Goal: Task Accomplishment & Management: Complete application form

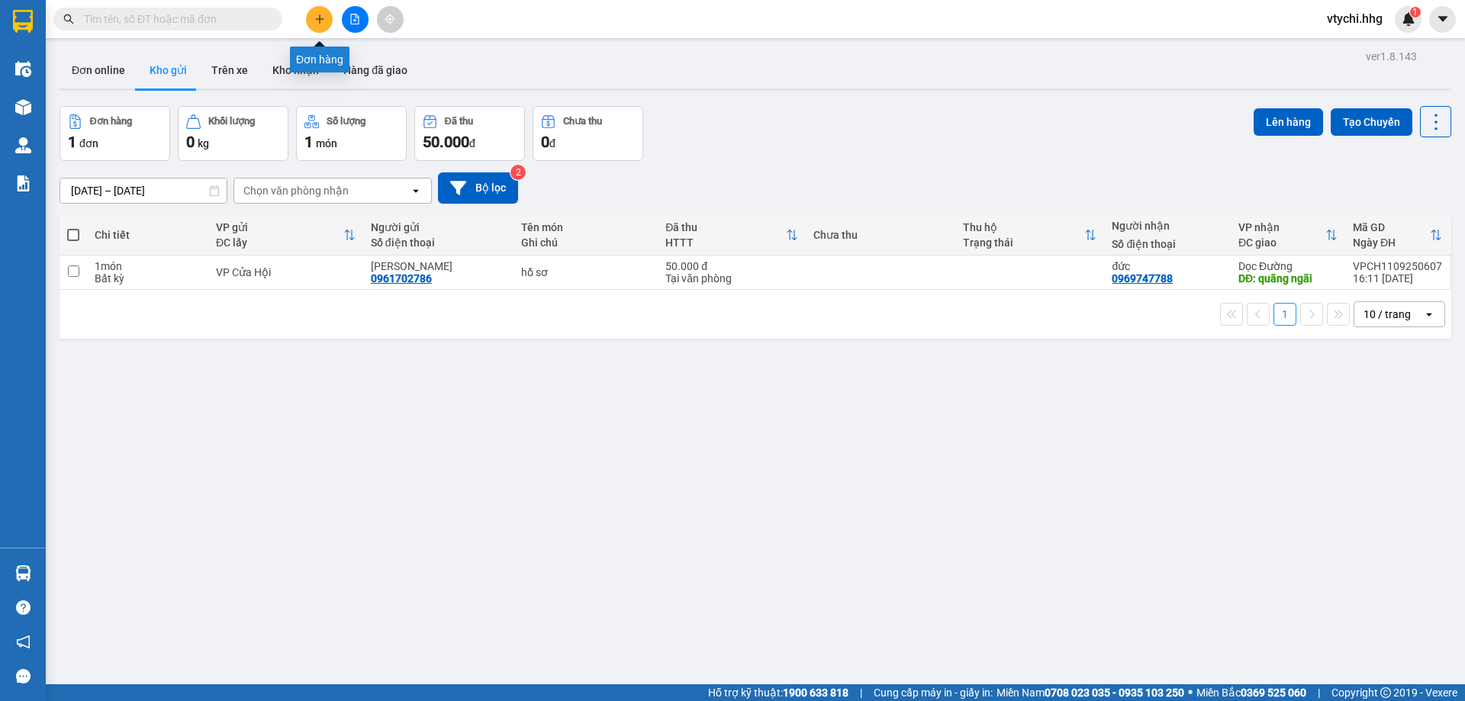
click at [327, 21] on button at bounding box center [319, 19] width 27 height 27
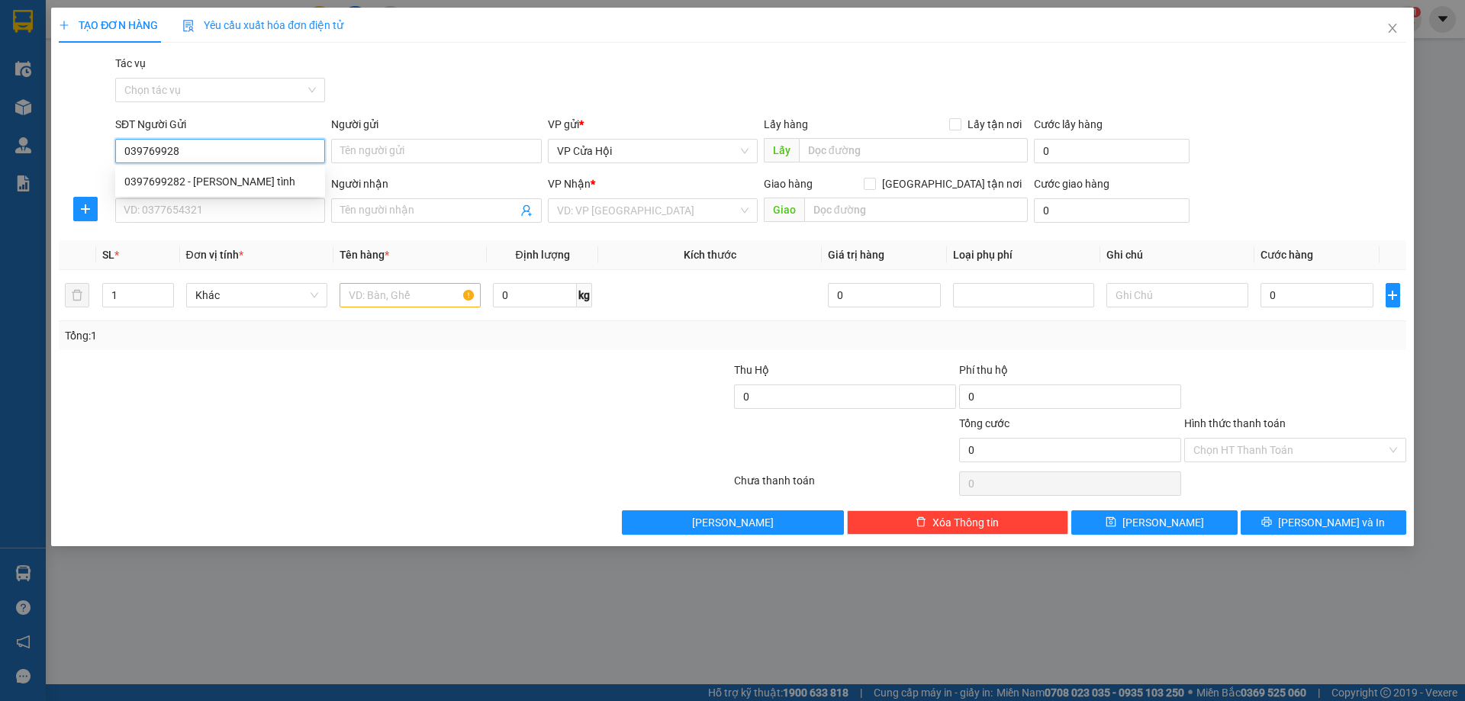
type input "0397699282"
click at [252, 186] on div "0397699282 - [PERSON_NAME] tình" at bounding box center [220, 181] width 192 height 17
type input "[PERSON_NAME] tình"
type input "0397699282"
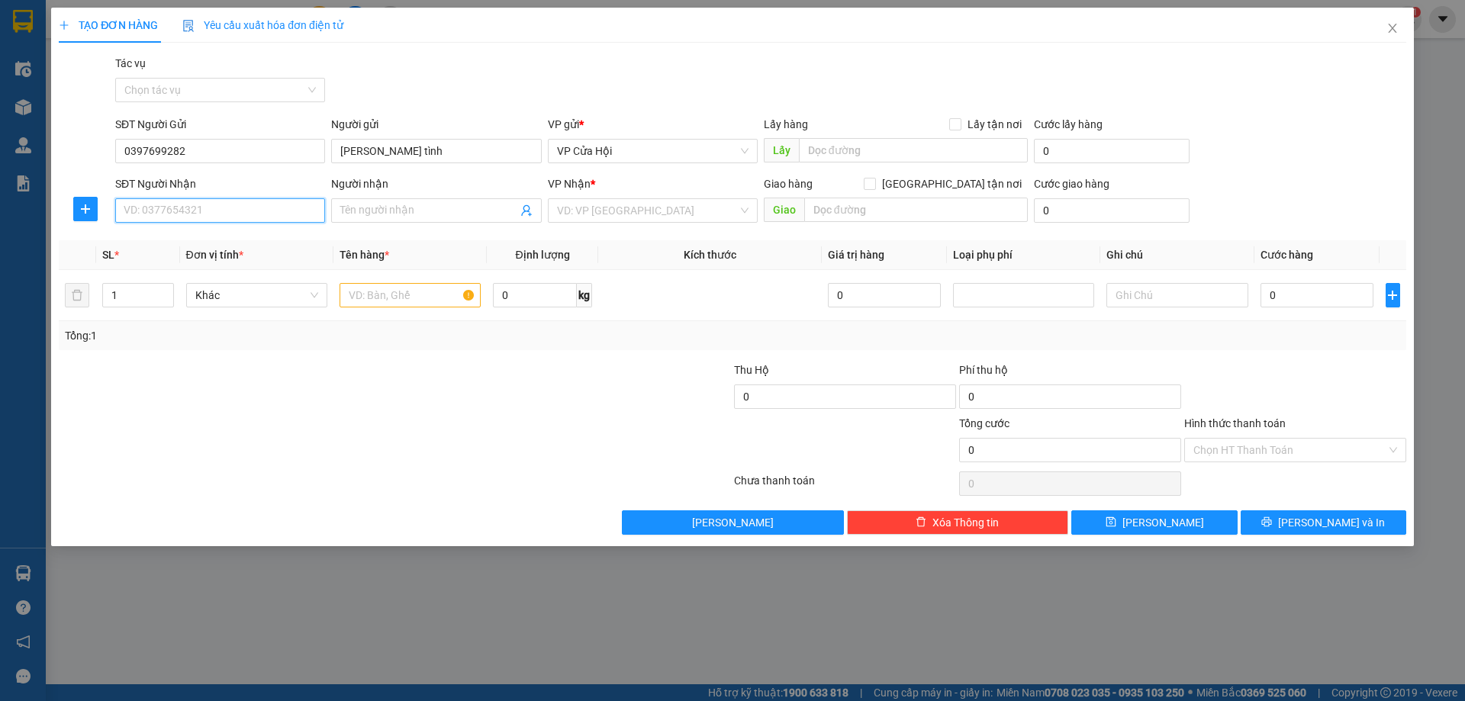
click at [253, 203] on input "SĐT Người Nhận" at bounding box center [220, 210] width 210 height 24
click at [163, 242] on div "0888005155 - thùy" at bounding box center [220, 241] width 192 height 17
type input "0888005155"
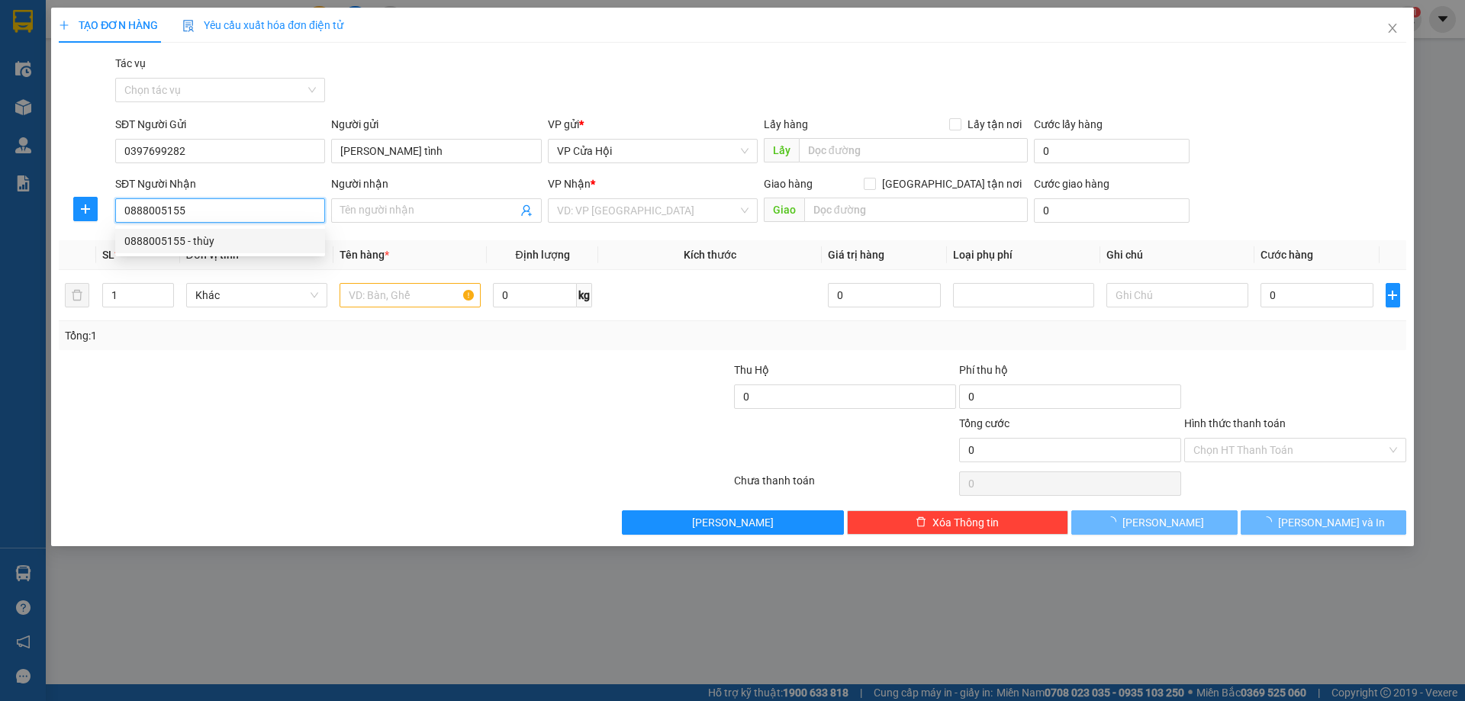
type input "thùy"
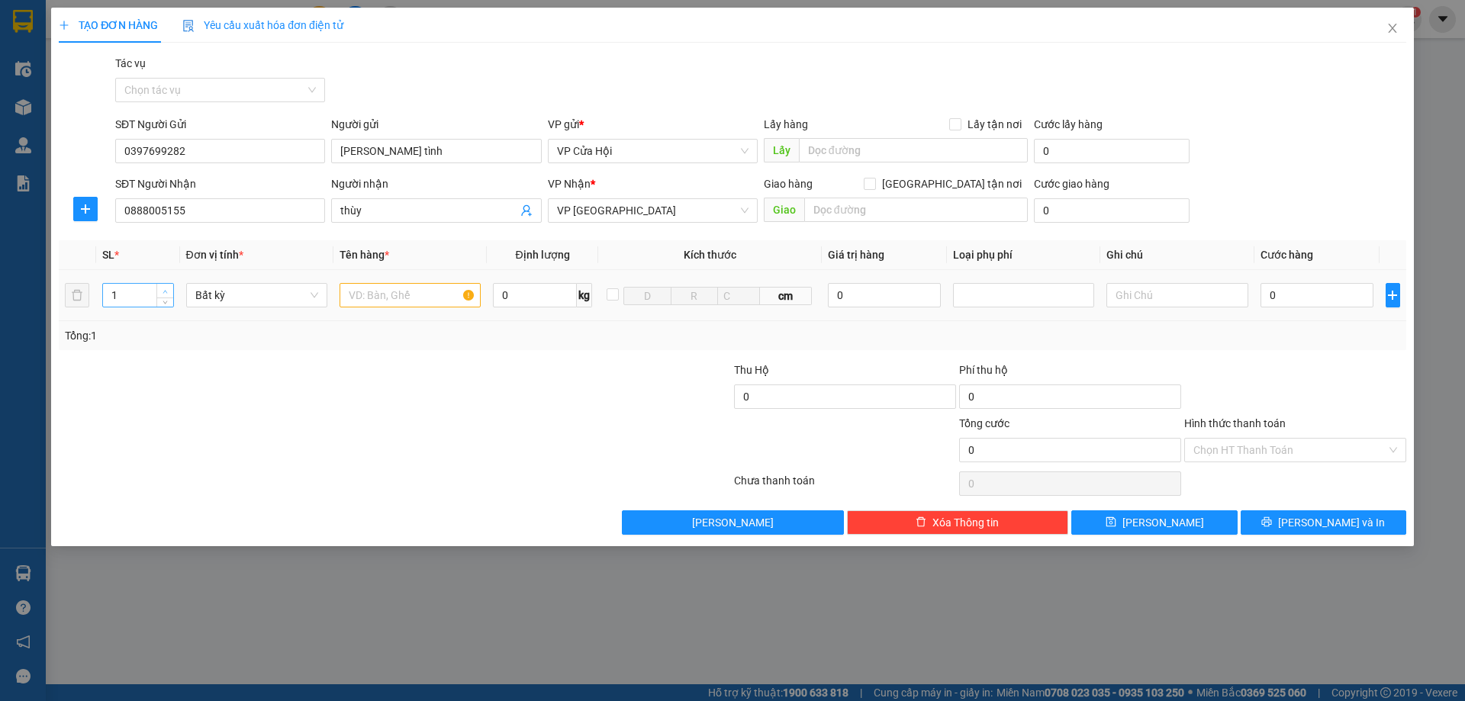
type input "2"
click at [161, 290] on span "up" at bounding box center [165, 291] width 9 height 9
click at [400, 294] on input "text" at bounding box center [410, 295] width 141 height 24
type input "xốp"
click at [1317, 298] on input "0" at bounding box center [1318, 295] width 114 height 24
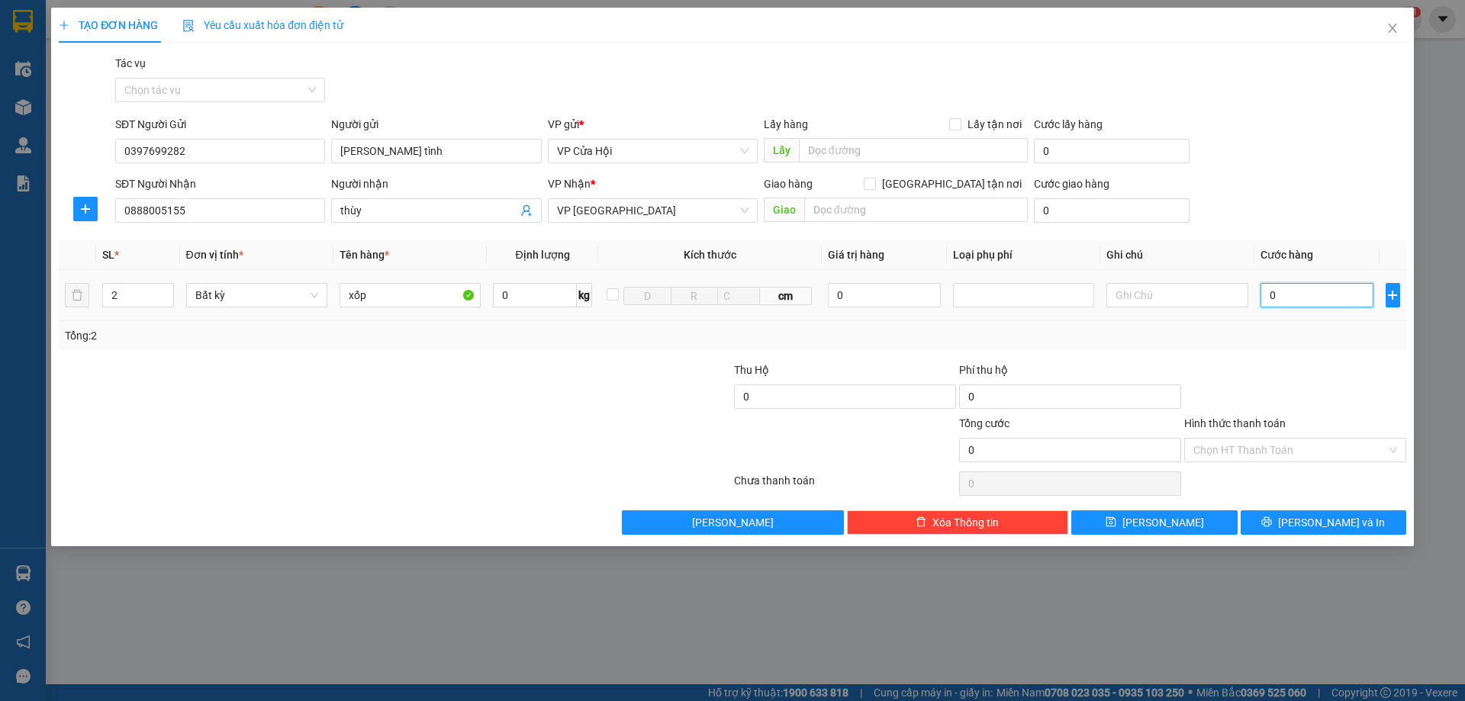
type input "1"
type input "12"
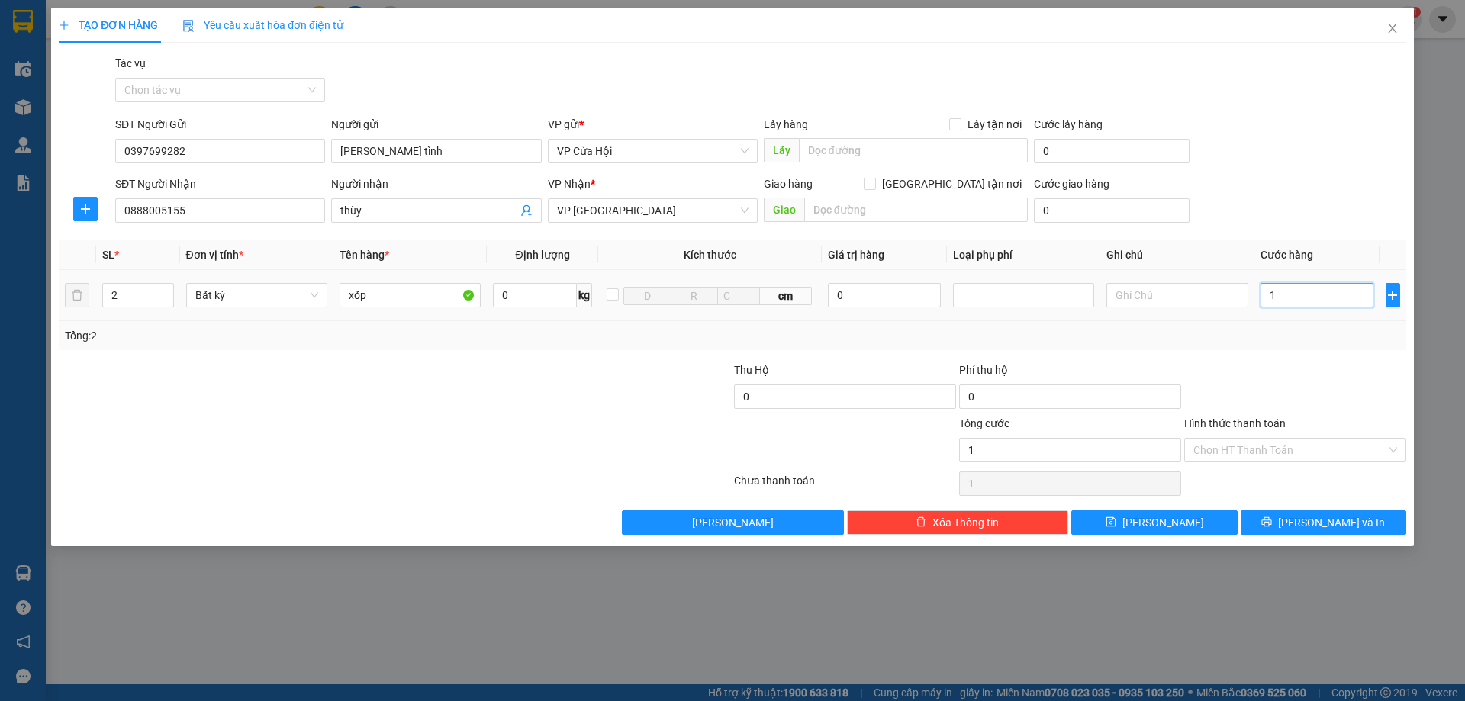
type input "12"
type input "120"
type input "1.200"
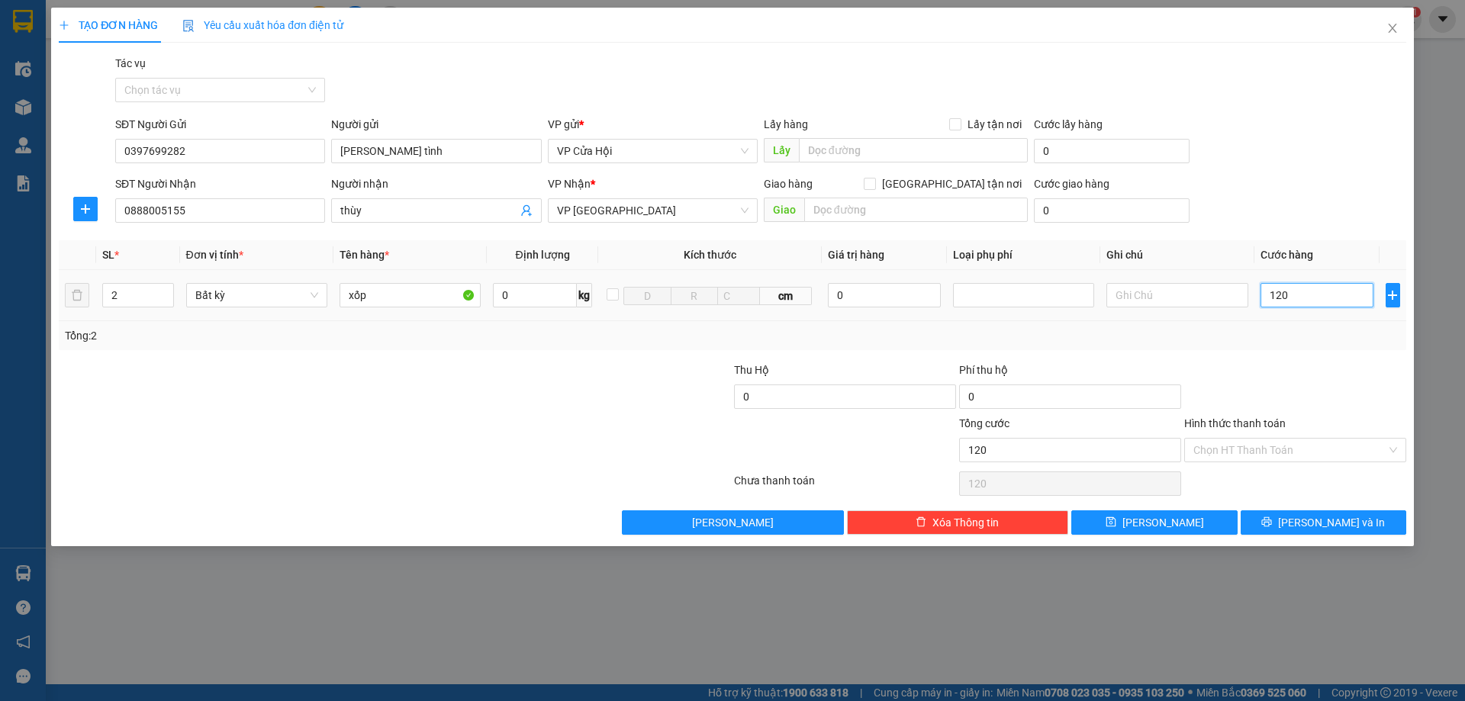
type input "1.200"
type input "12.000"
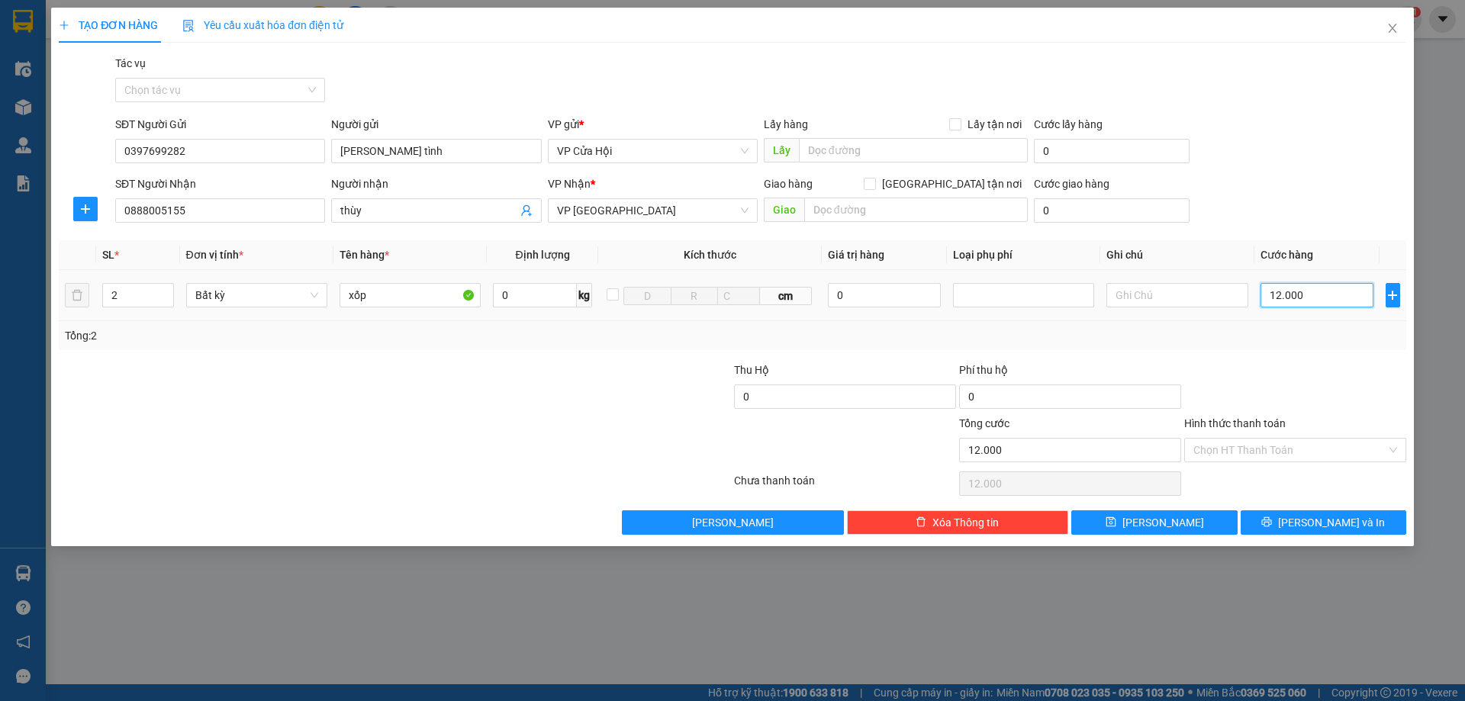
type input "120.000"
click at [1335, 451] on input "Hình thức thanh toán" at bounding box center [1290, 450] width 193 height 23
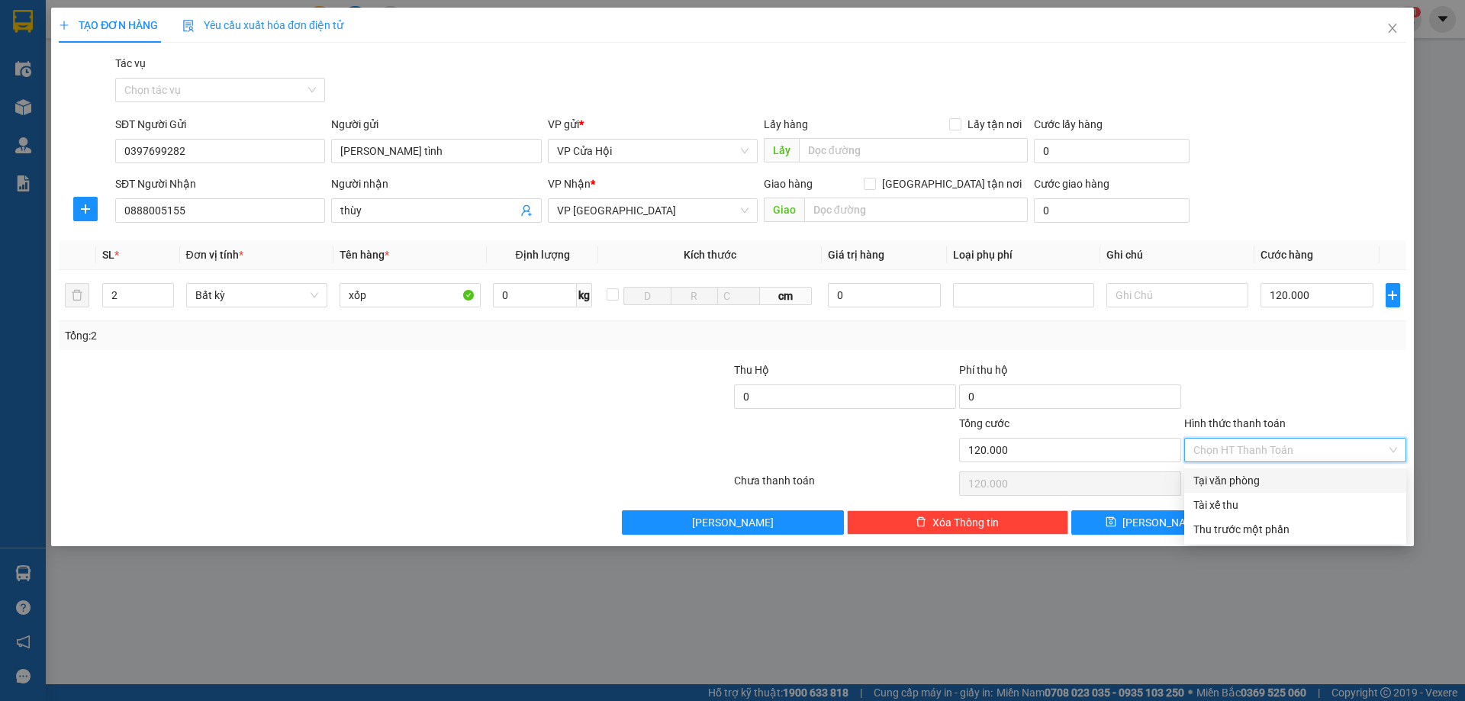
click at [1320, 479] on div "Tại văn phòng" at bounding box center [1296, 480] width 204 height 17
type input "0"
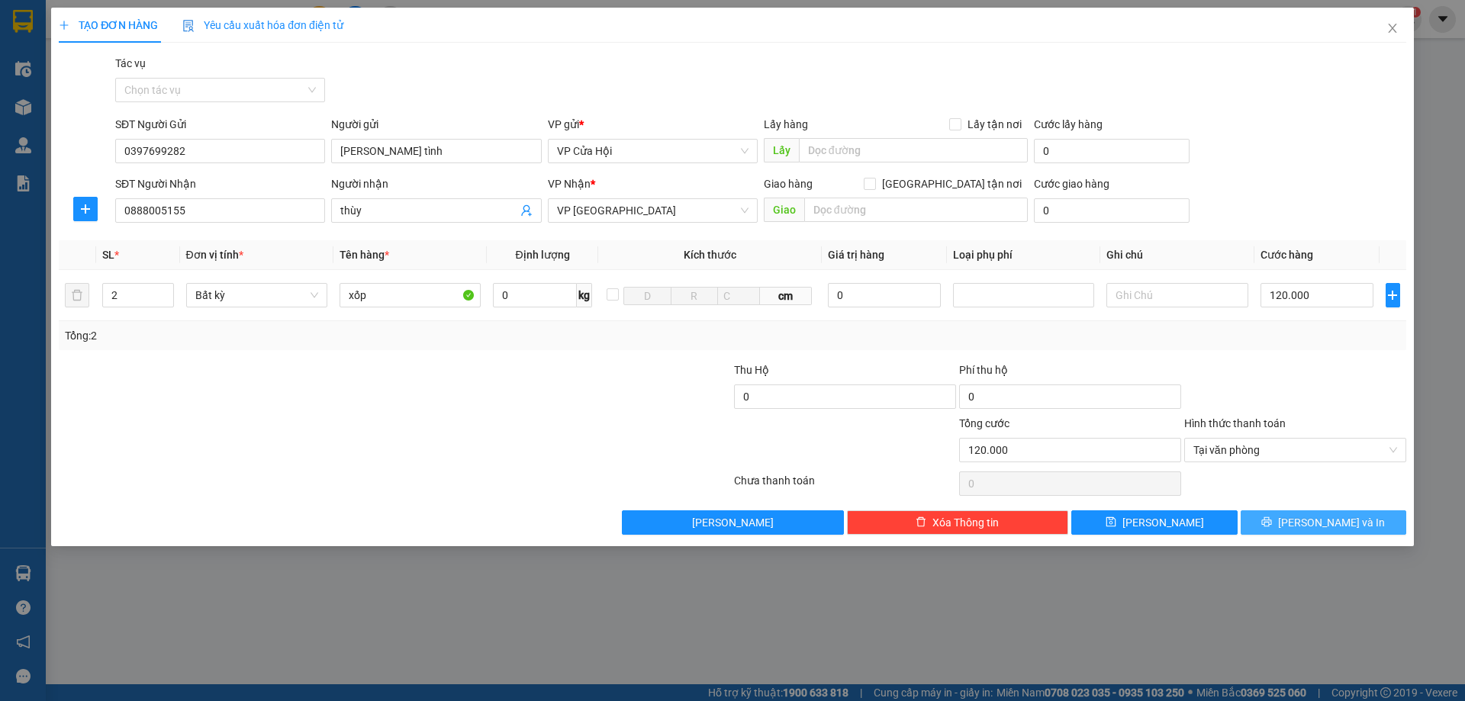
click at [1343, 526] on span "[PERSON_NAME] và In" at bounding box center [1331, 522] width 107 height 17
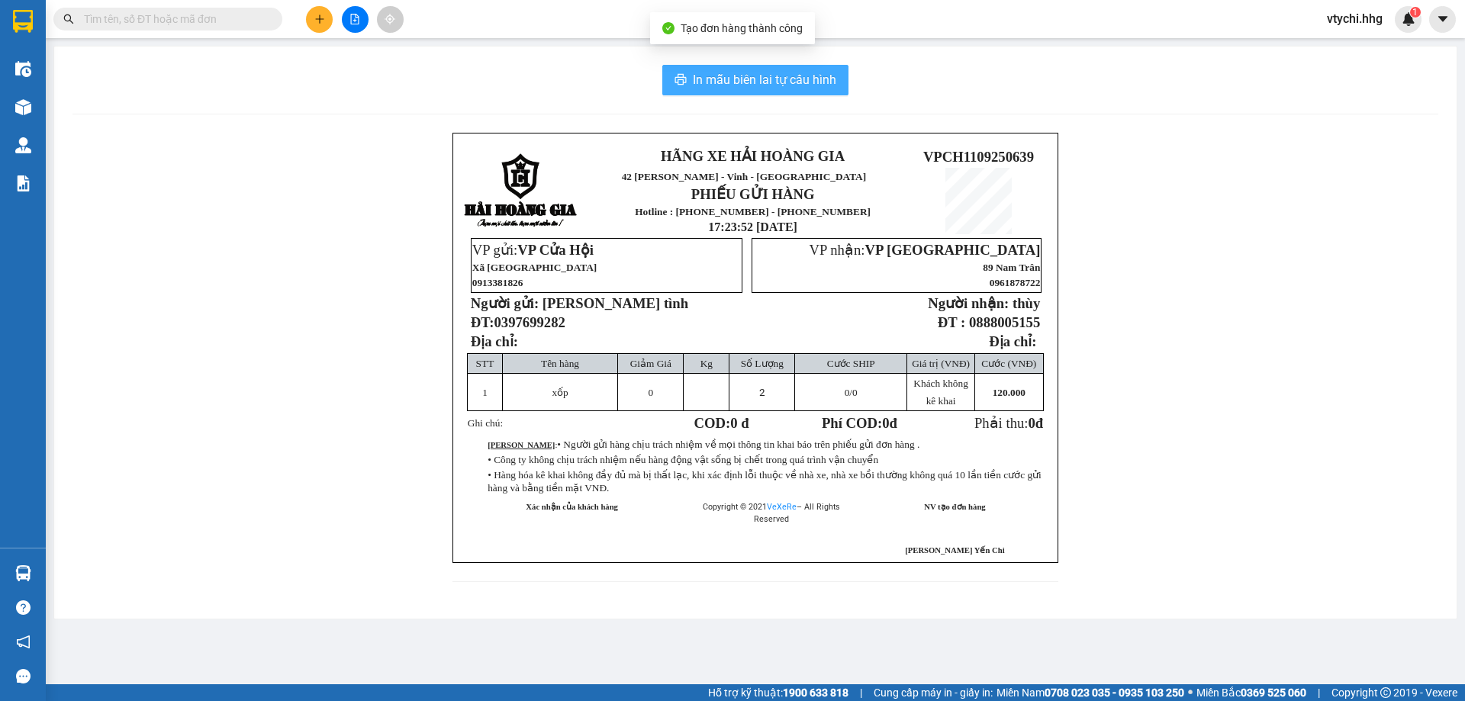
click at [779, 76] on span "In mẫu biên lai tự cấu hình" at bounding box center [764, 79] width 143 height 19
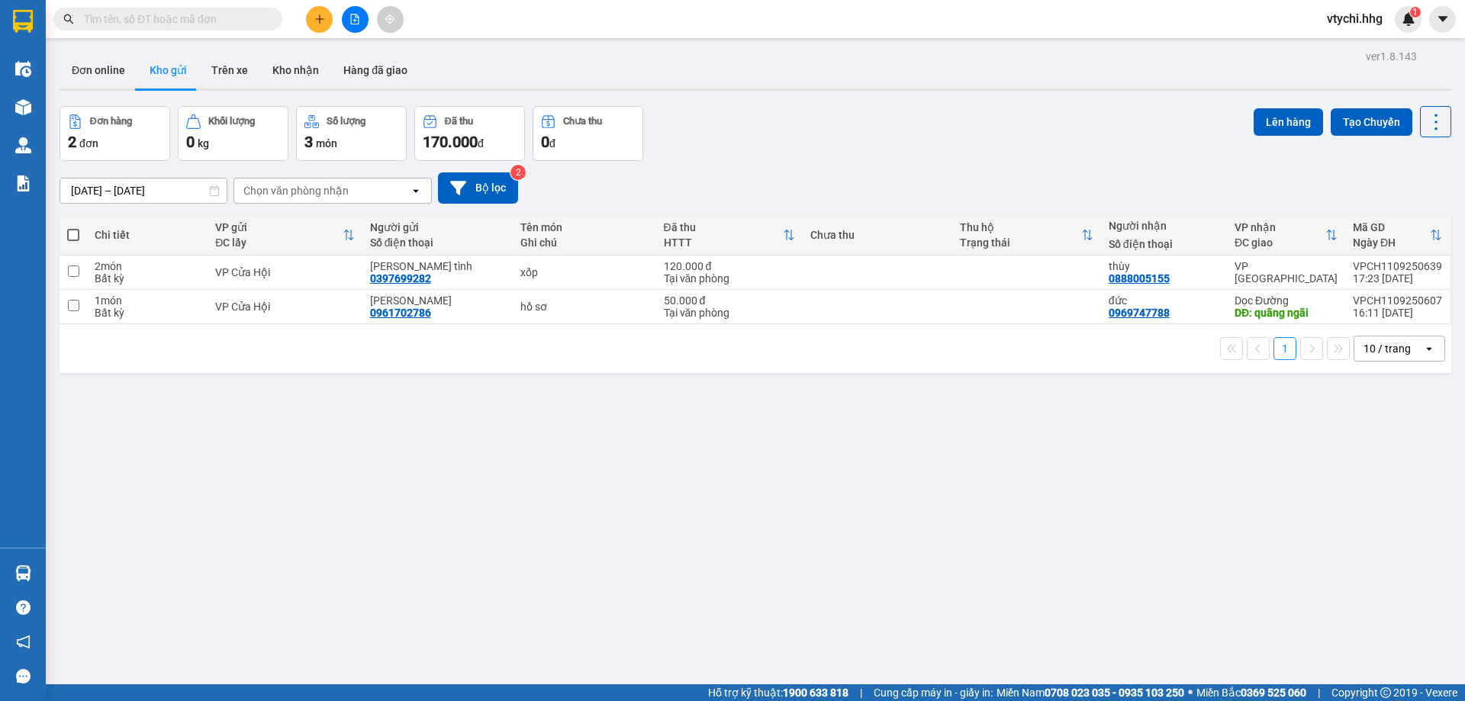
click at [856, 131] on div "Đơn hàng 2 đơn Khối lượng 0 kg Số lượng 3 món Đã thu 170.000 đ Chưa thu 0 đ Lên…" at bounding box center [756, 133] width 1392 height 55
click at [354, 15] on icon "file-add" at bounding box center [355, 19] width 8 height 11
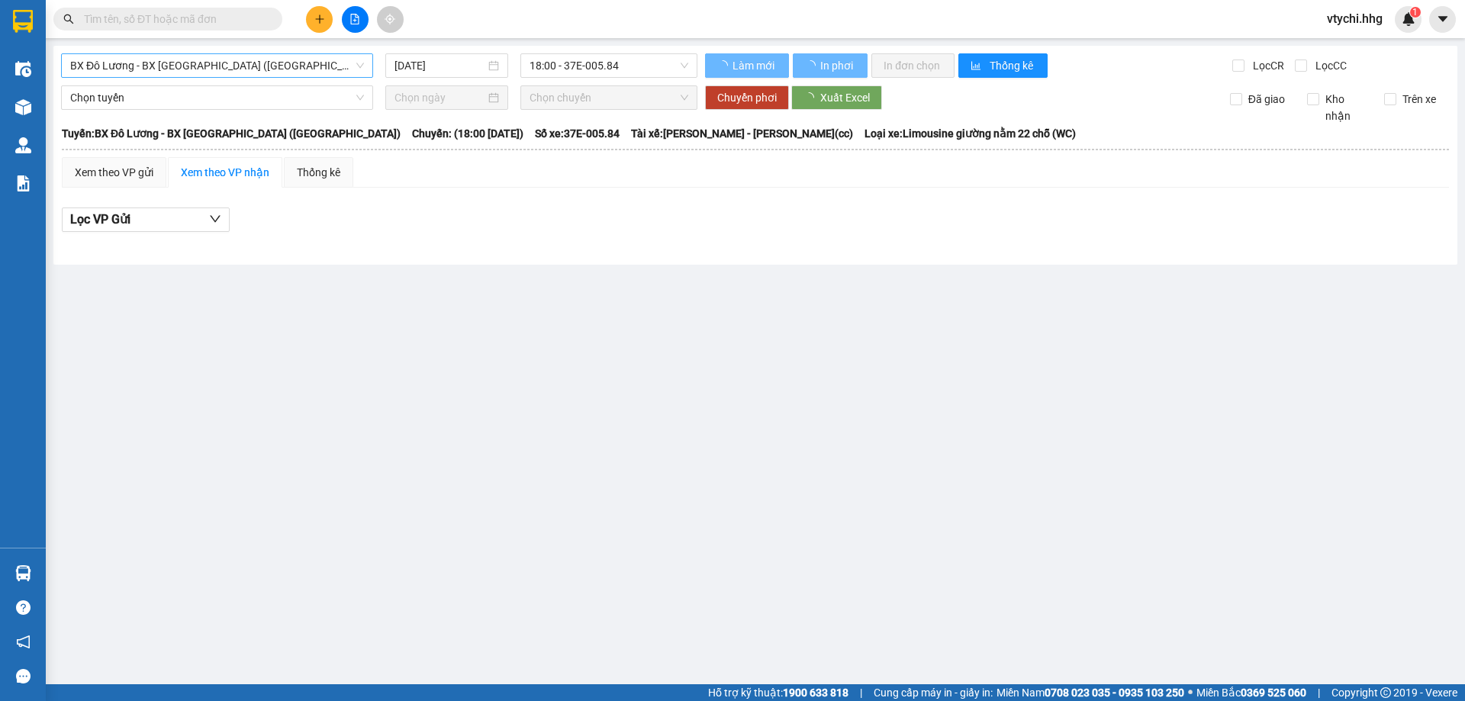
drag, startPoint x: 314, startPoint y: 61, endPoint x: 308, endPoint y: 74, distance: 14.3
click at [314, 62] on span "BX Đô Lương - BX [GEOGRAPHIC_DATA] ([GEOGRAPHIC_DATA])" at bounding box center [217, 65] width 294 height 23
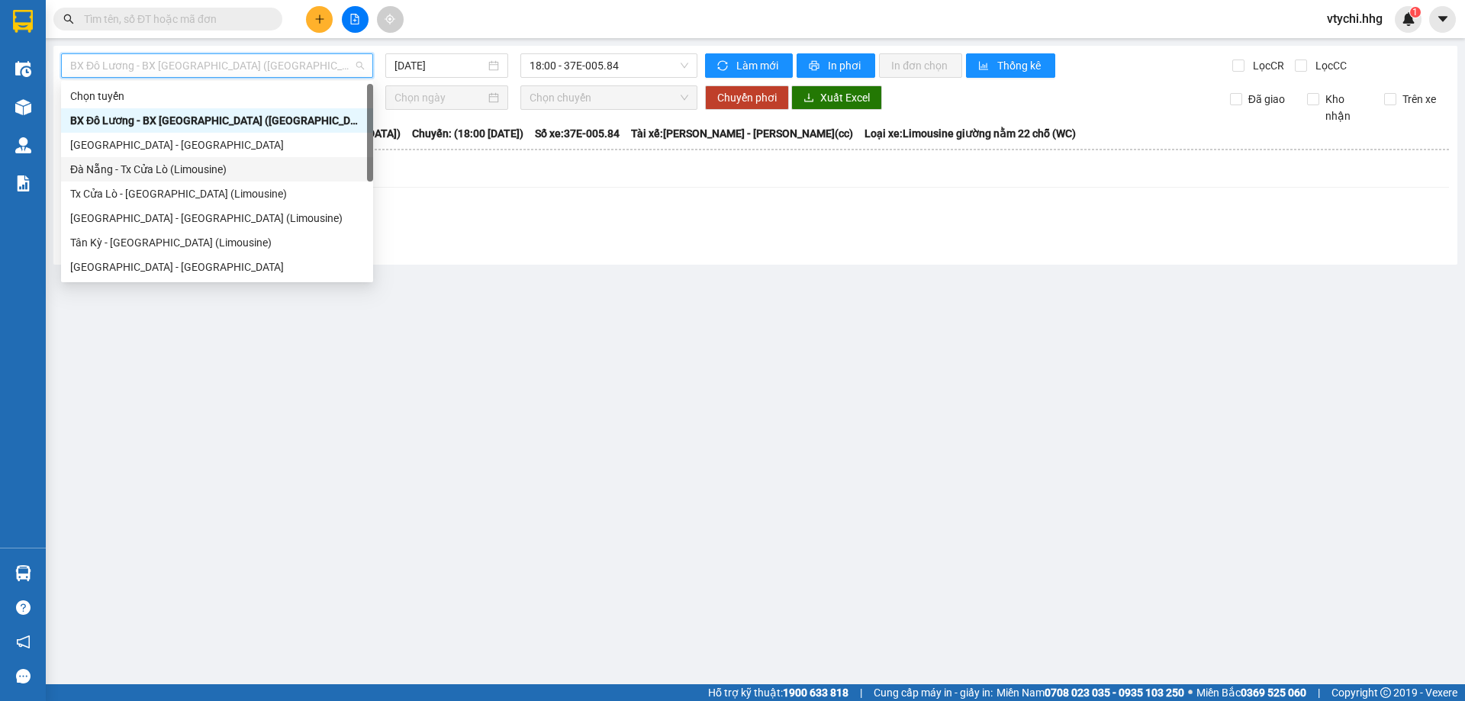
click at [192, 169] on div "Đà Nẵng - Tx Cửa Lò (Limousine)" at bounding box center [217, 169] width 294 height 17
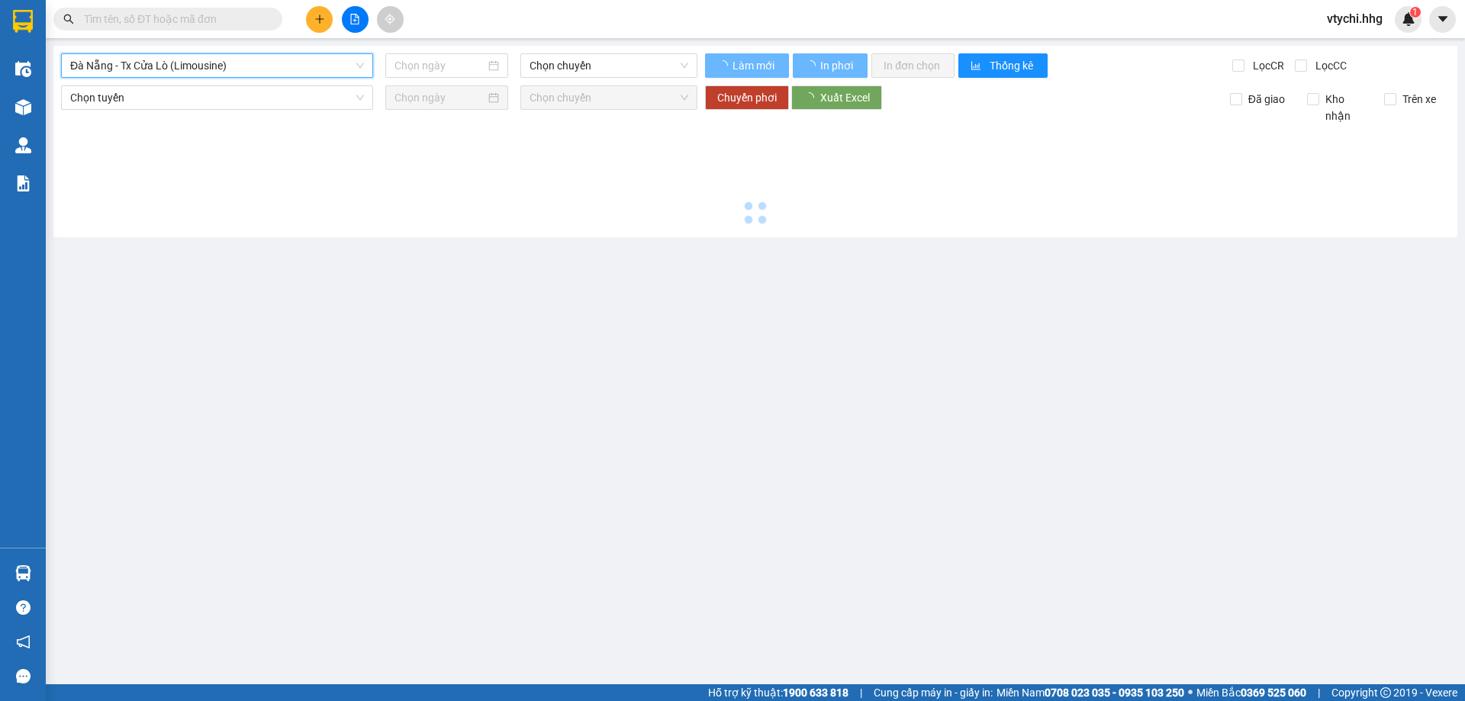
type input "[DATE]"
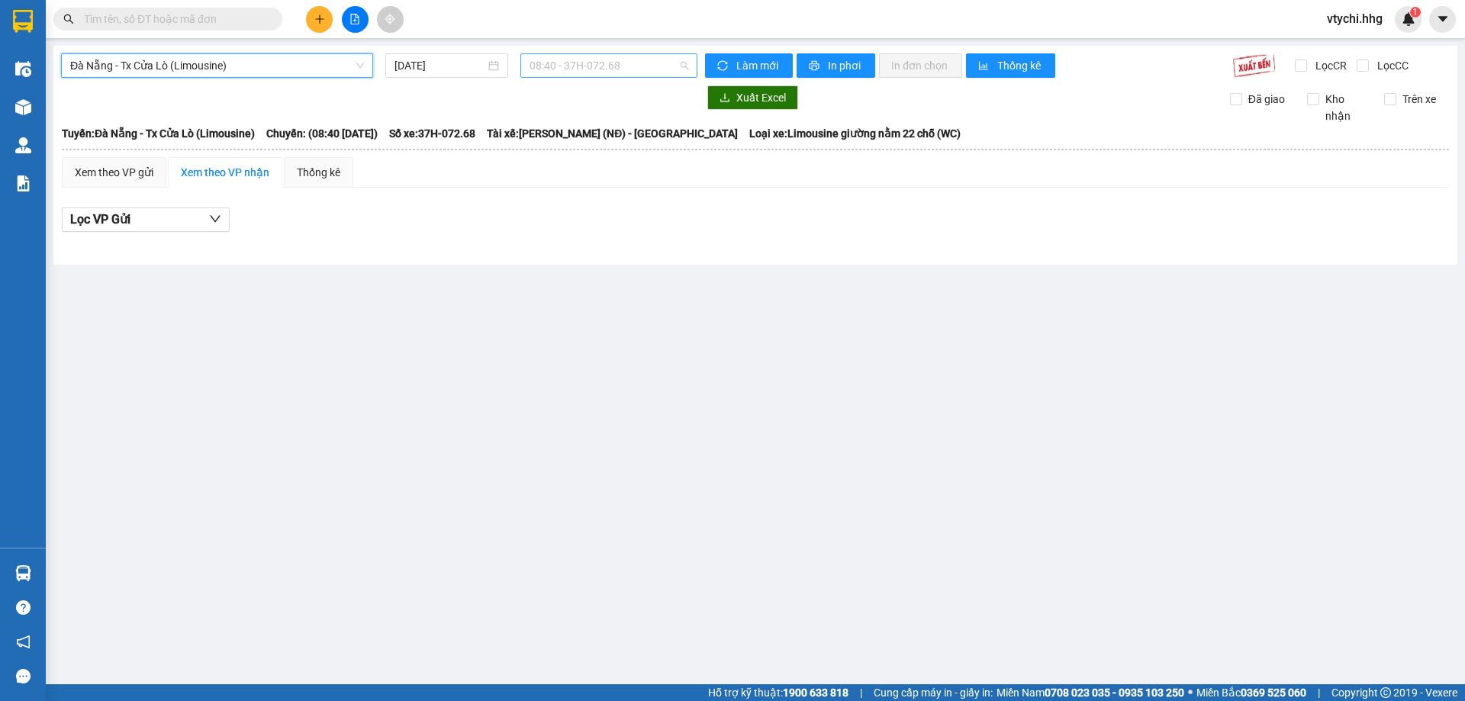
click at [654, 67] on span "08:40 - 37H-072.68" at bounding box center [609, 65] width 159 height 23
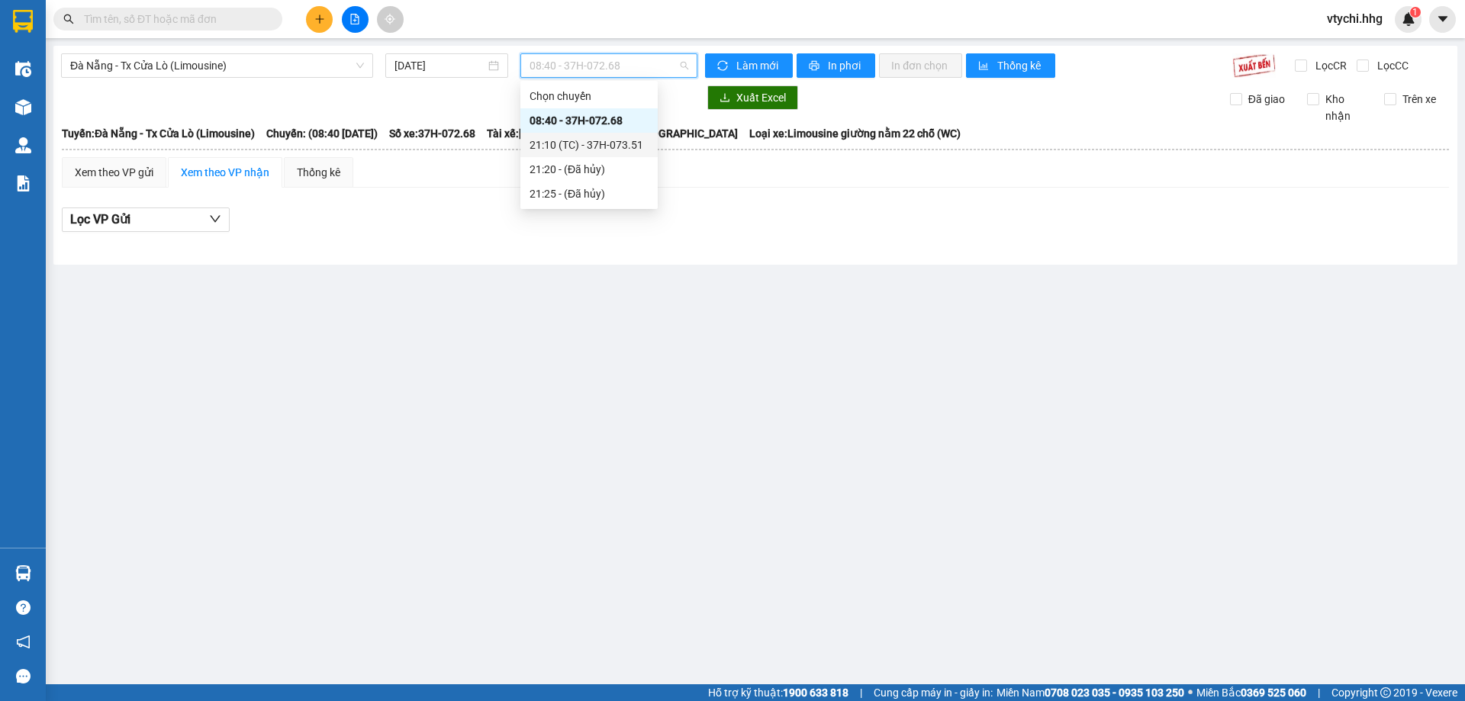
click at [585, 150] on div "21:10 (TC) - 37H-073.51" at bounding box center [589, 145] width 119 height 17
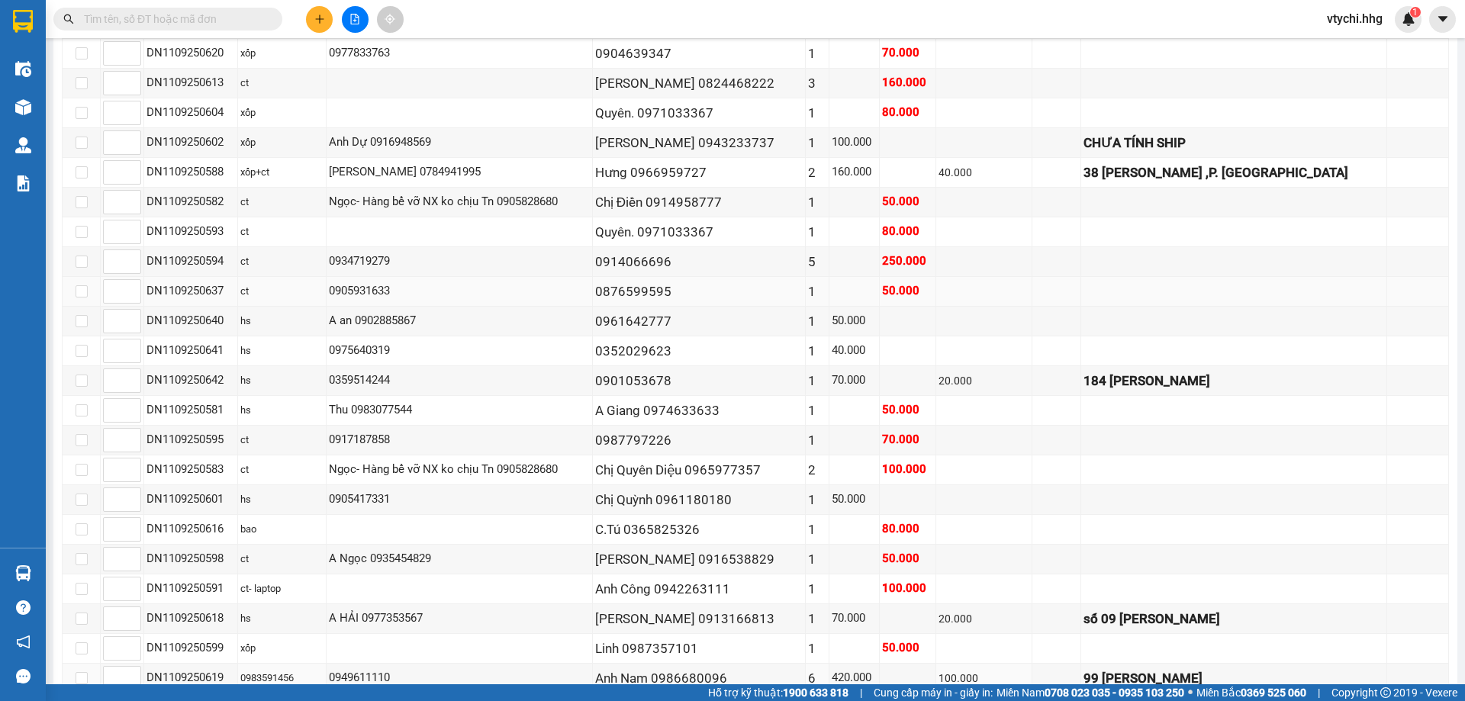
scroll to position [53, 0]
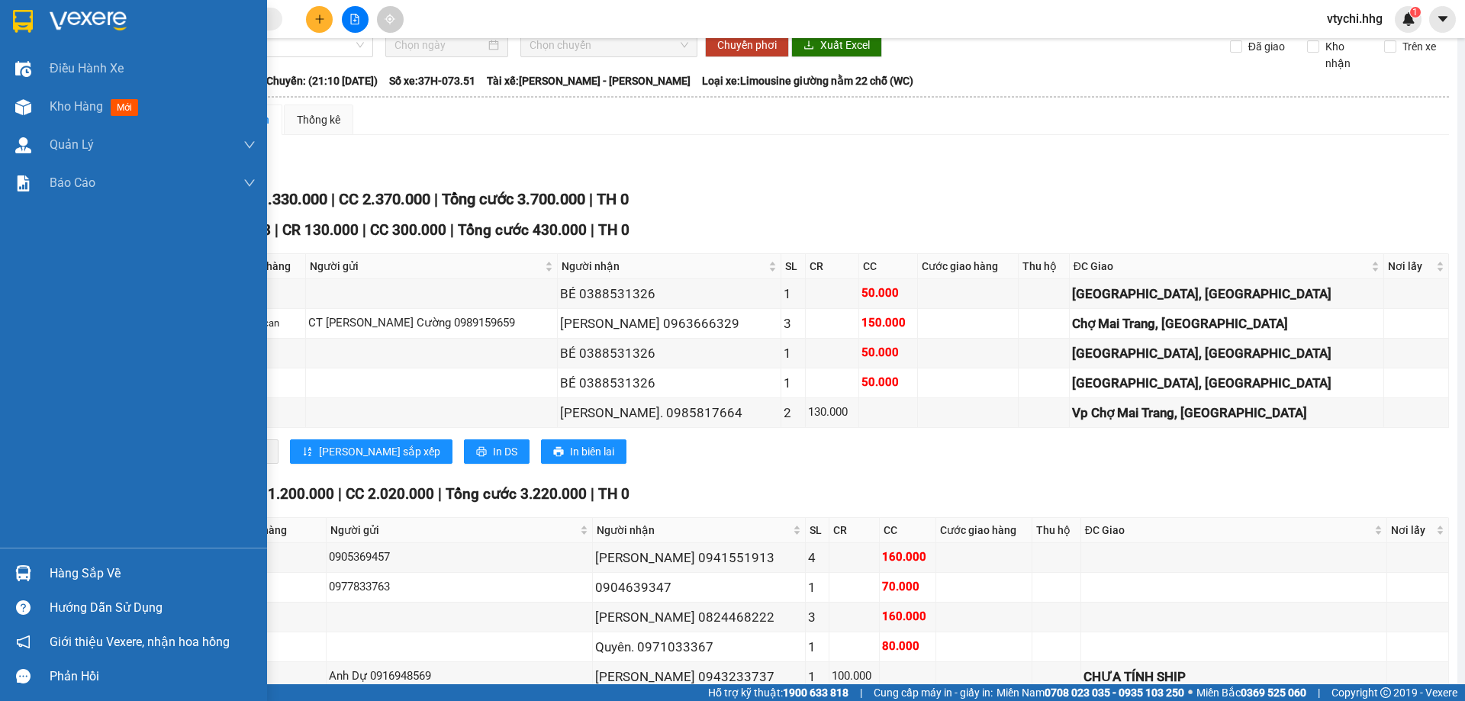
click at [28, 27] on img at bounding box center [23, 21] width 20 height 23
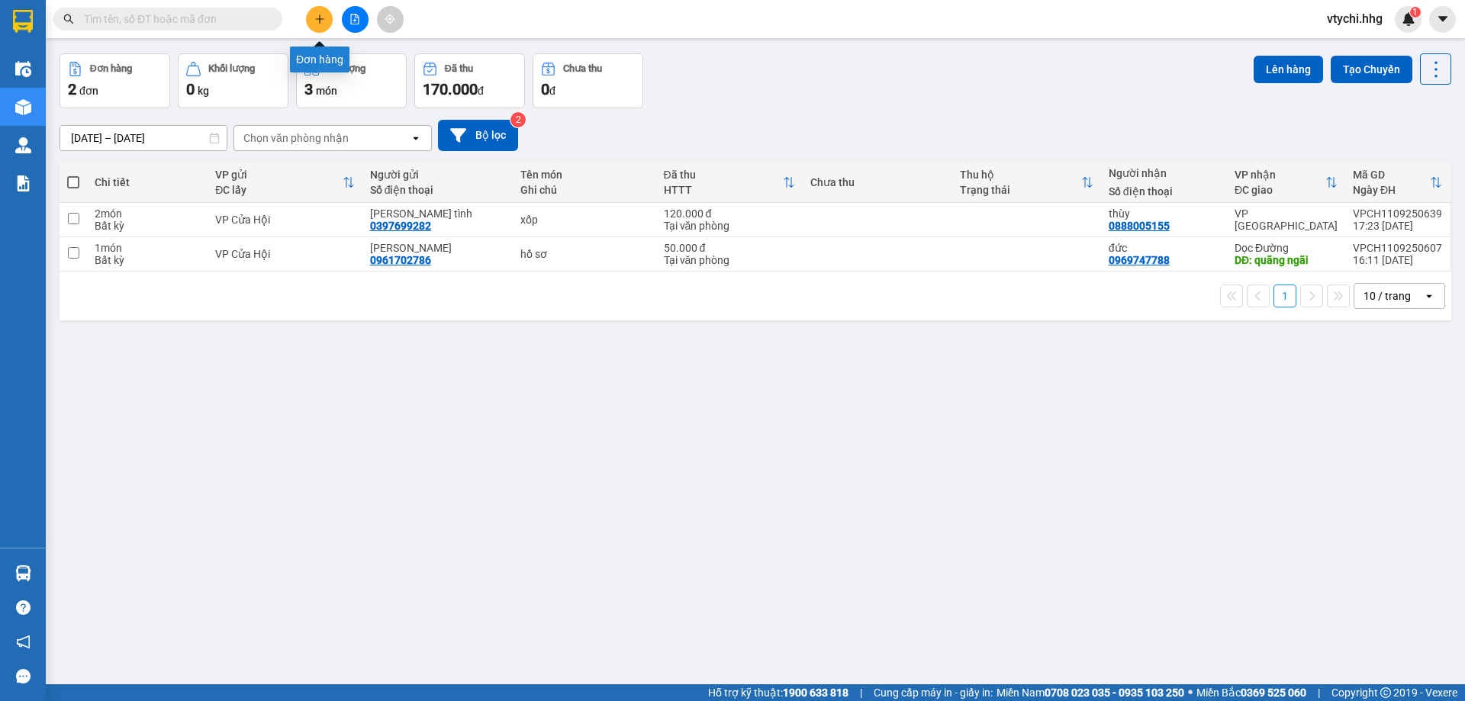
click at [326, 21] on button at bounding box center [319, 19] width 27 height 27
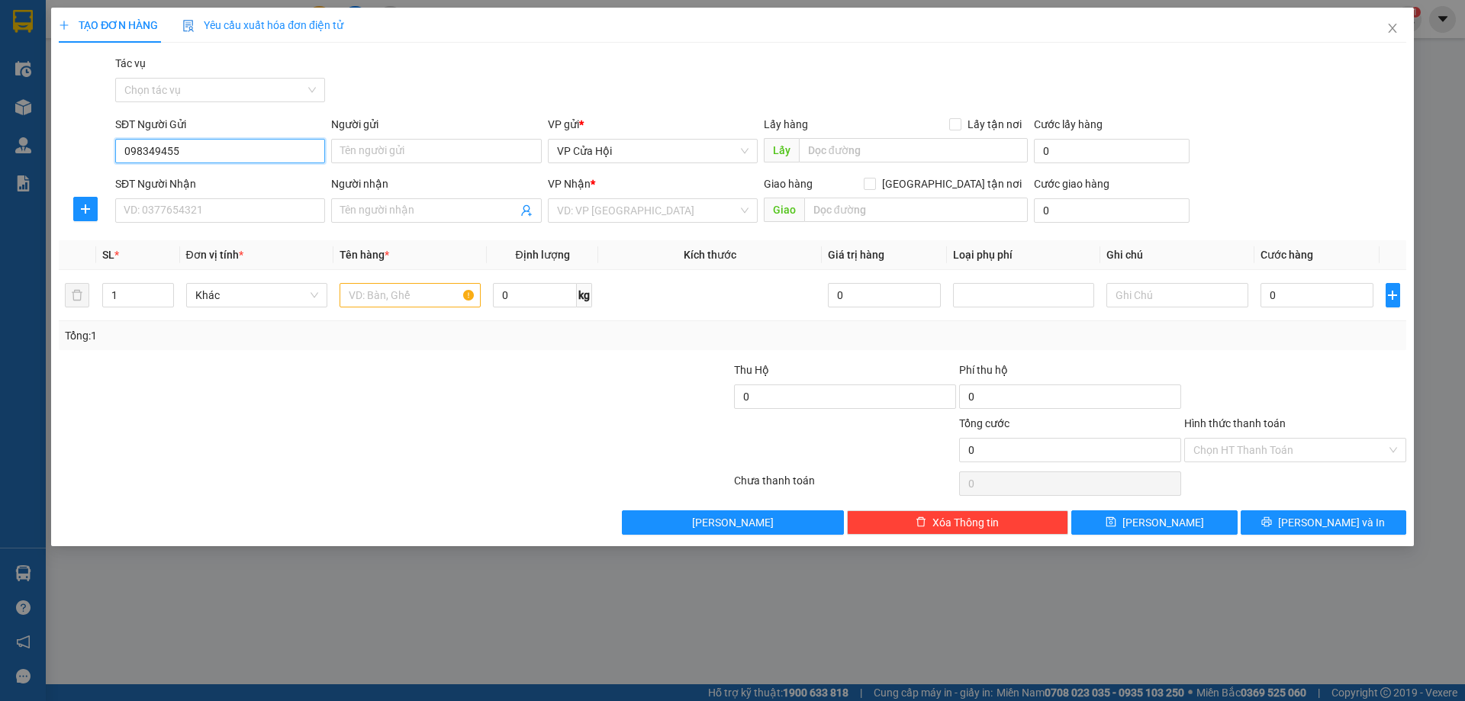
type input "0983494552"
click at [208, 182] on div "0983494552 - c thắm" at bounding box center [220, 181] width 192 height 17
type input "c thắm"
type input "0983494552"
click at [218, 206] on input "SĐT Người Nhận" at bounding box center [220, 210] width 210 height 24
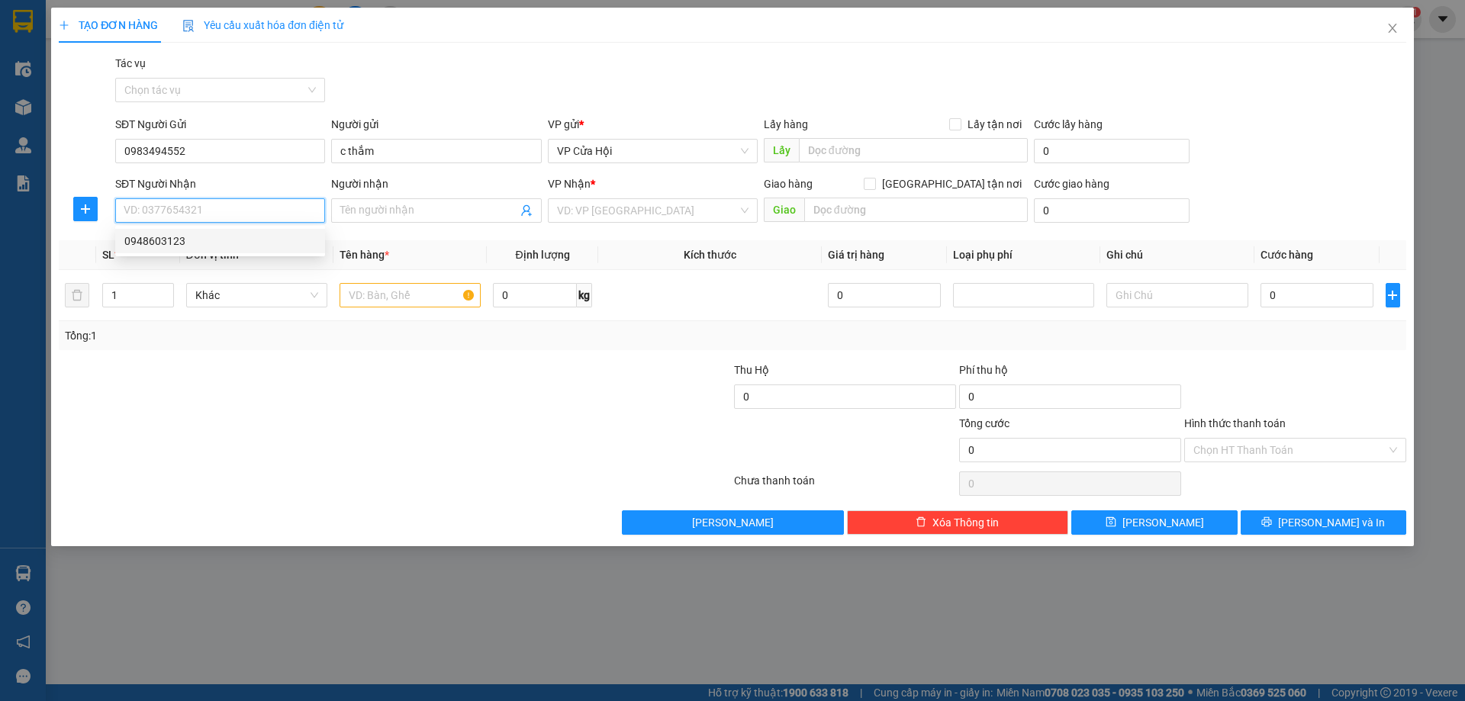
click at [198, 248] on div "0948603123" at bounding box center [220, 241] width 192 height 17
type input "0948603123"
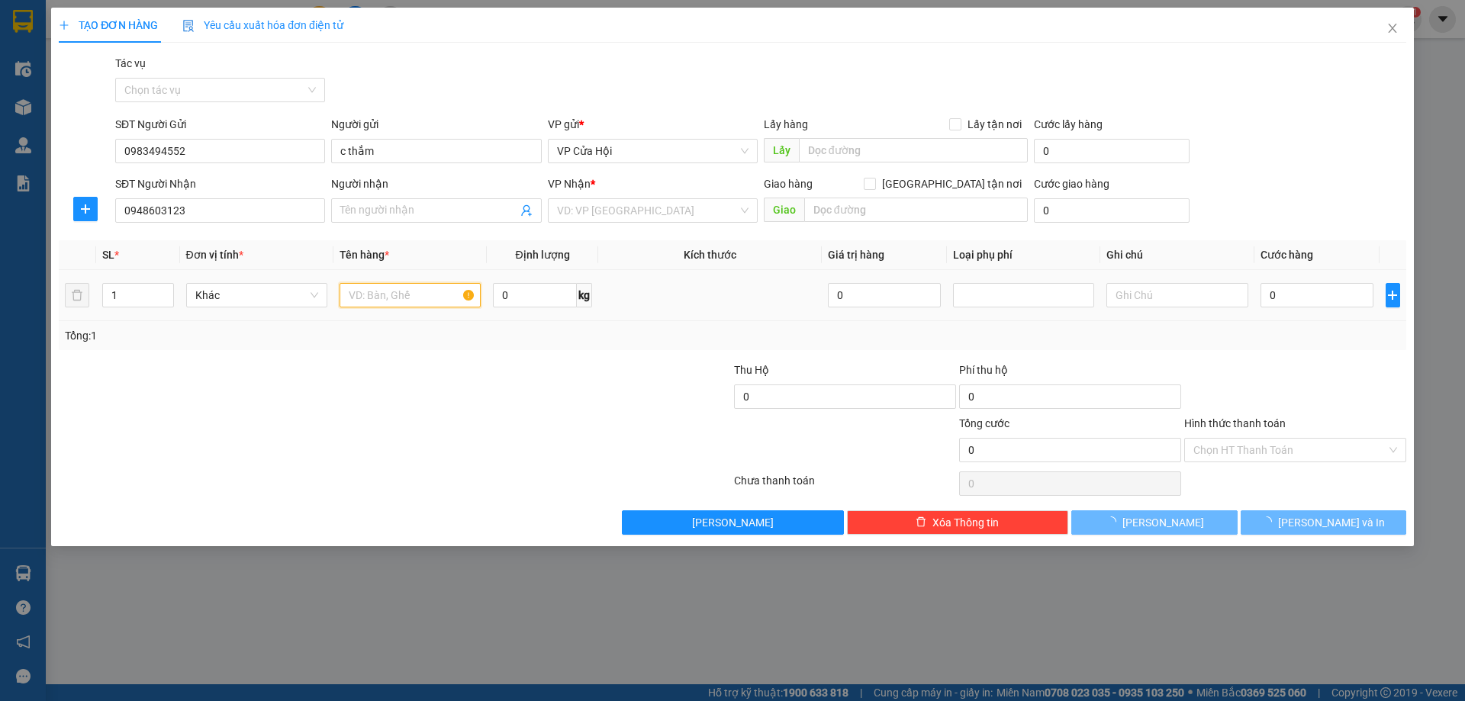
click at [369, 293] on input "text" at bounding box center [410, 295] width 141 height 24
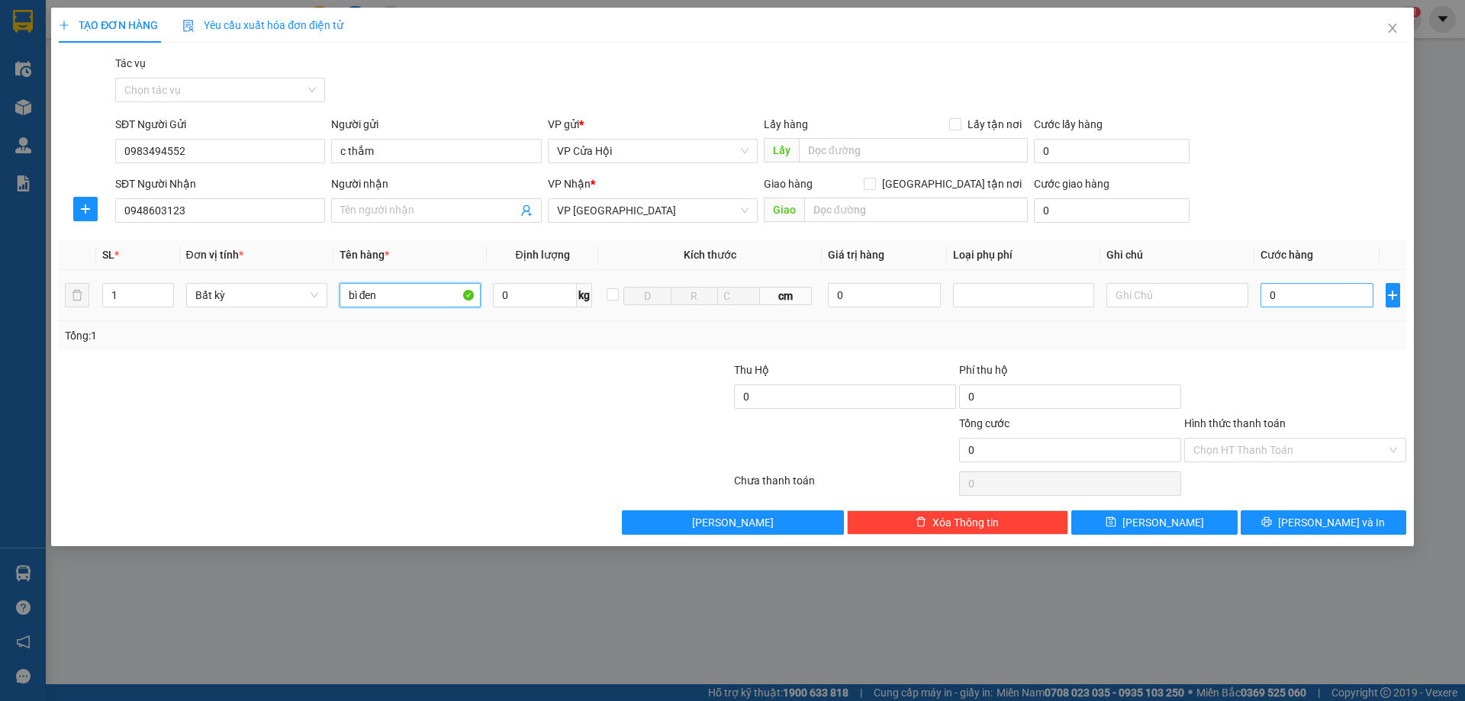
type input "bì đen"
click at [1318, 294] on input "0" at bounding box center [1318, 295] width 114 height 24
type input "1"
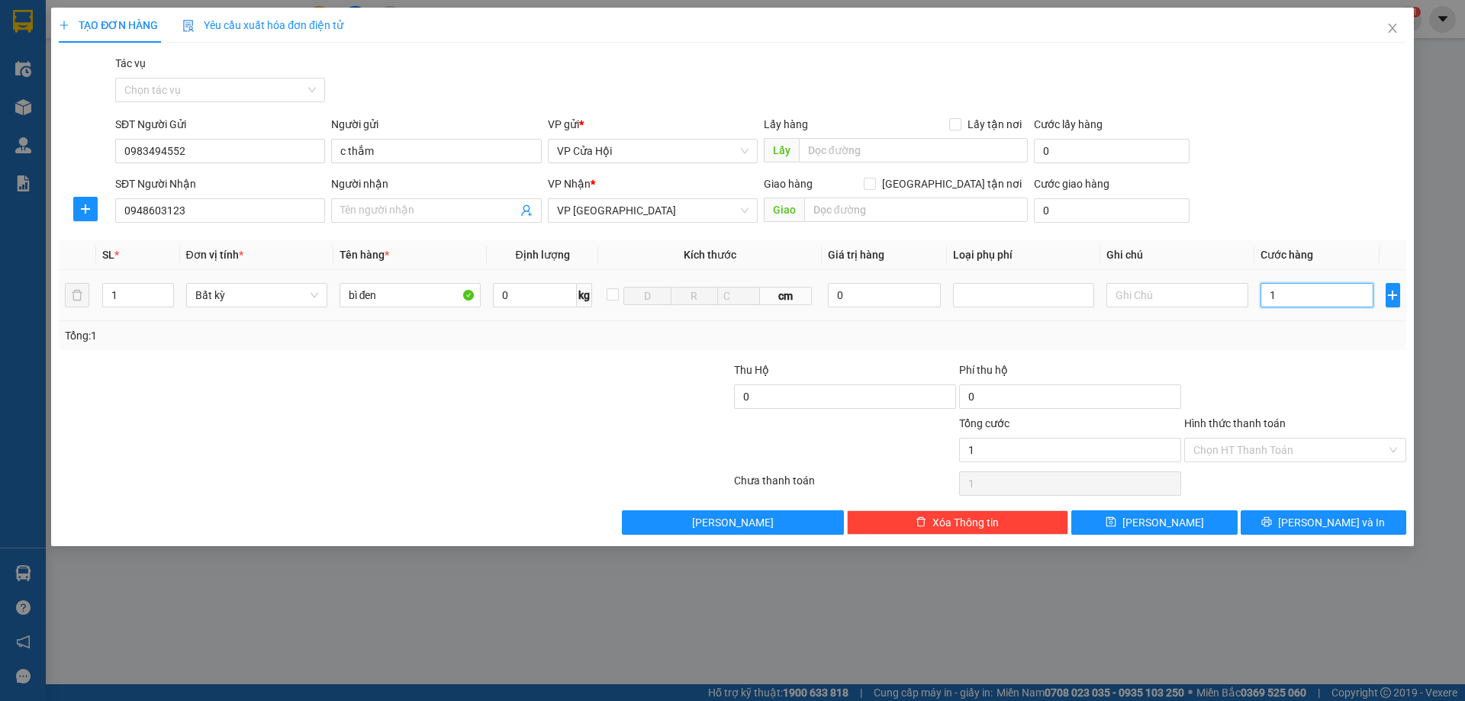
type input "18"
type input "180"
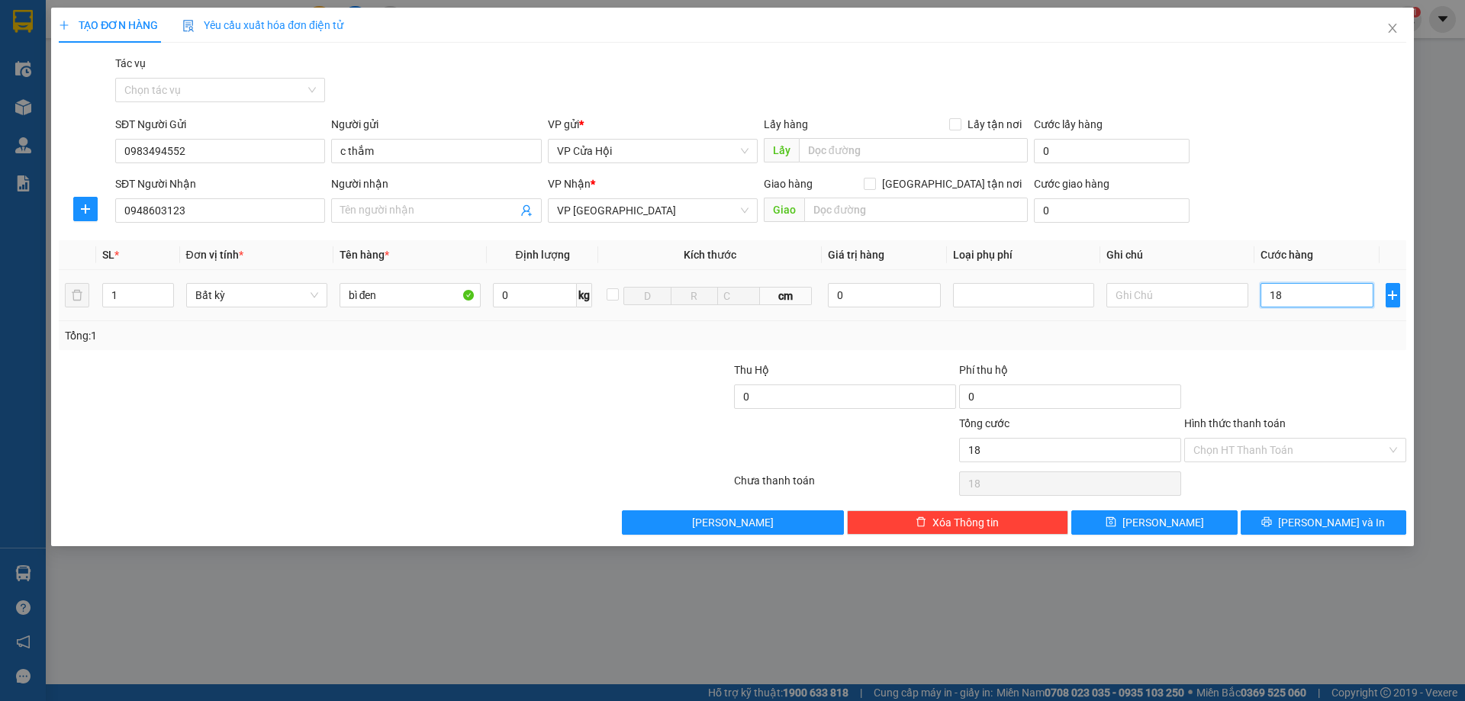
type input "180"
type input "1.800"
type input "18.000"
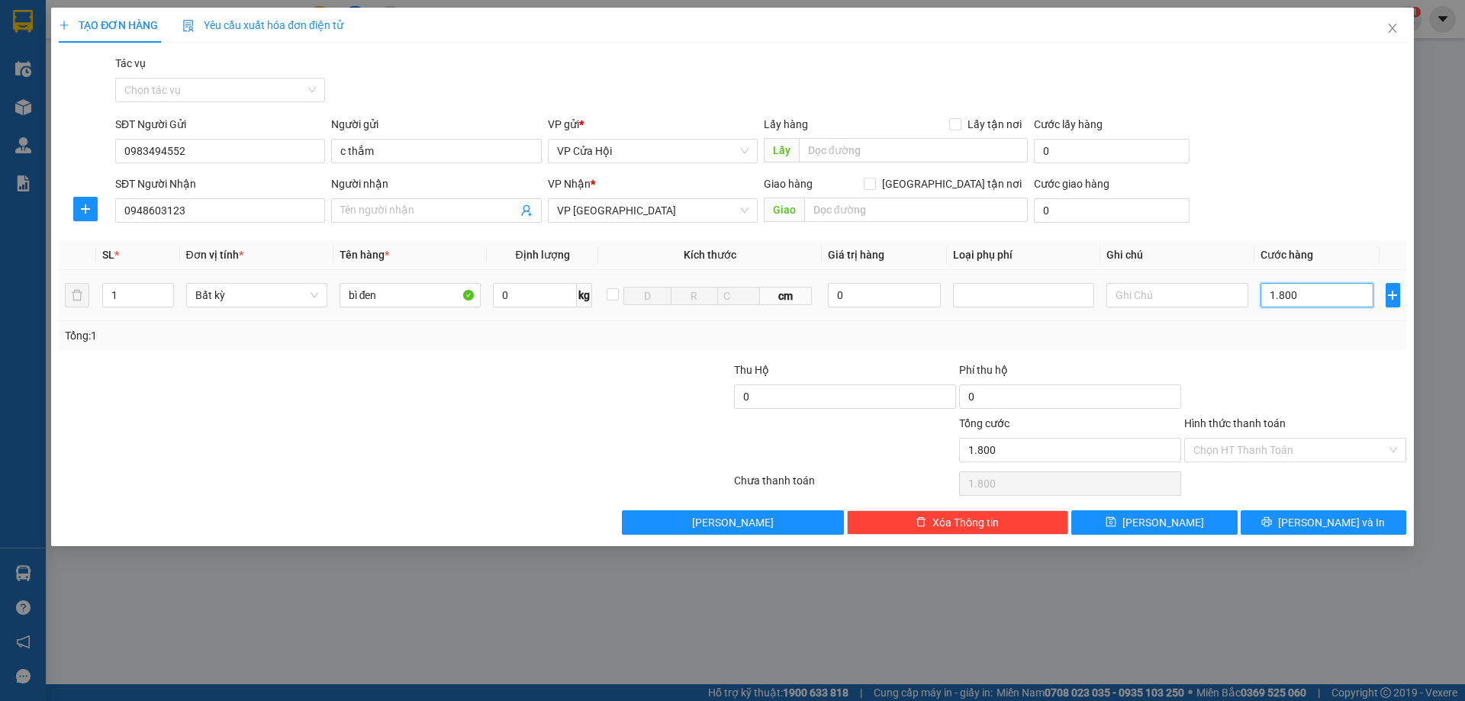
type input "18.000"
type input "180.000"
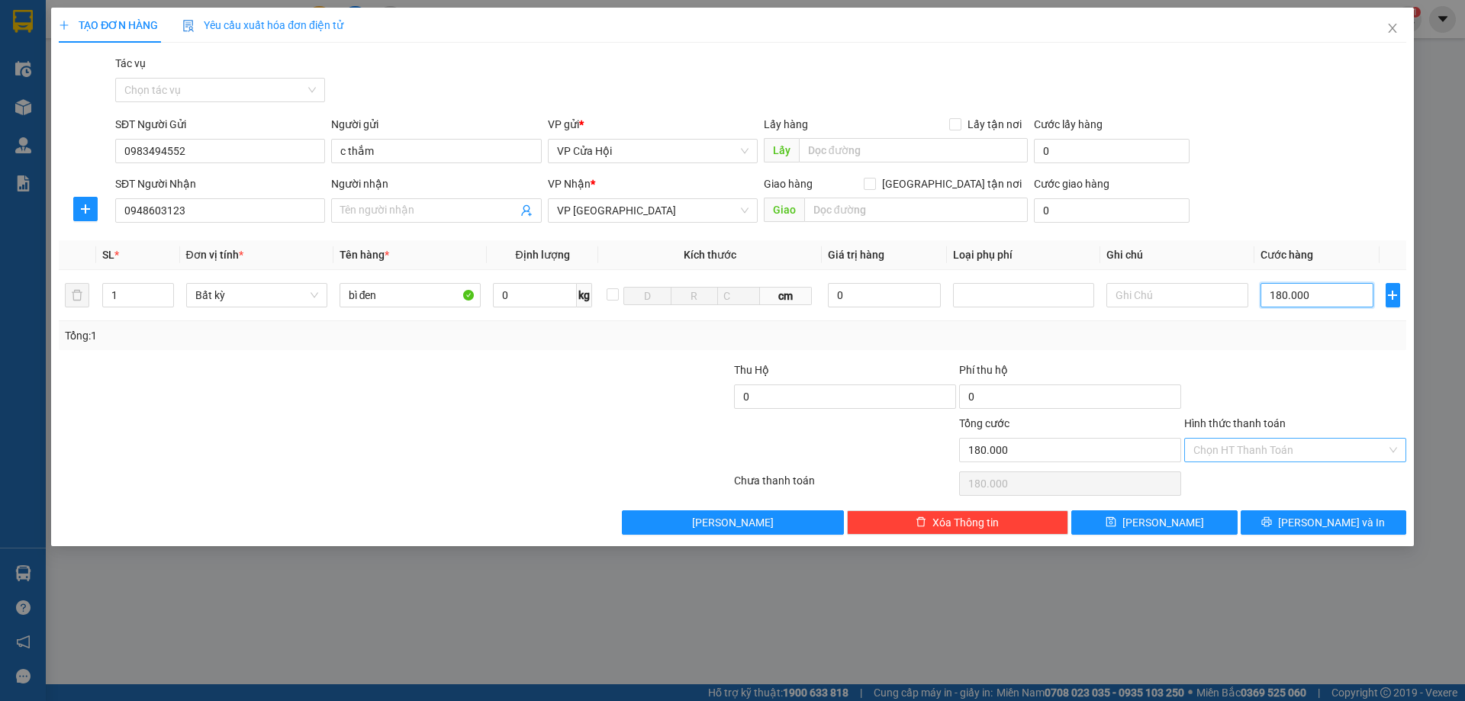
type input "180.000"
click at [1306, 449] on input "Hình thức thanh toán" at bounding box center [1290, 450] width 193 height 23
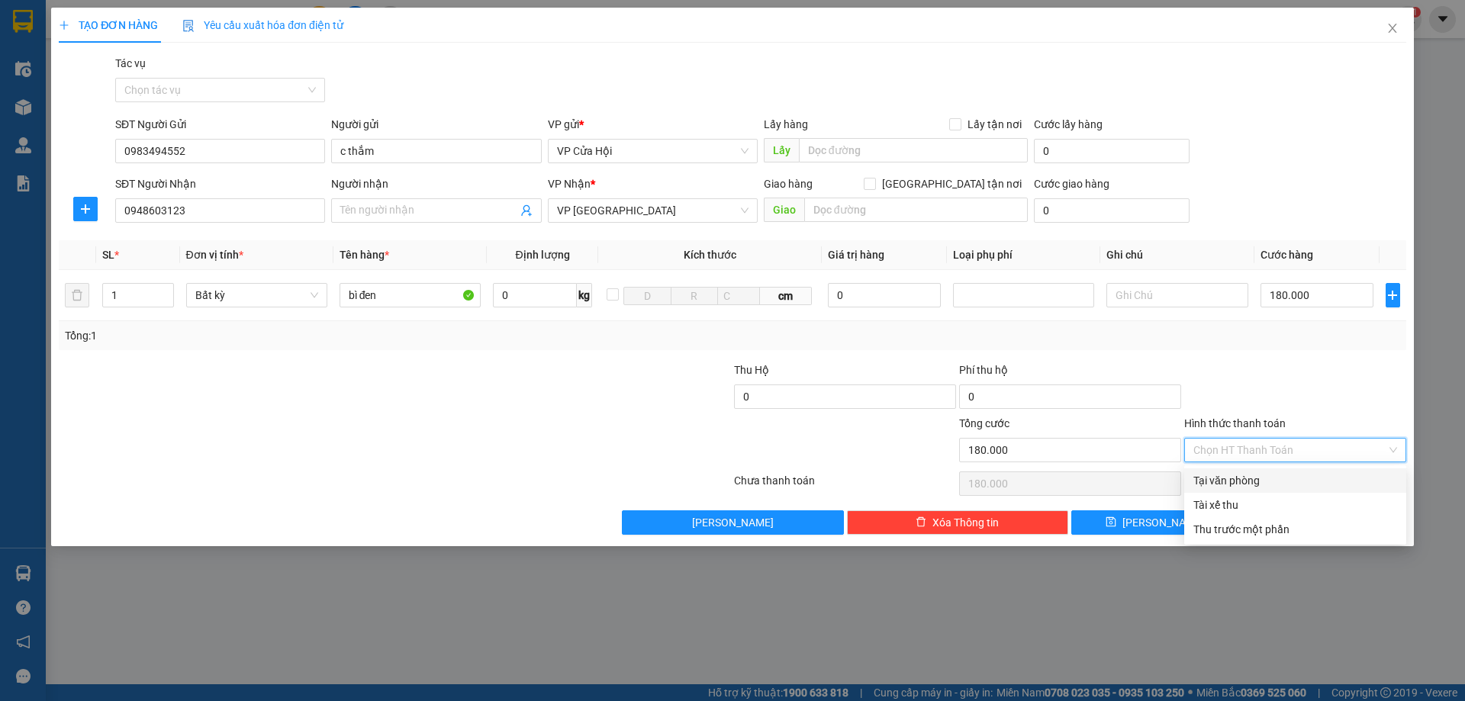
click at [1288, 475] on div "Tại văn phòng" at bounding box center [1296, 480] width 204 height 17
type input "0"
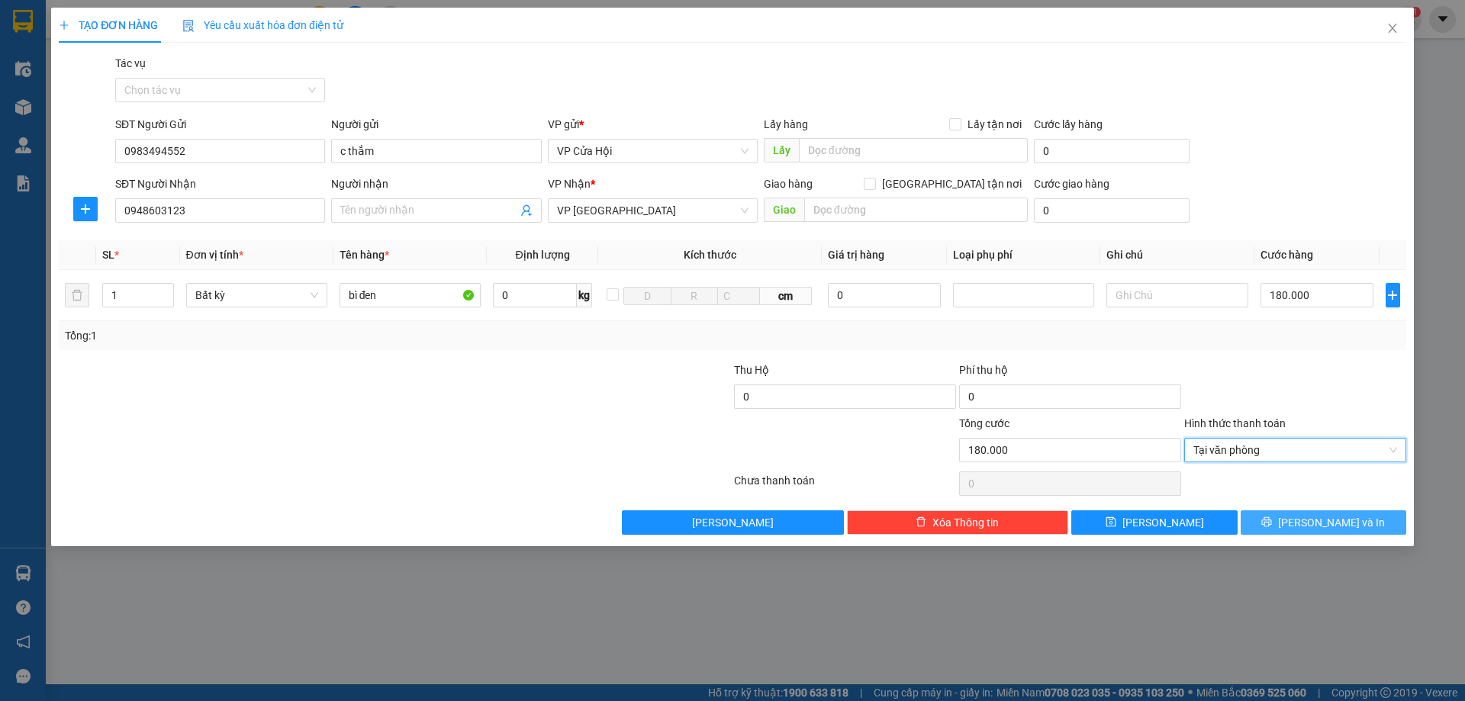
click at [1332, 521] on span "[PERSON_NAME] và In" at bounding box center [1331, 522] width 107 height 17
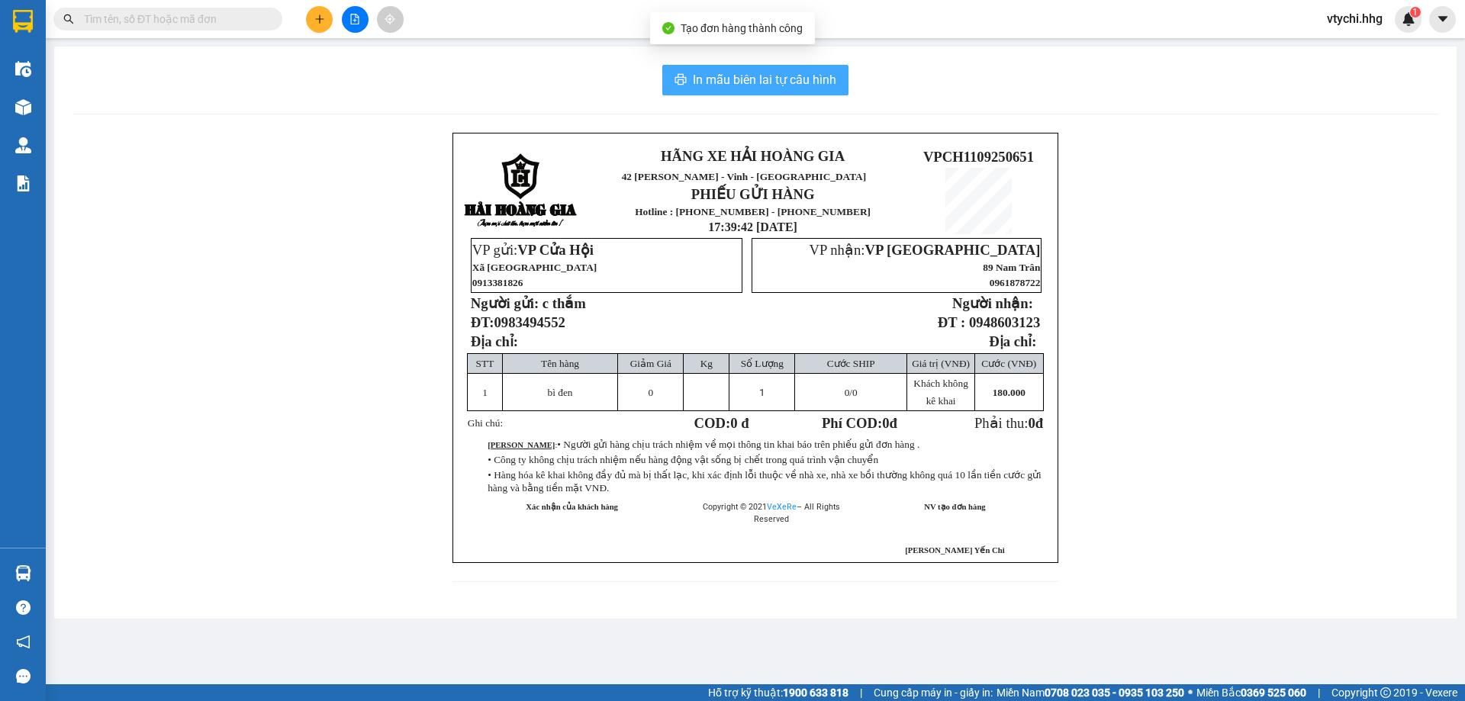
click at [730, 76] on span "In mẫu biên lai tự cấu hình" at bounding box center [764, 79] width 143 height 19
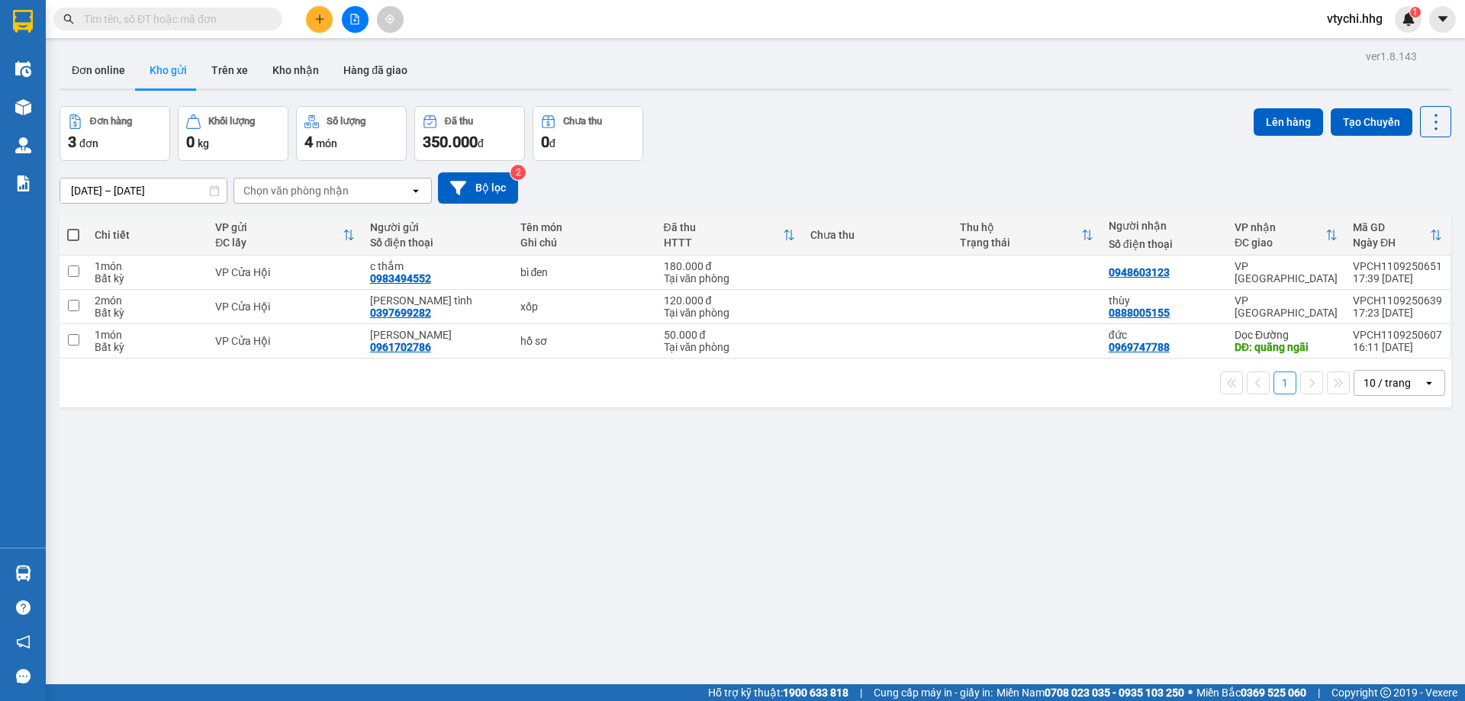
click at [791, 144] on div "Đơn hàng 3 đơn Khối lượng 0 kg Số lượng 4 món Đã thu 350.000 đ Chưa thu 0 đ Lên…" at bounding box center [756, 133] width 1392 height 55
click at [318, 9] on button at bounding box center [319, 19] width 27 height 27
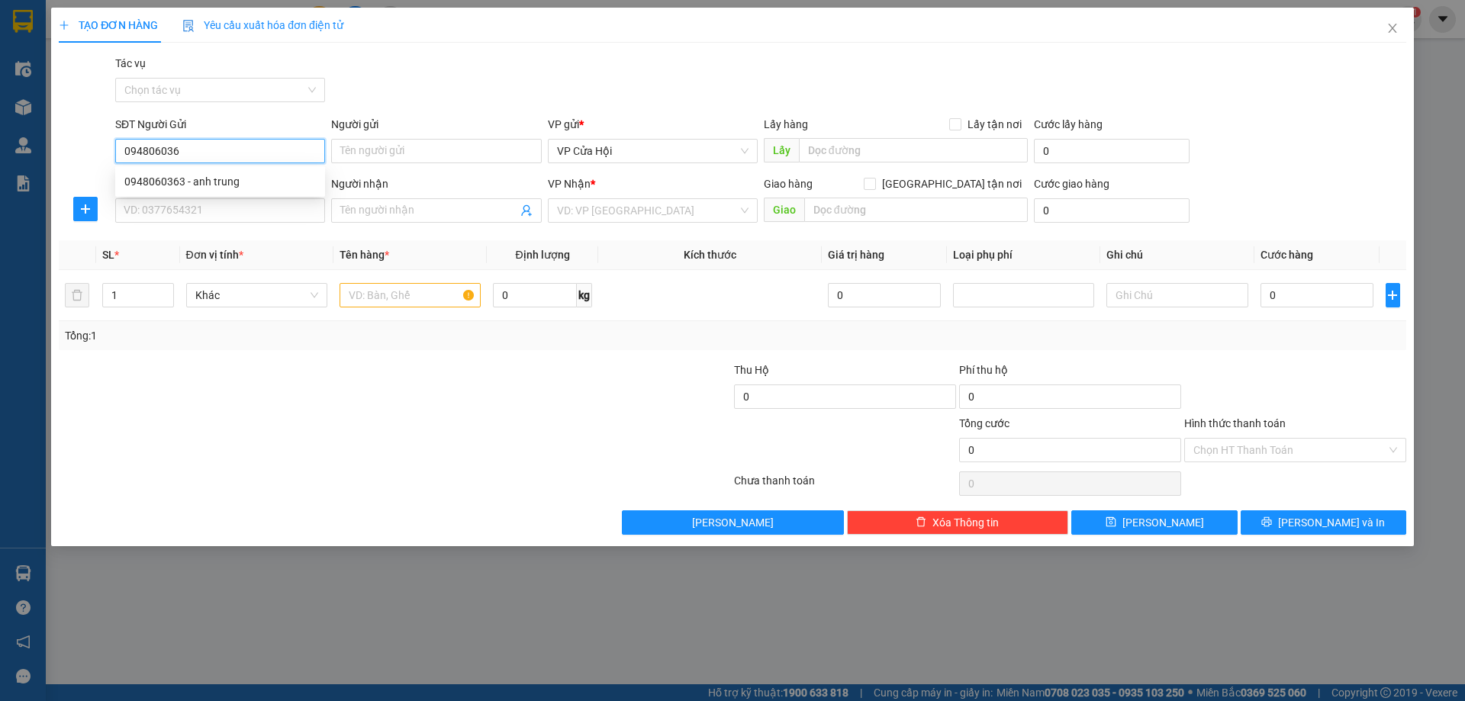
type input "0948060363"
click at [238, 182] on div "0948060363 - anh trung" at bounding box center [220, 181] width 192 height 17
type input "anh trung"
type input "0948060363"
click at [237, 224] on div "SĐT Người Nhận VD: 0377654321" at bounding box center [220, 202] width 210 height 53
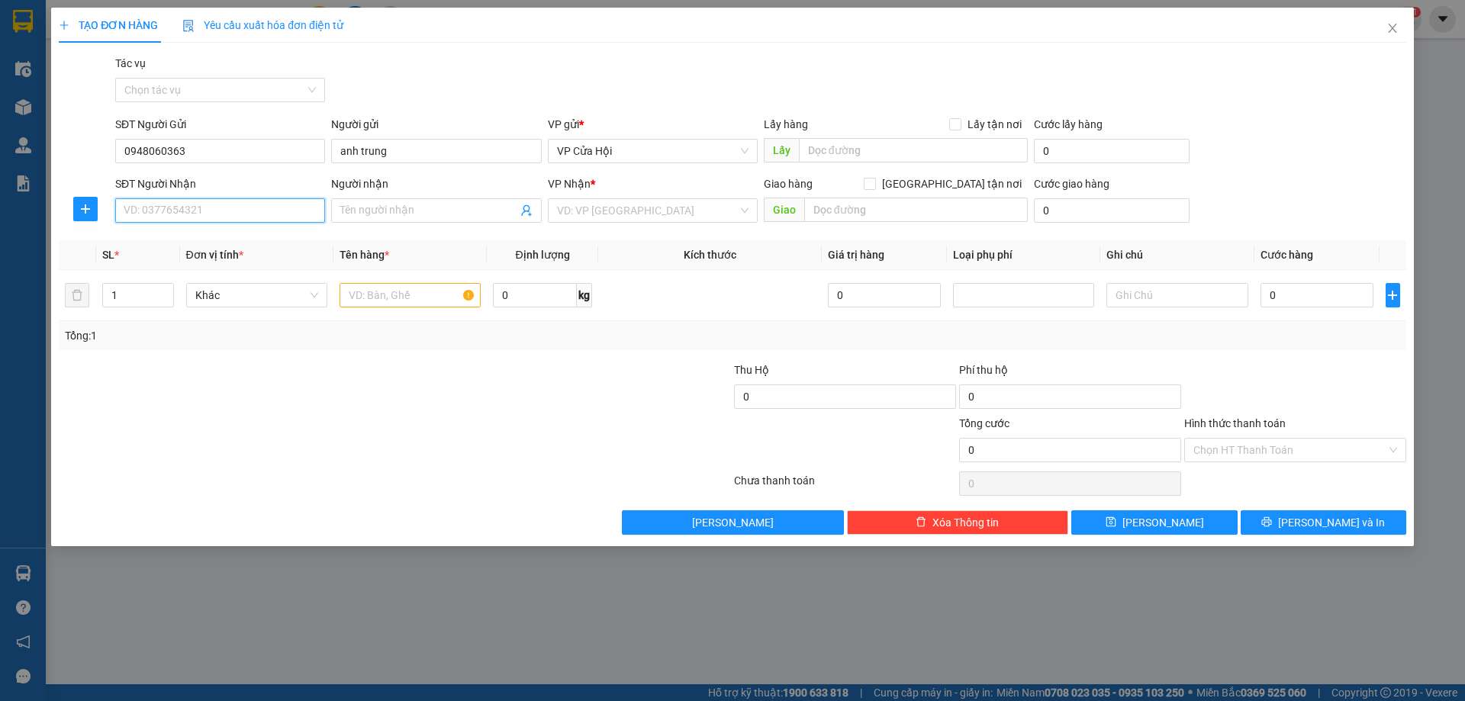
click at [242, 214] on input "SĐT Người Nhận" at bounding box center [220, 210] width 210 height 24
type input "0914177788"
click at [373, 214] on input "Người nhận" at bounding box center [428, 210] width 176 height 17
type input "tiến đồng"
click at [720, 219] on input "search" at bounding box center [647, 210] width 181 height 23
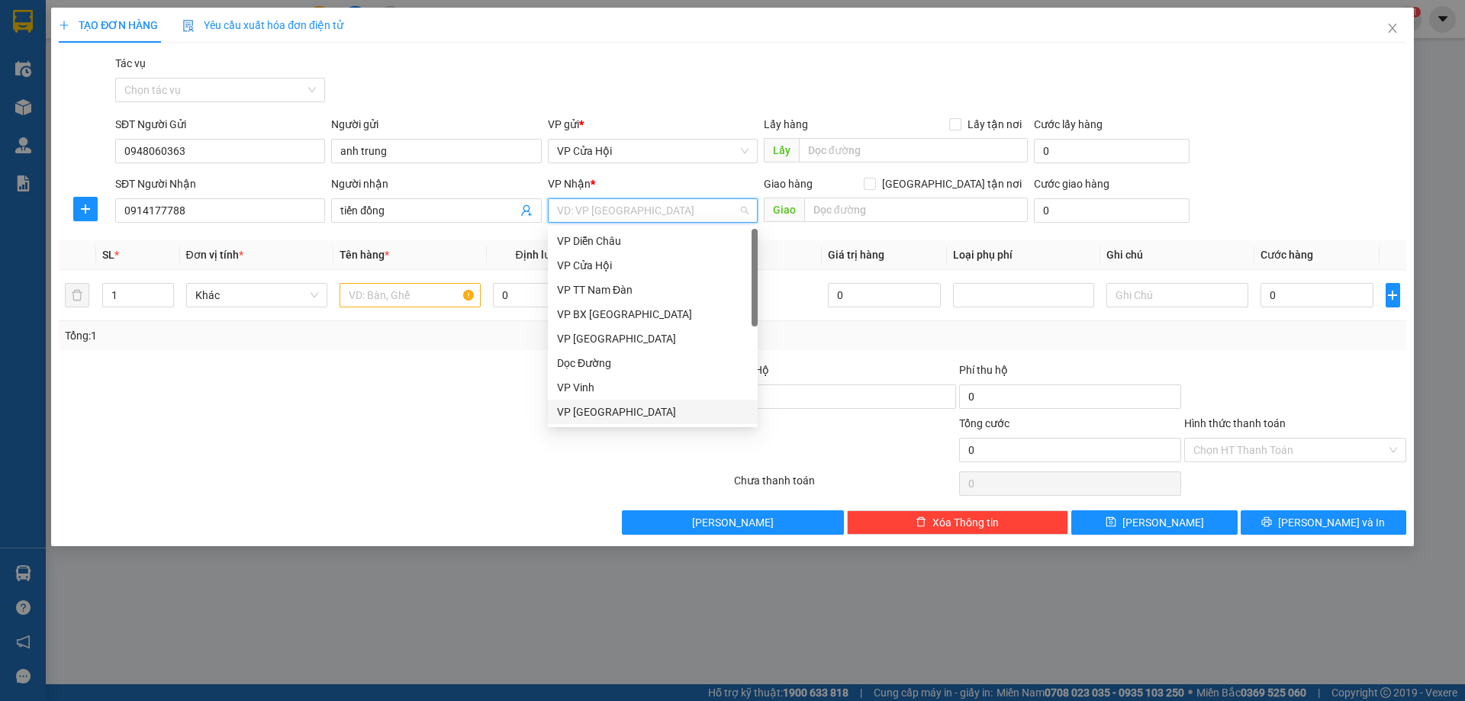
click at [633, 412] on div "VP [GEOGRAPHIC_DATA]" at bounding box center [653, 412] width 192 height 17
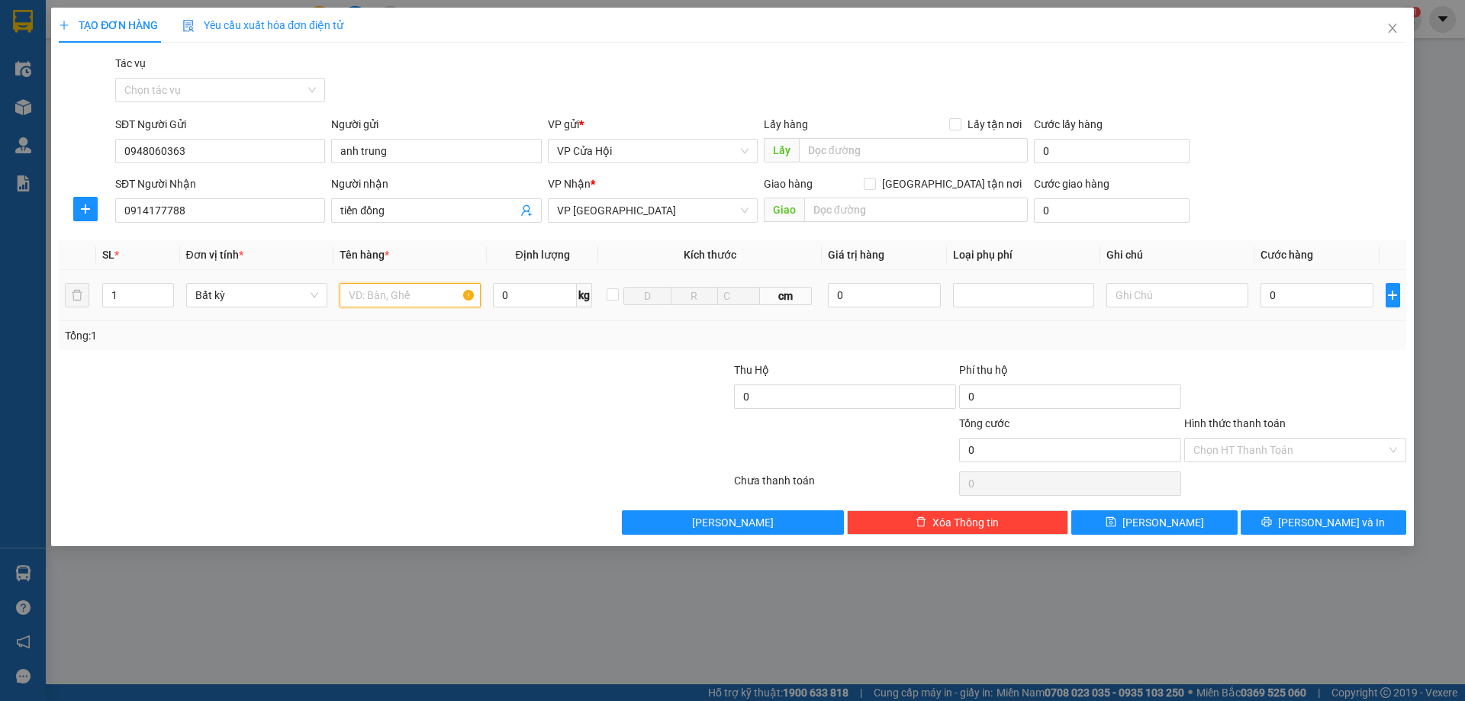
click at [413, 300] on input "text" at bounding box center [410, 295] width 141 height 24
type input "xốp"
click at [1320, 304] on input "0" at bounding box center [1318, 295] width 114 height 24
type input "5"
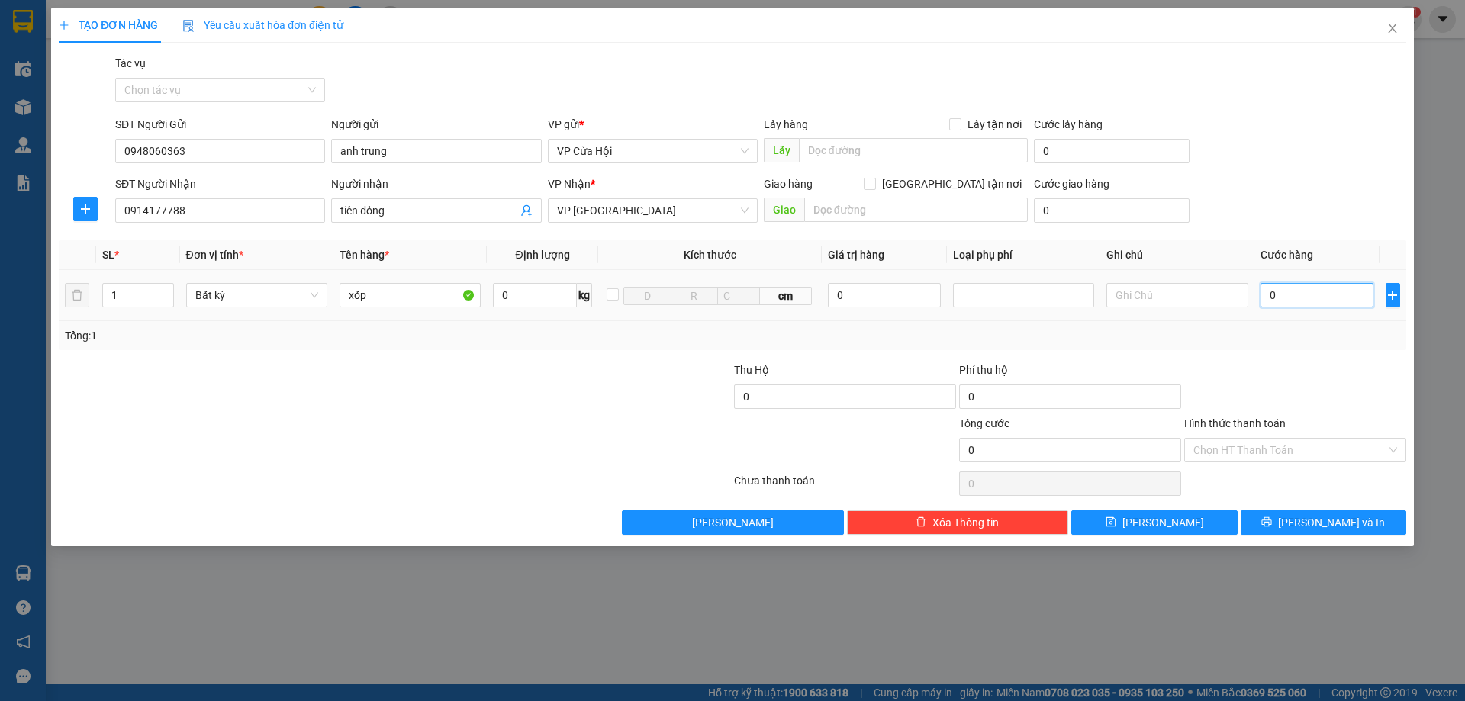
type input "5"
type input "50"
type input "500"
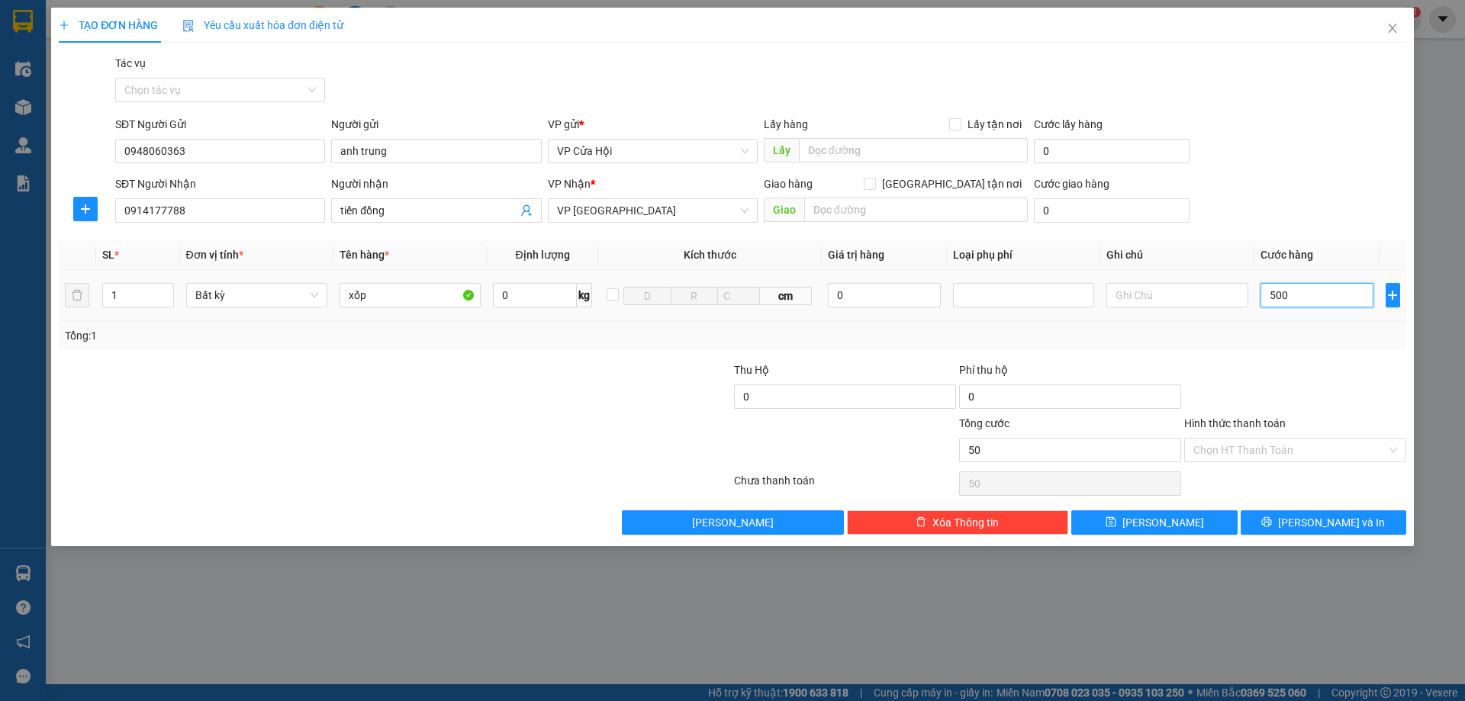
type input "500"
type input "5.000"
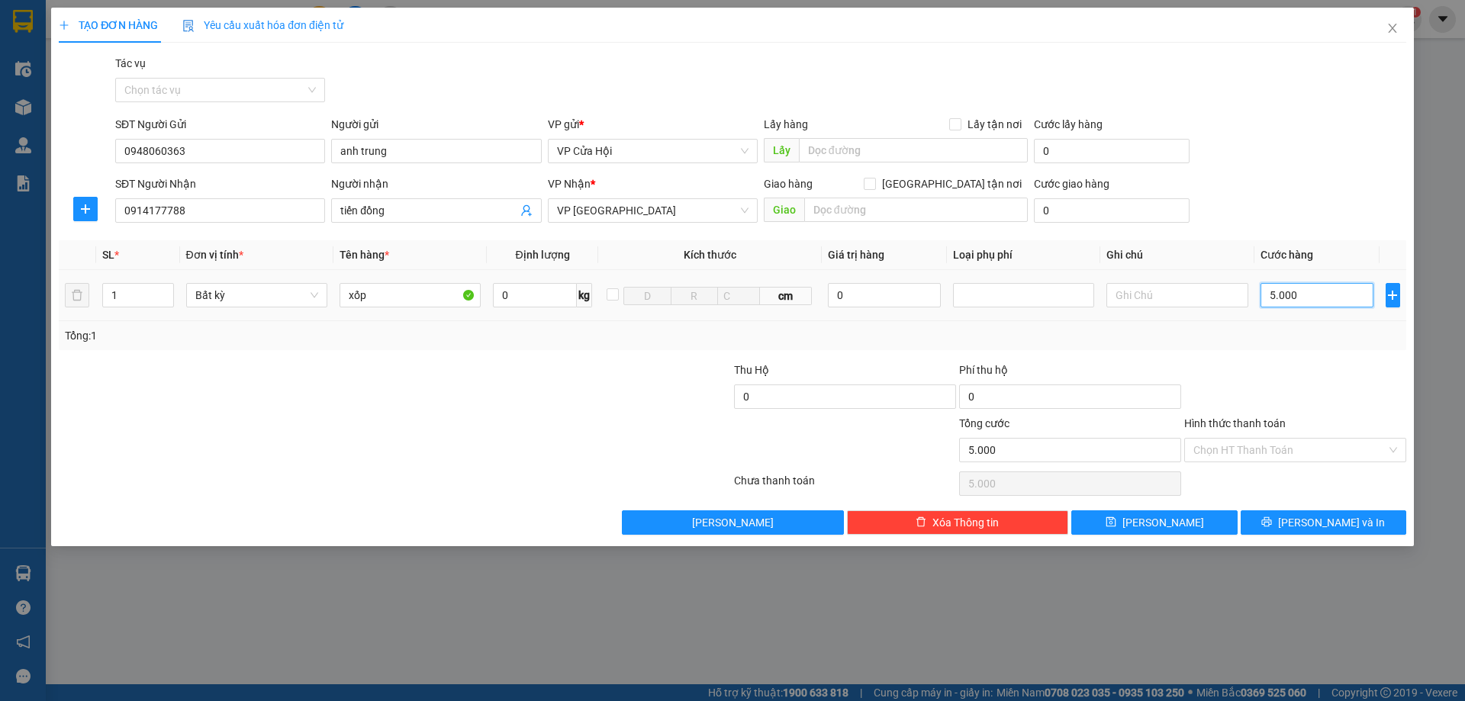
type input "50.000"
click at [1310, 519] on button "[PERSON_NAME] và In" at bounding box center [1324, 523] width 166 height 24
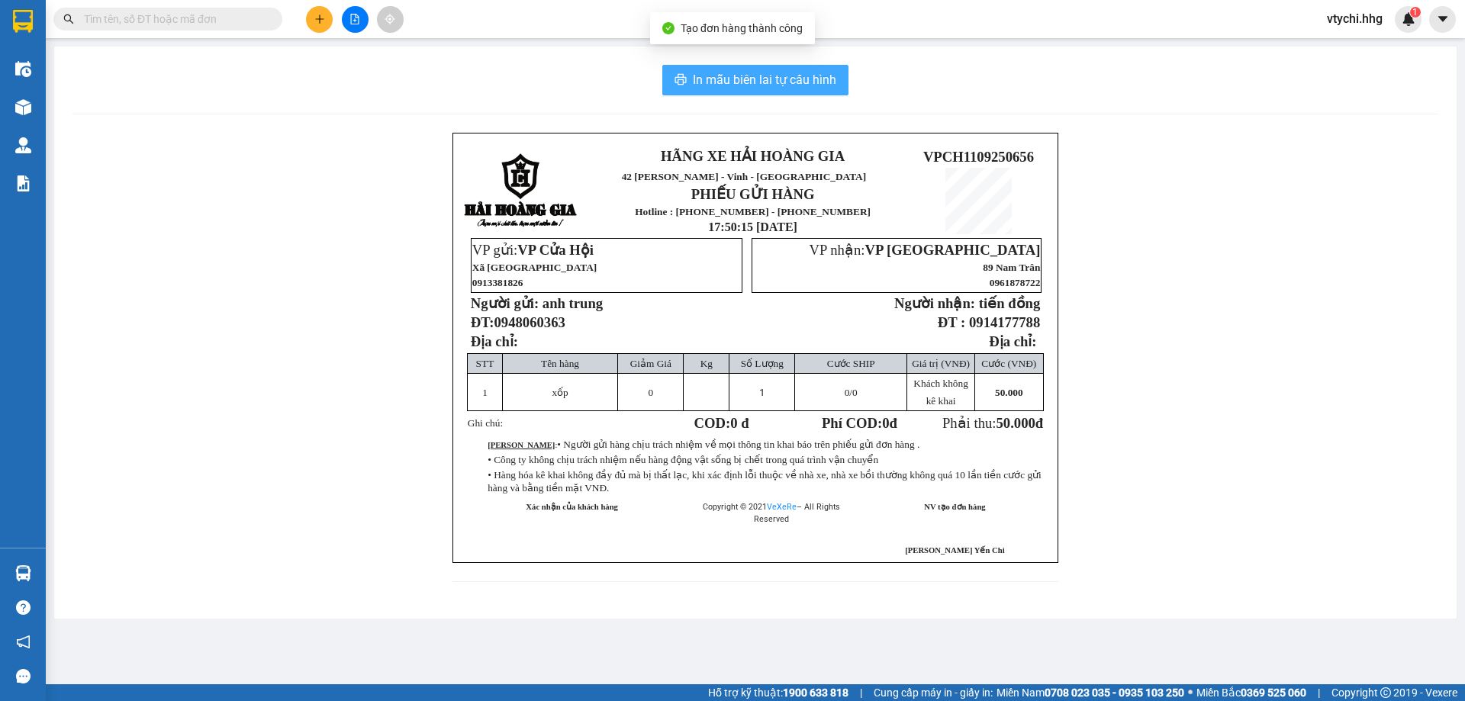
click at [759, 80] on span "In mẫu biên lai tự cấu hình" at bounding box center [764, 79] width 143 height 19
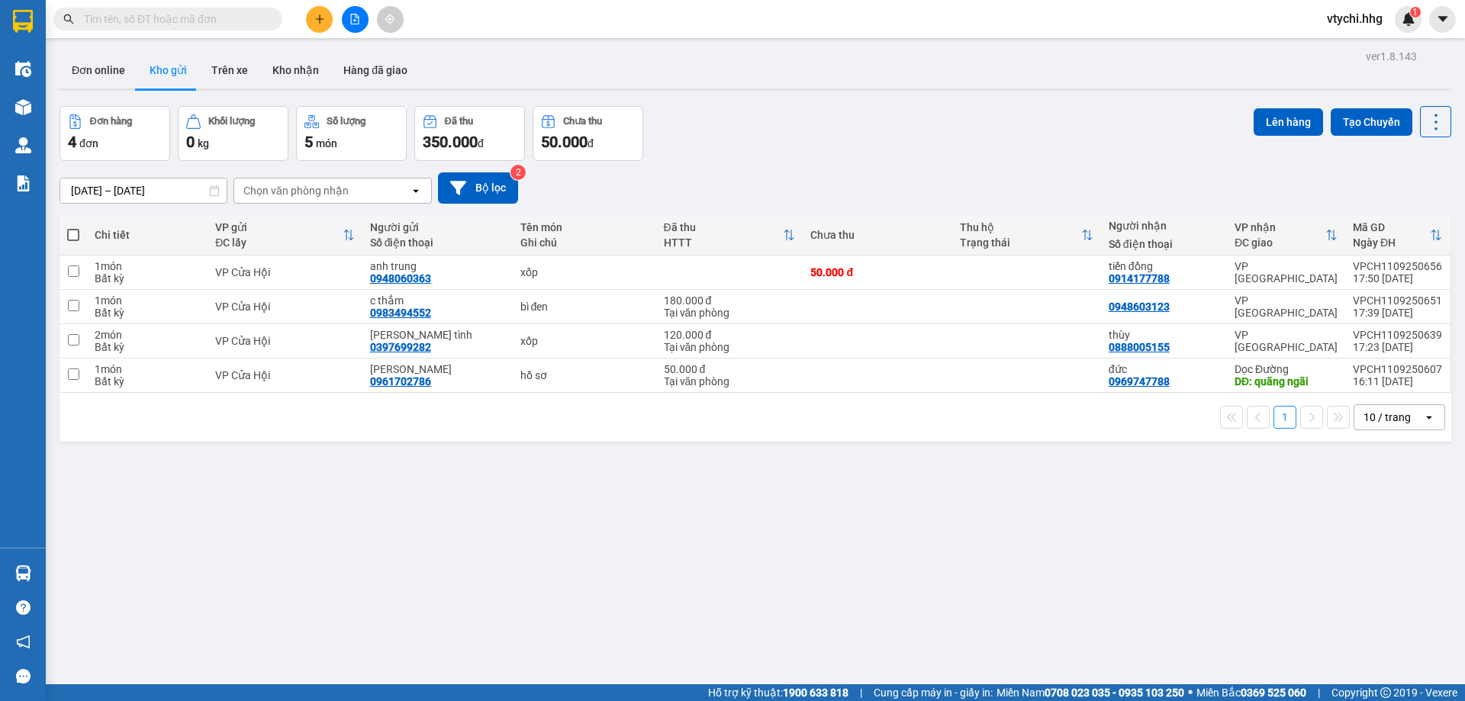
click at [862, 142] on div "Đơn hàng 4 đơn Khối lượng 0 kg Số lượng 5 món Đã thu 350.000 đ Chưa thu 50.000 …" at bounding box center [756, 133] width 1392 height 55
click at [322, 11] on button at bounding box center [319, 19] width 27 height 27
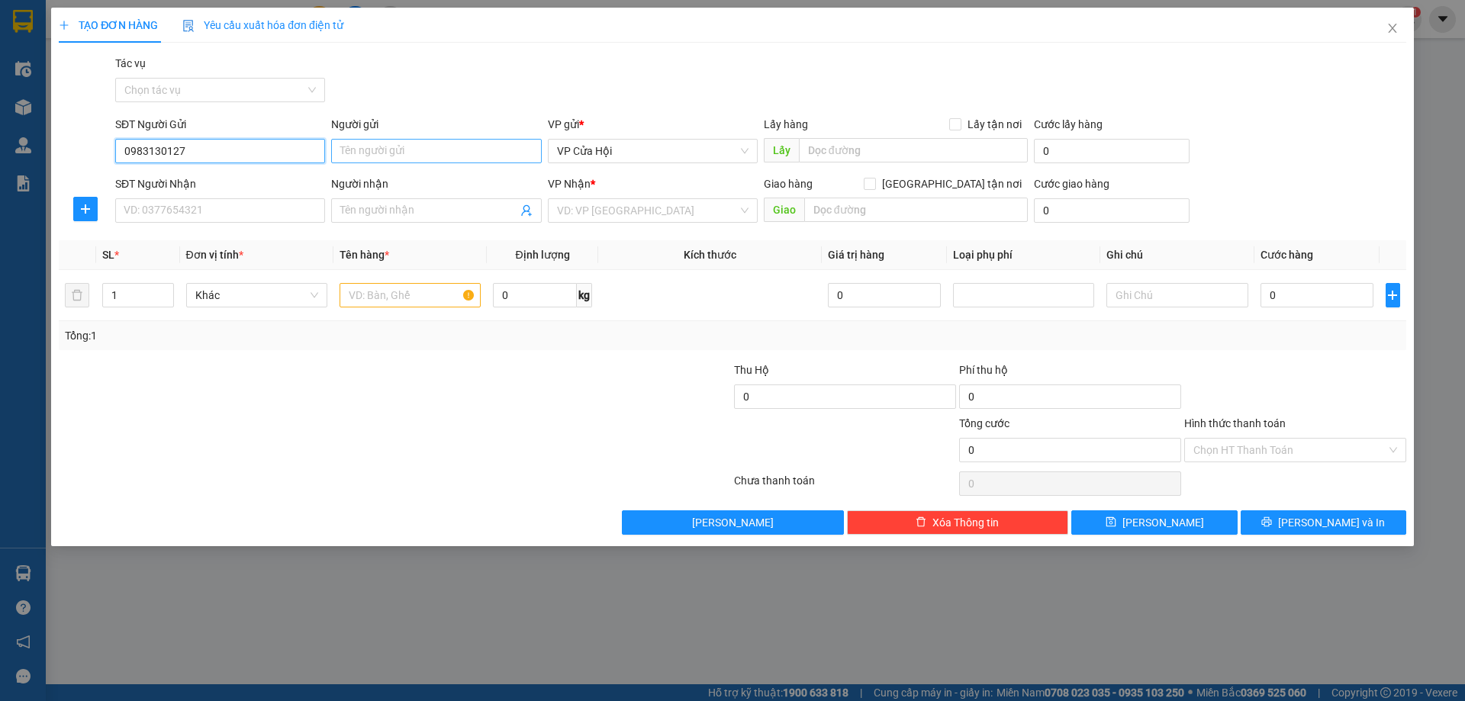
type input "0983130127"
click at [461, 144] on input "Người gửi" at bounding box center [436, 151] width 210 height 24
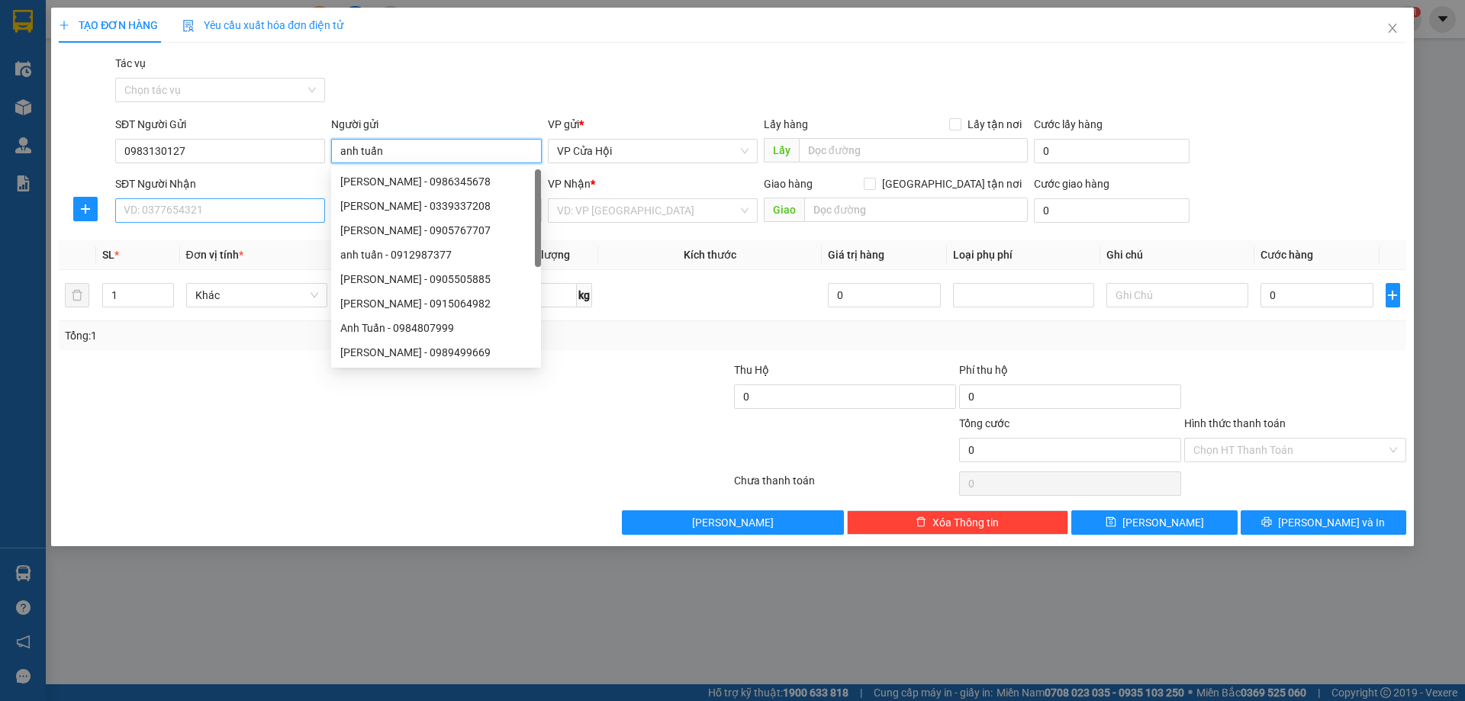
type input "anh tuấn"
click at [225, 215] on input "SĐT Người Nhận" at bounding box center [220, 210] width 210 height 24
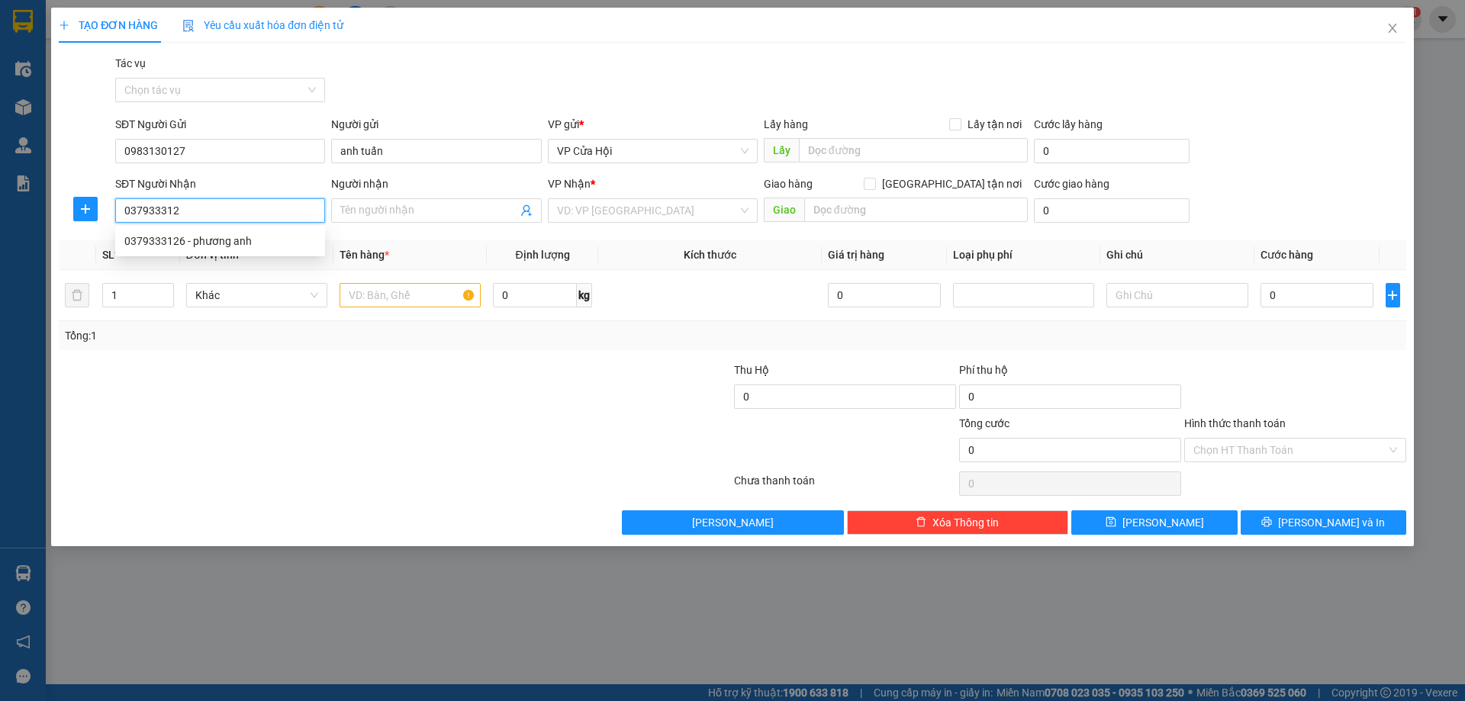
type input "0379333126"
click at [249, 241] on div "0379333126 - phương anh" at bounding box center [220, 241] width 192 height 17
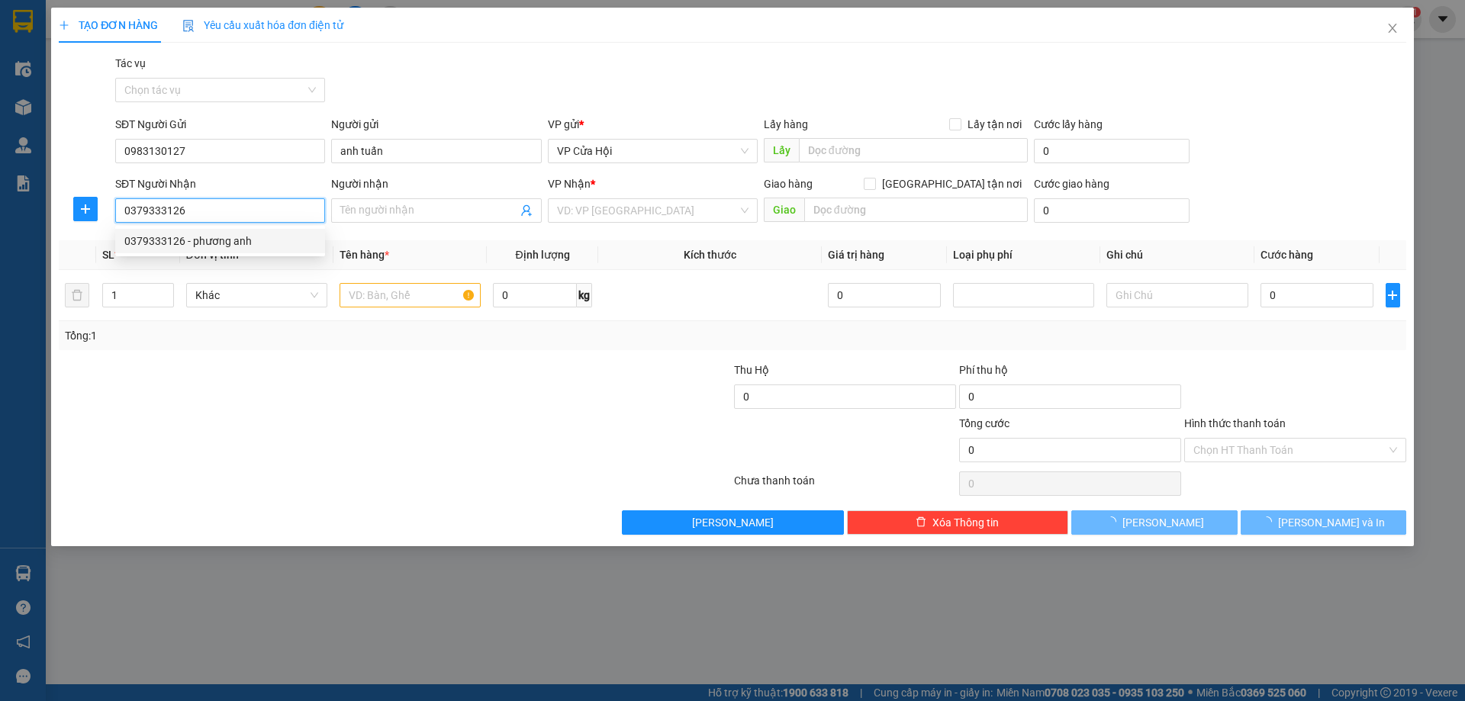
type input "phương anh"
checkbox input "true"
type input "Q liên chiểu"
type input "50.000"
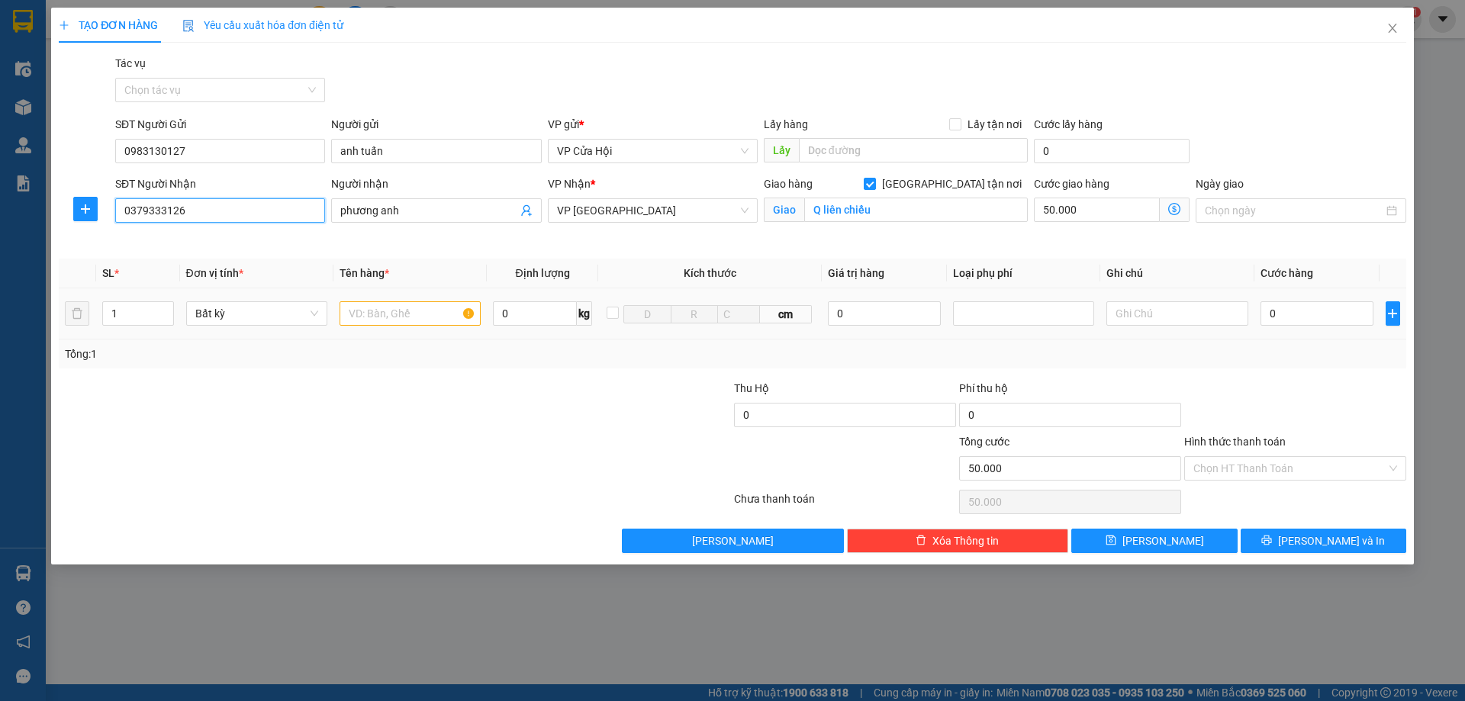
type input "0379333126"
drag, startPoint x: 430, startPoint y: 320, endPoint x: 447, endPoint y: 320, distance: 16.8
click at [440, 320] on input "text" at bounding box center [410, 313] width 141 height 24
type input "hồ sơ"
click at [875, 179] on input "[GEOGRAPHIC_DATA] tận nơi" at bounding box center [869, 183] width 11 height 11
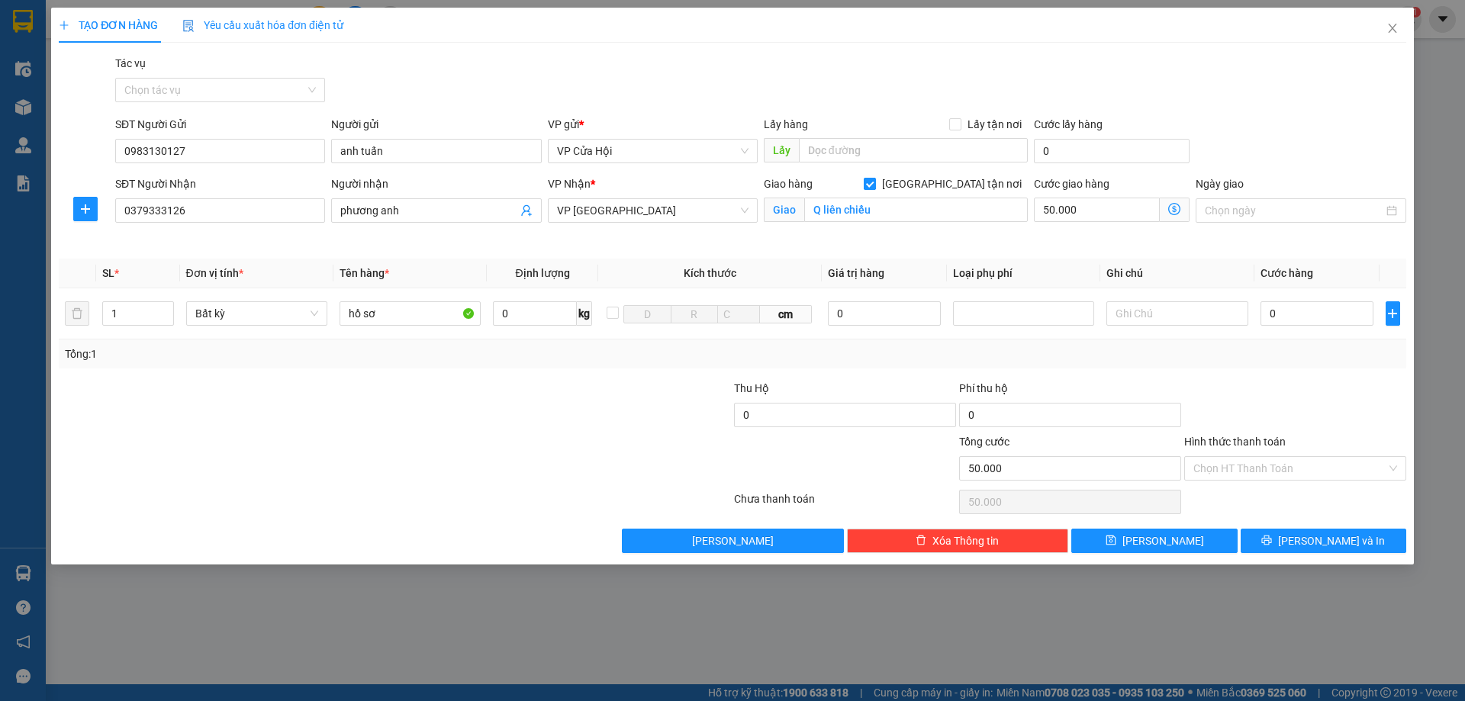
checkbox input "false"
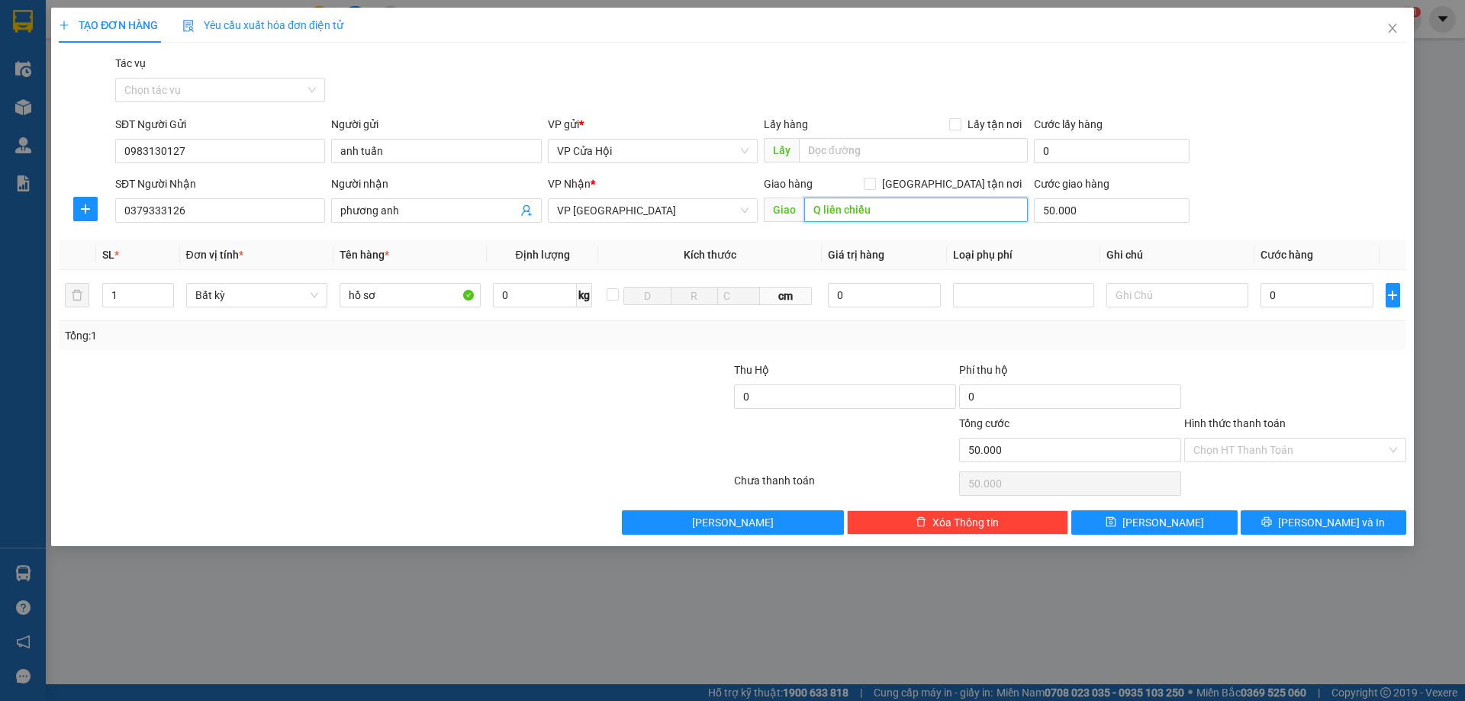
click at [941, 198] on input "Q liên chiểu" at bounding box center [916, 210] width 224 height 24
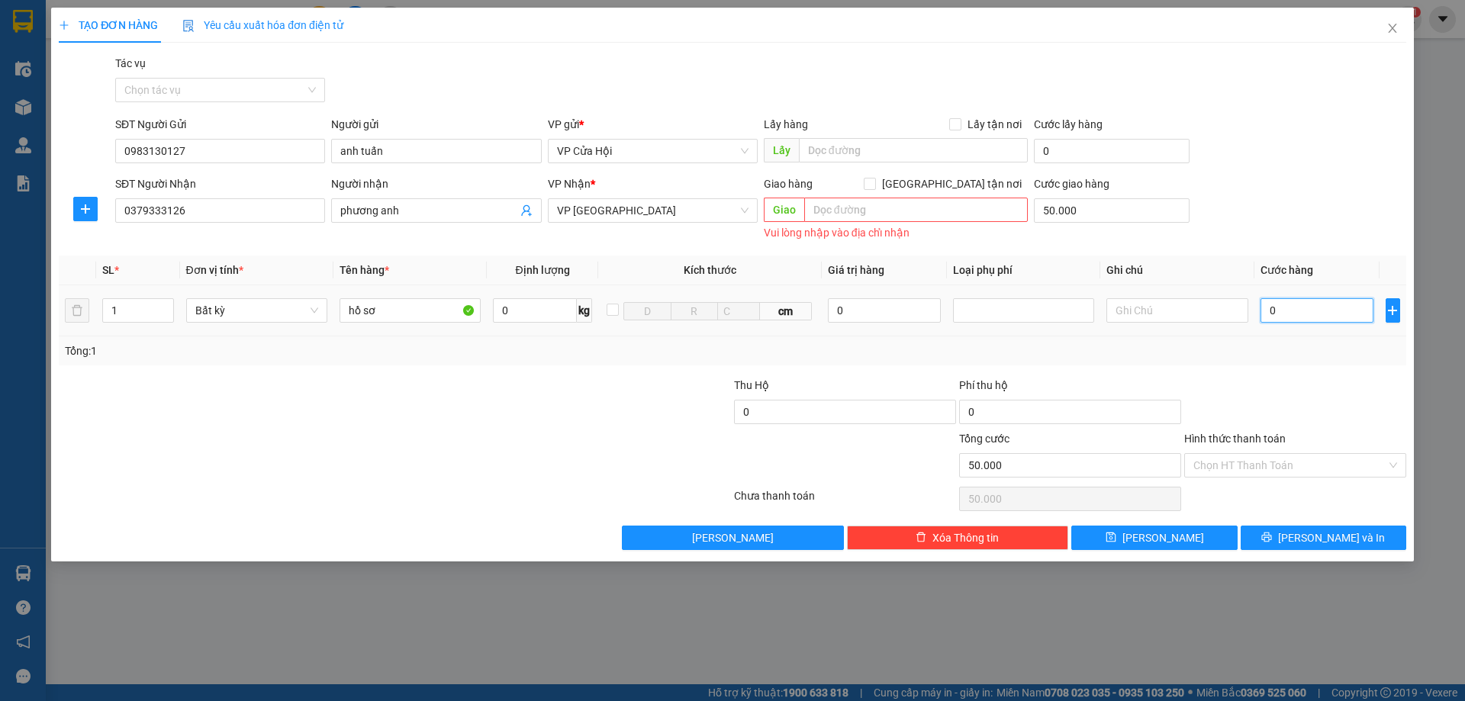
click at [1317, 318] on input "0" at bounding box center [1318, 310] width 114 height 24
type input "5"
type input "50.005"
type input "50"
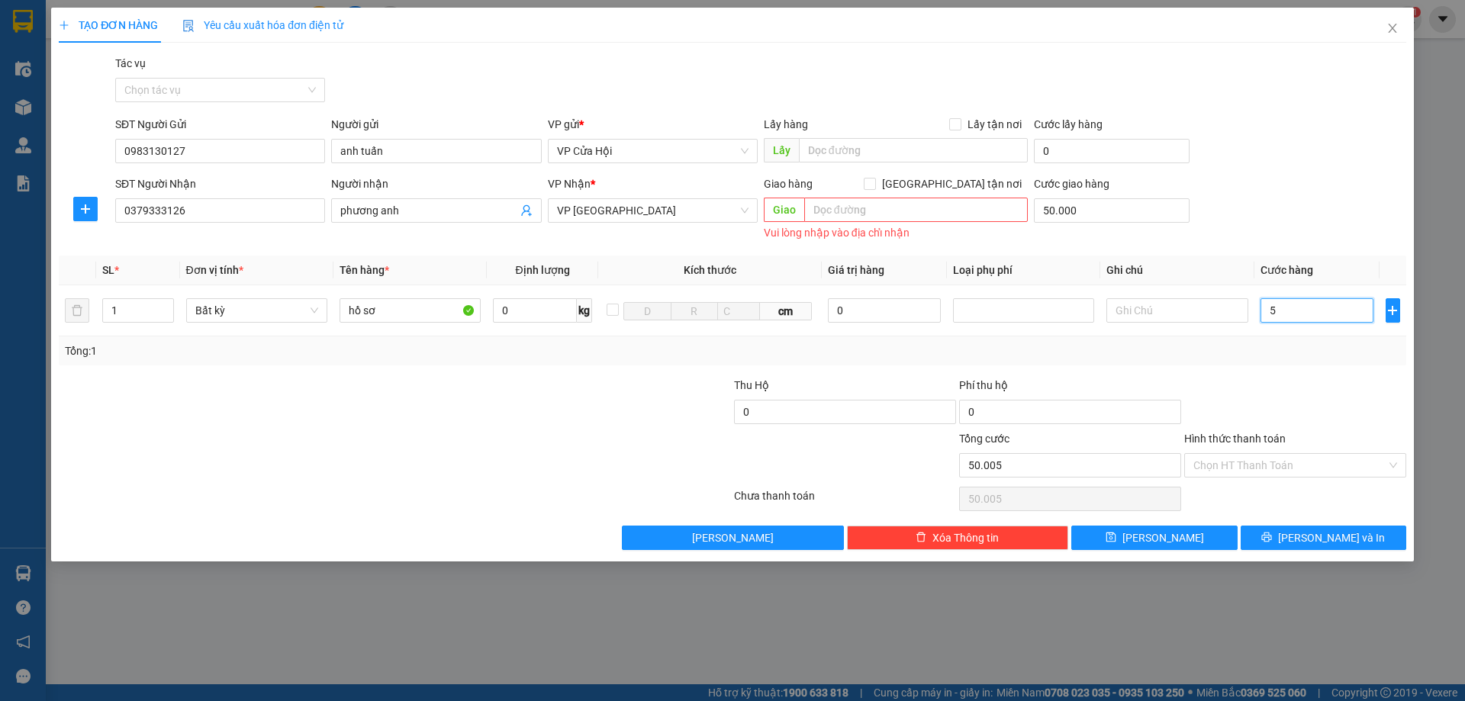
type input "50.050"
type input "500"
type input "50.500"
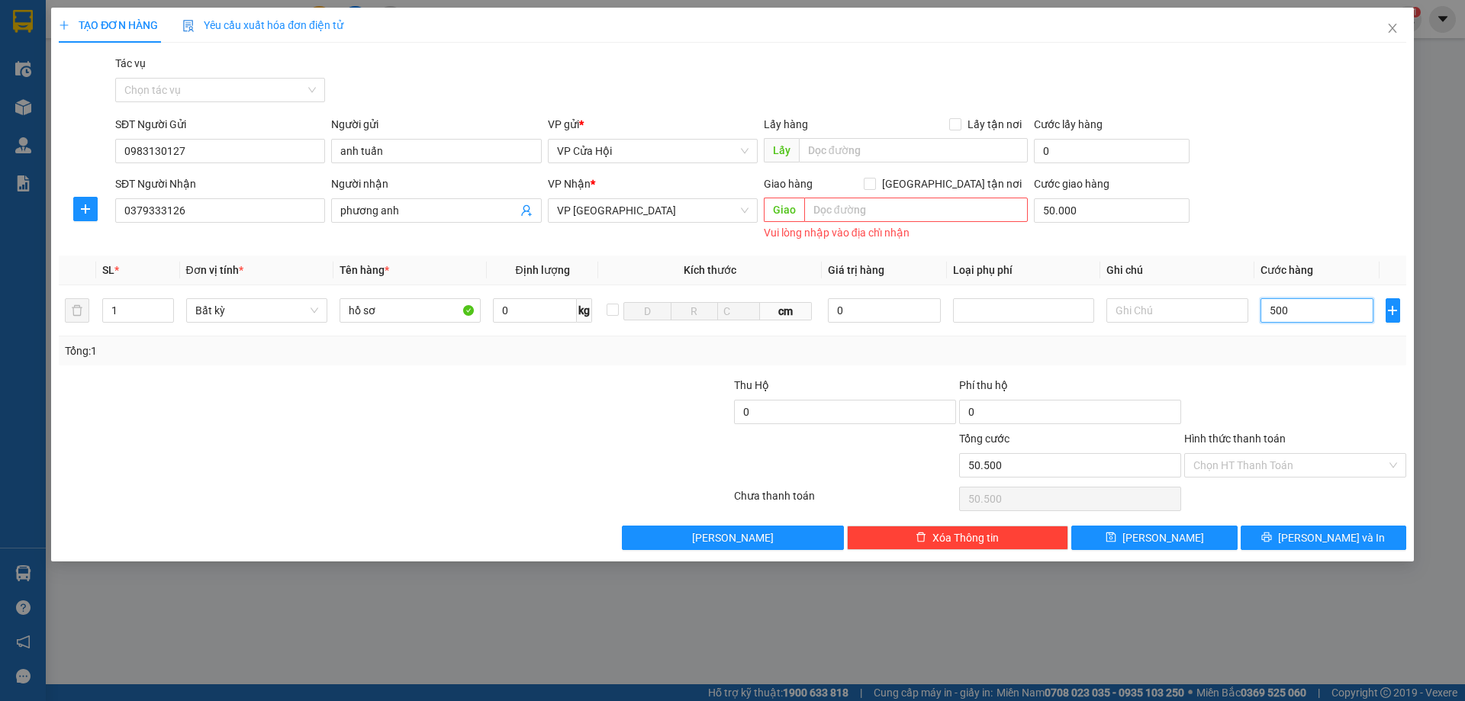
type input "5.000"
type input "55.000"
type input "50.000"
type input "100.000"
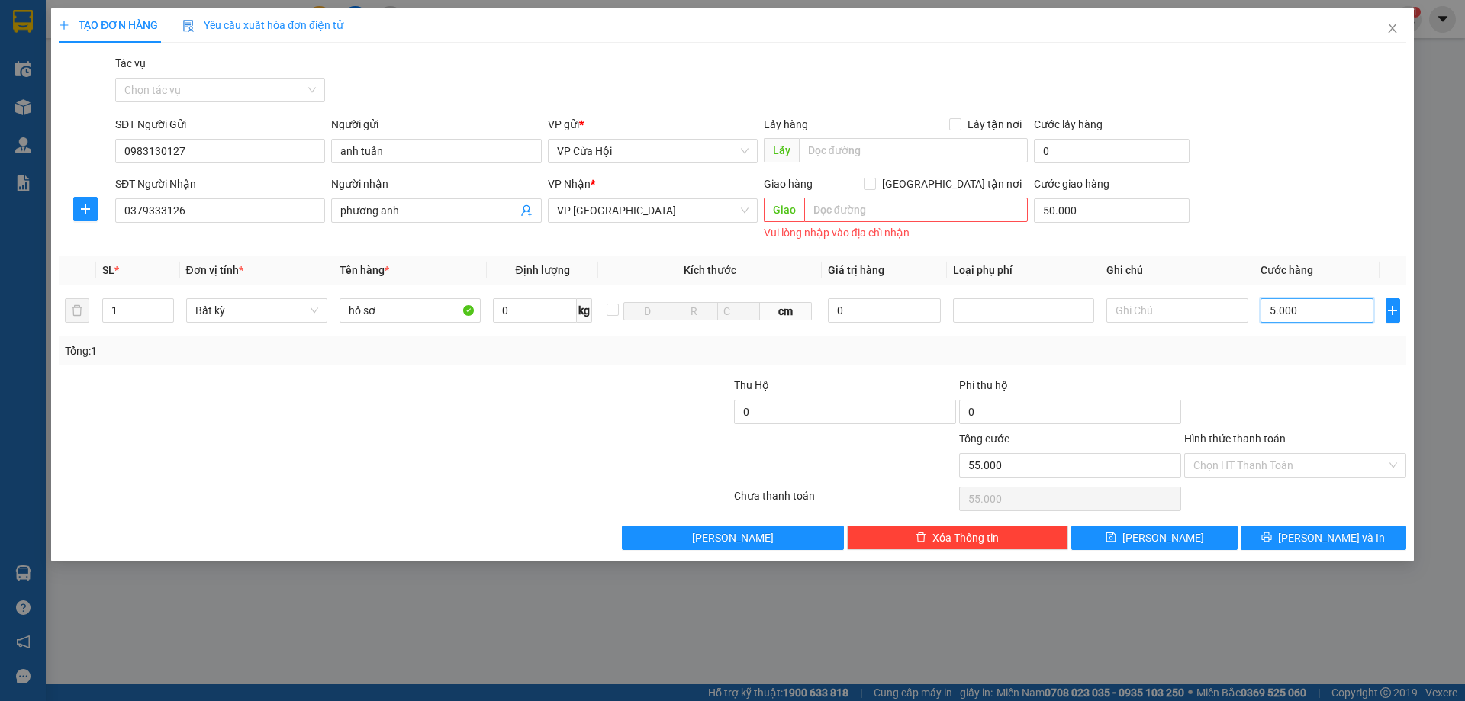
type input "100.000"
type input "50.000"
click at [1280, 470] on input "Hình thức thanh toán" at bounding box center [1290, 465] width 193 height 23
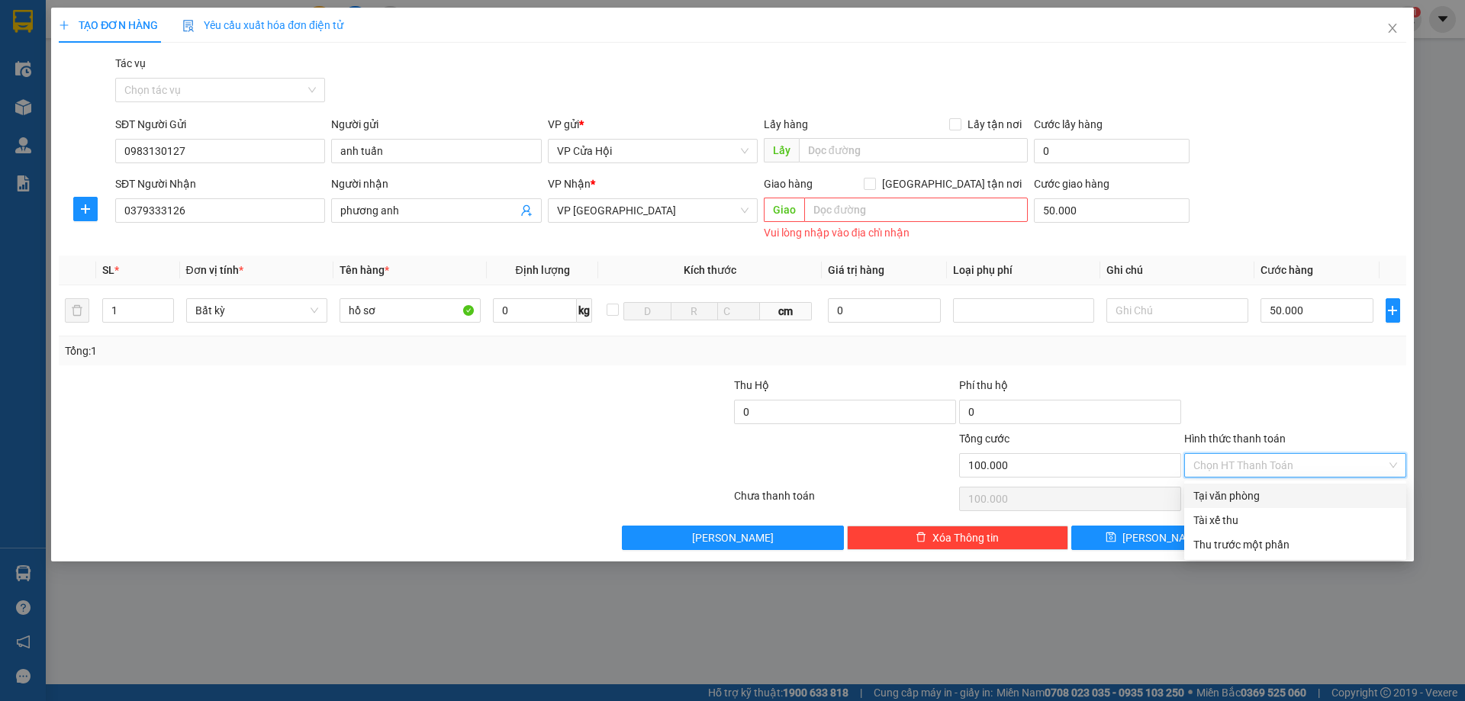
click at [1265, 487] on div "Tại văn phòng" at bounding box center [1296, 496] width 222 height 24
type input "0"
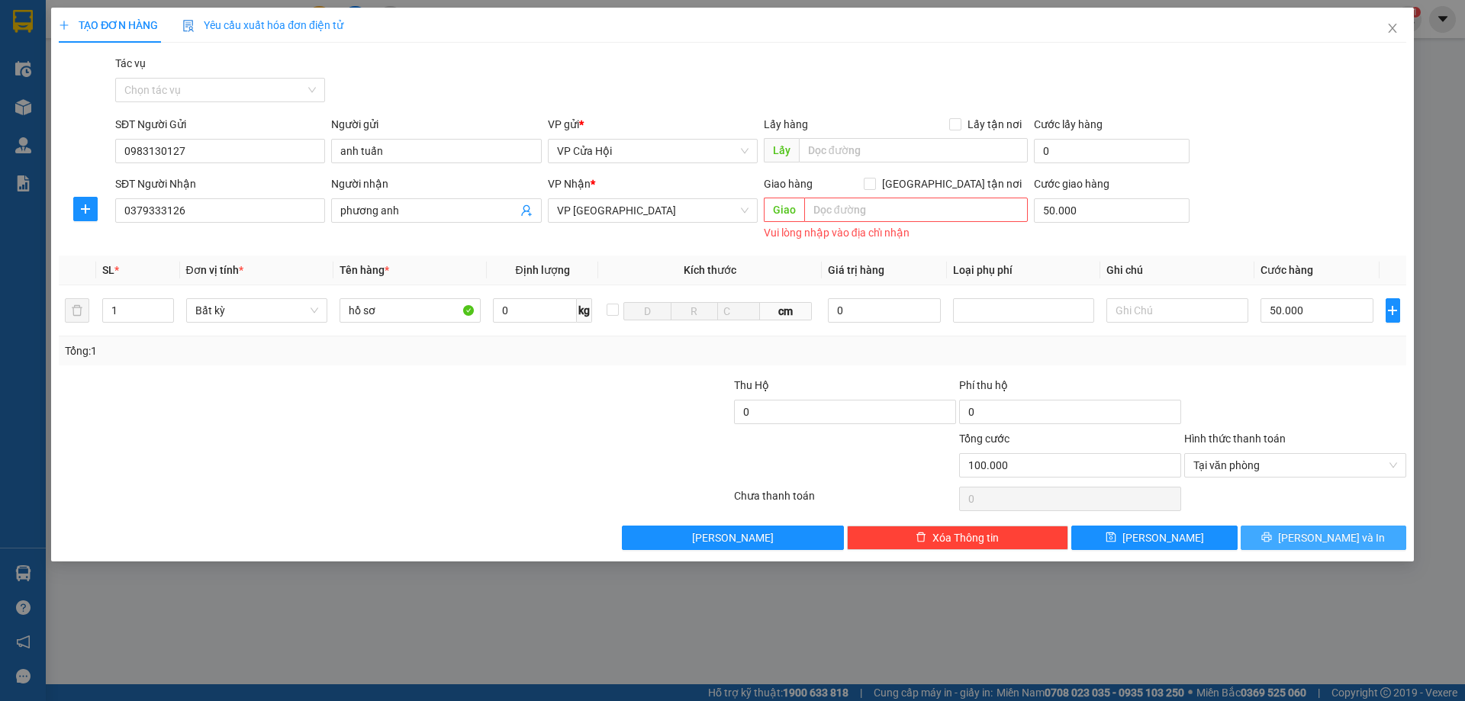
click at [1291, 541] on button "[PERSON_NAME] và In" at bounding box center [1324, 538] width 166 height 24
click at [1342, 537] on span "[PERSON_NAME] và In" at bounding box center [1331, 538] width 107 height 17
drag, startPoint x: 891, startPoint y: 221, endPoint x: 903, endPoint y: 221, distance: 12.2
click at [891, 221] on input "text" at bounding box center [916, 210] width 224 height 24
click at [1126, 205] on input "50.000" at bounding box center [1112, 210] width 156 height 24
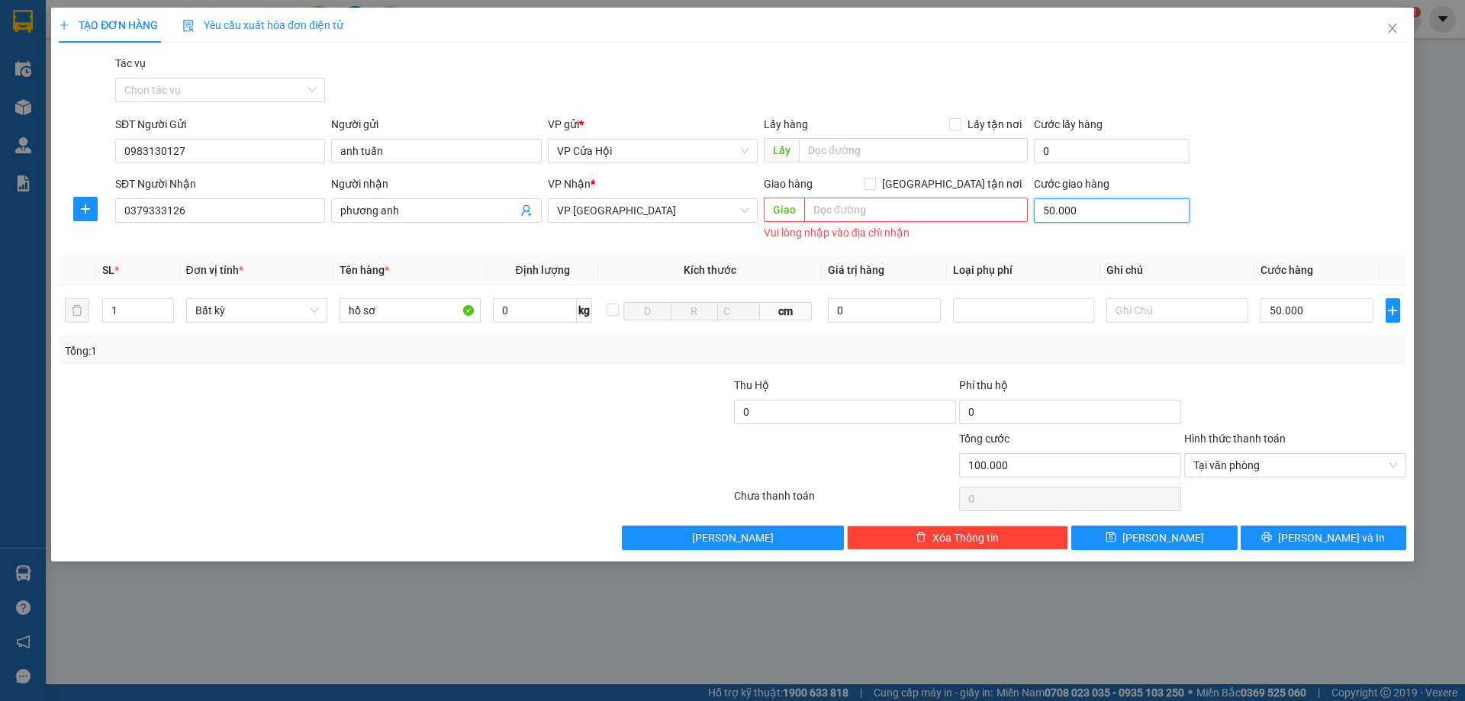
type input "50.000"
type input "0"
click at [1308, 544] on button "[PERSON_NAME] và In" at bounding box center [1324, 538] width 166 height 24
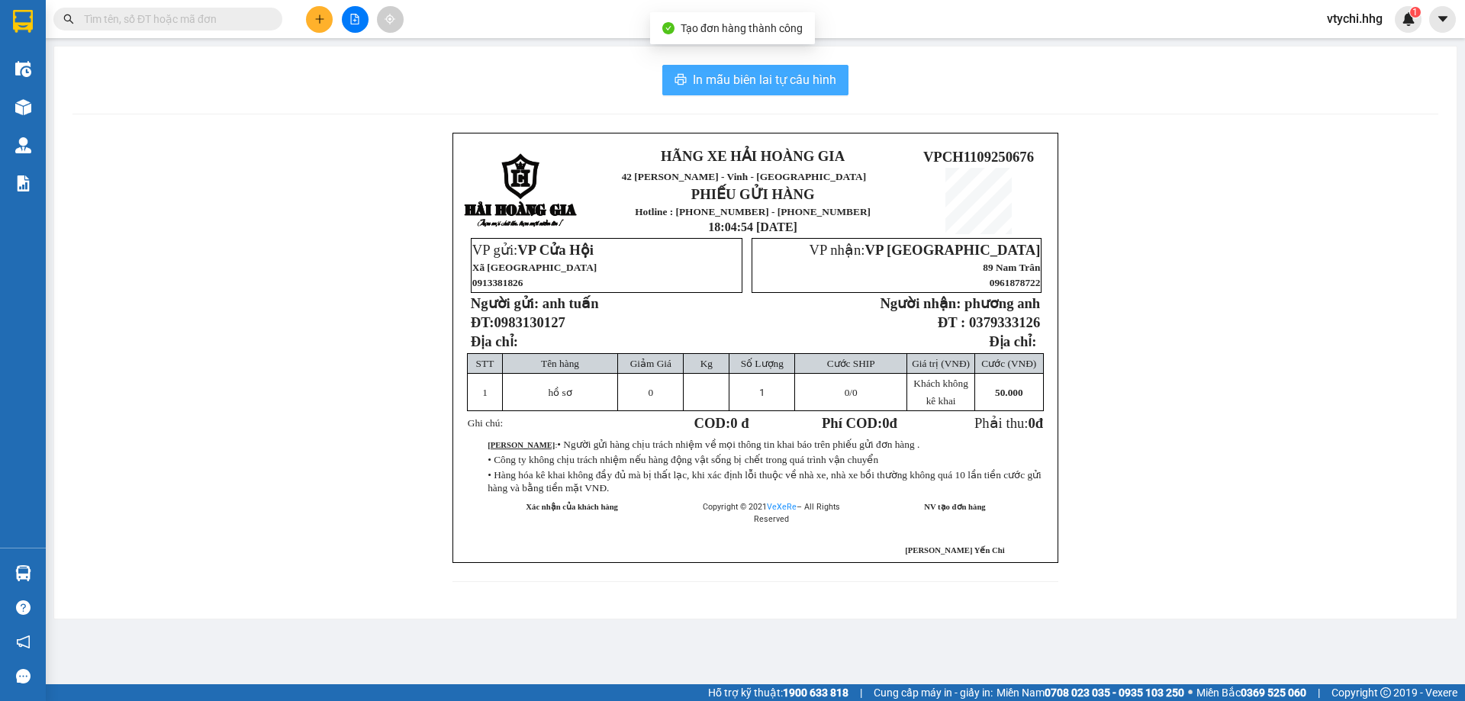
click at [822, 71] on span "In mẫu biên lai tự cấu hình" at bounding box center [764, 79] width 143 height 19
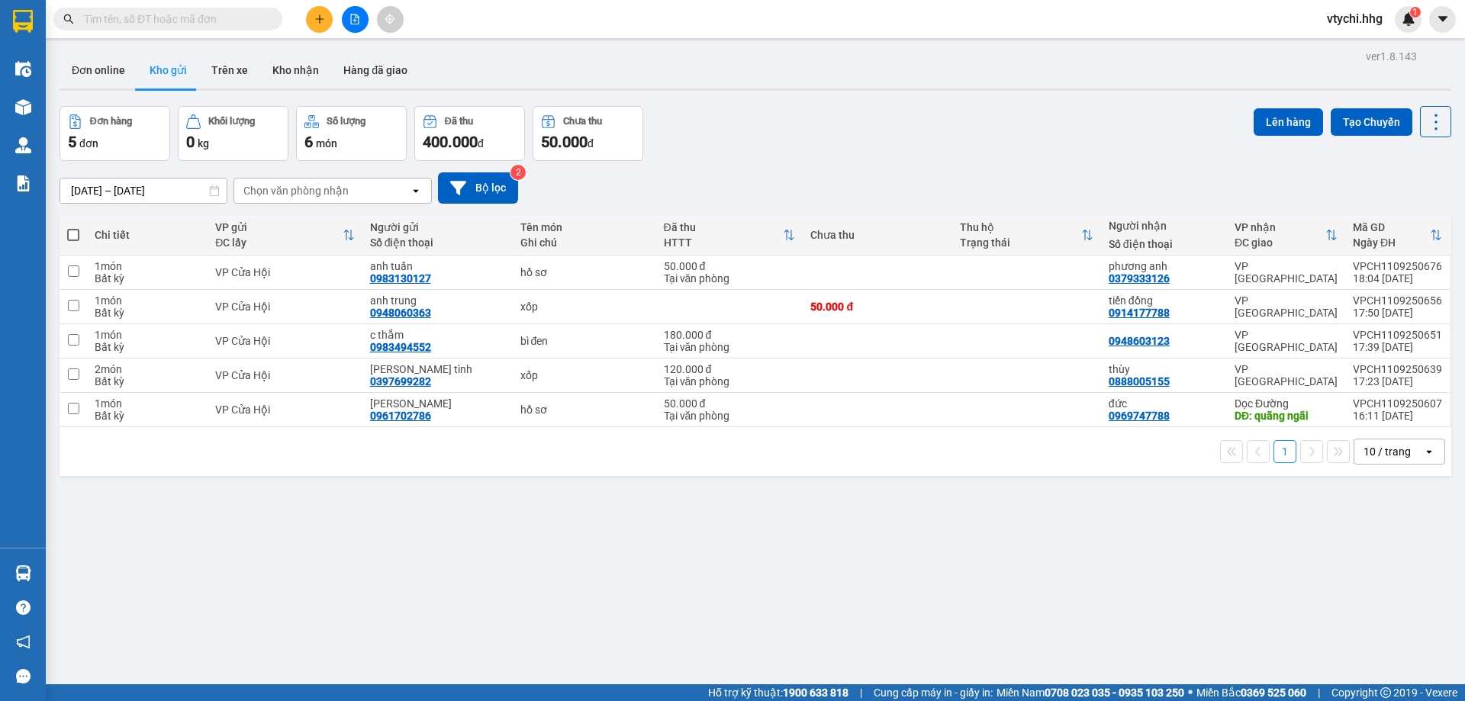
click at [866, 158] on div "Đơn hàng 5 đơn Khối lượng 0 kg Số lượng 6 món Đã thu 400.000 đ Chưa thu 50.000 …" at bounding box center [756, 133] width 1392 height 55
click at [326, 18] on button at bounding box center [319, 19] width 27 height 27
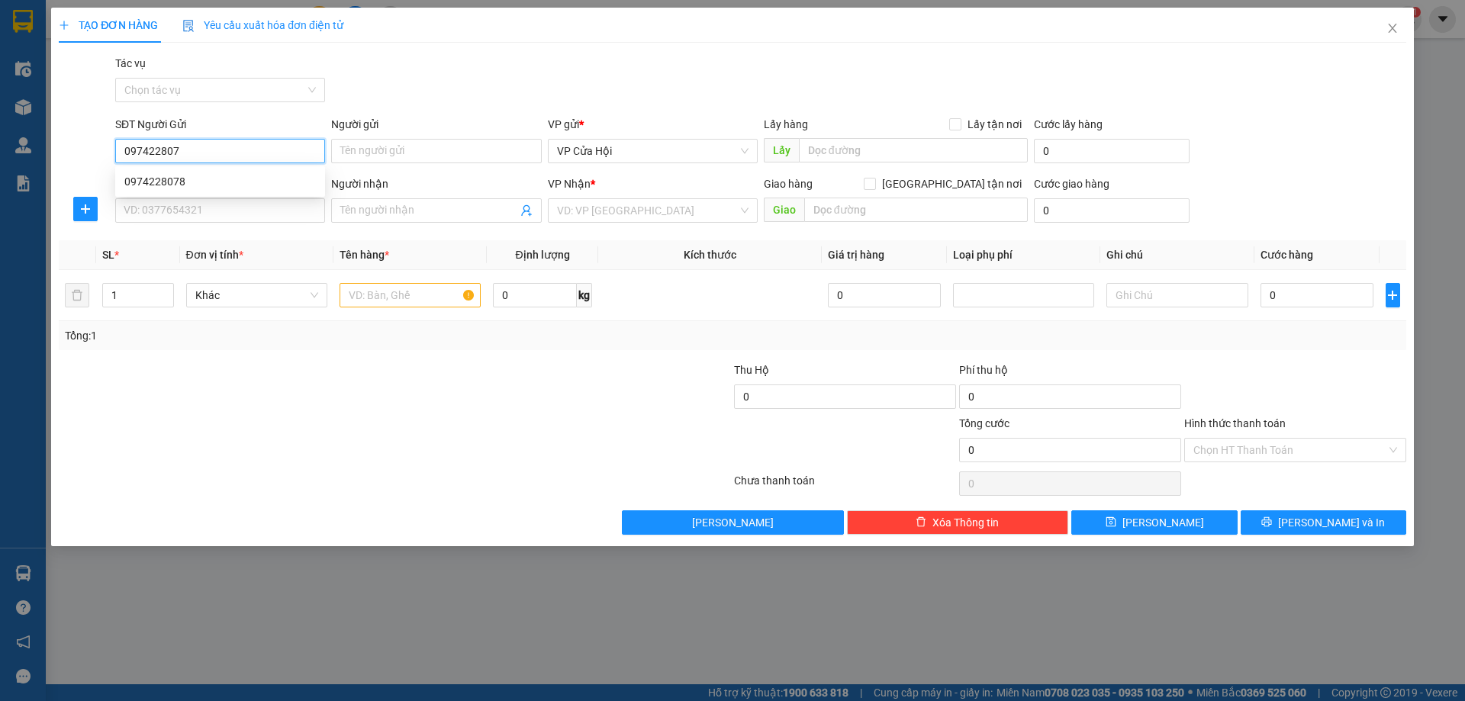
type input "0974228078"
click at [152, 179] on div "0974228078" at bounding box center [220, 181] width 192 height 17
type input "51"
type input "0974228078"
click at [196, 204] on input "SĐT Người Nhận" at bounding box center [220, 210] width 210 height 24
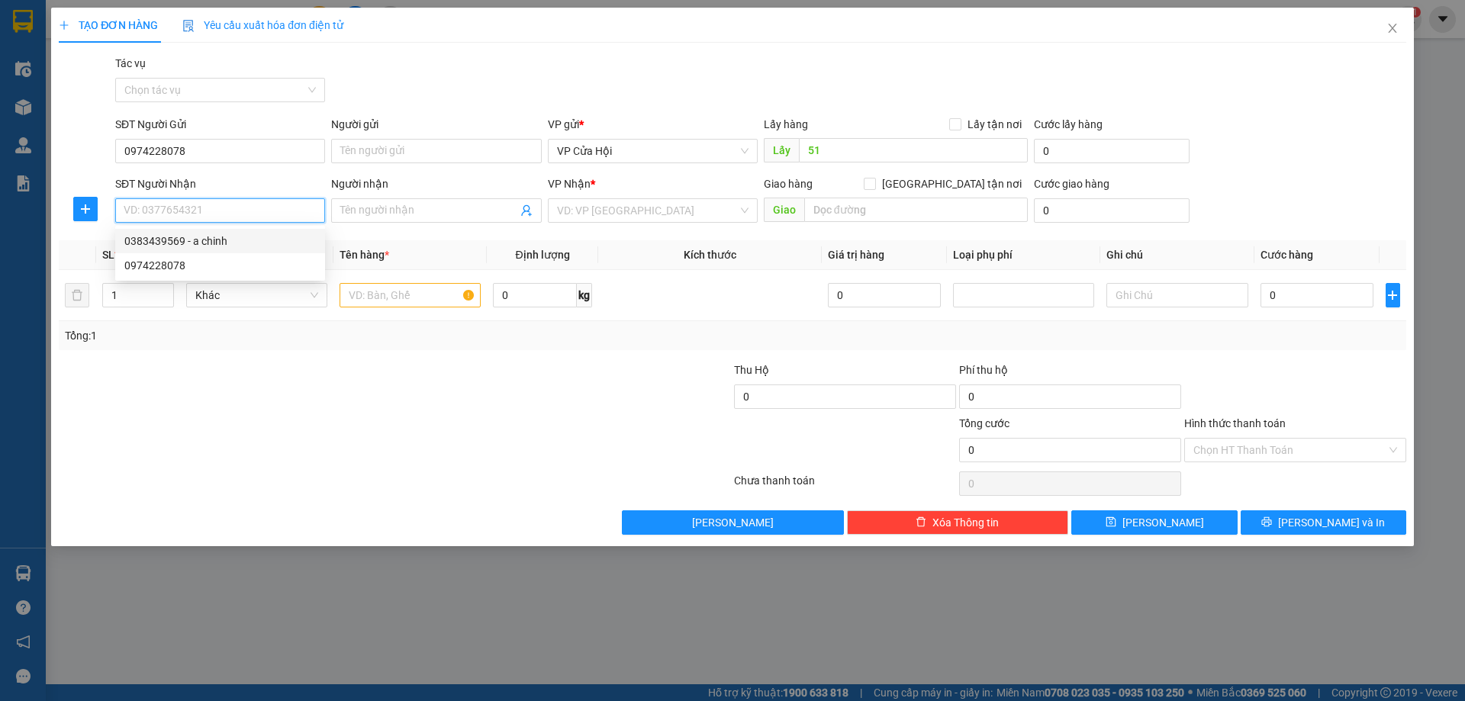
click at [195, 241] on div "0383439569 - a chinh" at bounding box center [220, 241] width 192 height 17
type input "0383439569"
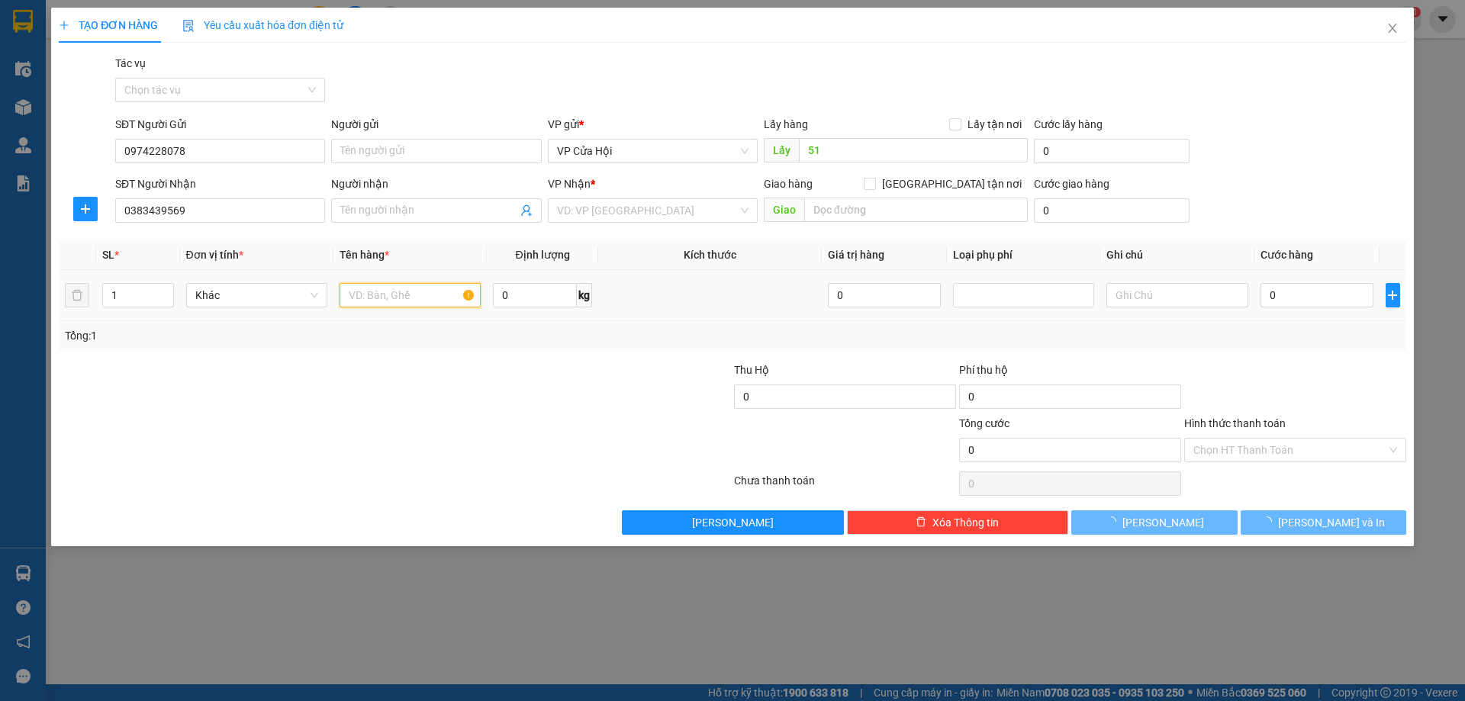
click at [378, 291] on input "text" at bounding box center [410, 295] width 141 height 24
type input "a chinh"
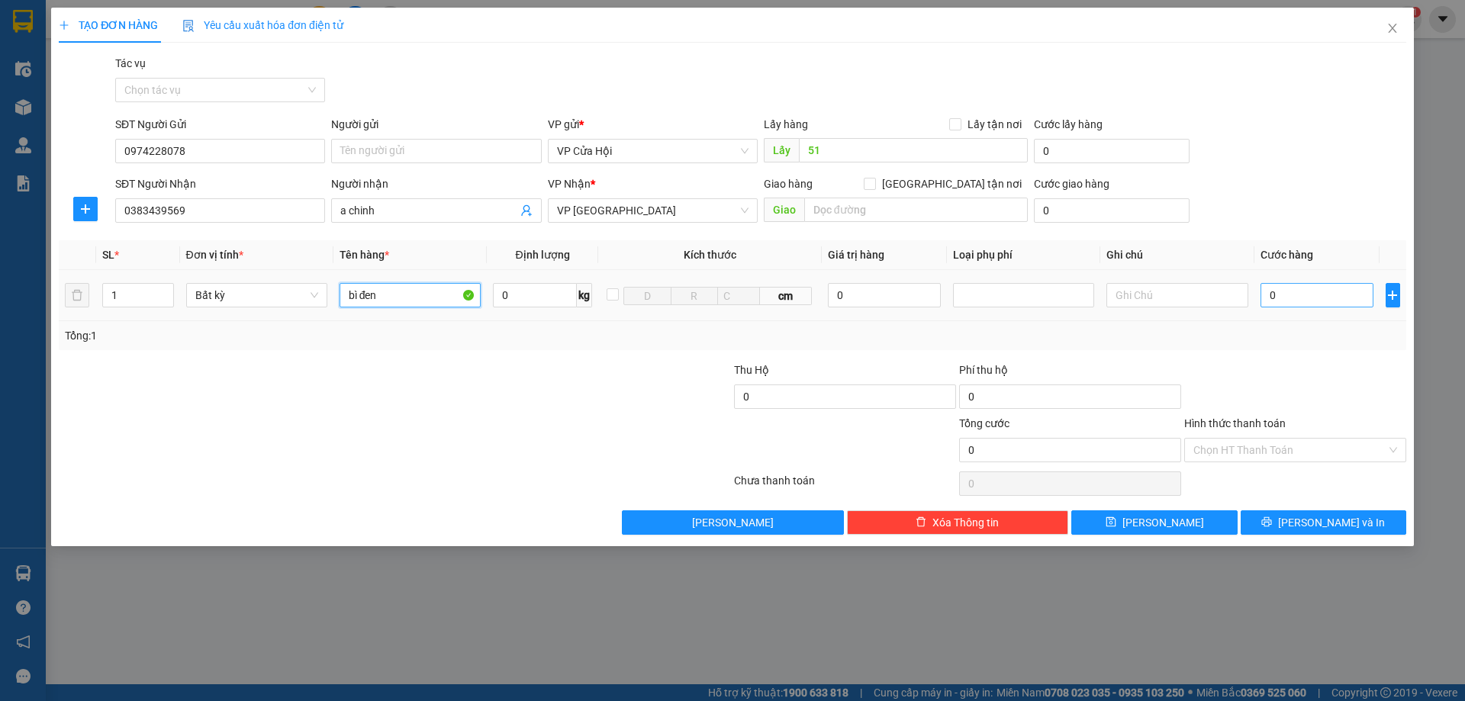
type input "bì đen"
click at [1315, 300] on input "0" at bounding box center [1318, 295] width 114 height 24
type input "1"
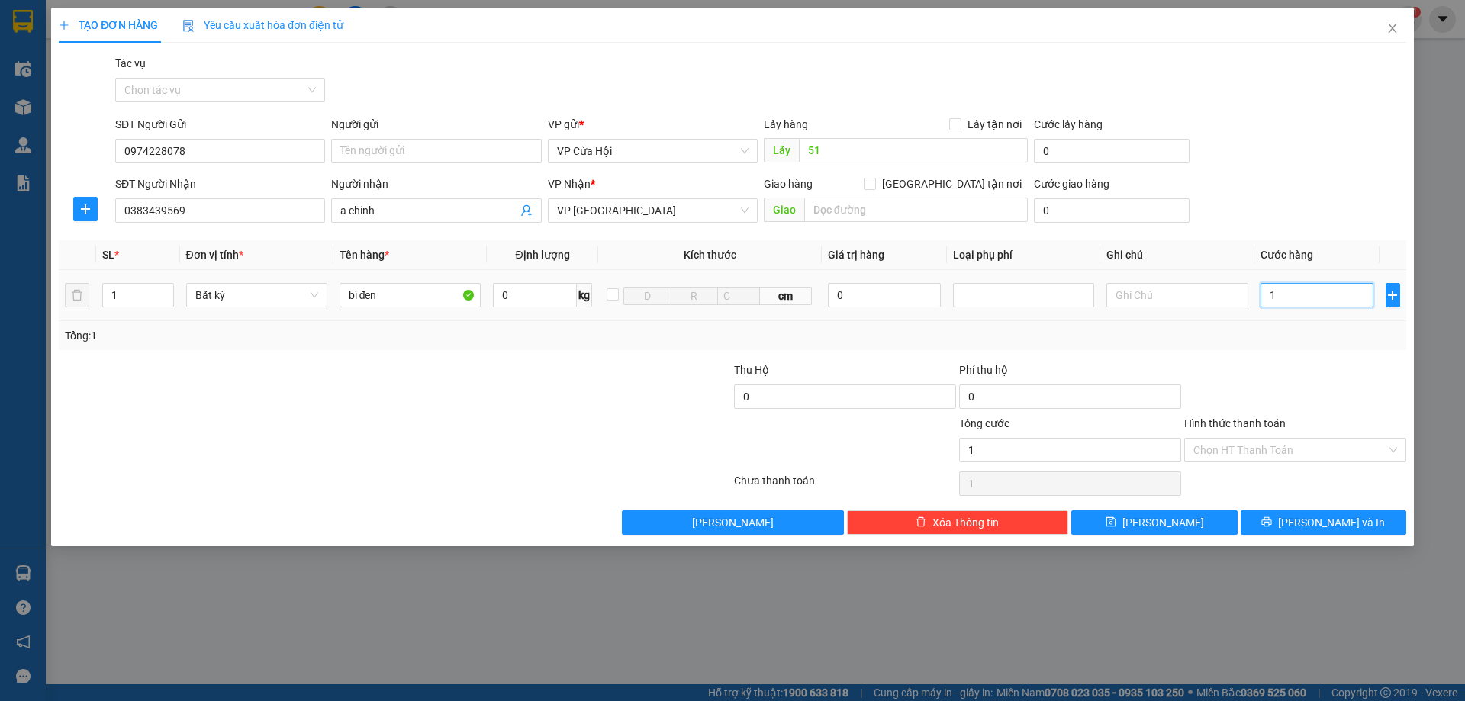
type input "11"
type input "110"
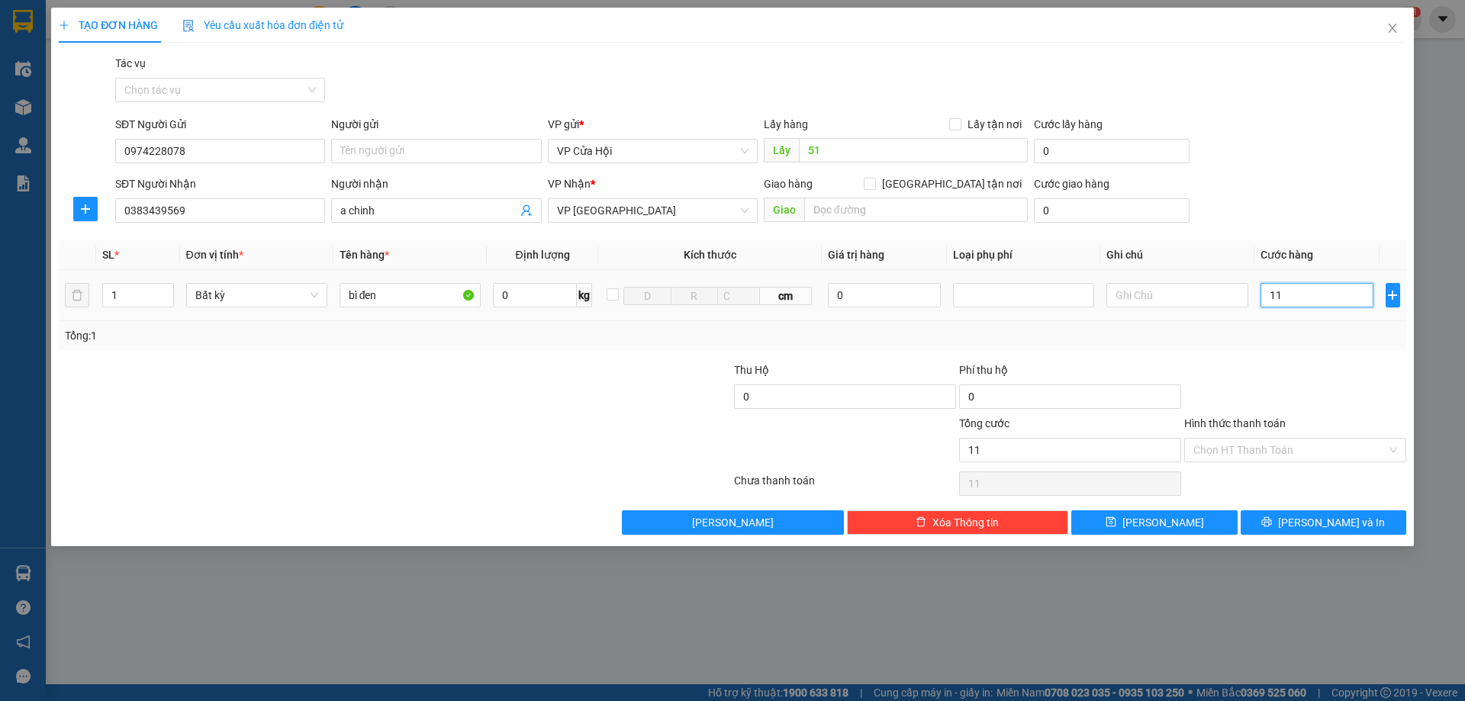
type input "110"
type input "1.100"
type input "11.000"
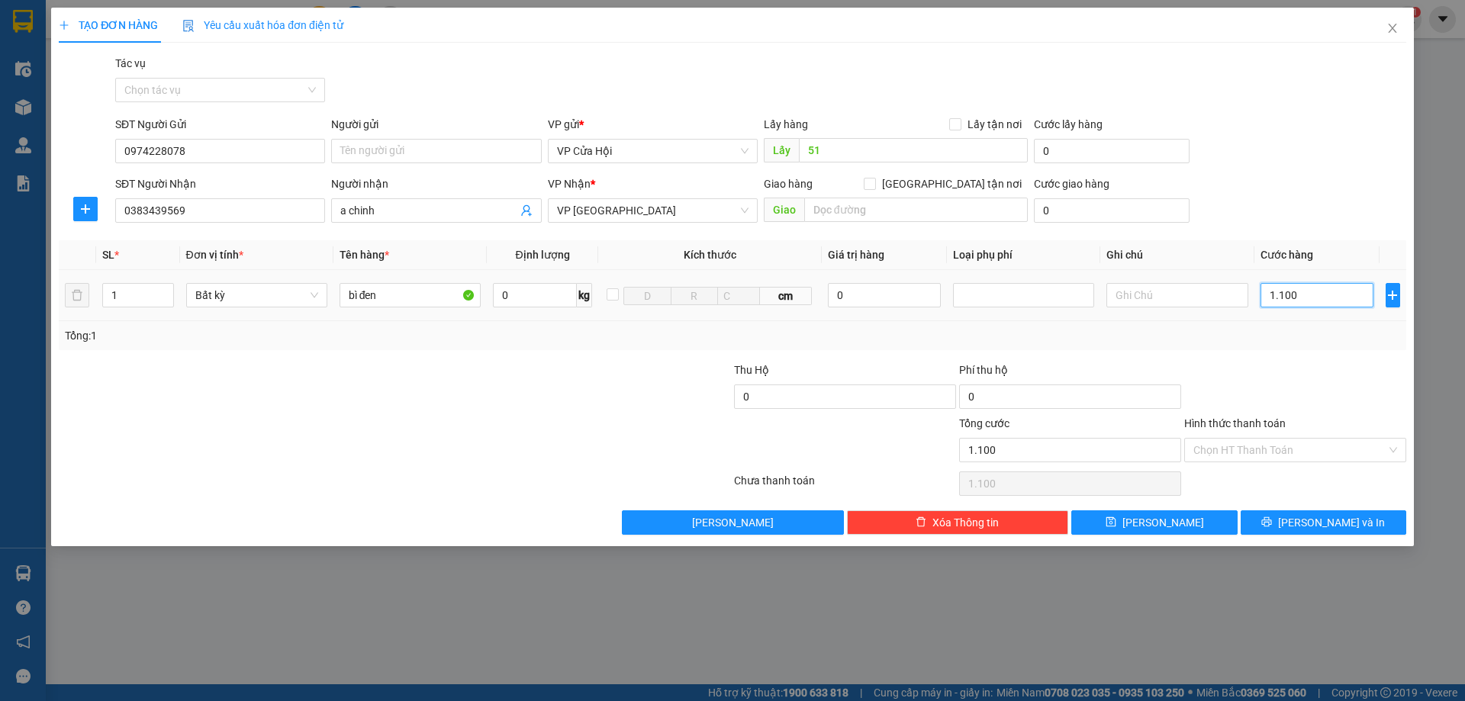
type input "11.000"
type input "110.000"
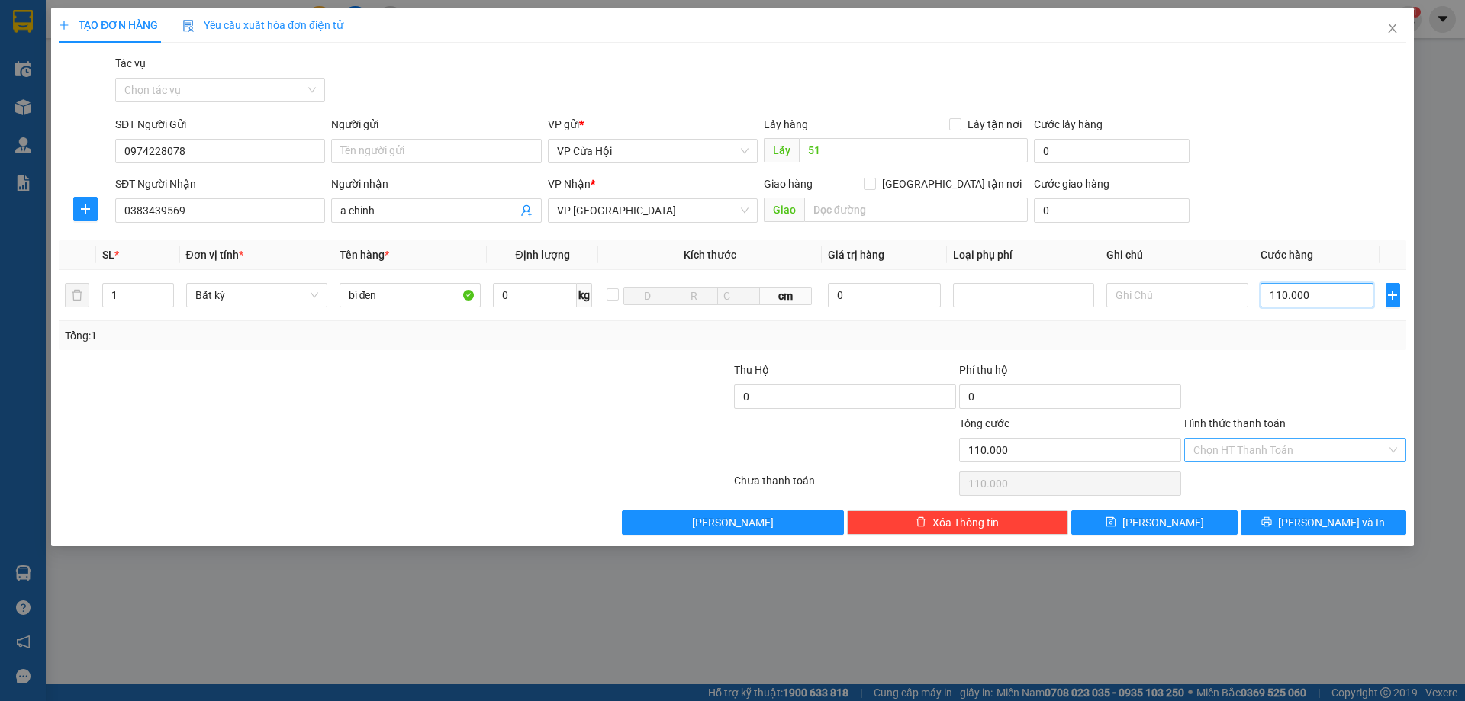
type input "110.000"
click at [1288, 449] on input "Hình thức thanh toán" at bounding box center [1290, 450] width 193 height 23
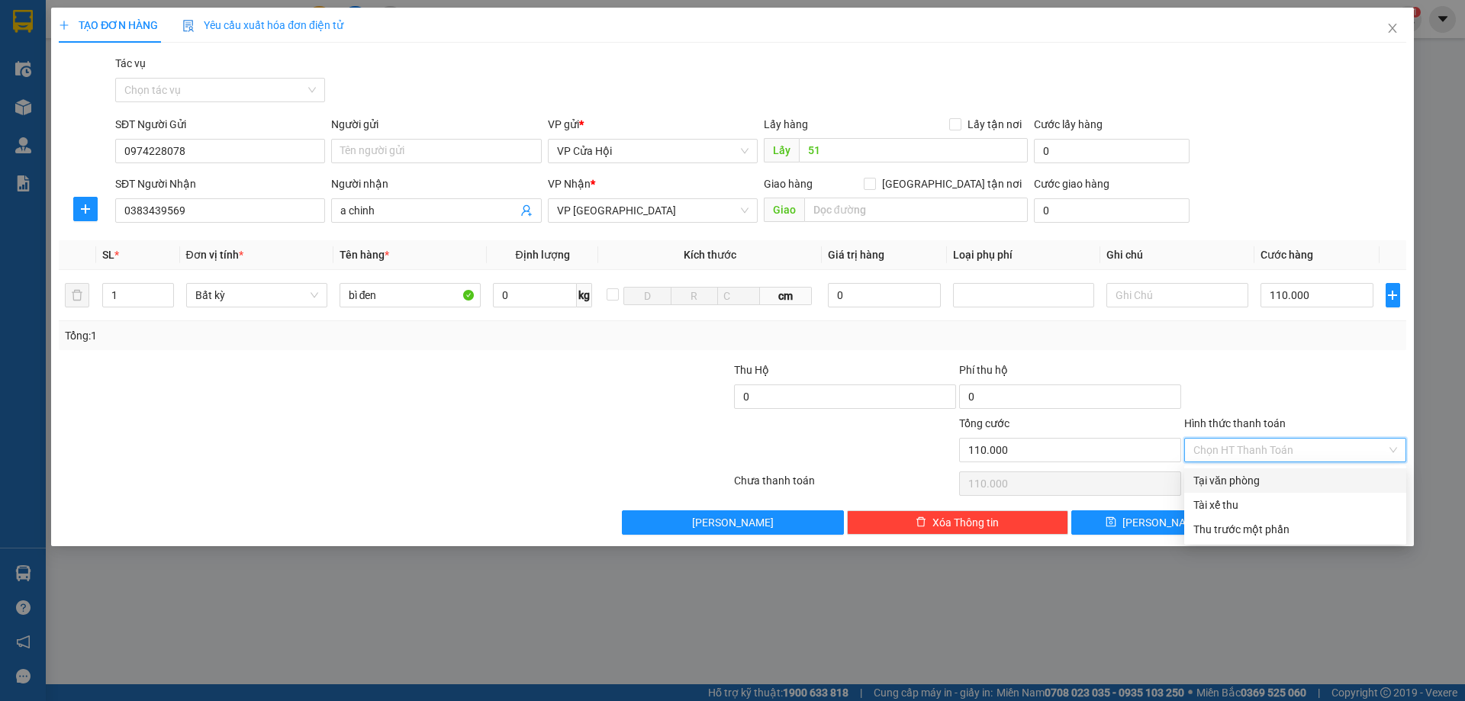
click at [1288, 482] on div "Tại văn phòng" at bounding box center [1296, 480] width 204 height 17
type input "0"
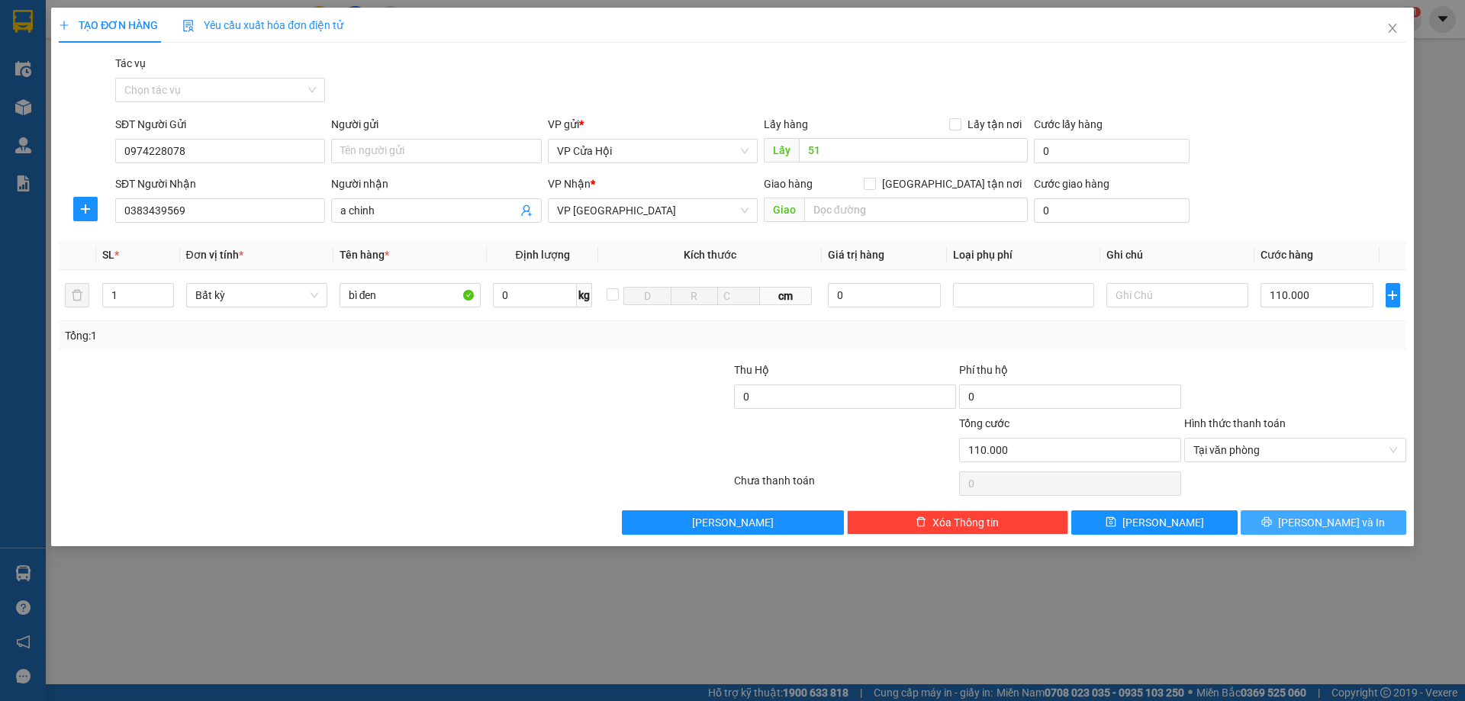
click at [1319, 517] on span "[PERSON_NAME] và In" at bounding box center [1331, 522] width 107 height 17
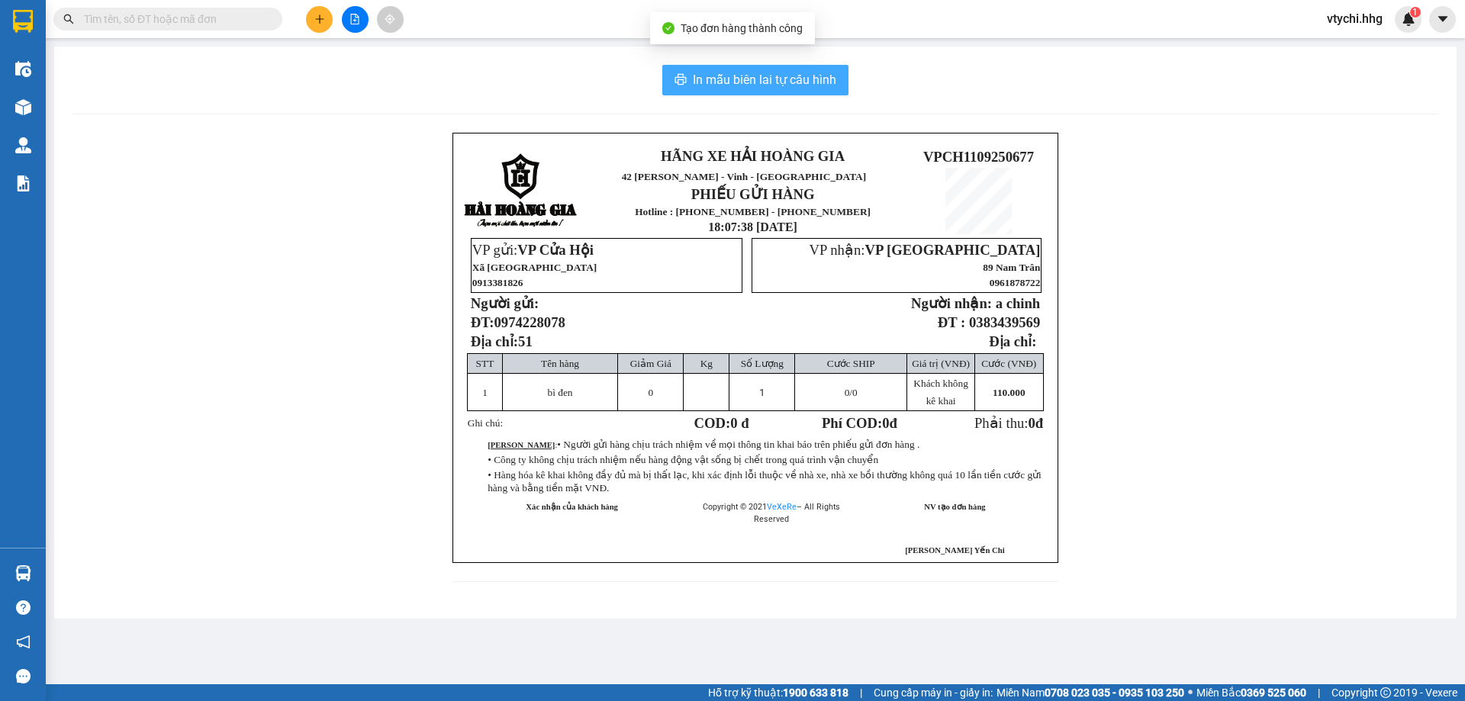
click at [755, 77] on span "In mẫu biên lai tự cấu hình" at bounding box center [764, 79] width 143 height 19
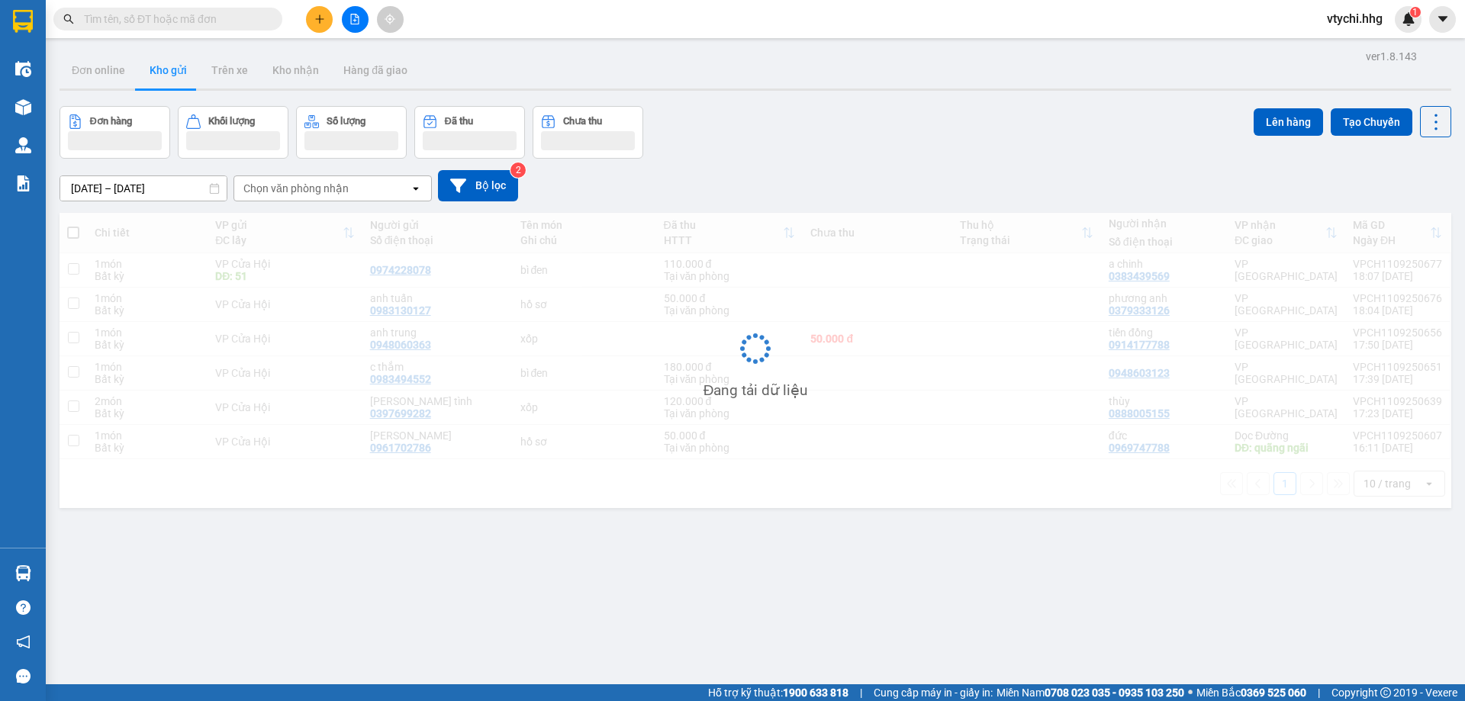
click at [784, 96] on div "ver 1.8.143 Đơn online Kho gửi Trên xe Kho nhận Hàng đã giao Đơn hàng Khối lượn…" at bounding box center [755, 396] width 1404 height 701
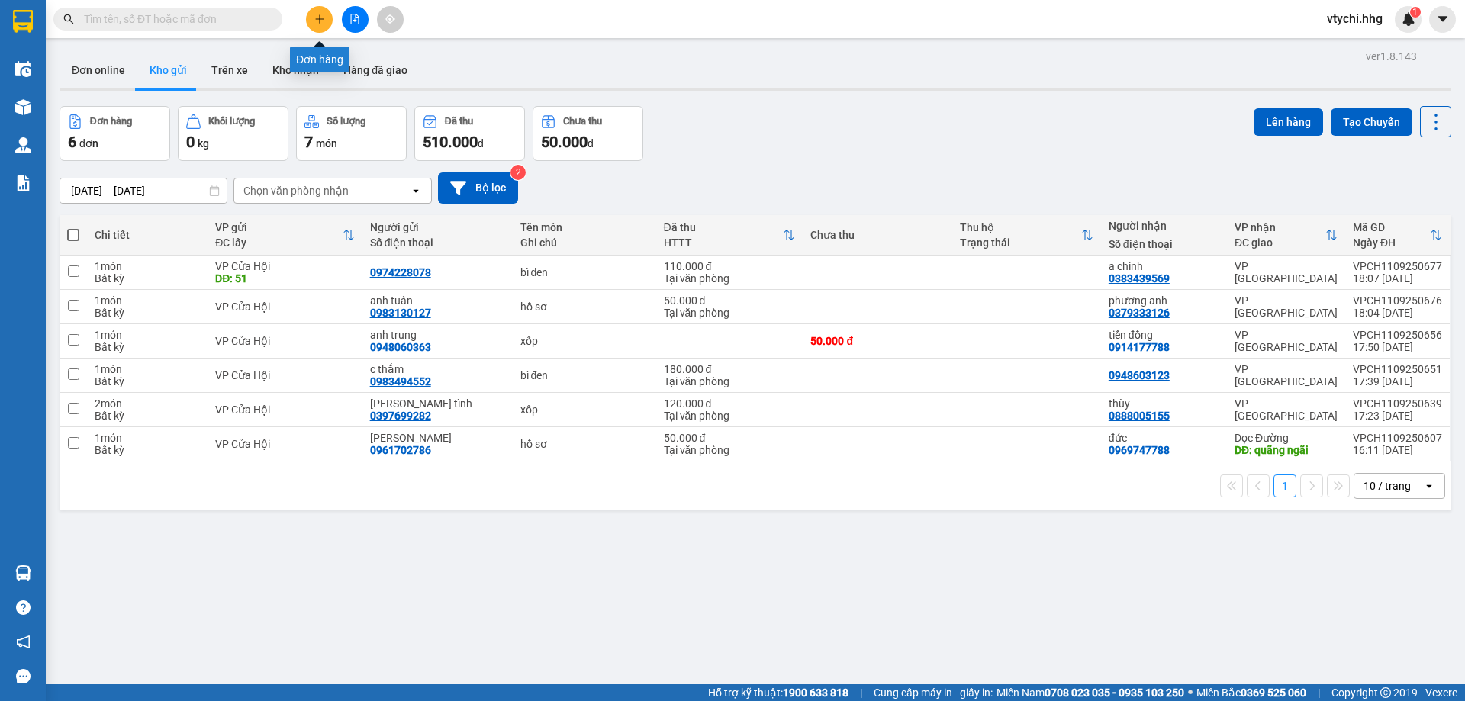
click at [317, 14] on icon "plus" at bounding box center [319, 19] width 11 height 11
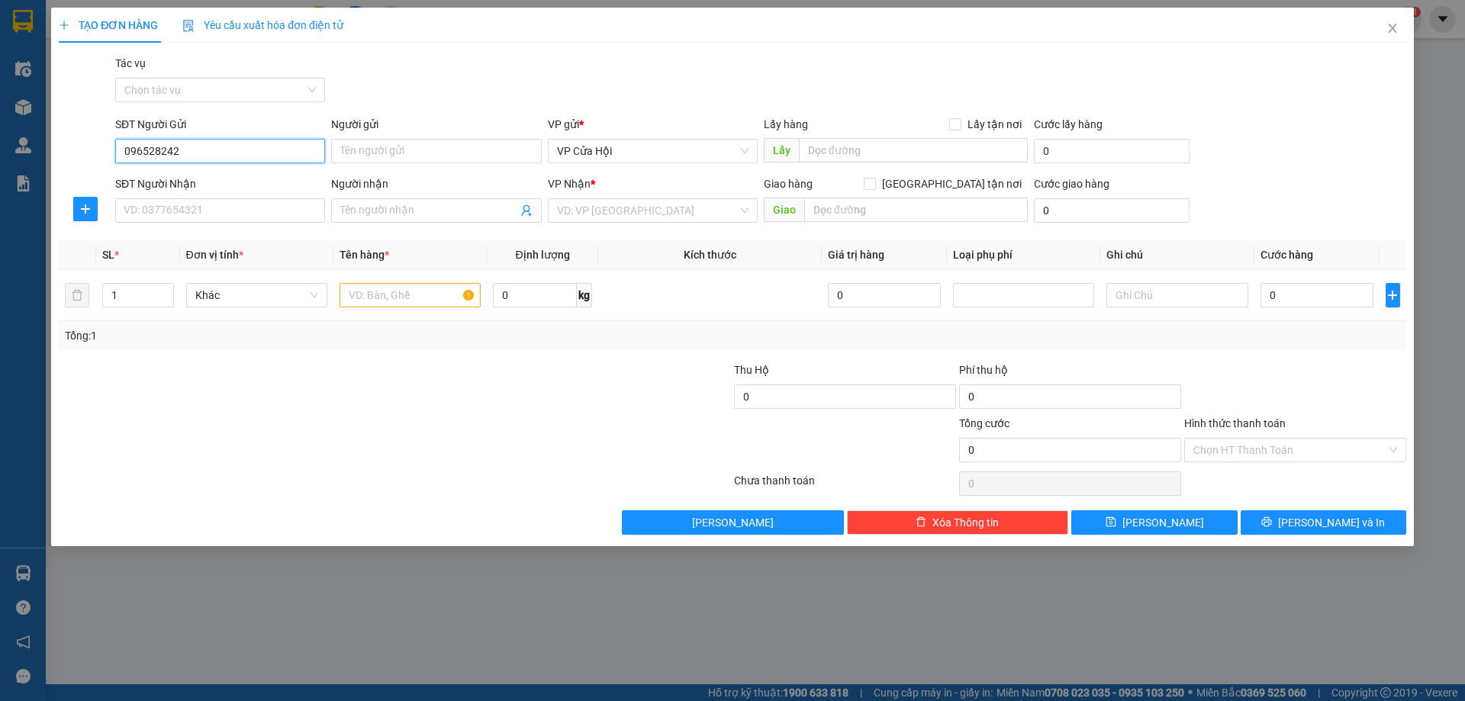
type input "0965282428"
click at [263, 183] on div "0965282428 - [PERSON_NAME]" at bounding box center [220, 181] width 192 height 17
type input "[PERSON_NAME]"
type input "0965282428"
click at [262, 209] on input "SĐT Người Nhận" at bounding box center [220, 210] width 210 height 24
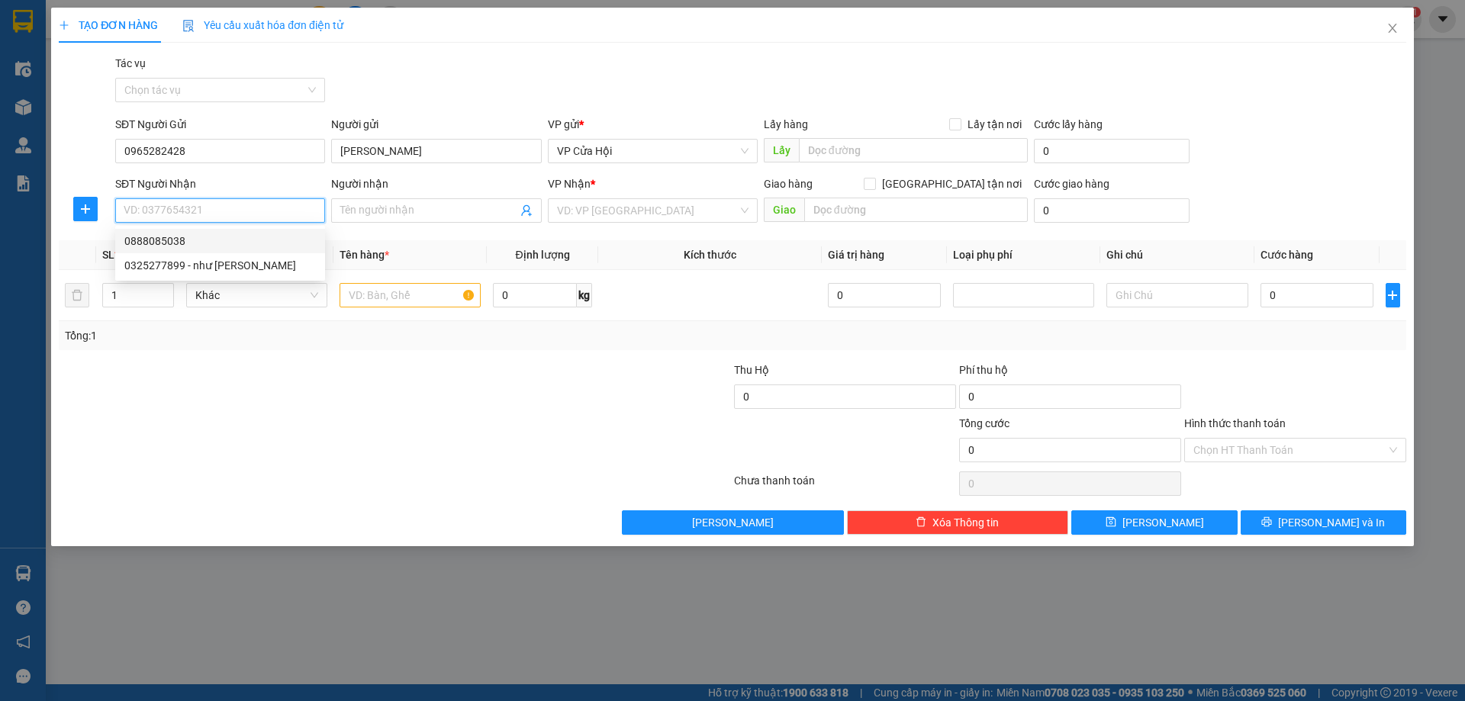
click at [253, 244] on div "0888085038" at bounding box center [220, 241] width 192 height 17
type input "0888085038"
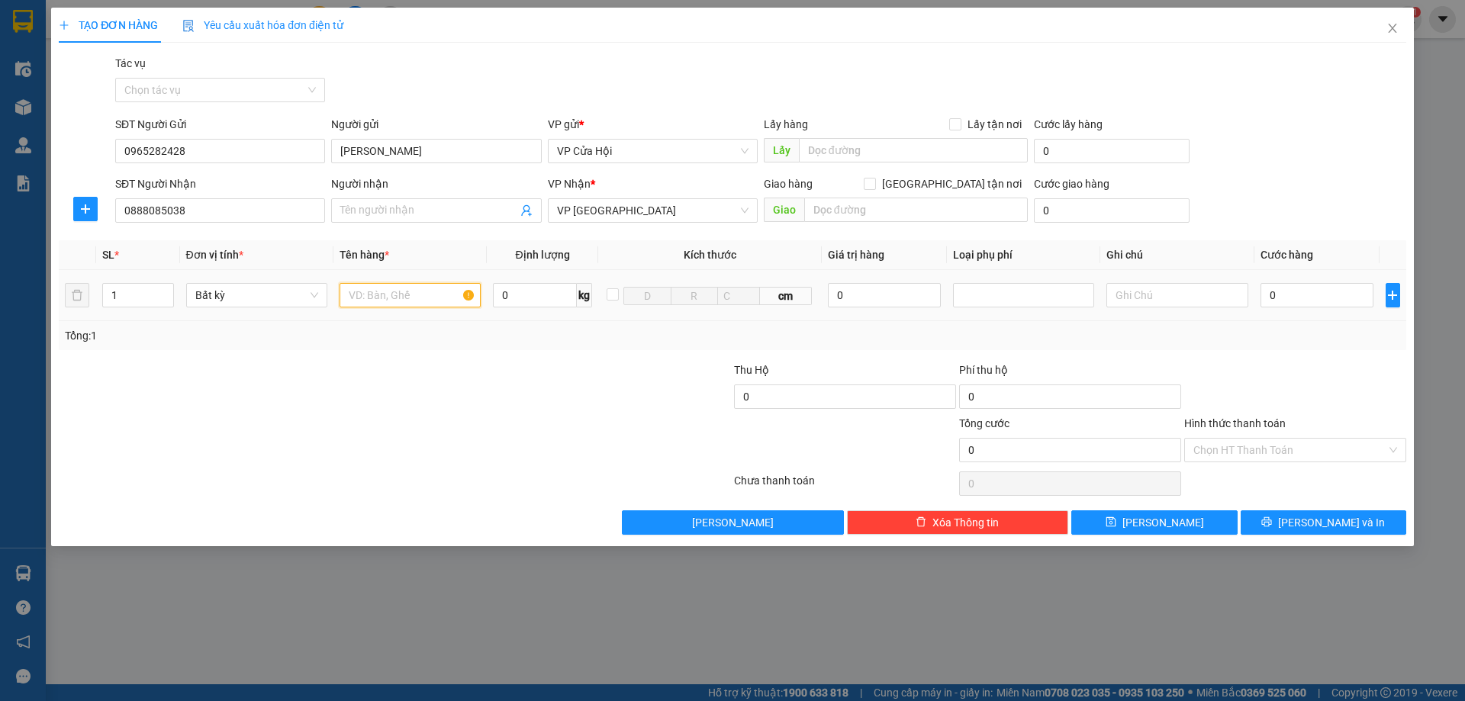
click at [407, 287] on input "text" at bounding box center [410, 295] width 141 height 24
type input "ct"
click at [1326, 288] on input "0" at bounding box center [1318, 295] width 114 height 24
type input "5"
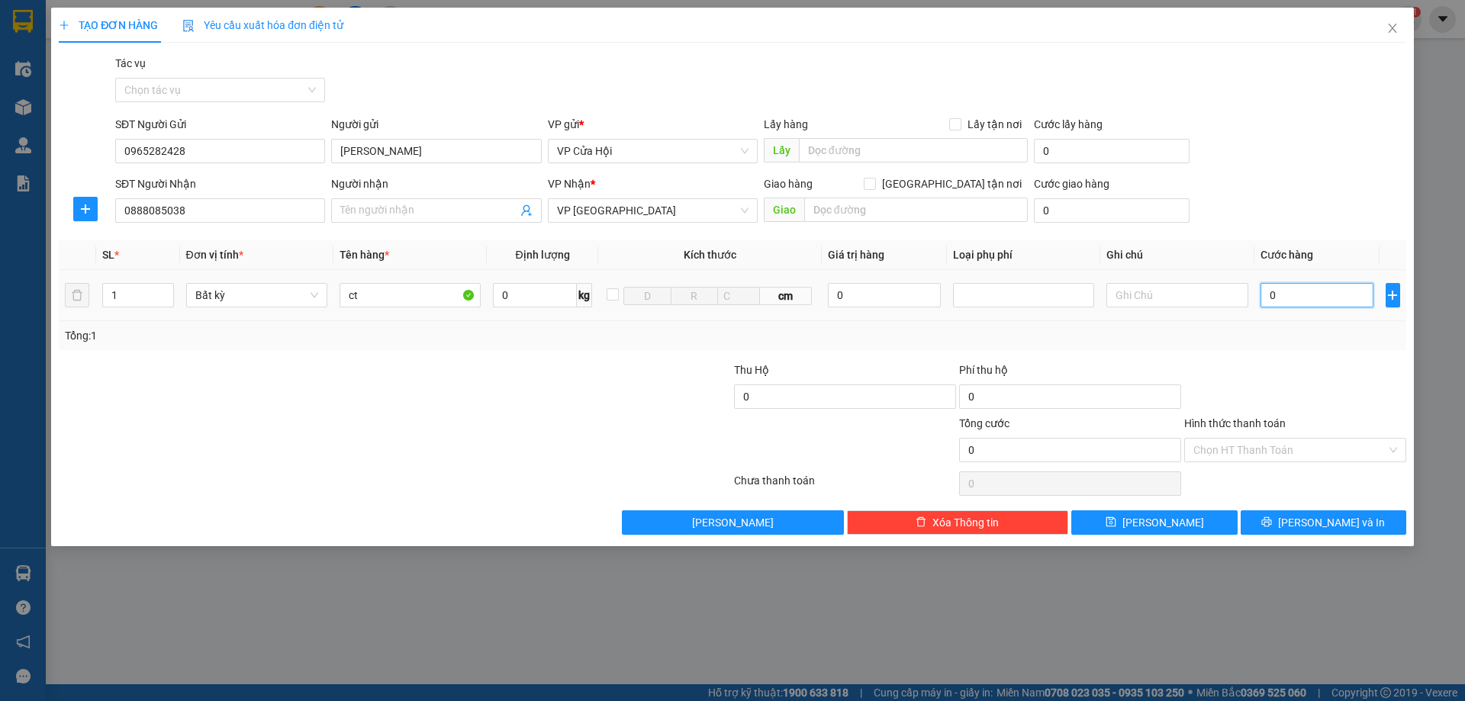
type input "5"
type input "50"
type input "500"
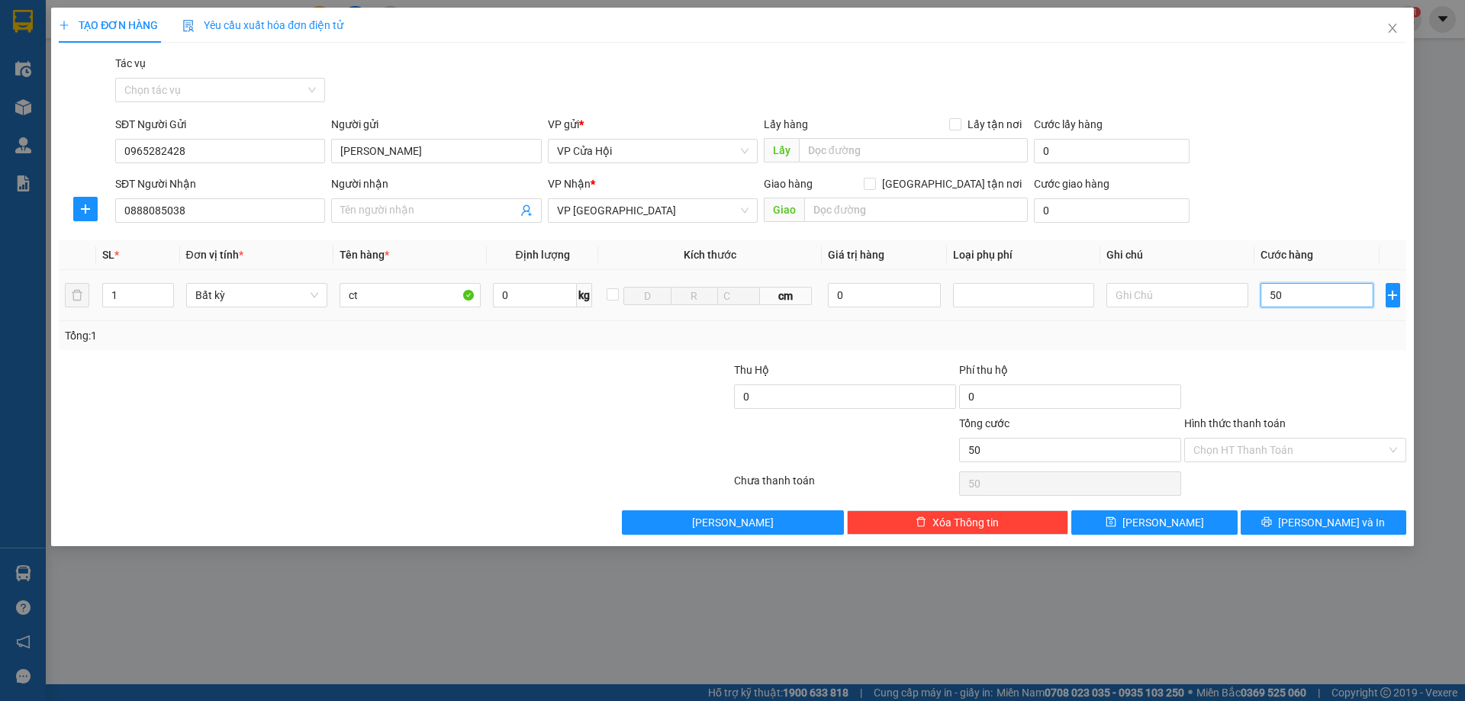
type input "500"
type input "5.000"
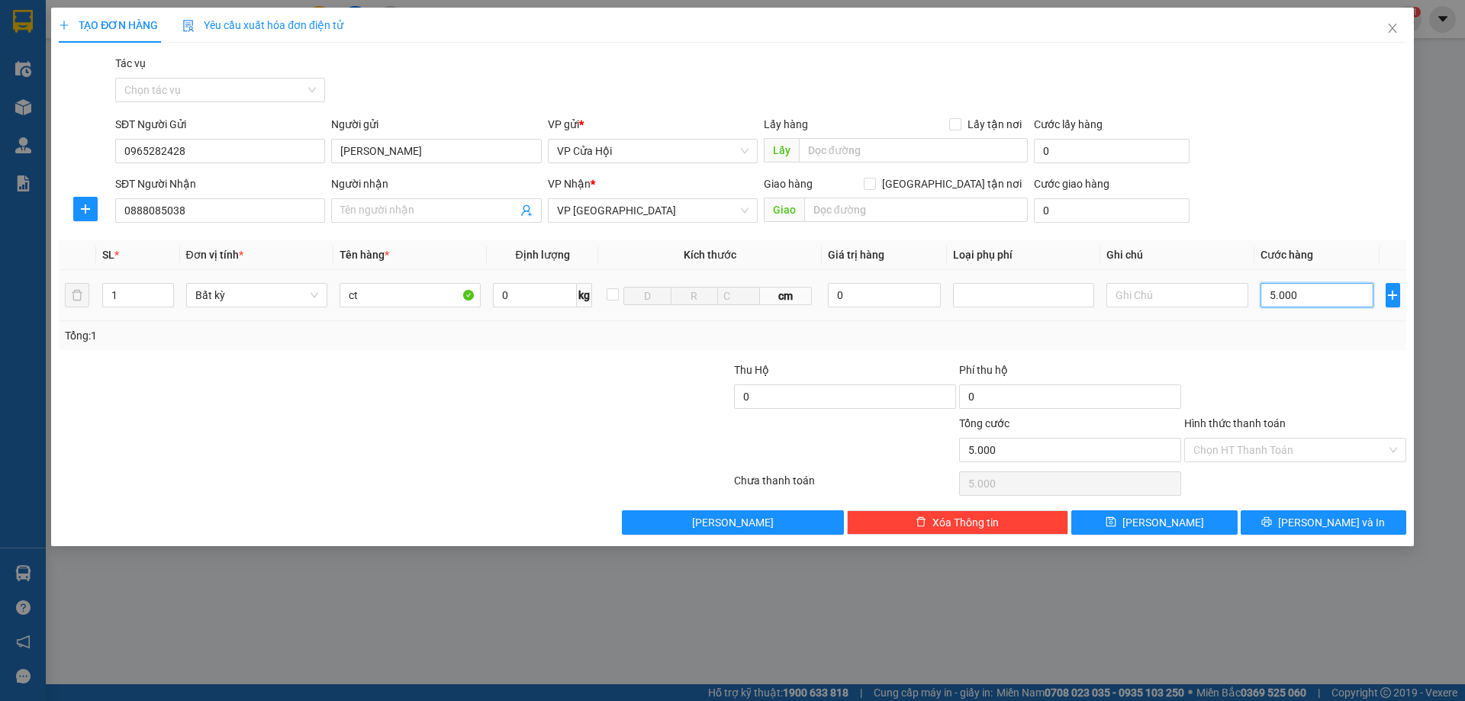
type input "50.000"
click at [1357, 457] on input "Hình thức thanh toán" at bounding box center [1290, 450] width 193 height 23
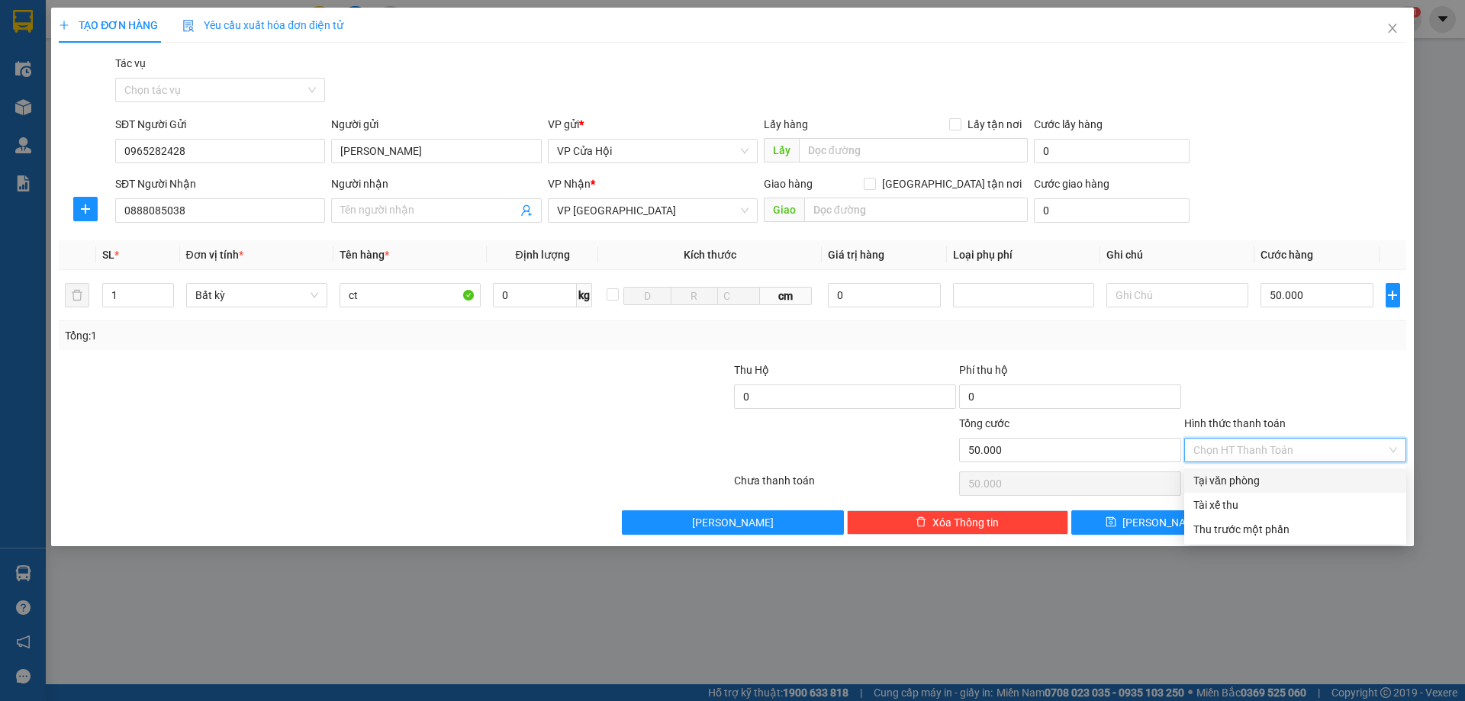
click at [1345, 475] on div "Tại văn phòng" at bounding box center [1296, 480] width 204 height 17
type input "0"
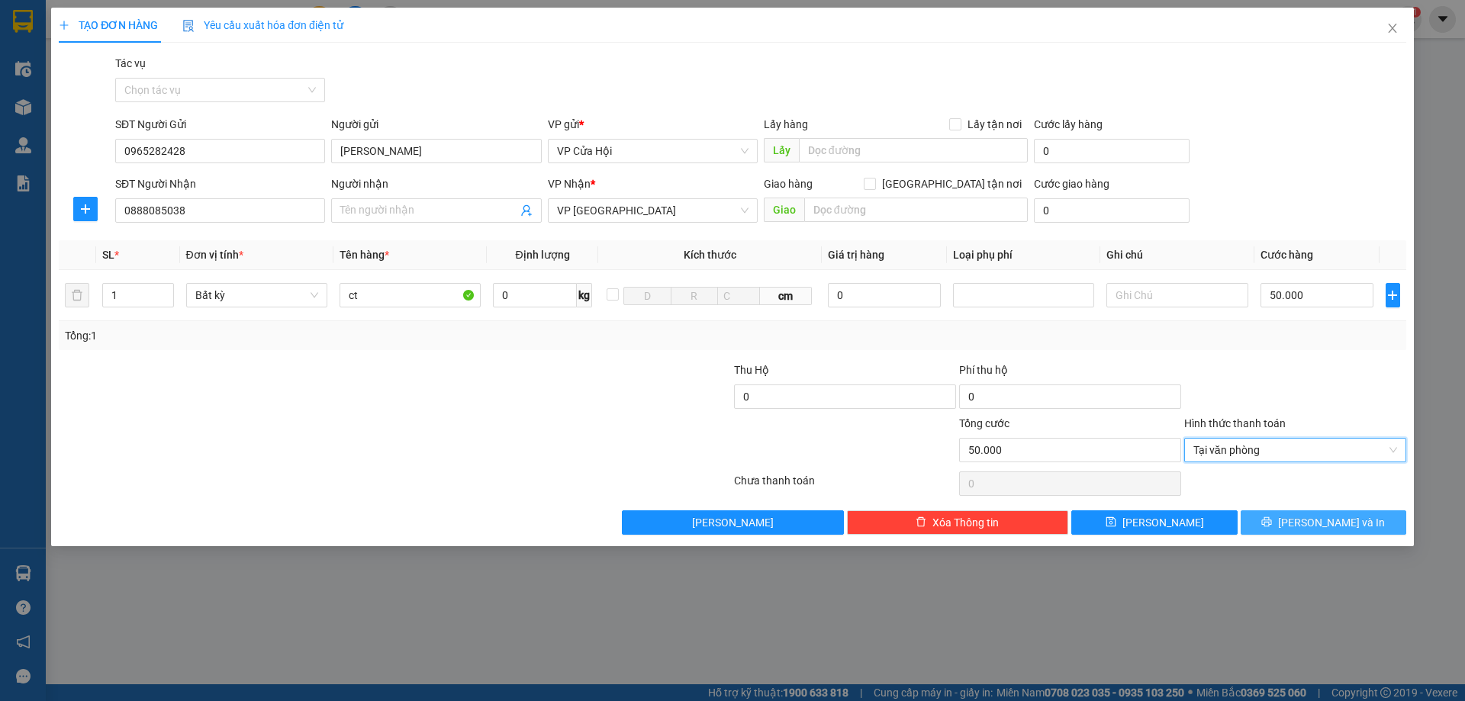
click at [1349, 514] on span "[PERSON_NAME] và In" at bounding box center [1331, 522] width 107 height 17
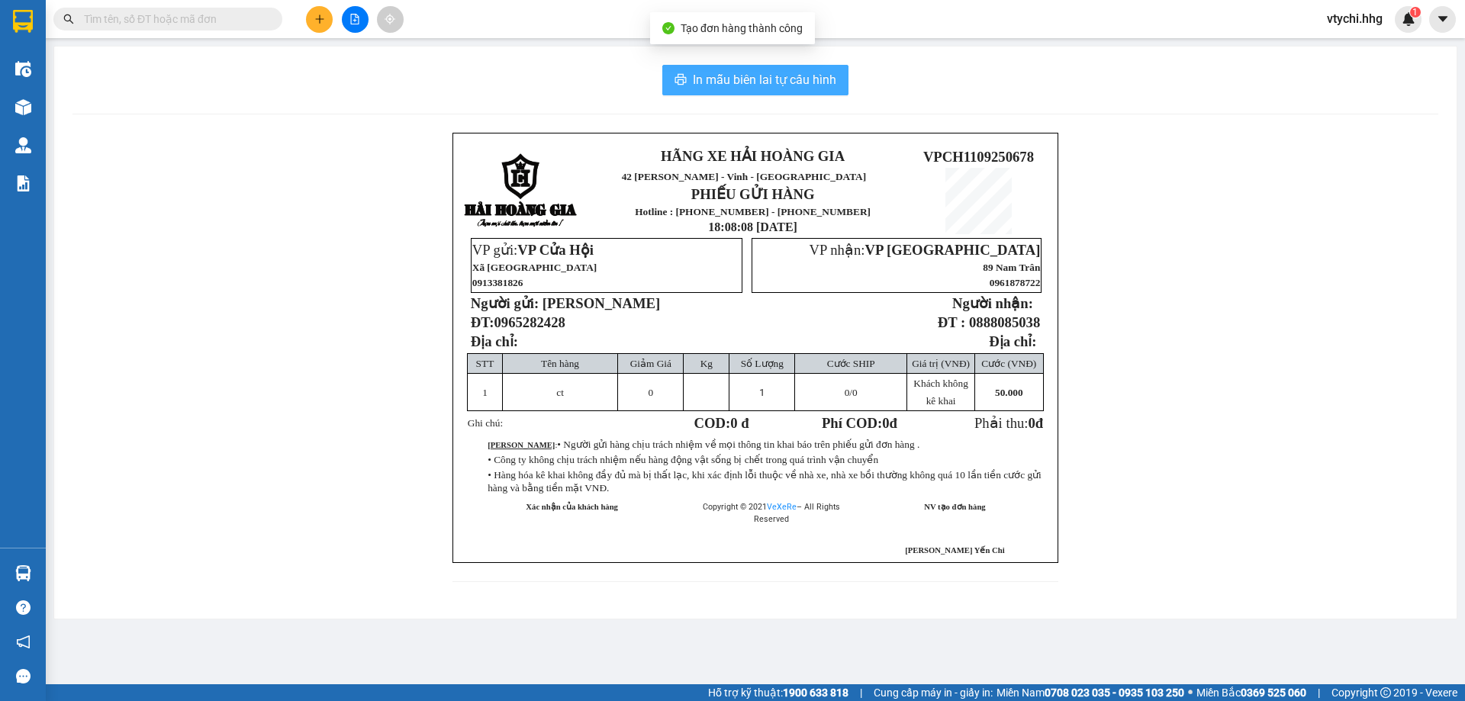
click at [810, 88] on span "In mẫu biên lai tự cấu hình" at bounding box center [764, 79] width 143 height 19
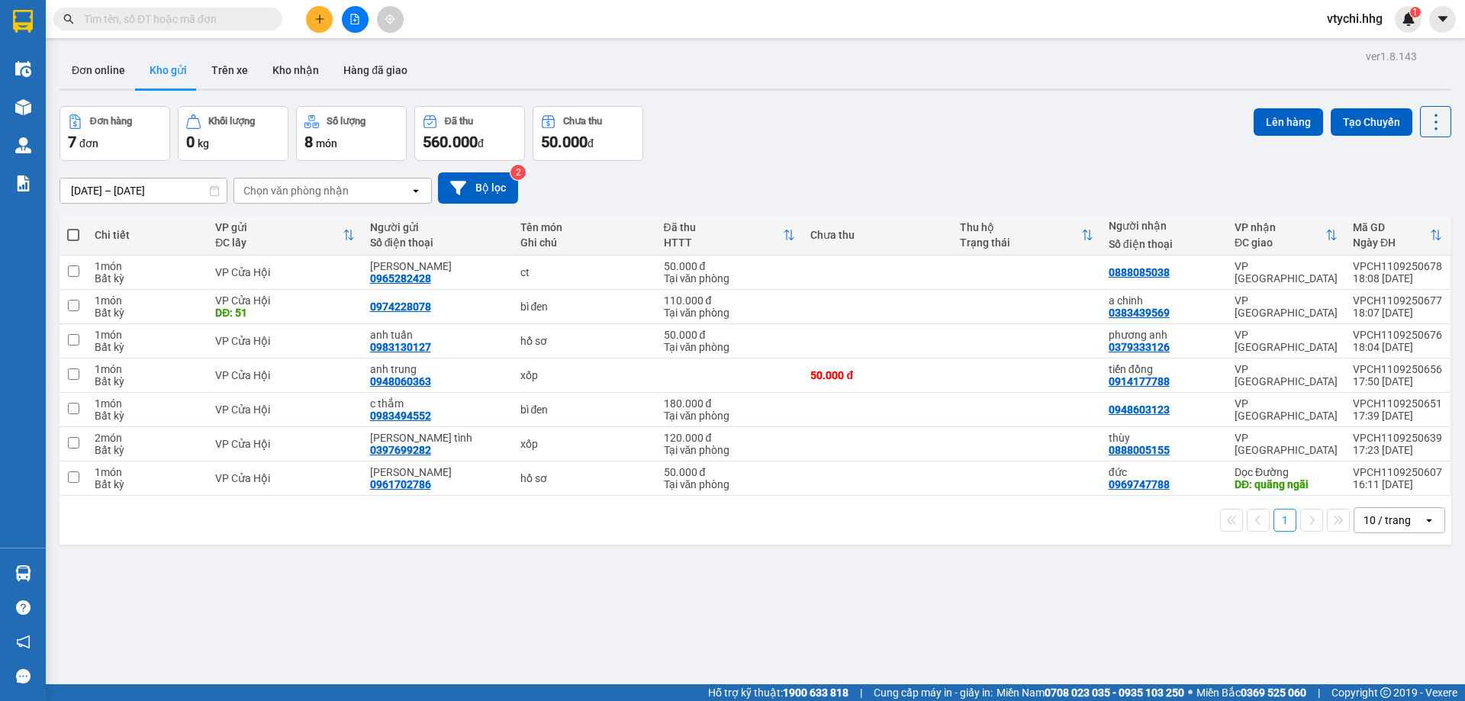
click at [866, 133] on div "Đơn hàng 7 đơn Khối lượng 0 kg Số lượng 8 món Đã thu 560.000 đ Chưa thu 50.000 …" at bounding box center [756, 133] width 1392 height 55
click at [311, 18] on button at bounding box center [319, 19] width 27 height 27
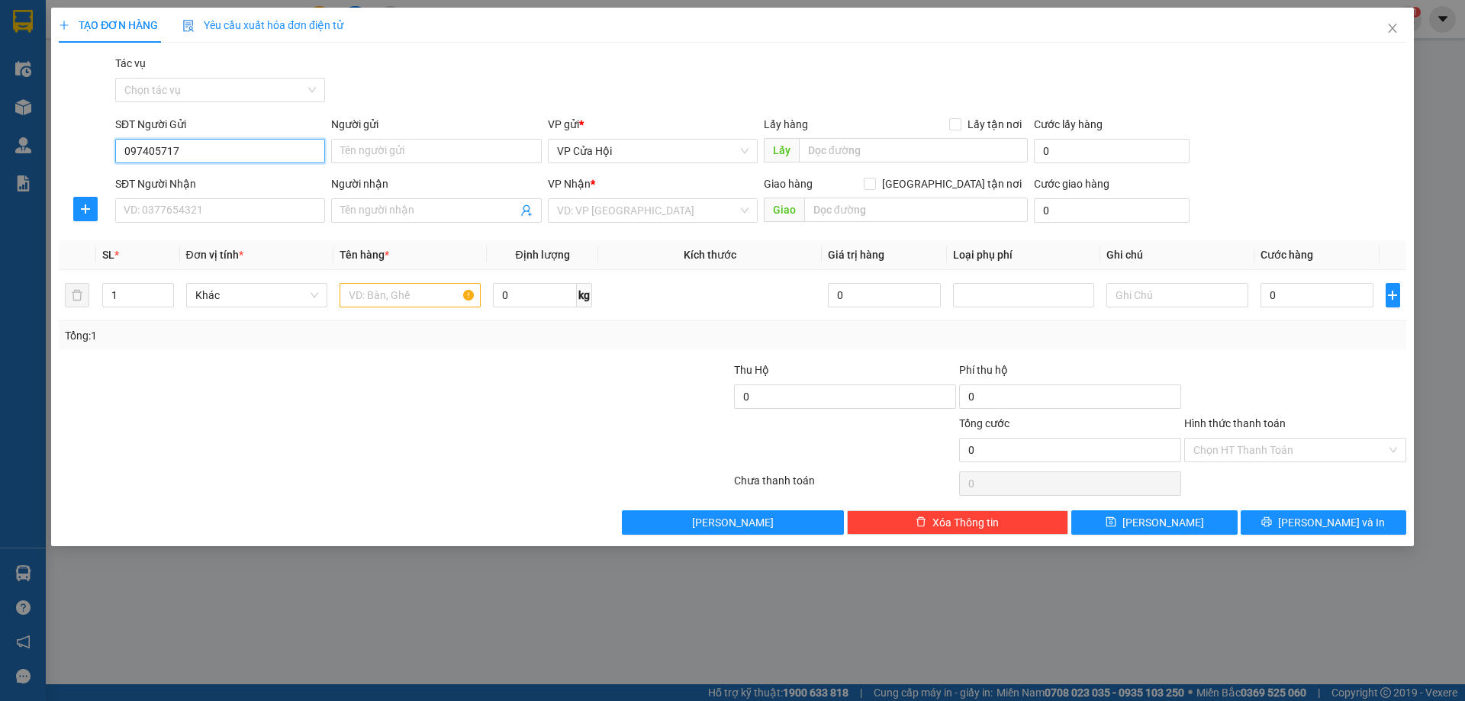
type input "0974057171"
click at [205, 179] on div "0974057171 - bích tĩnh" at bounding box center [220, 181] width 192 height 17
type input "bích tĩnh"
type input "0974057171"
click at [221, 199] on input "SĐT Người Nhận" at bounding box center [220, 210] width 210 height 24
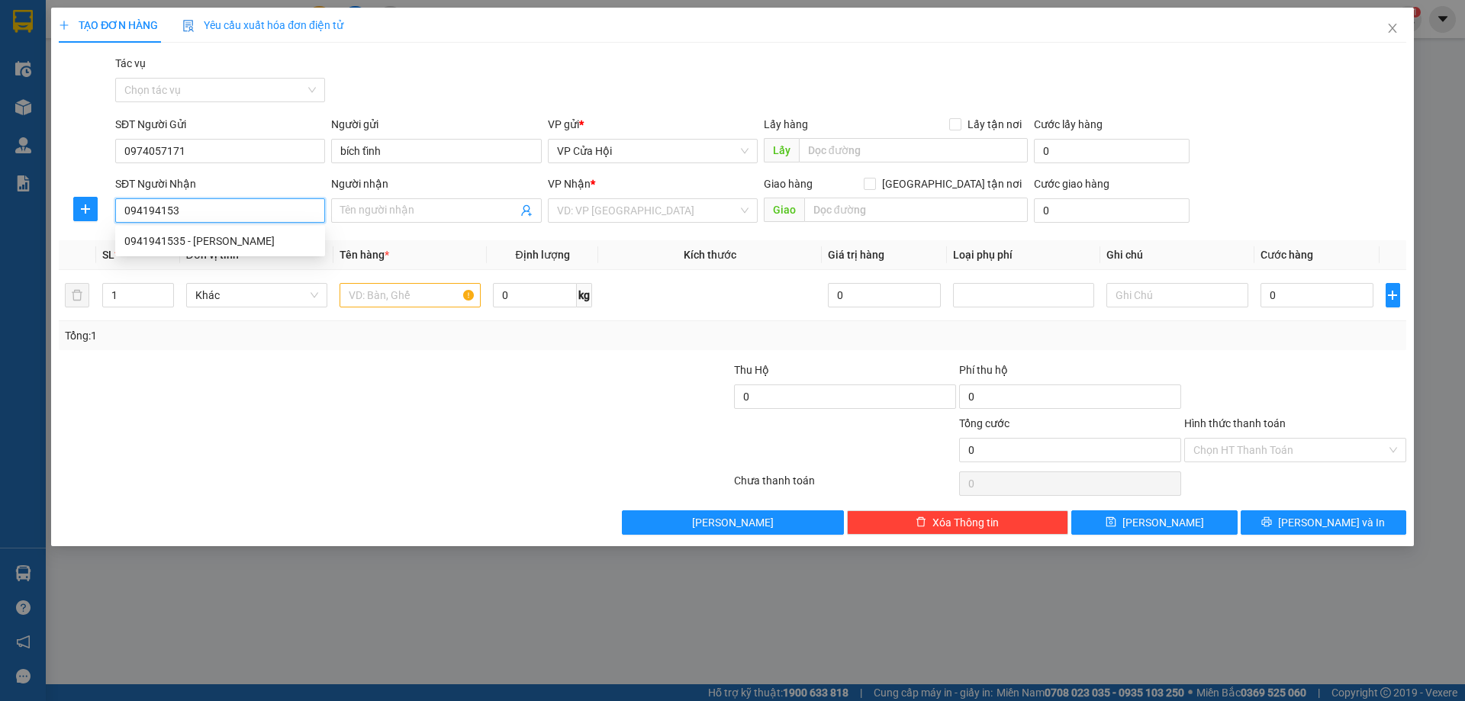
type input "0941941535"
click at [263, 248] on div "0941941535 - [PERSON_NAME]" at bounding box center [220, 241] width 192 height 17
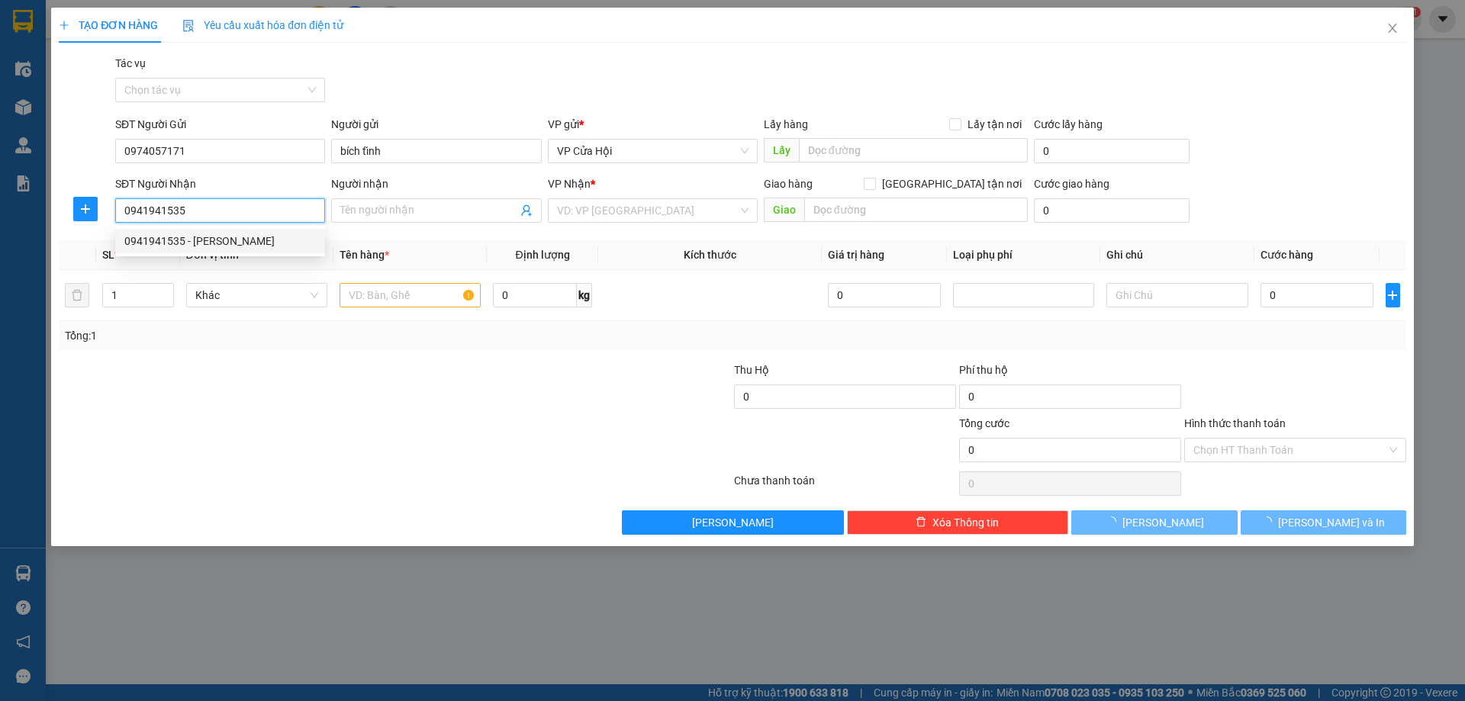
type input "[PERSON_NAME]"
type input "Điện Bàn QNam"
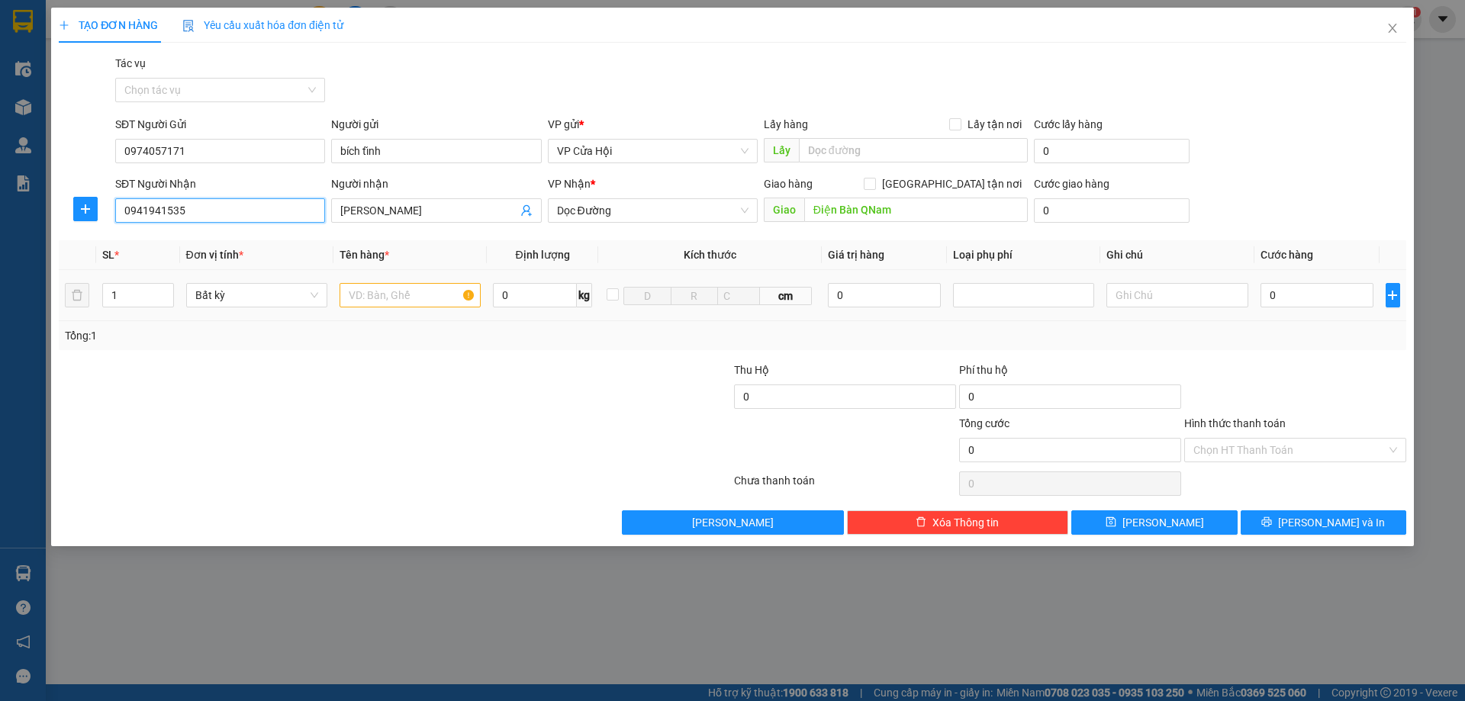
type input "0941941535"
click at [385, 304] on input "text" at bounding box center [410, 295] width 141 height 24
type input "bọc đen"
click at [1298, 298] on input "0" at bounding box center [1318, 295] width 114 height 24
type input "5"
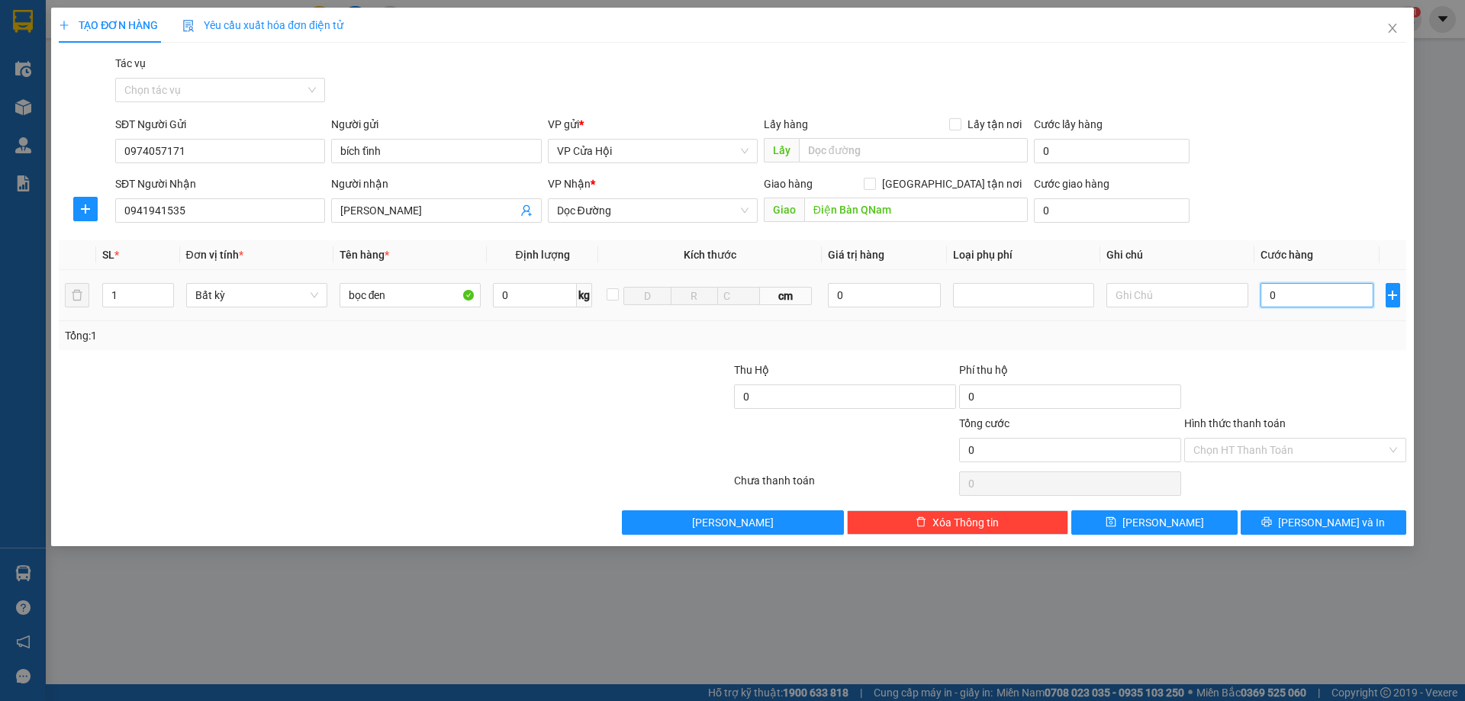
type input "5"
type input "50"
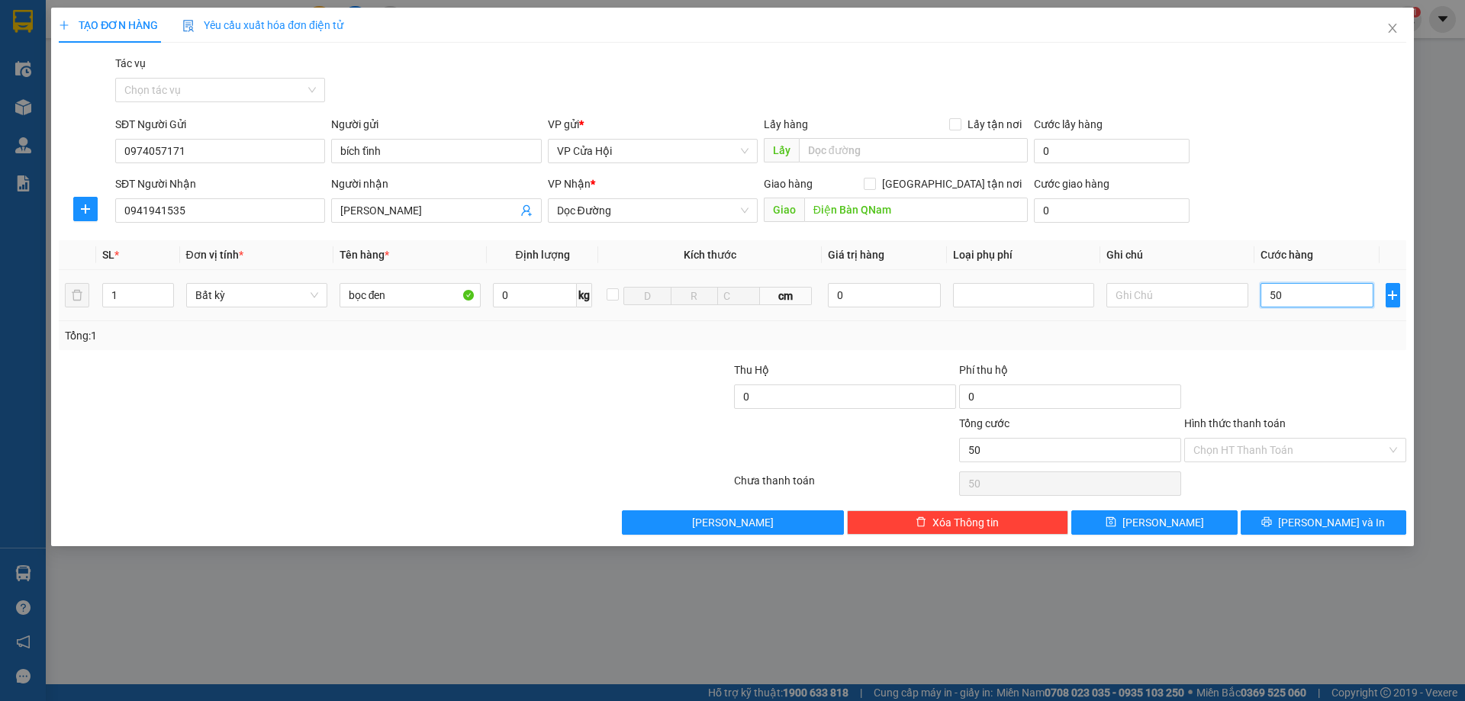
type input "500"
type input "5.000"
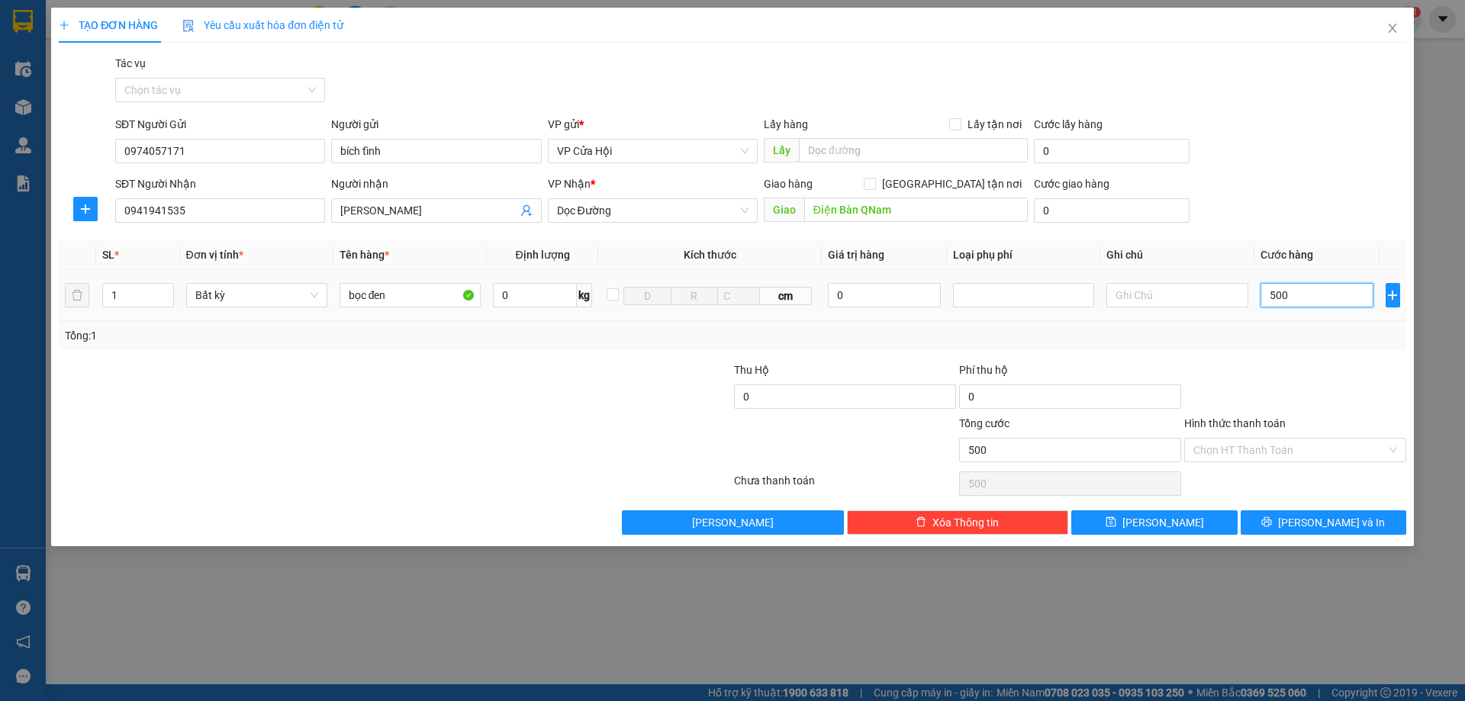
type input "5.000"
type input "50.000"
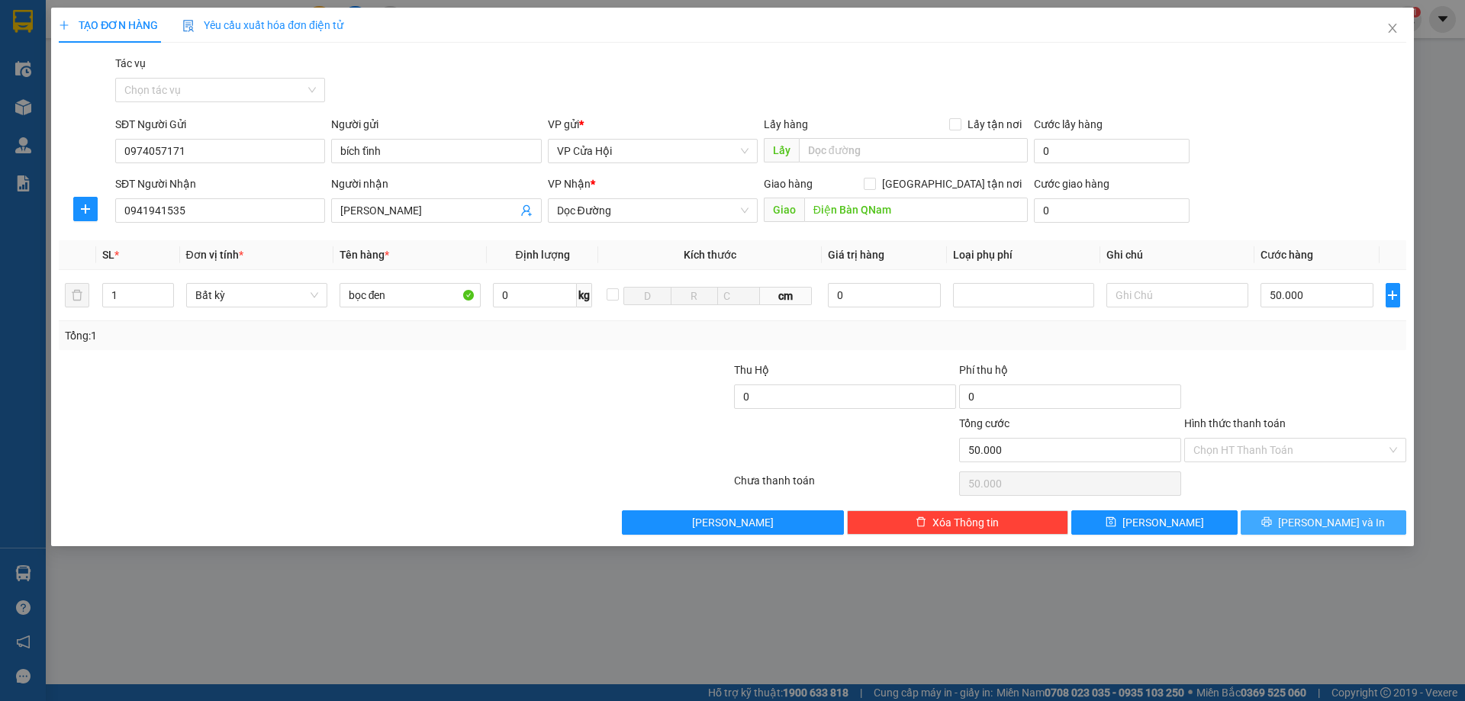
click at [1321, 521] on span "[PERSON_NAME] và In" at bounding box center [1331, 522] width 107 height 17
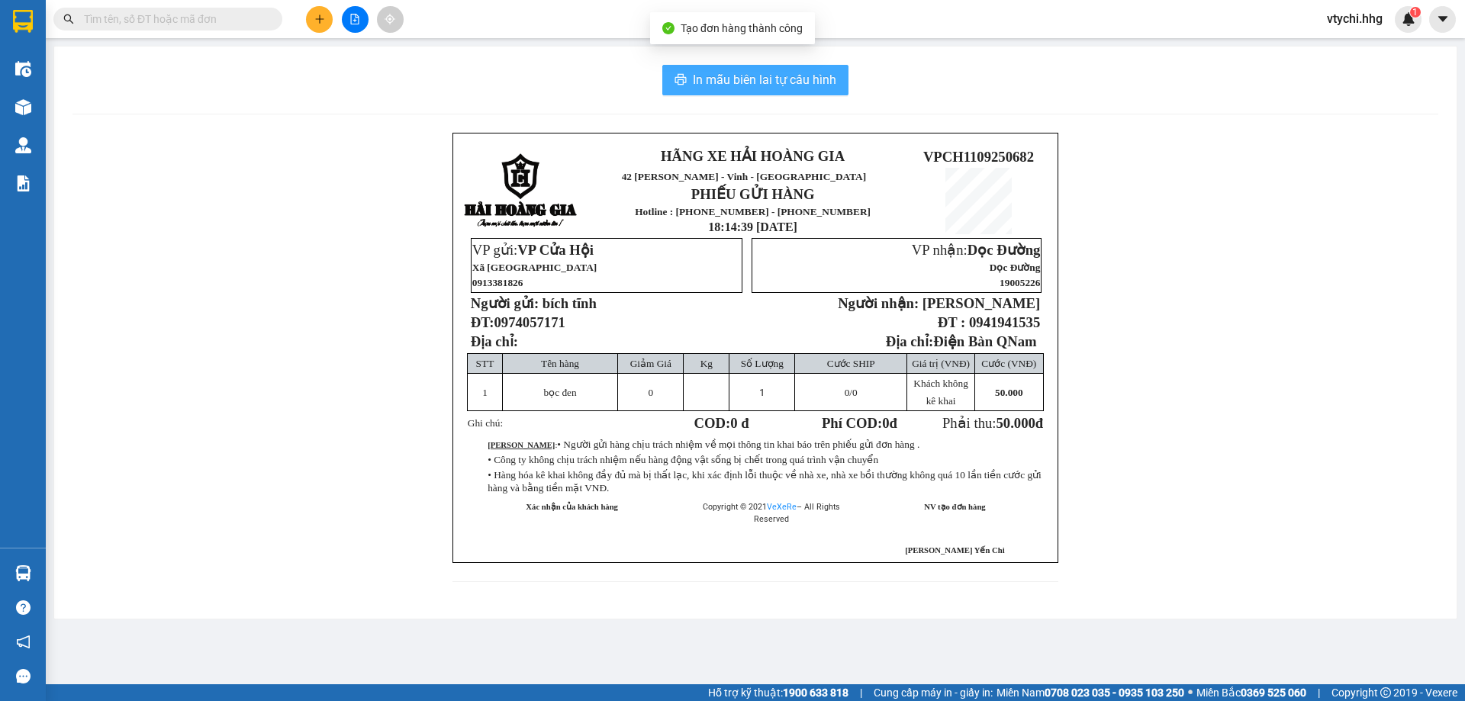
click at [820, 82] on span "In mẫu biên lai tự cấu hình" at bounding box center [764, 79] width 143 height 19
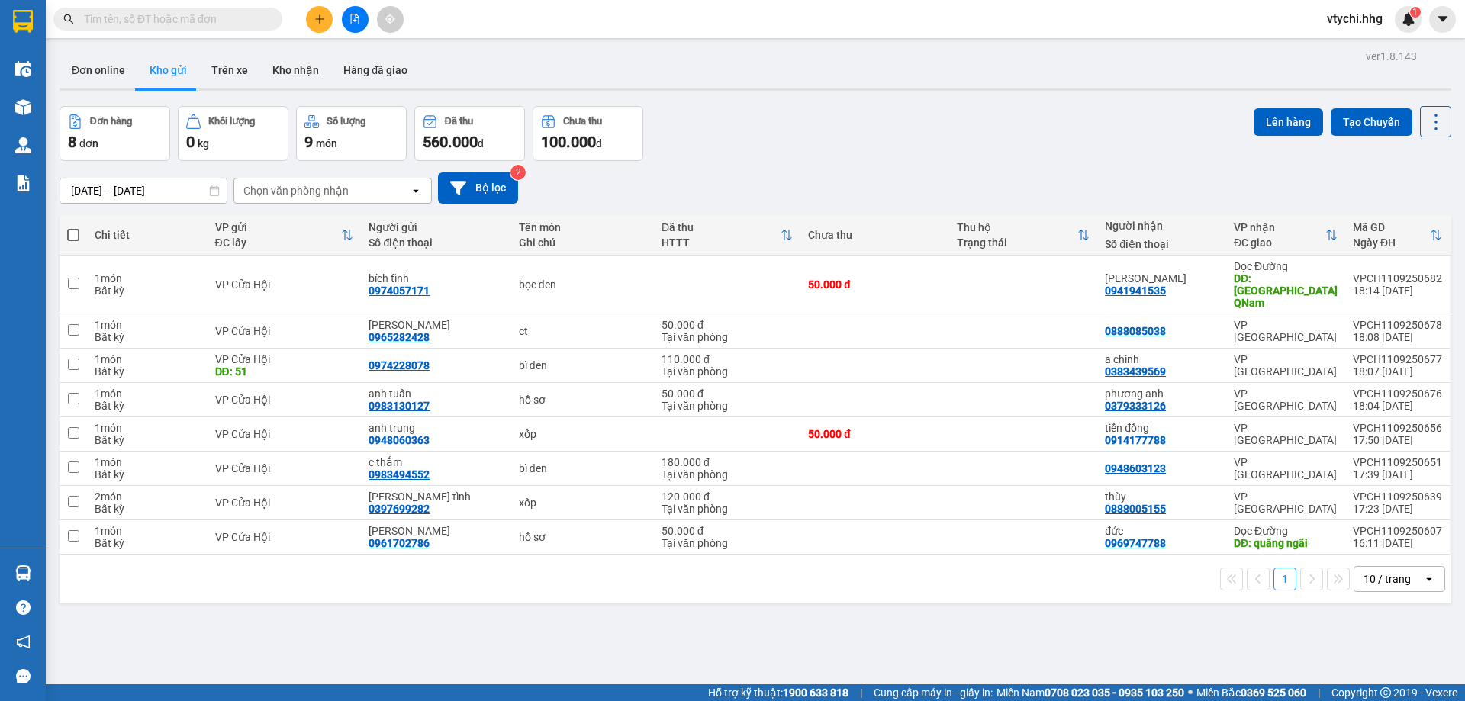
click at [1026, 136] on div "Đơn hàng 8 đơn Khối lượng 0 kg Số lượng 9 món Đã thu 560.000 đ Chưa thu 100.000…" at bounding box center [756, 133] width 1392 height 55
click at [327, 14] on button at bounding box center [319, 19] width 27 height 27
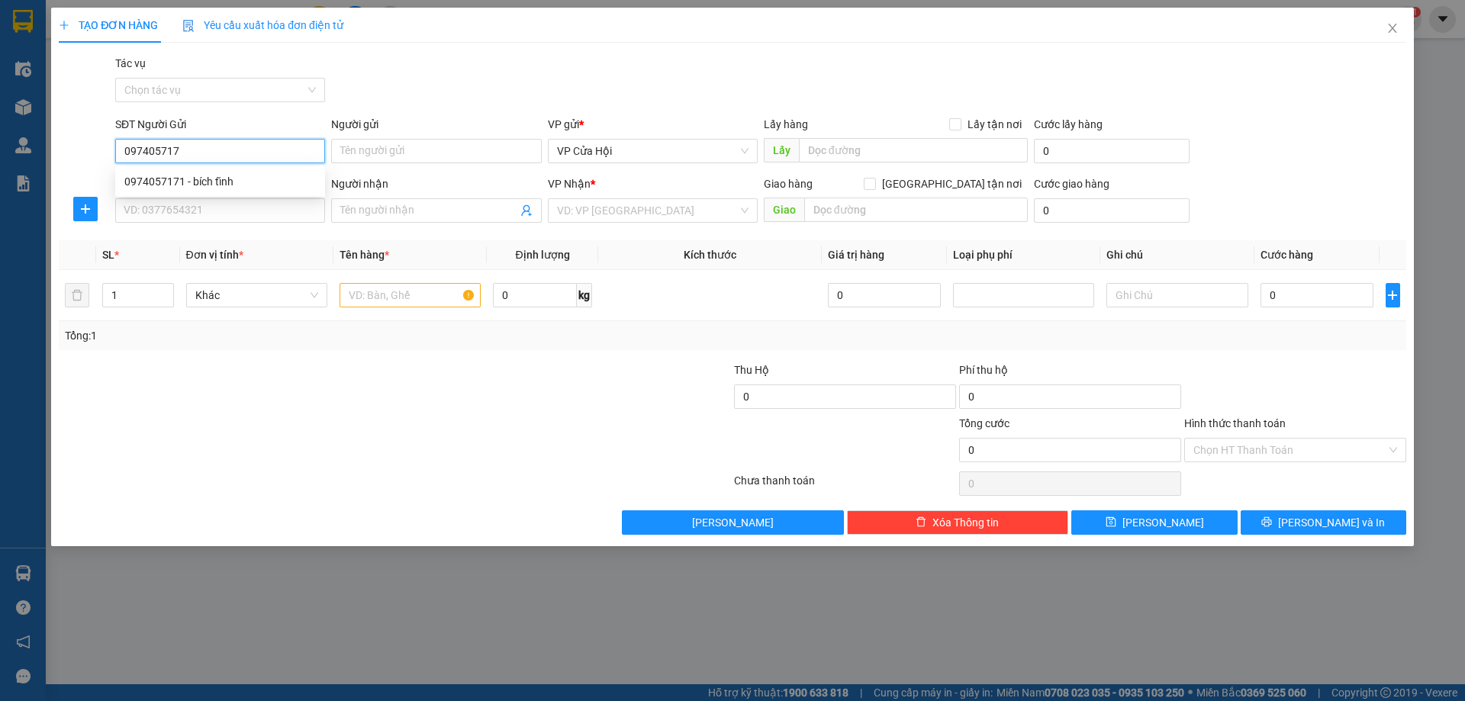
type input "0974057171"
click at [288, 189] on div "0974057171 - bích tĩnh" at bounding box center [220, 181] width 192 height 17
type input "bích tĩnh"
type input "0974057171"
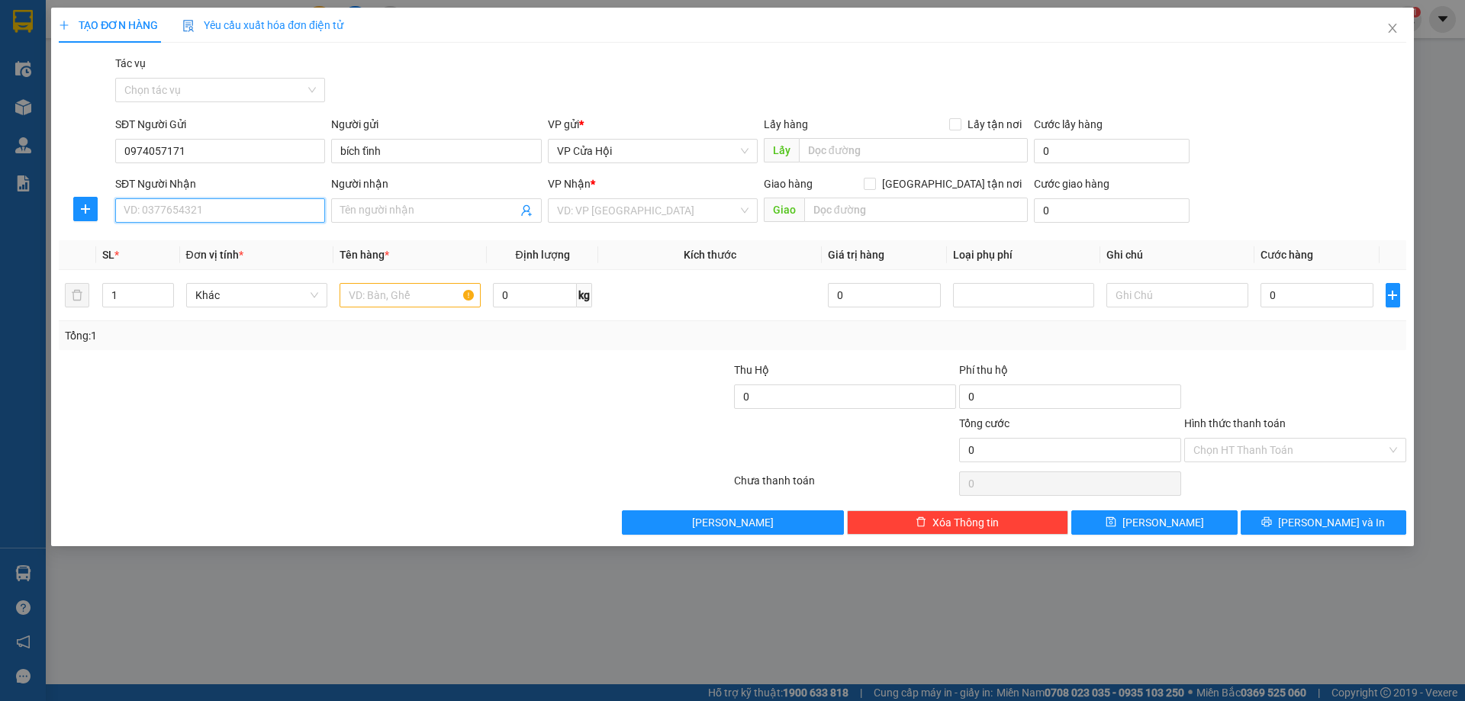
click at [287, 205] on input "SĐT Người Nhận" at bounding box center [220, 210] width 210 height 24
type input "0943554549"
click at [218, 238] on div "0943554549 - [PERSON_NAME]" at bounding box center [220, 241] width 192 height 17
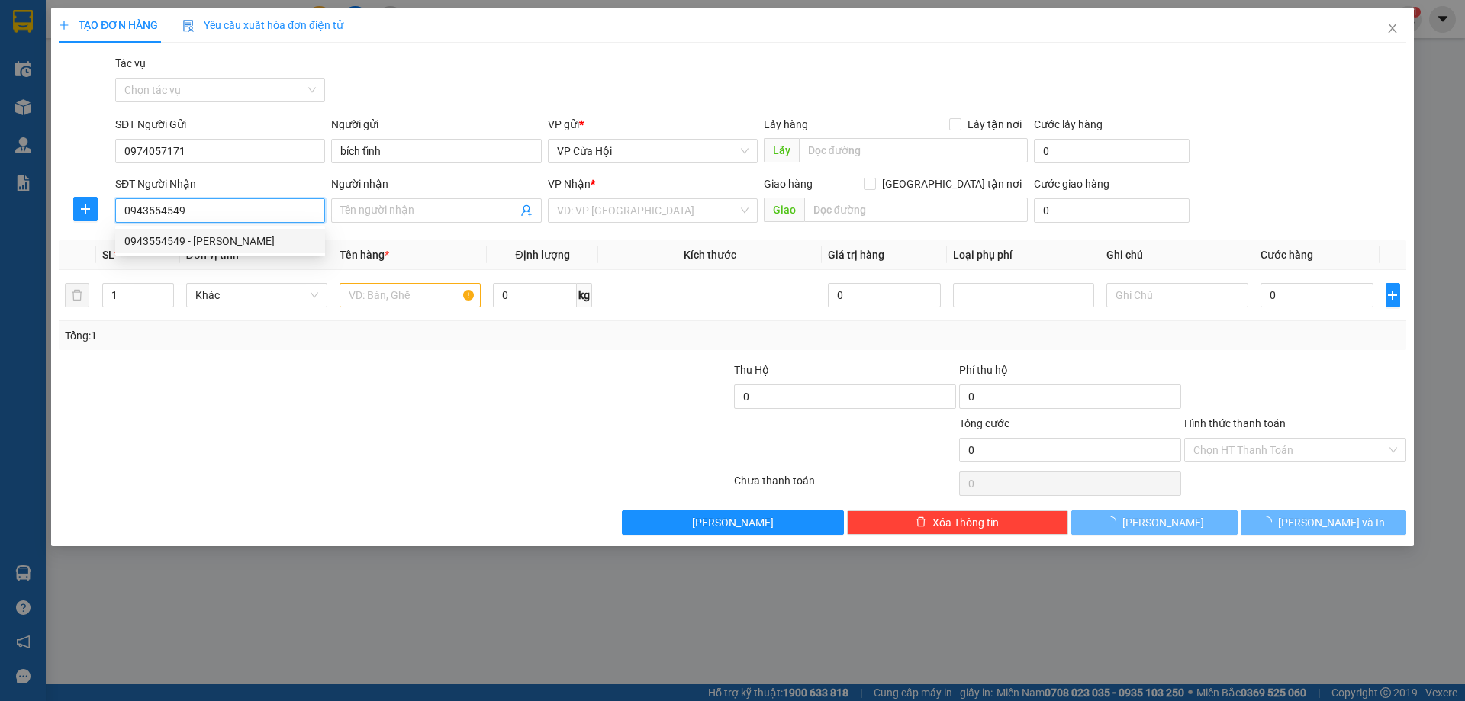
type input "thanh hương"
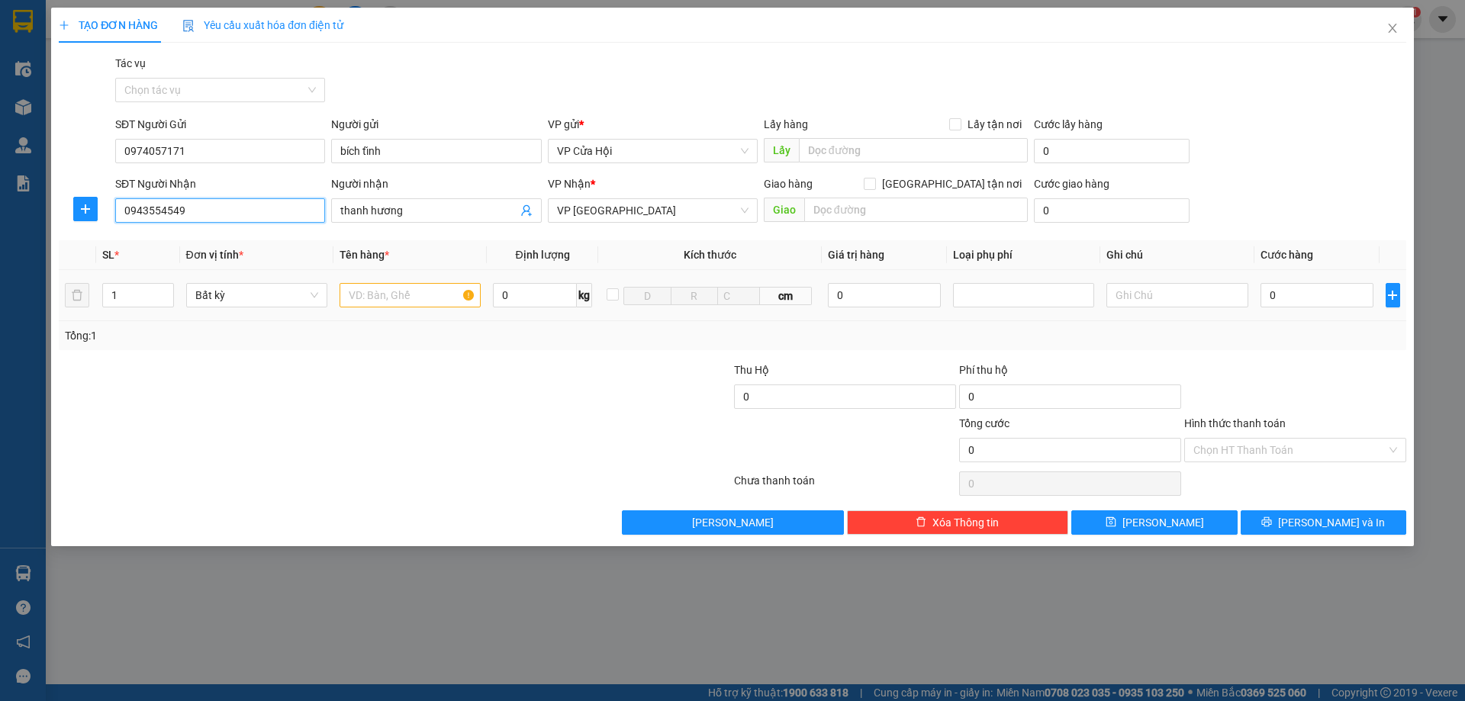
type input "0943554549"
click at [389, 298] on input "text" at bounding box center [410, 295] width 141 height 24
type input "bọc đen"
click at [1333, 305] on input "0" at bounding box center [1318, 295] width 114 height 24
type input "5"
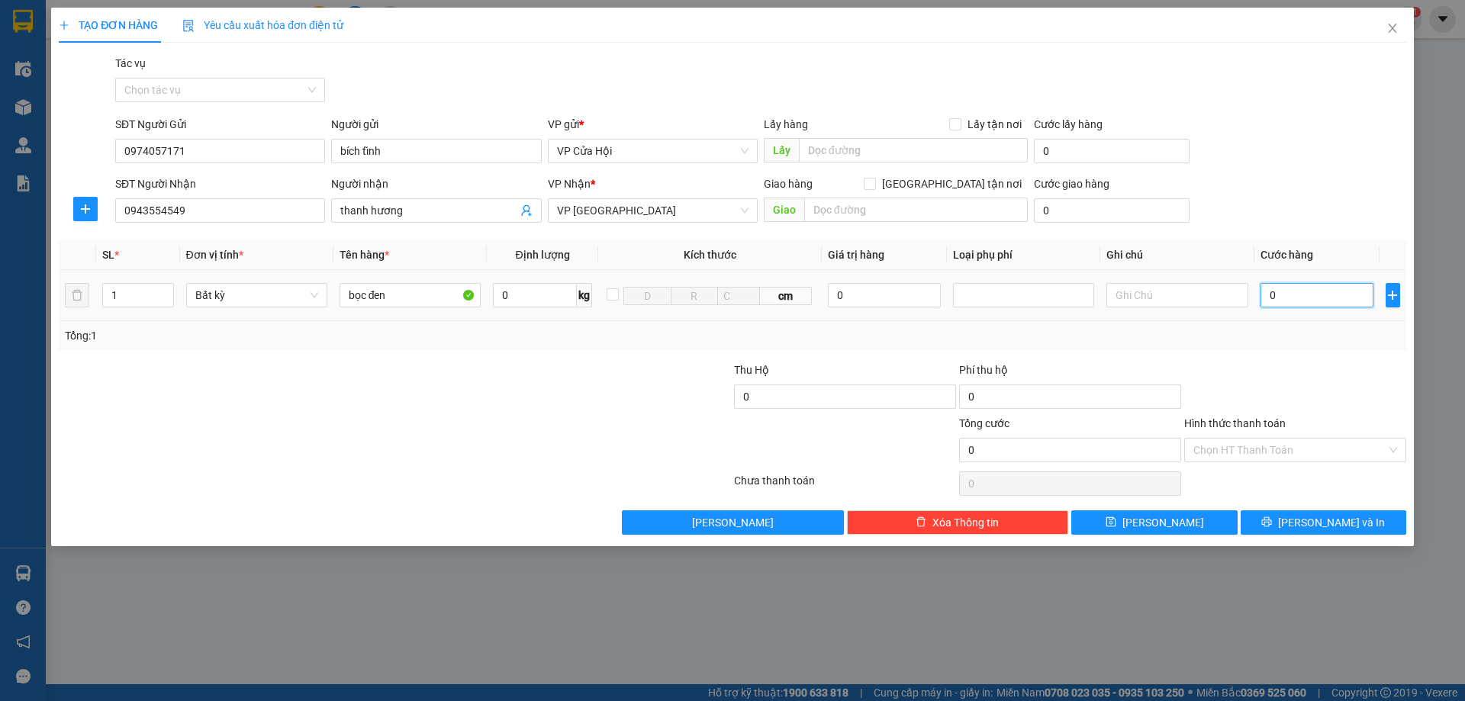
type input "5"
type input "50"
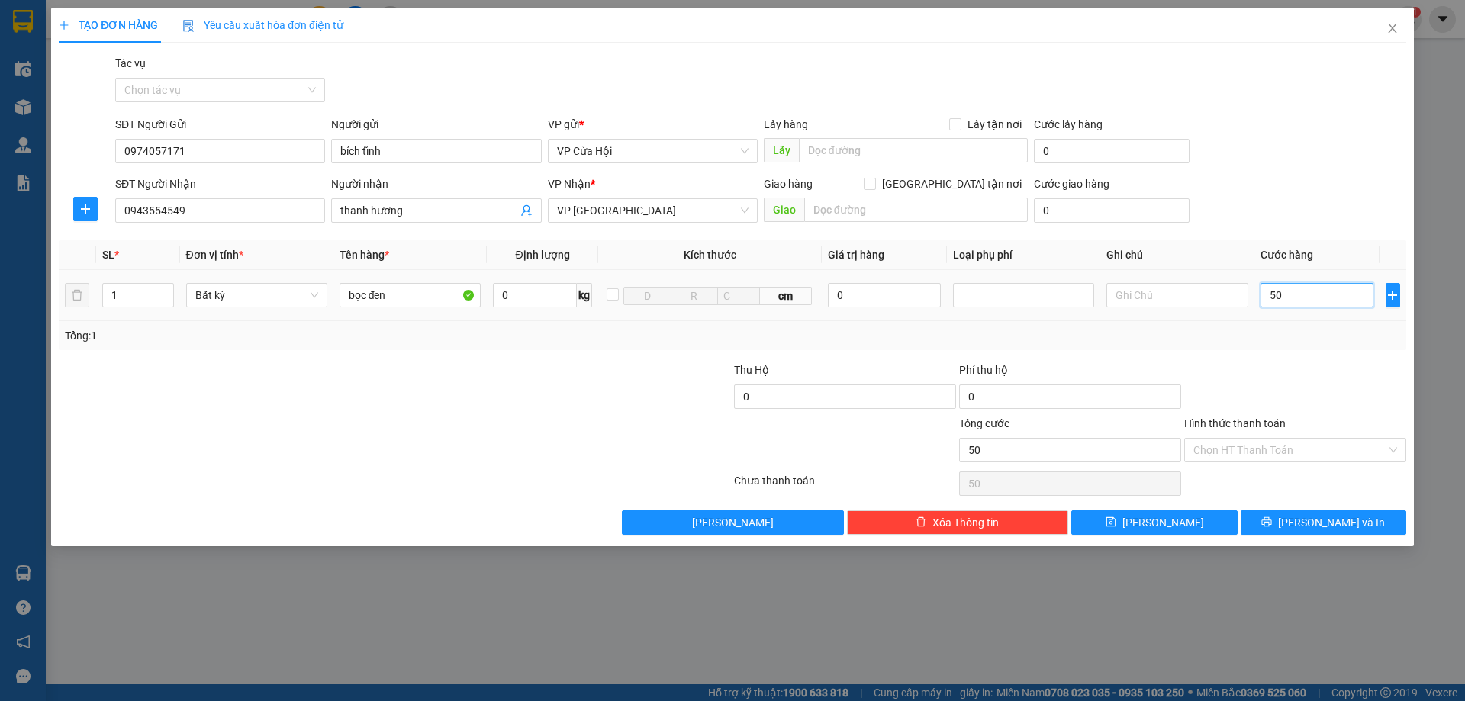
type input "500"
type input "5.000"
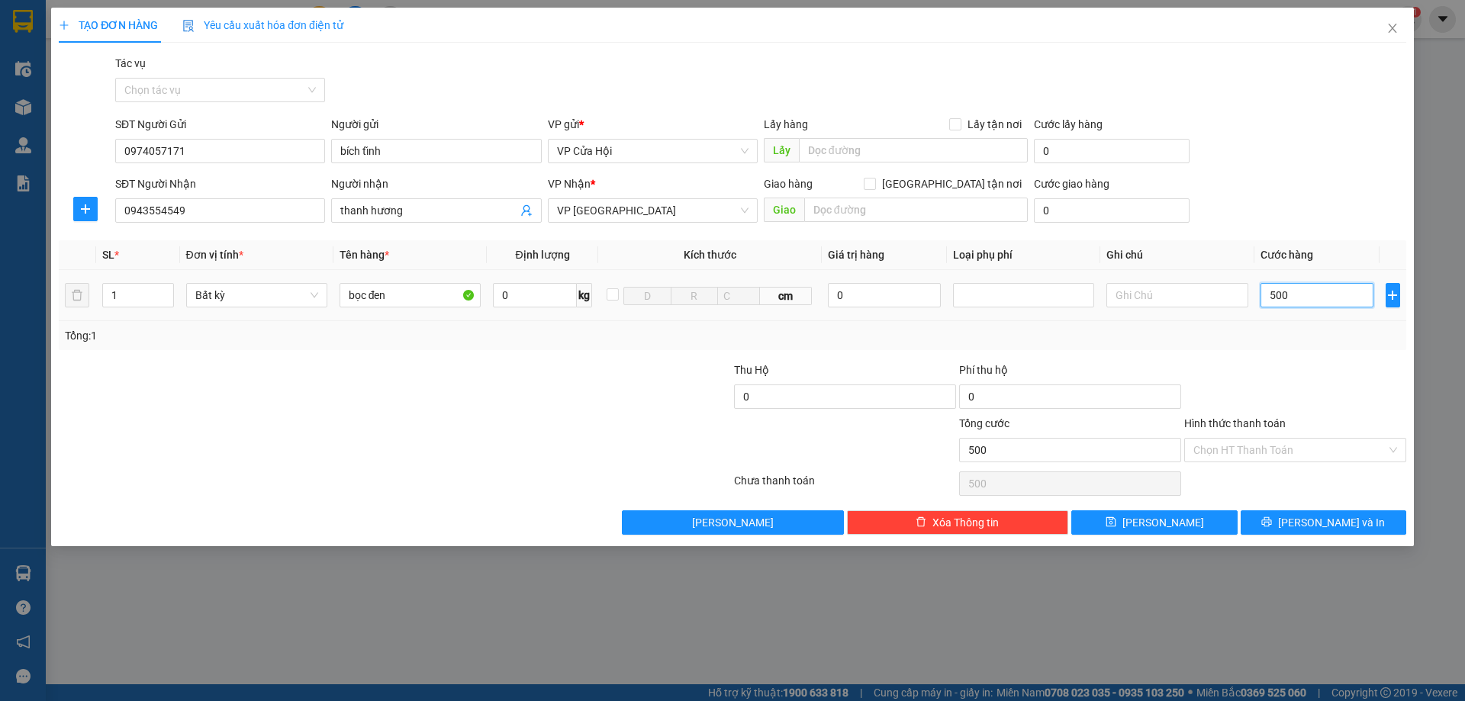
type input "5.000"
type input "50.000"
click at [1346, 529] on span "[PERSON_NAME] và In" at bounding box center [1331, 522] width 107 height 17
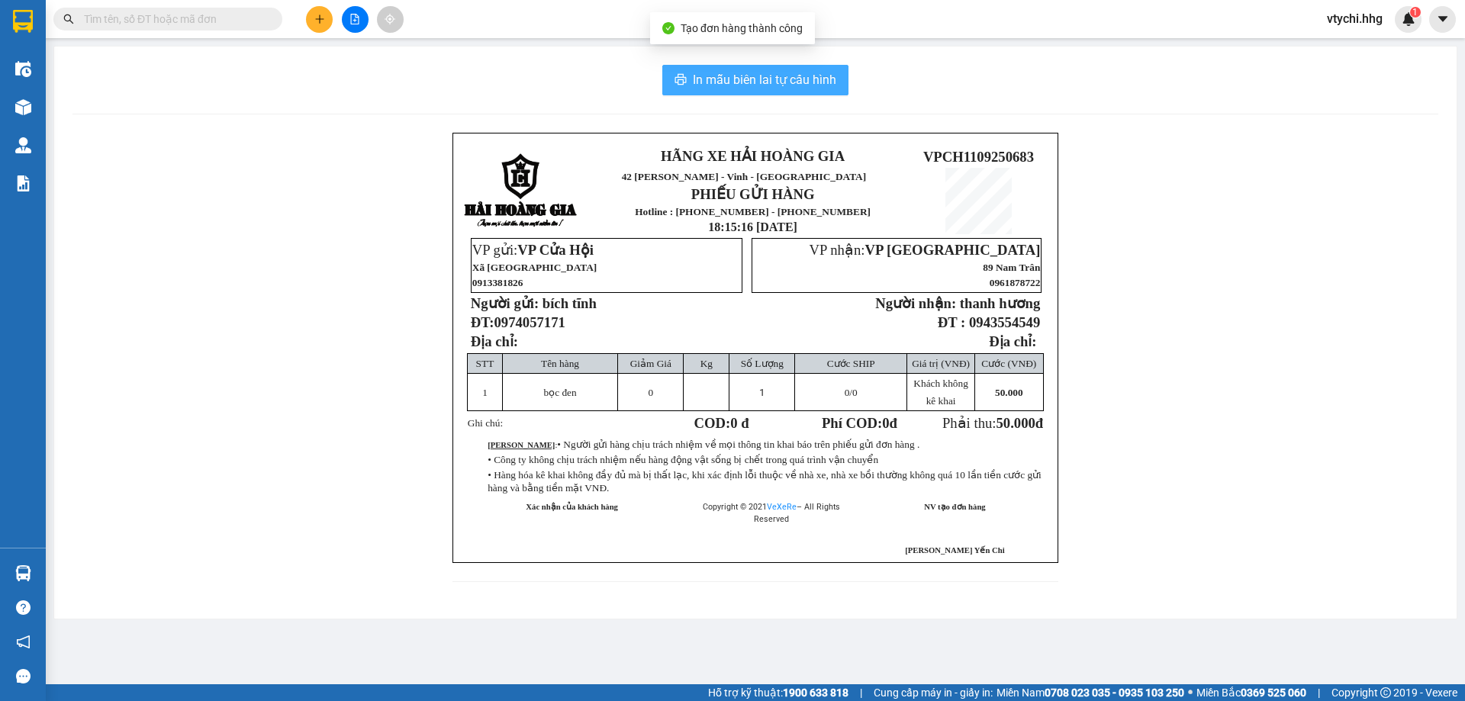
click at [733, 80] on span "In mẫu biên lai tự cấu hình" at bounding box center [764, 79] width 143 height 19
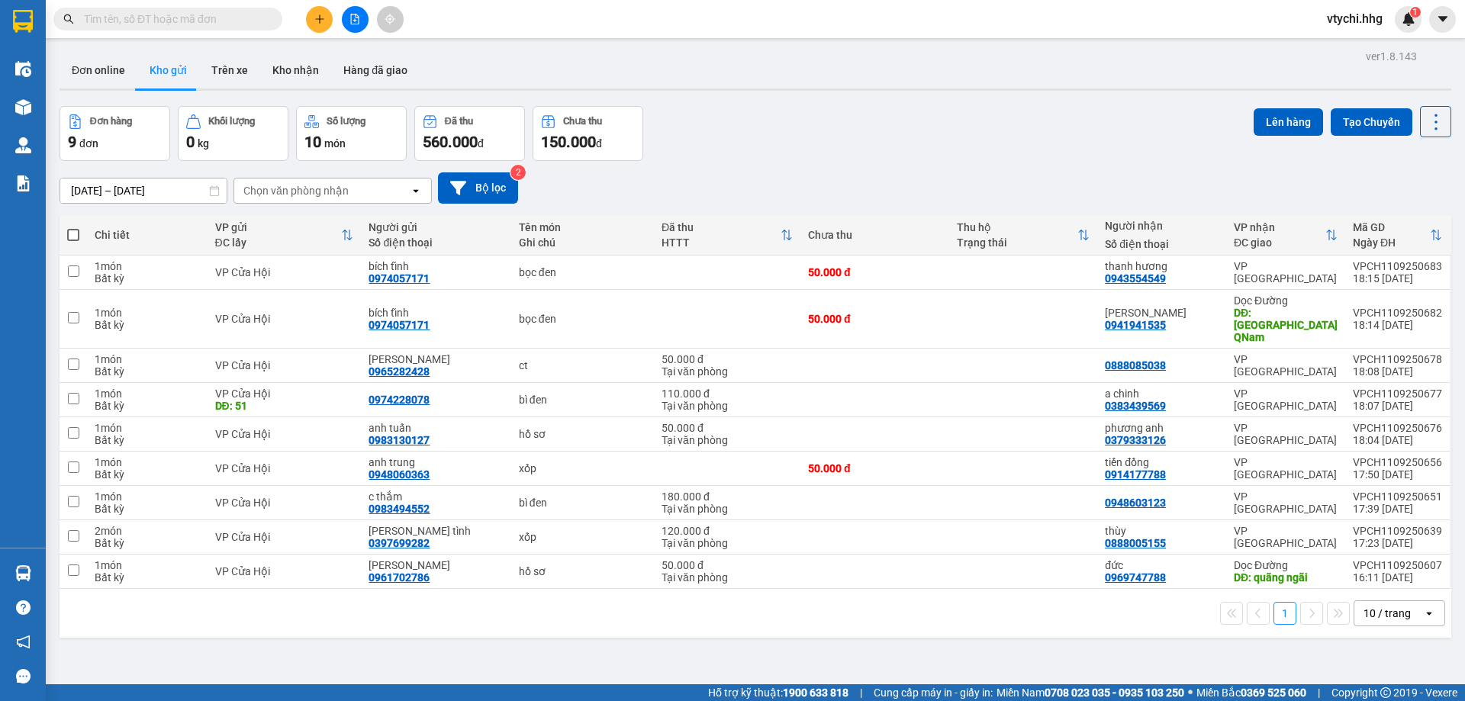
click at [883, 149] on div "Đơn hàng 9 đơn Khối lượng 0 kg Số lượng 10 món Đã thu 560.000 đ Chưa thu 150.00…" at bounding box center [756, 133] width 1392 height 55
click at [321, 19] on icon "plus" at bounding box center [319, 18] width 8 height 1
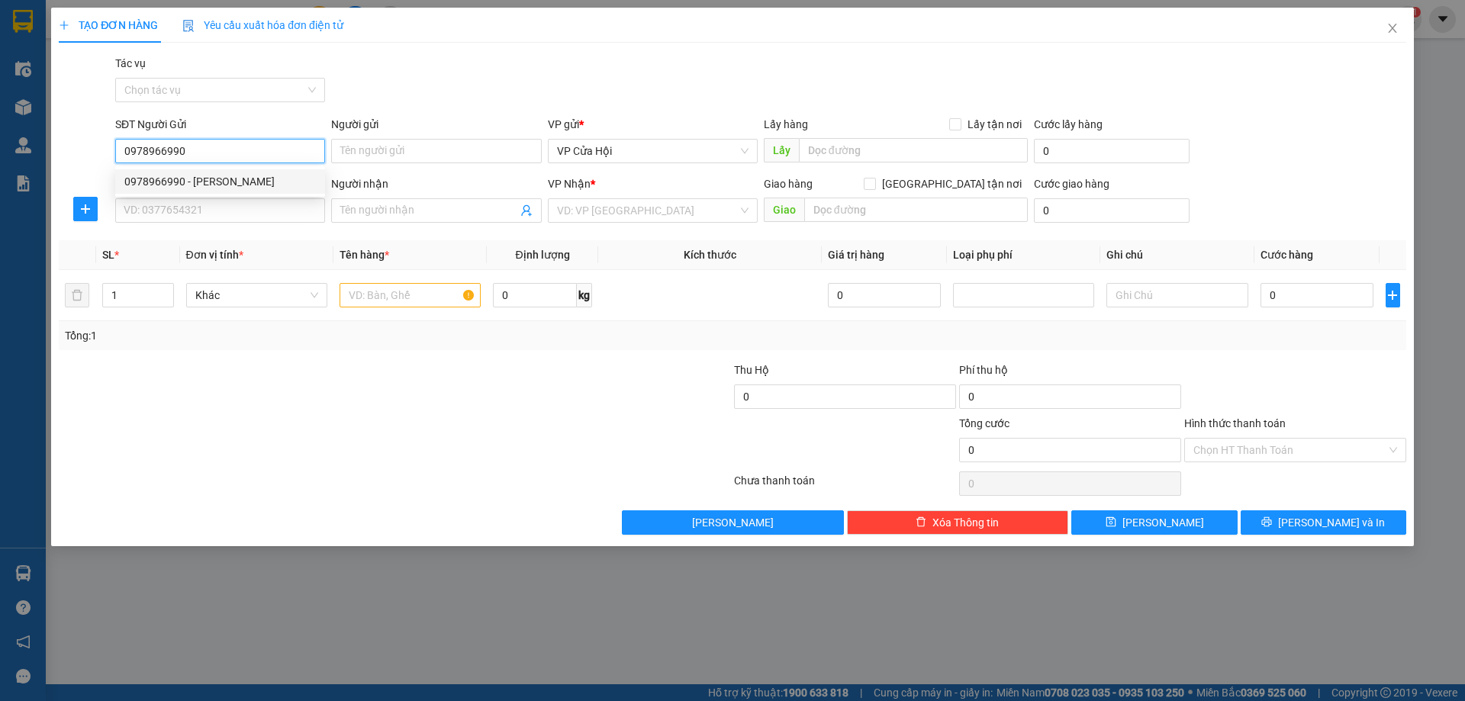
click at [218, 180] on div "0978966990 - [PERSON_NAME]" at bounding box center [220, 181] width 192 height 17
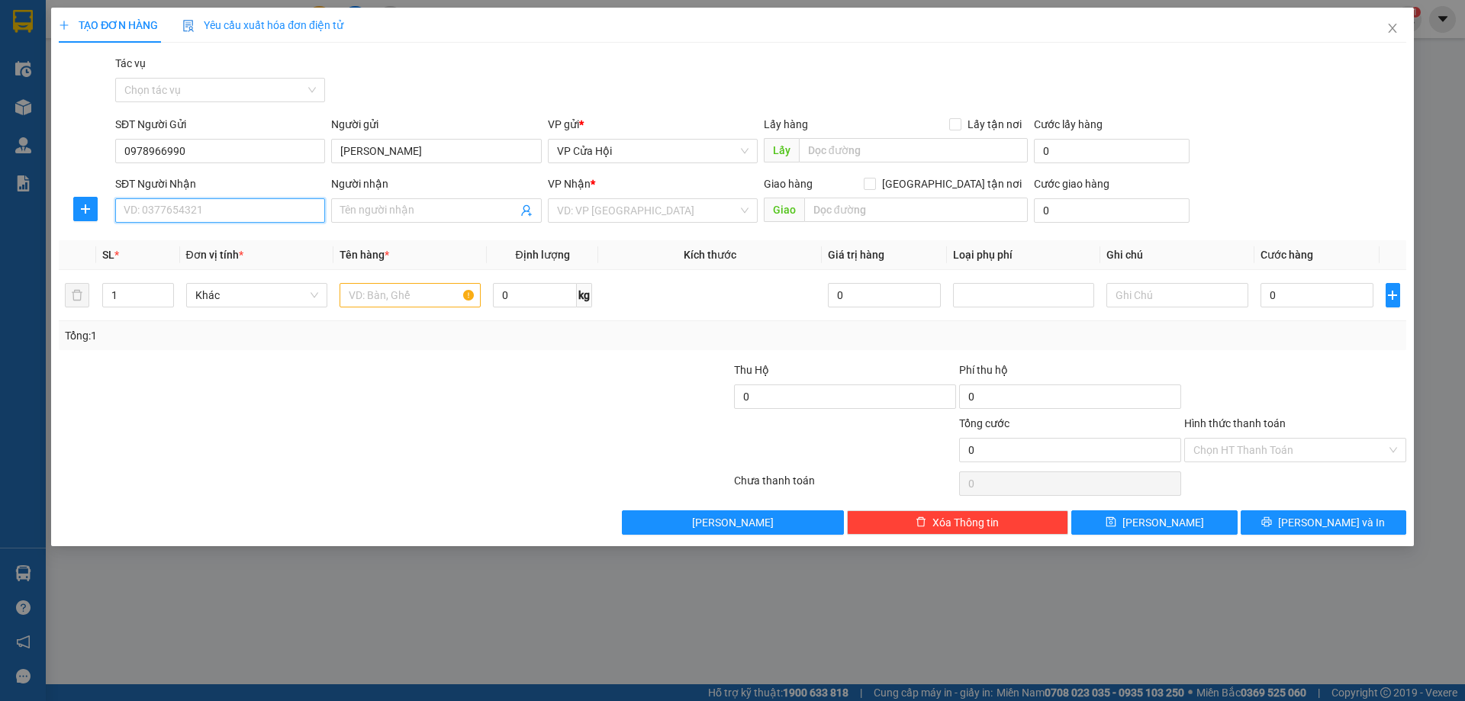
click at [227, 212] on input "SĐT Người Nhận" at bounding box center [220, 210] width 210 height 24
click at [146, 268] on div "0977277615 - Xuân" at bounding box center [220, 265] width 192 height 17
click at [366, 289] on input "text" at bounding box center [410, 295] width 141 height 24
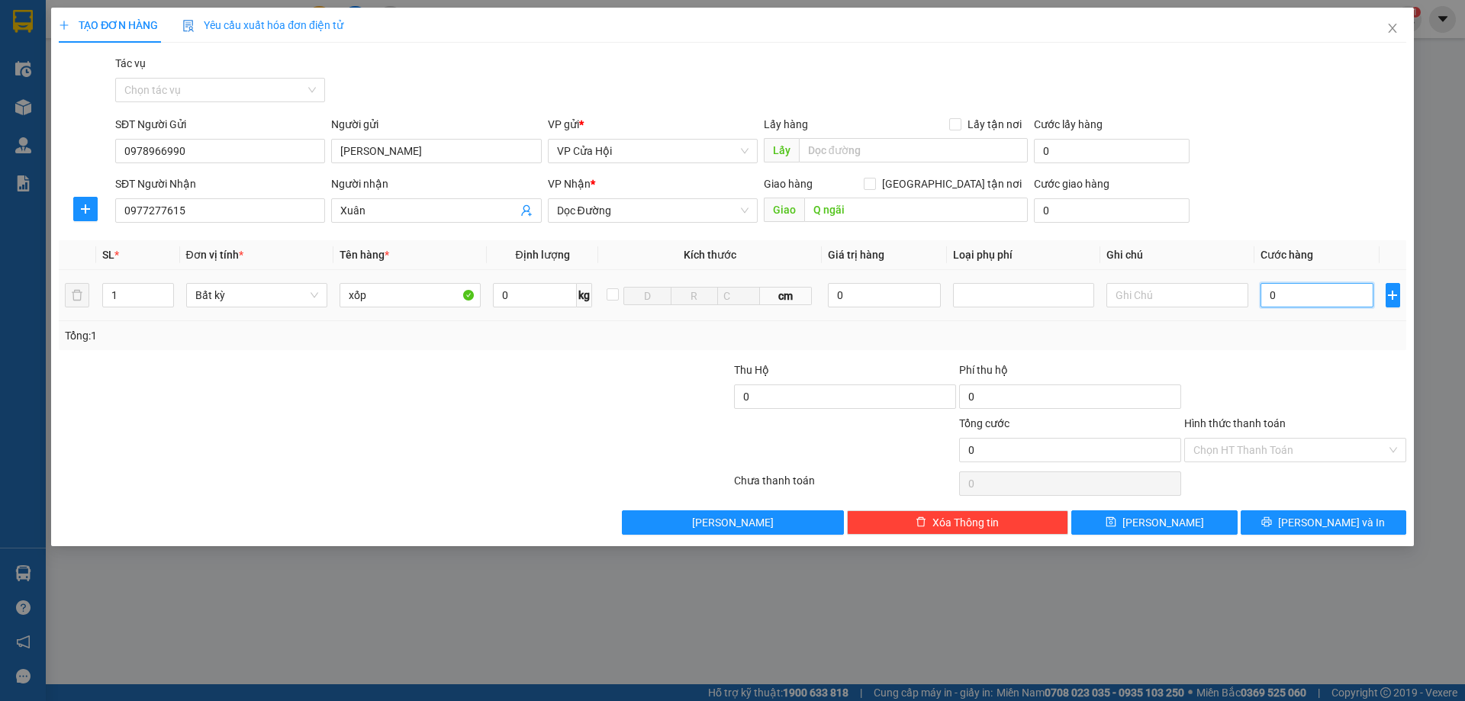
click at [1320, 295] on input "0" at bounding box center [1318, 295] width 114 height 24
click at [1225, 444] on input "Hình thức thanh toán" at bounding box center [1290, 450] width 193 height 23
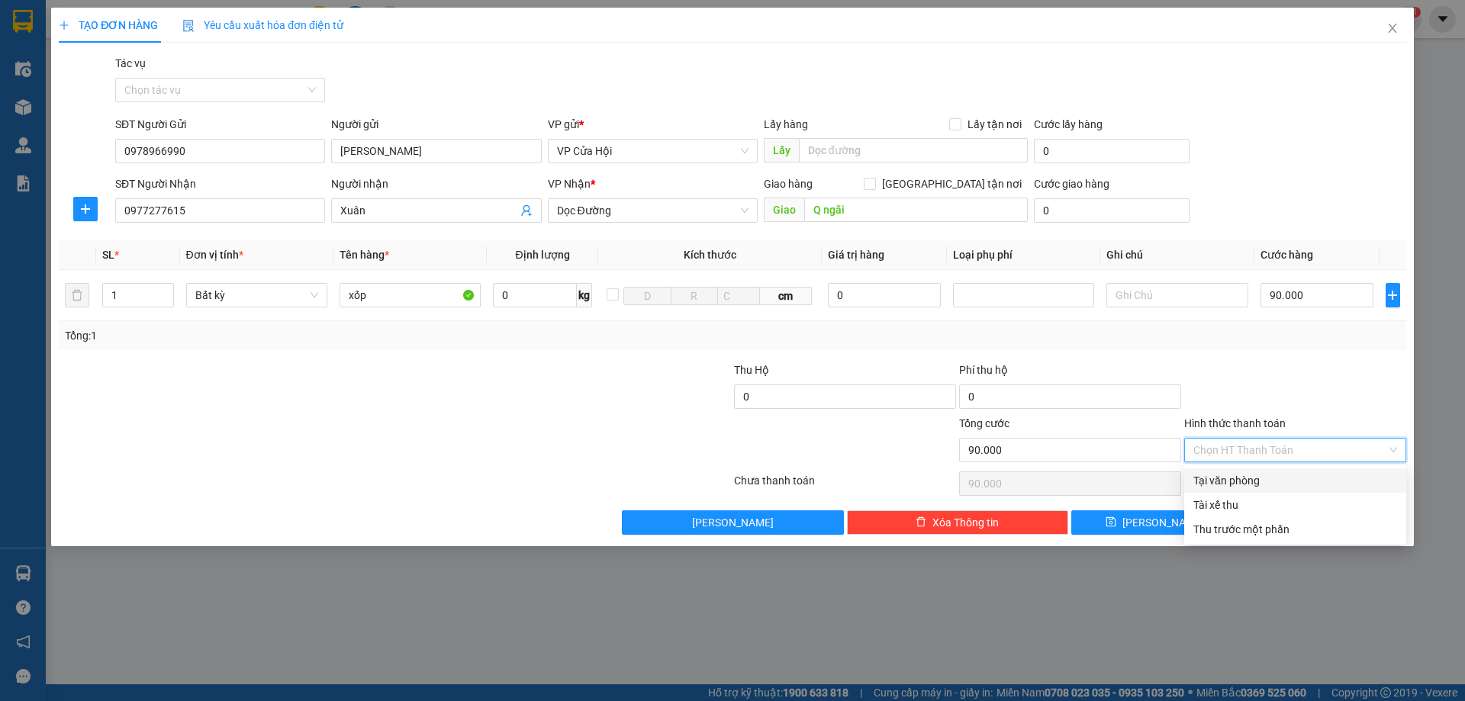
drag, startPoint x: 1228, startPoint y: 475, endPoint x: 1296, endPoint y: 518, distance: 80.7
click at [1228, 476] on div "Tại văn phòng" at bounding box center [1296, 480] width 204 height 17
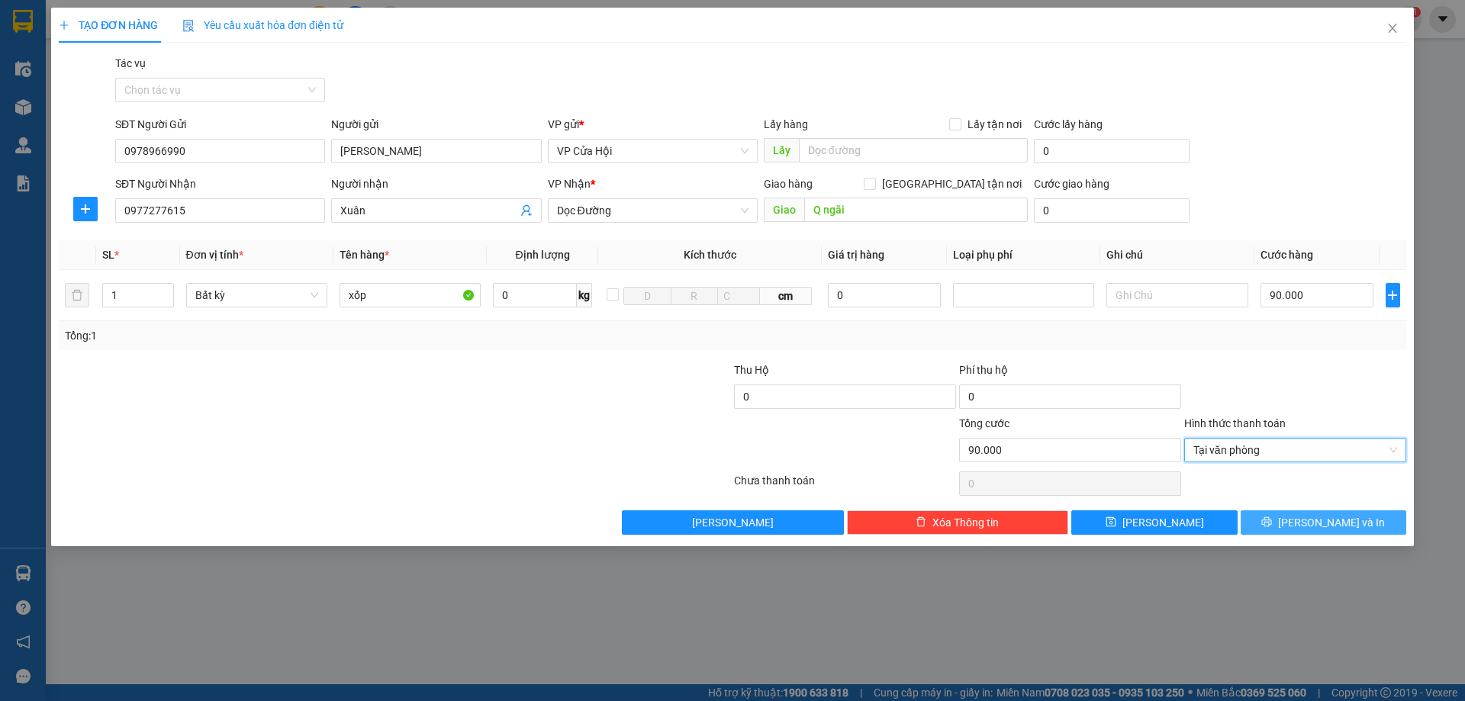
drag, startPoint x: 1305, startPoint y: 526, endPoint x: 1382, endPoint y: 495, distance: 82.9
click at [1310, 527] on button "[PERSON_NAME] và In" at bounding box center [1324, 523] width 166 height 24
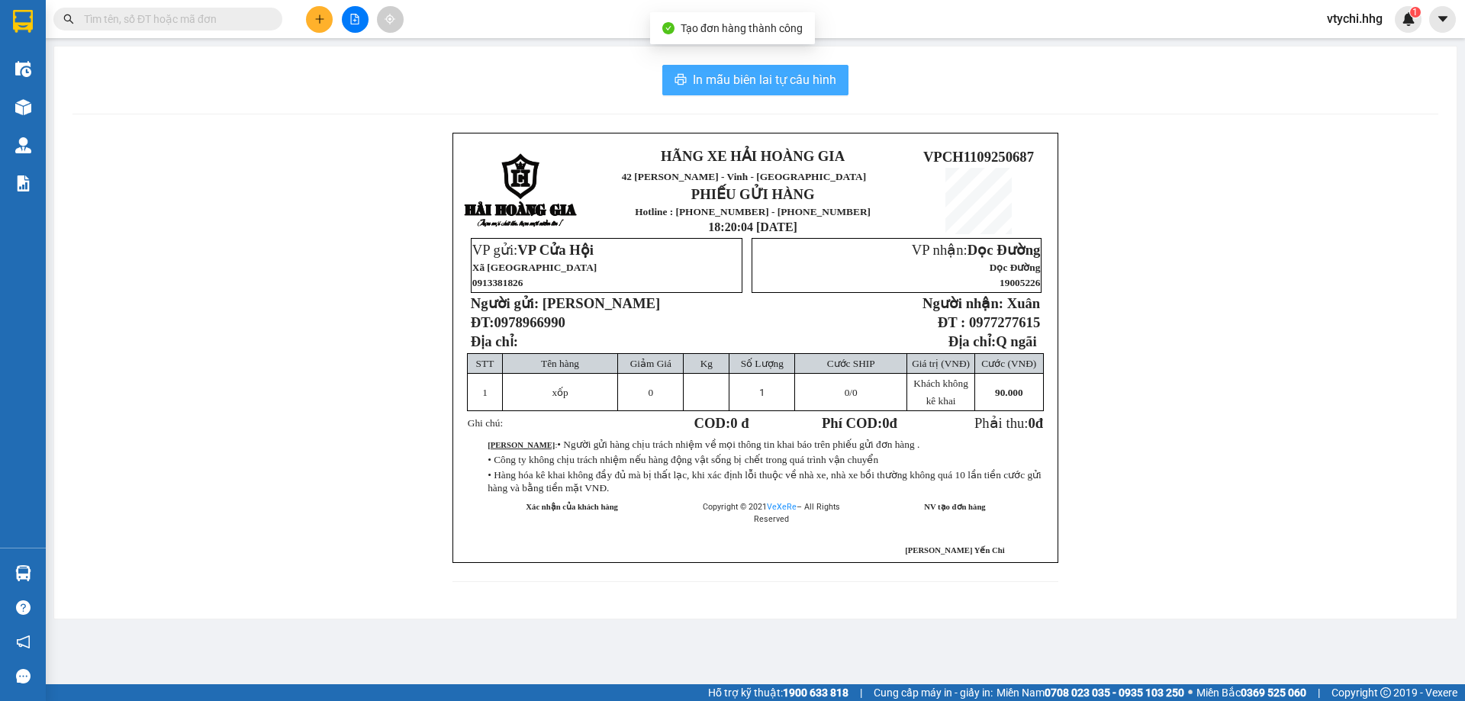
click at [783, 79] on span "In mẫu biên lai tự cấu hình" at bounding box center [764, 79] width 143 height 19
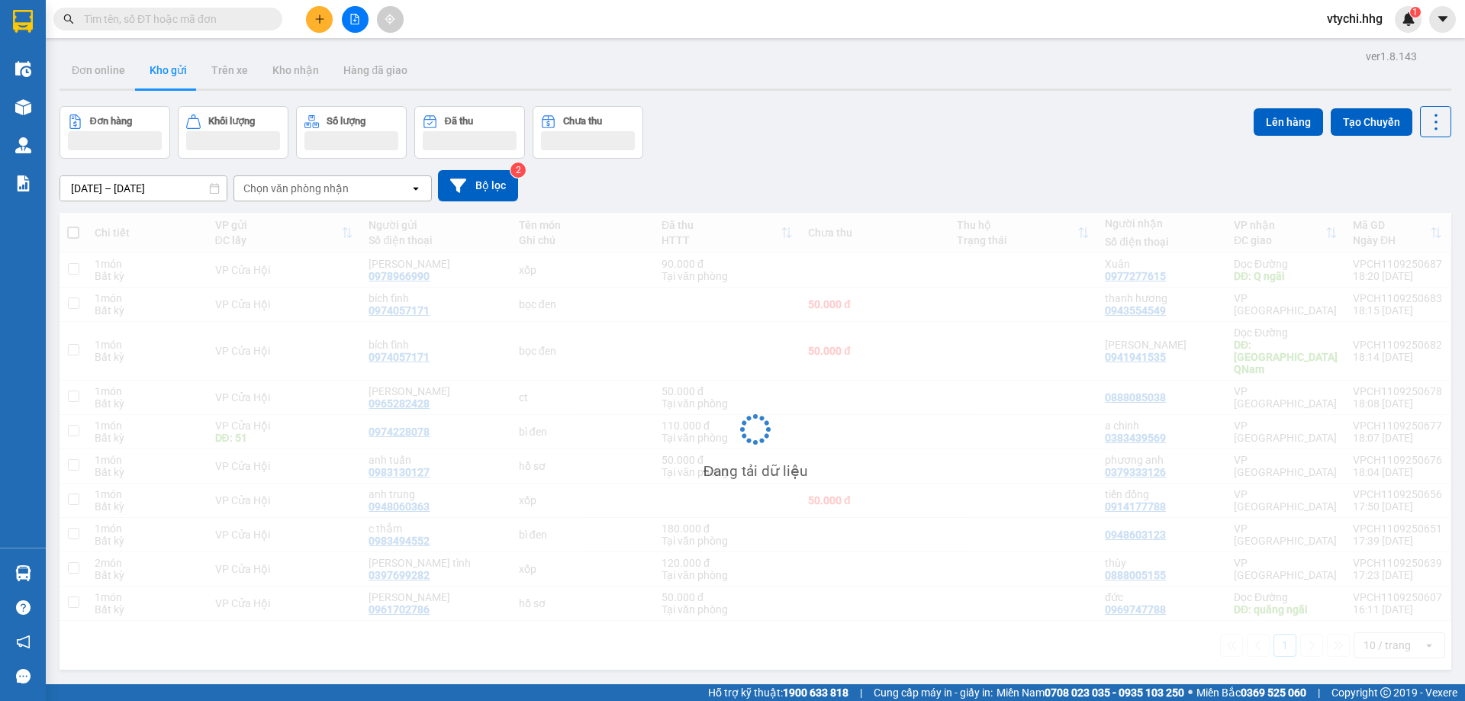
click at [1033, 136] on div "Đơn hàng Khối lượng Số lượng Đã thu Chưa thu Lên hàng Tạo Chuyến" at bounding box center [756, 132] width 1392 height 53
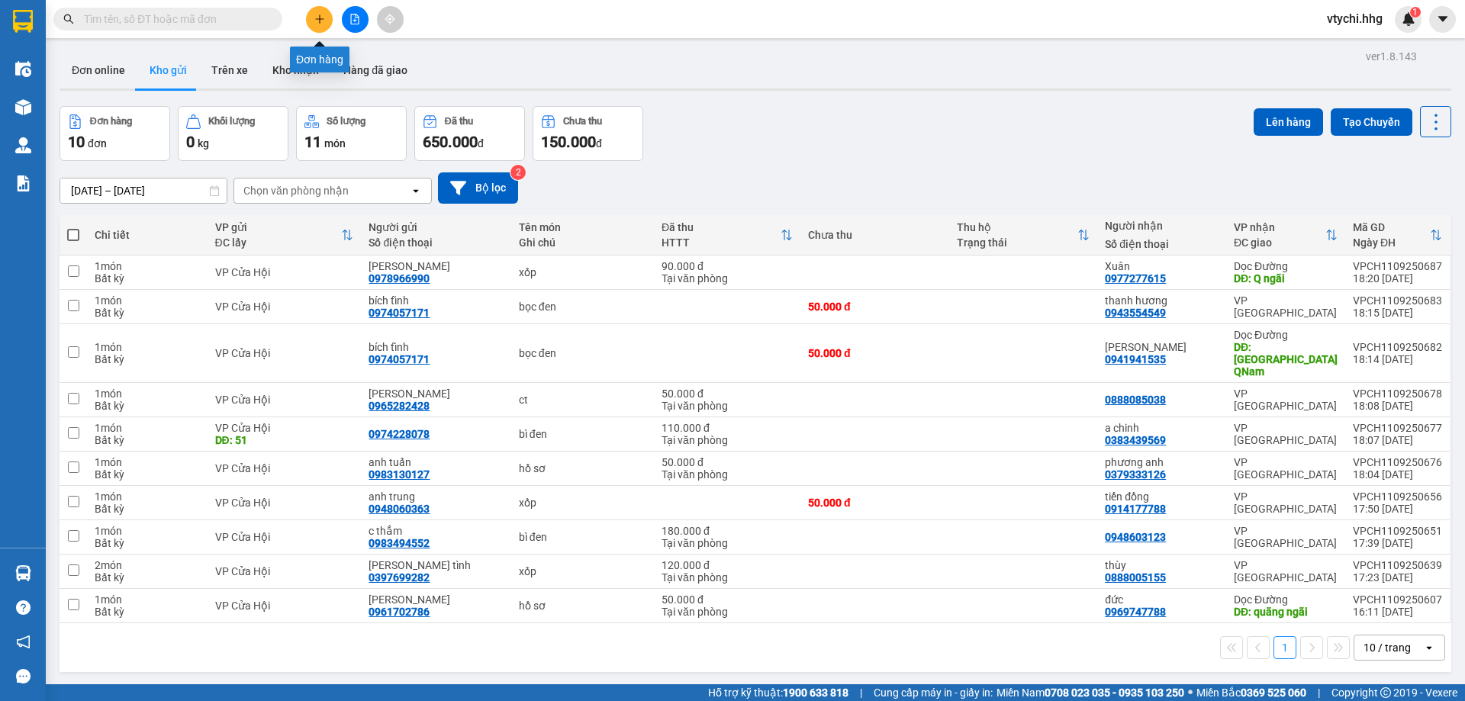
click at [319, 19] on icon "plus" at bounding box center [319, 18] width 8 height 1
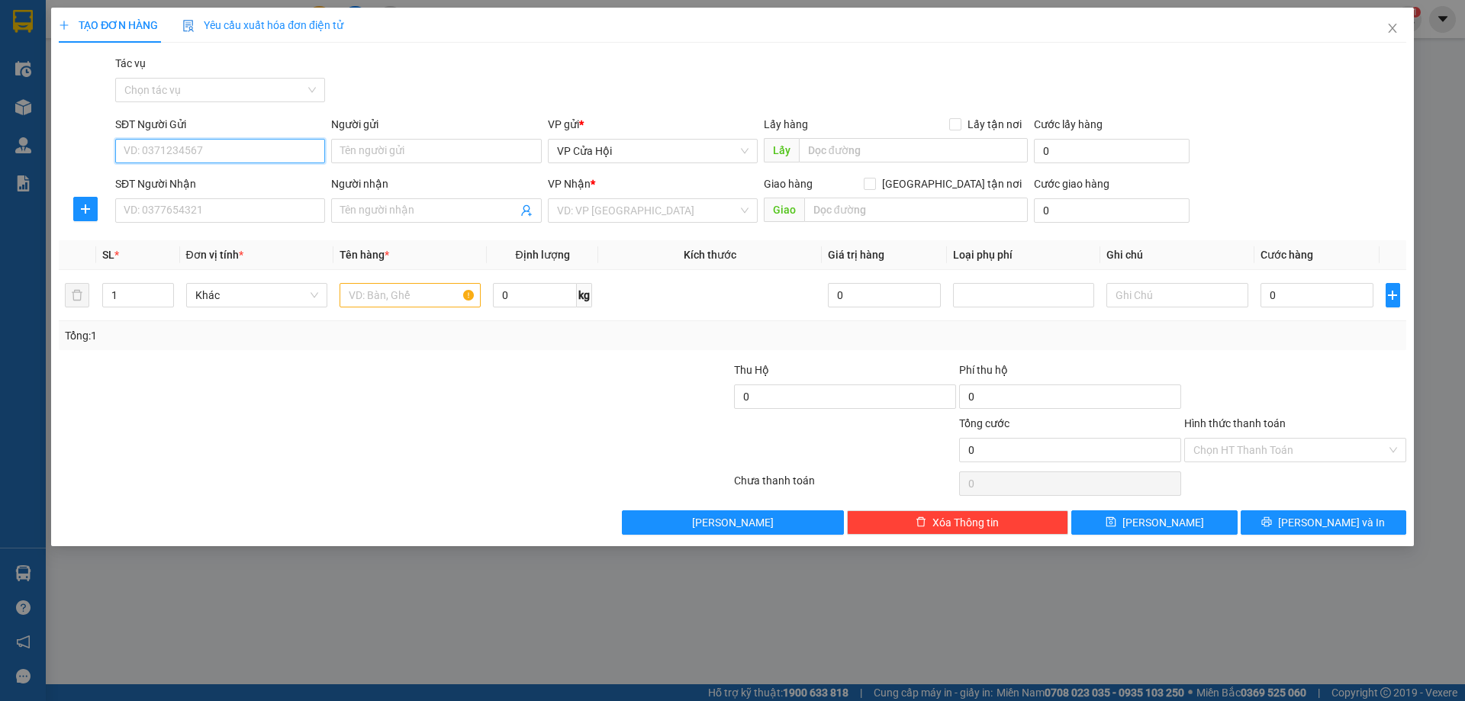
click at [163, 151] on input "SĐT Người Gửi" at bounding box center [220, 151] width 210 height 24
click at [408, 153] on input "Người gửi" at bounding box center [436, 151] width 210 height 24
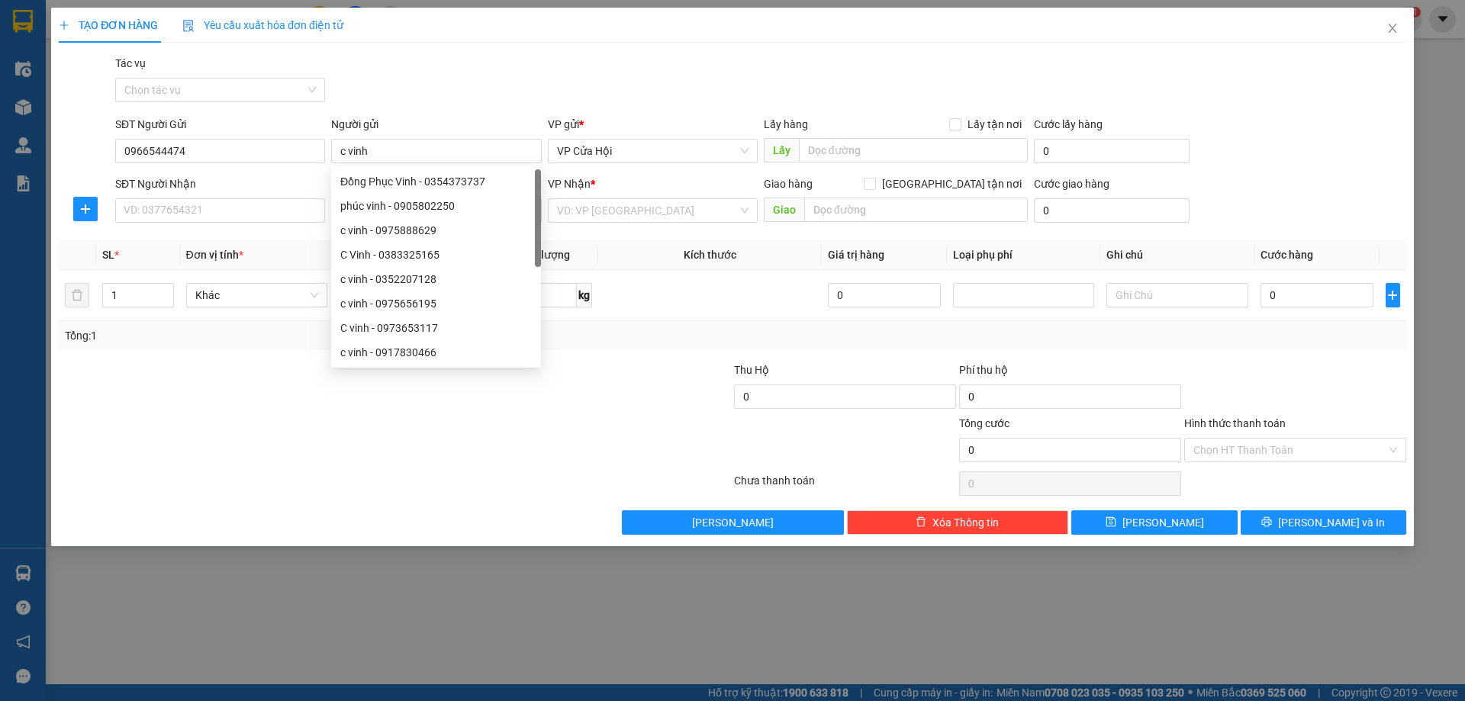
click at [160, 443] on div at bounding box center [282, 441] width 450 height 53
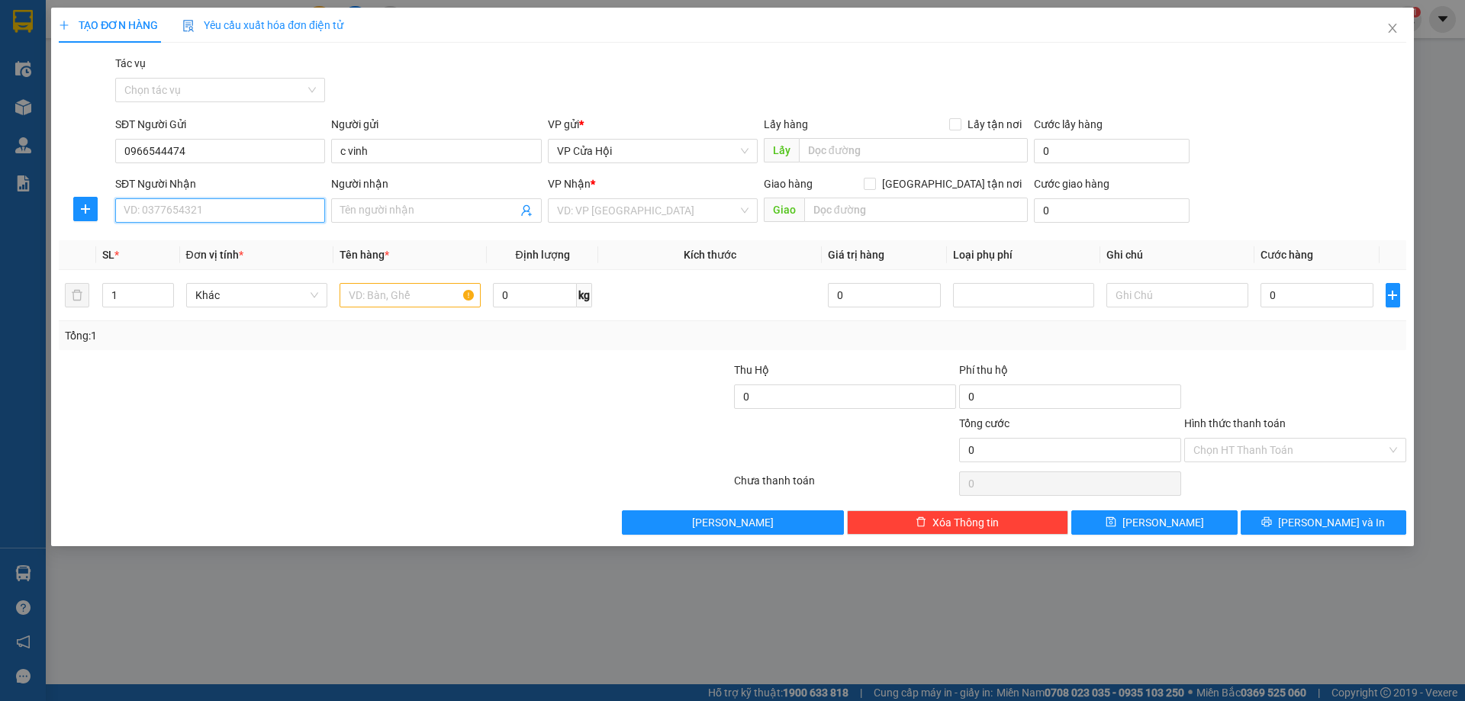
click at [223, 207] on input "SĐT Người Nhận" at bounding box center [220, 210] width 210 height 24
drag, startPoint x: 356, startPoint y: 204, endPoint x: 372, endPoint y: 204, distance: 16.0
click at [358, 204] on input "Người nhận" at bounding box center [428, 210] width 176 height 17
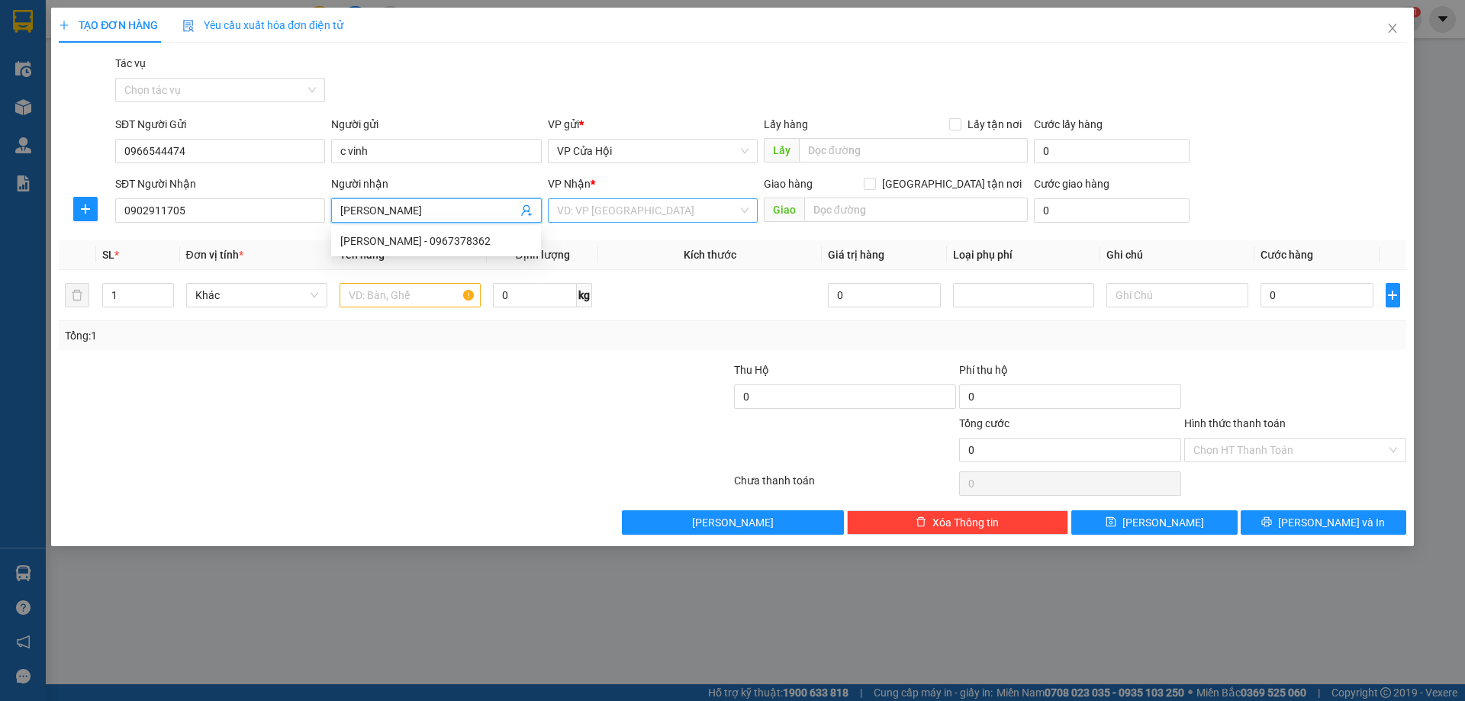
click at [657, 209] on input "search" at bounding box center [647, 210] width 181 height 23
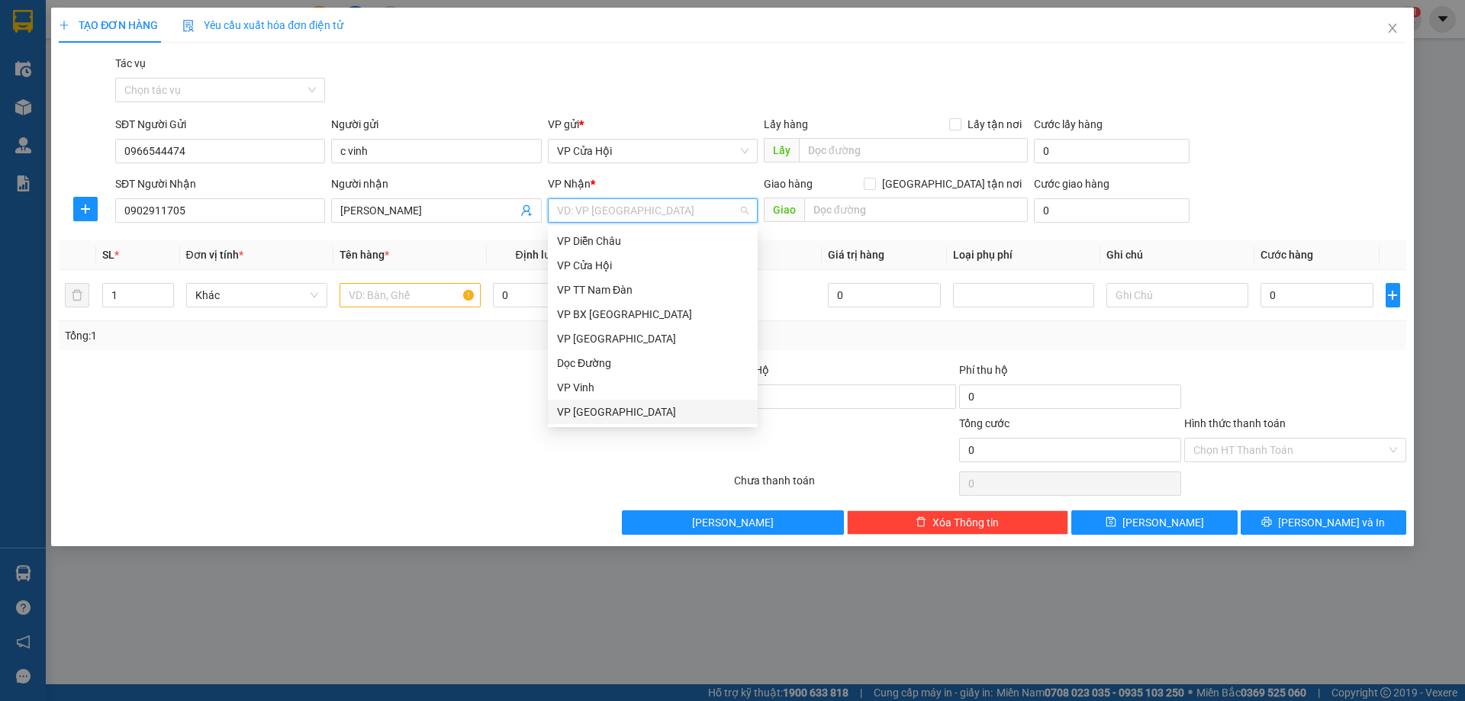
click at [607, 415] on div "VP [GEOGRAPHIC_DATA]" at bounding box center [653, 412] width 192 height 17
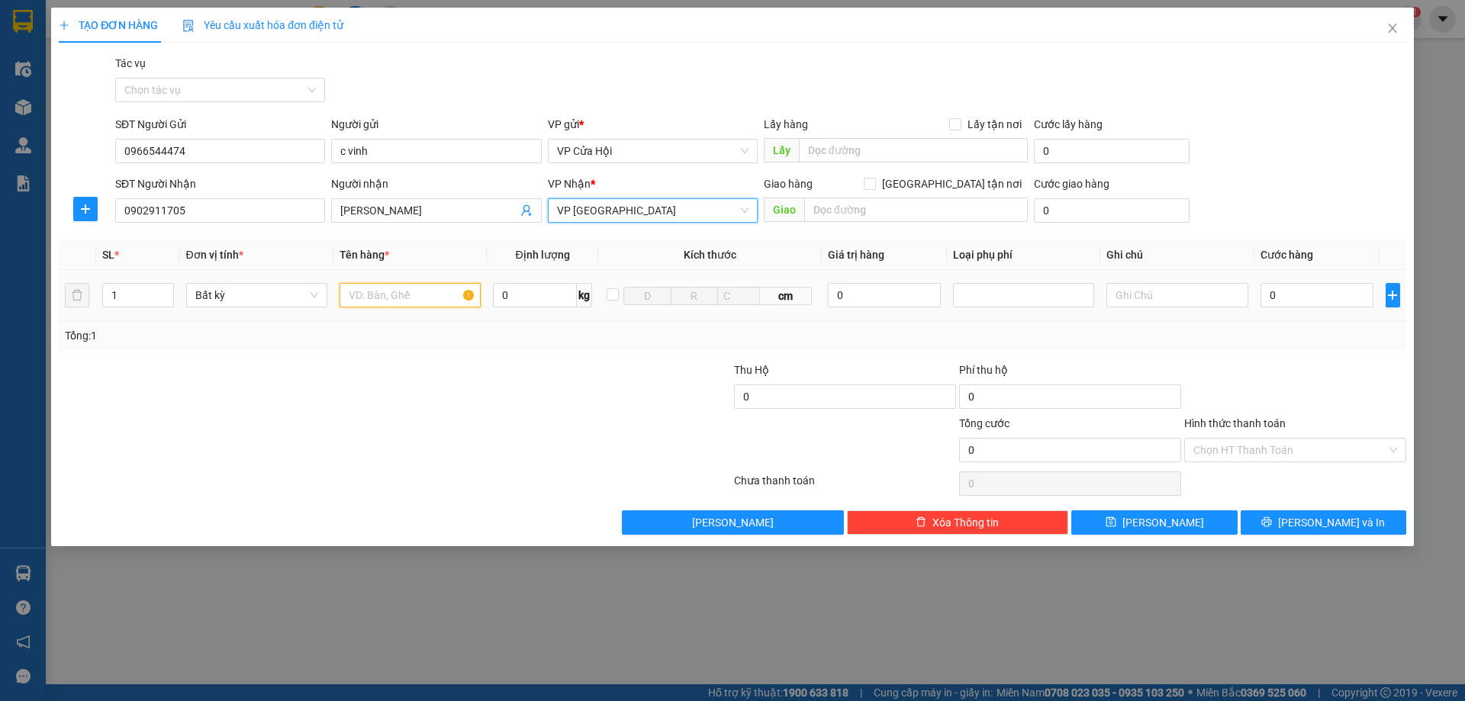
click at [392, 298] on input "text" at bounding box center [410, 295] width 141 height 24
click at [167, 287] on span "up" at bounding box center [165, 291] width 9 height 9
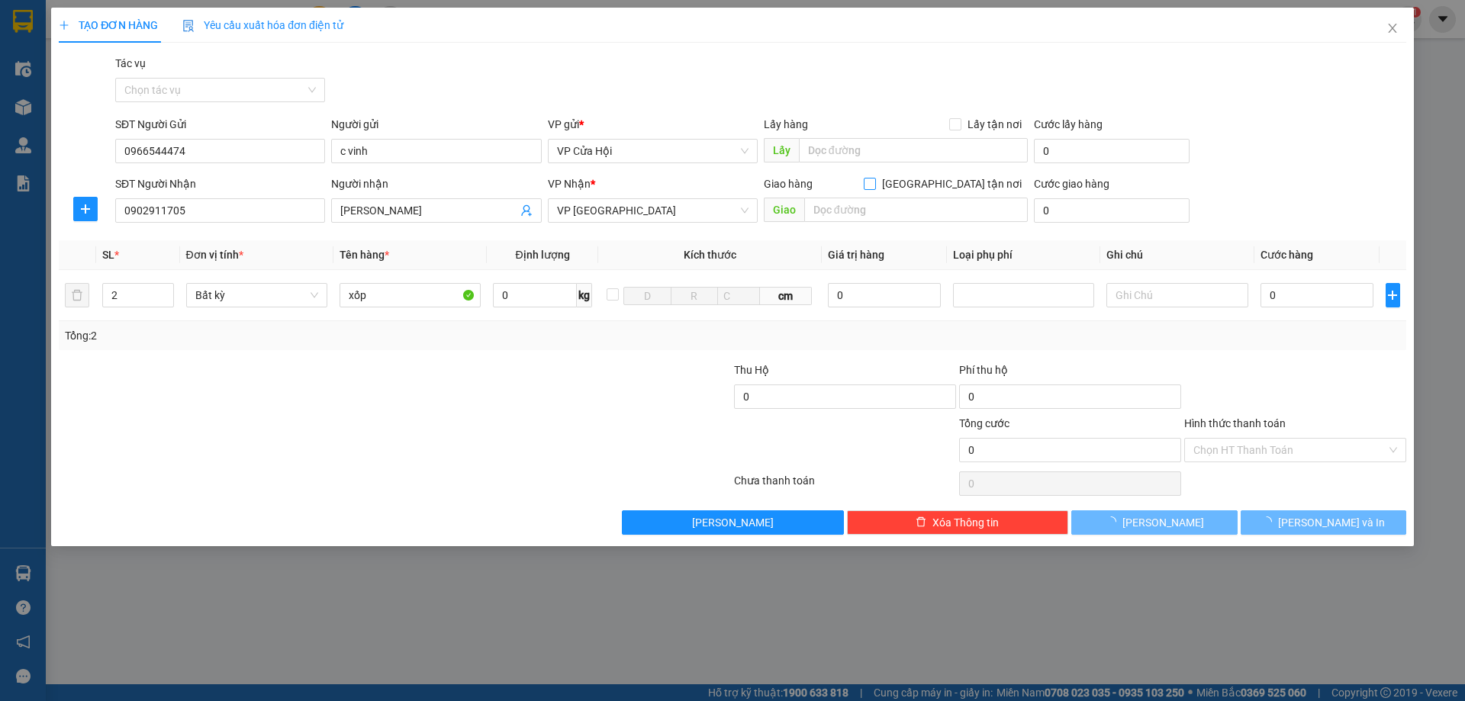
click at [959, 187] on span "[GEOGRAPHIC_DATA] tận nơi" at bounding box center [952, 184] width 152 height 17
click at [875, 187] on input "[GEOGRAPHIC_DATA] tận nơi" at bounding box center [869, 183] width 11 height 11
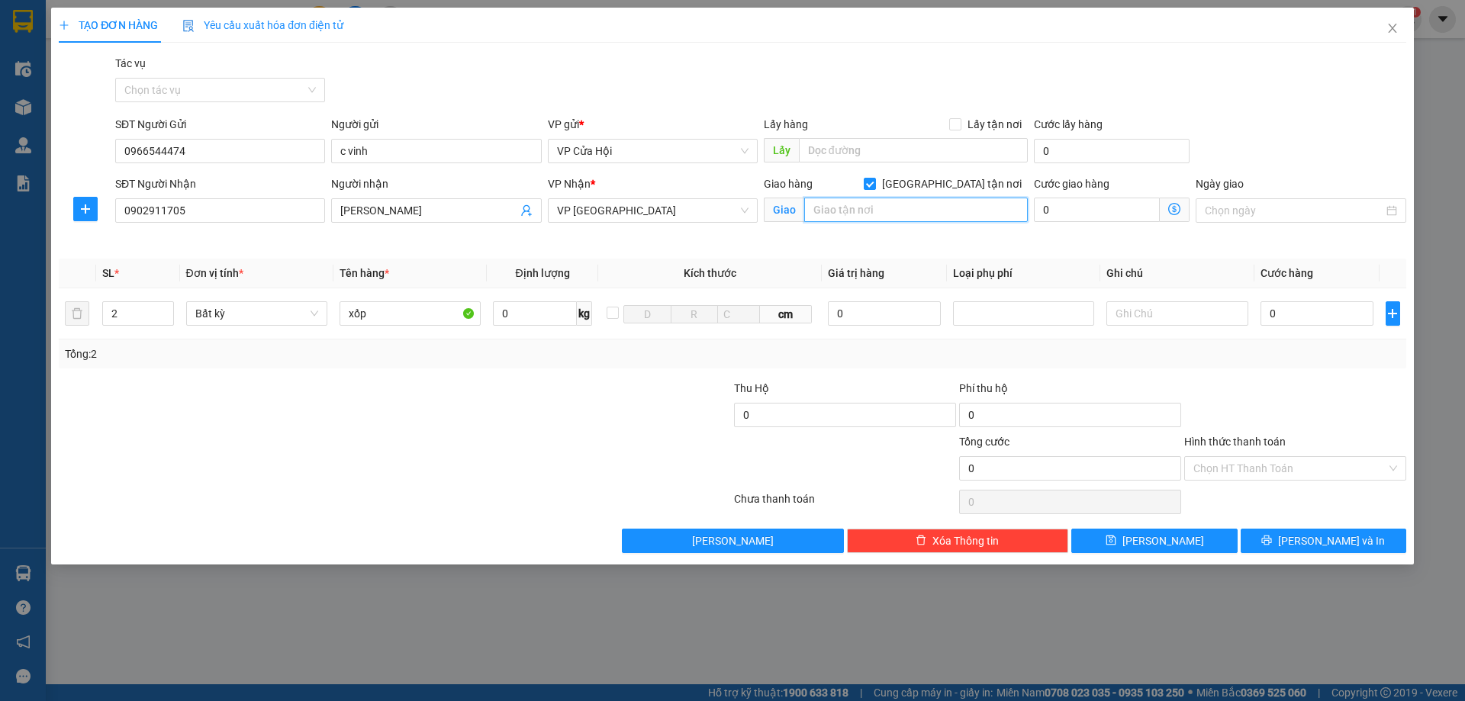
click at [946, 211] on input "text" at bounding box center [916, 210] width 224 height 24
click at [1082, 220] on input "0" at bounding box center [1097, 210] width 126 height 24
click at [933, 211] on input "60 [PERSON_NAME] cường quận [GEOGRAPHIC_DATA]" at bounding box center [916, 210] width 224 height 24
click at [1069, 205] on input "0" at bounding box center [1097, 210] width 126 height 24
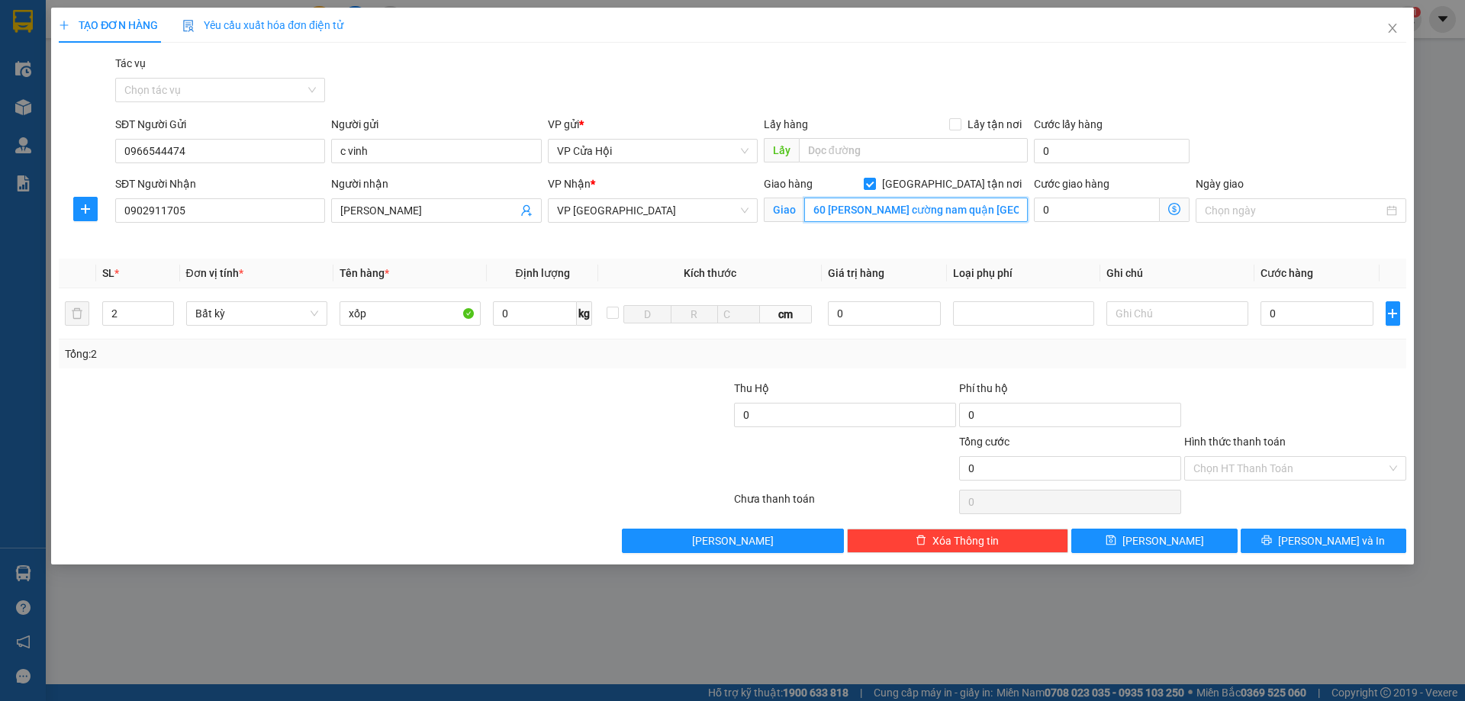
click at [961, 211] on input "60 [PERSON_NAME] cường nam quận [GEOGRAPHIC_DATA]" at bounding box center [916, 210] width 224 height 24
click at [959, 211] on input "60 [PERSON_NAME] cường nam quận [GEOGRAPHIC_DATA]" at bounding box center [916, 210] width 224 height 24
click at [1066, 203] on input "0" at bounding box center [1097, 210] width 126 height 24
click at [1059, 209] on input "0" at bounding box center [1097, 210] width 126 height 24
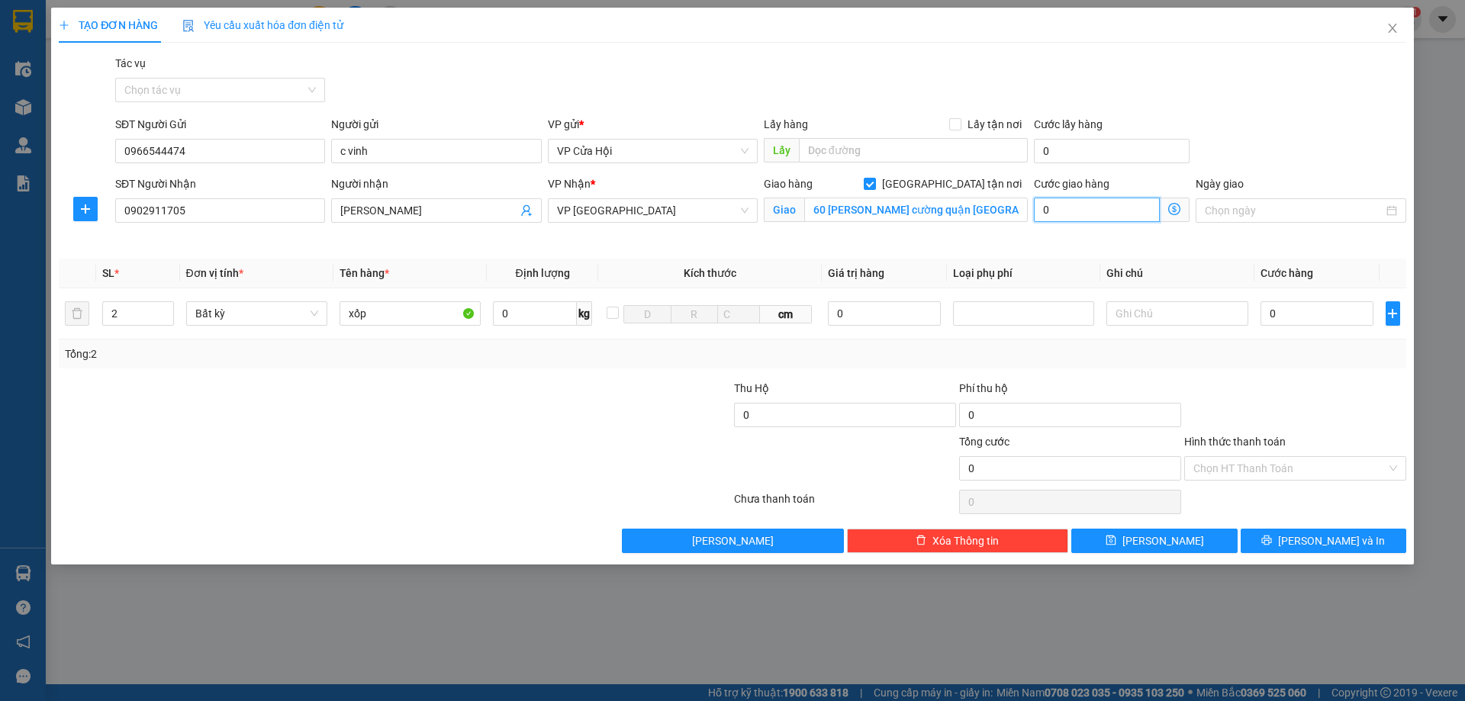
click at [1059, 209] on input "0" at bounding box center [1097, 210] width 126 height 24
click at [1313, 316] on input "0" at bounding box center [1318, 313] width 114 height 24
click at [1291, 464] on input "Hình thức thanh toán" at bounding box center [1290, 468] width 193 height 23
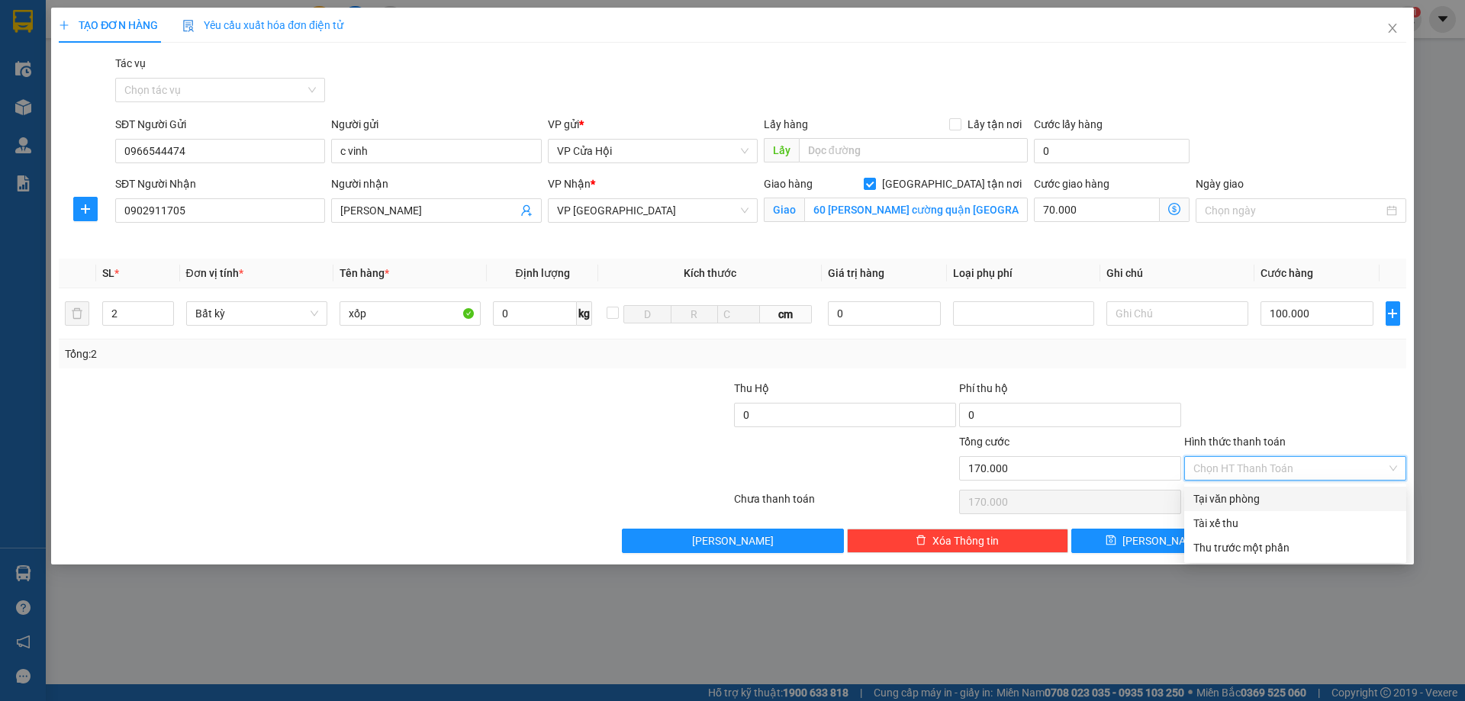
click at [1289, 500] on div "Tại văn phòng" at bounding box center [1296, 499] width 204 height 17
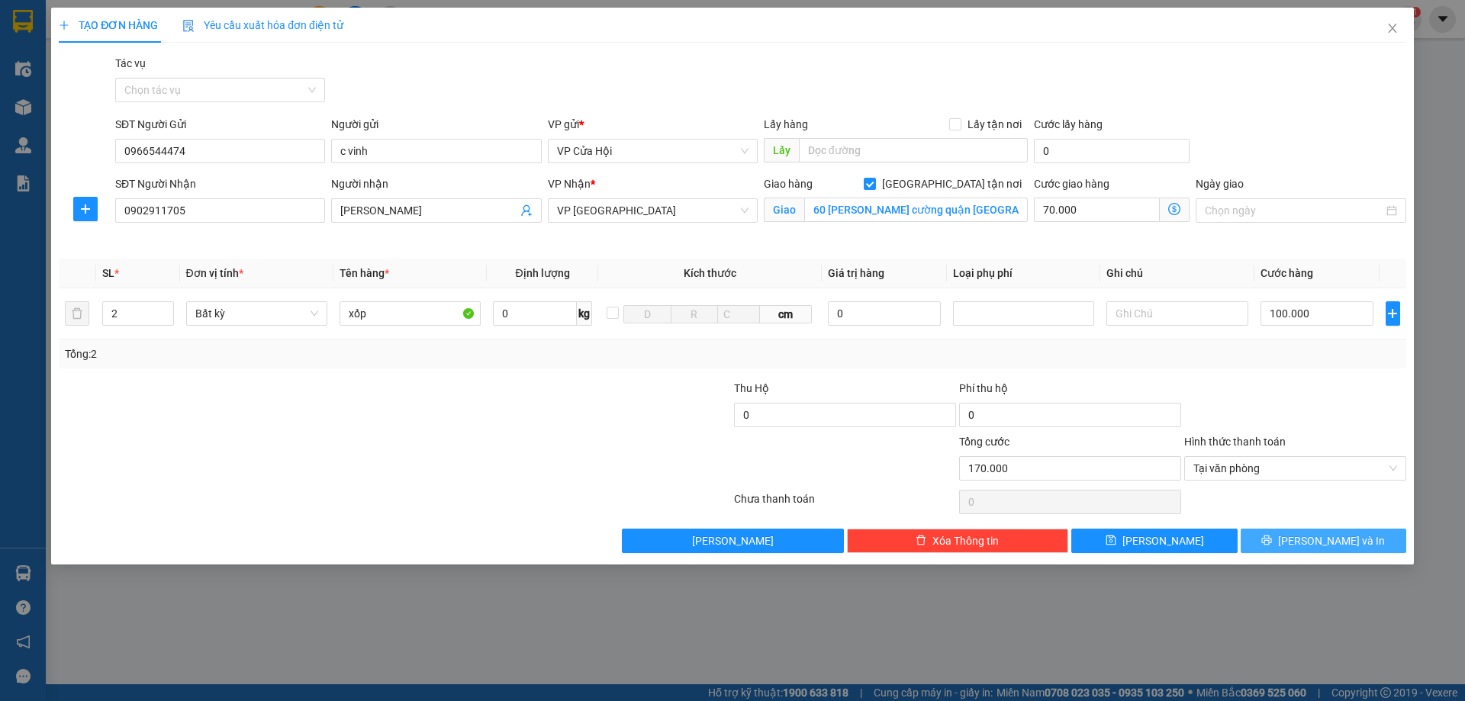
click at [1314, 539] on span "[PERSON_NAME] và In" at bounding box center [1331, 541] width 107 height 17
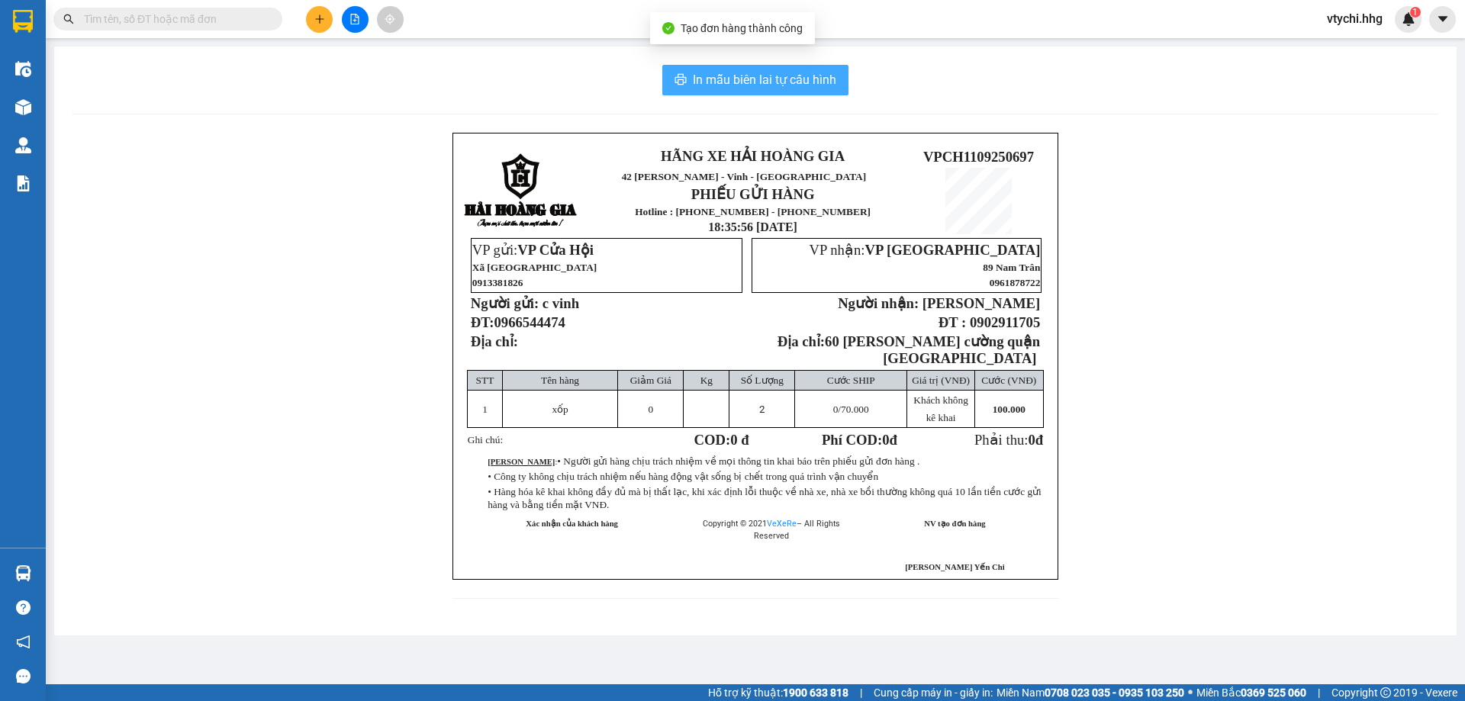
click at [788, 75] on span "In mẫu biên lai tự cấu hình" at bounding box center [764, 79] width 143 height 19
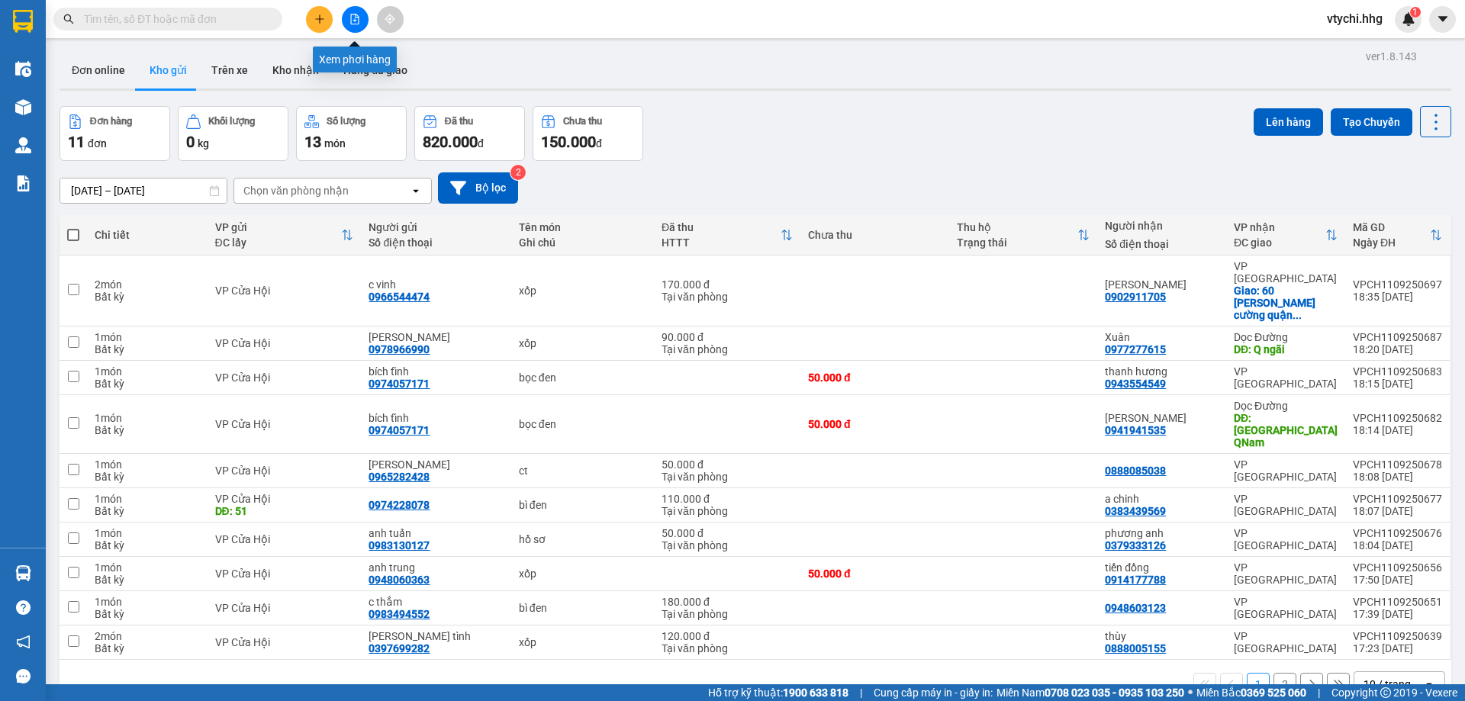
click at [364, 21] on button at bounding box center [355, 19] width 27 height 27
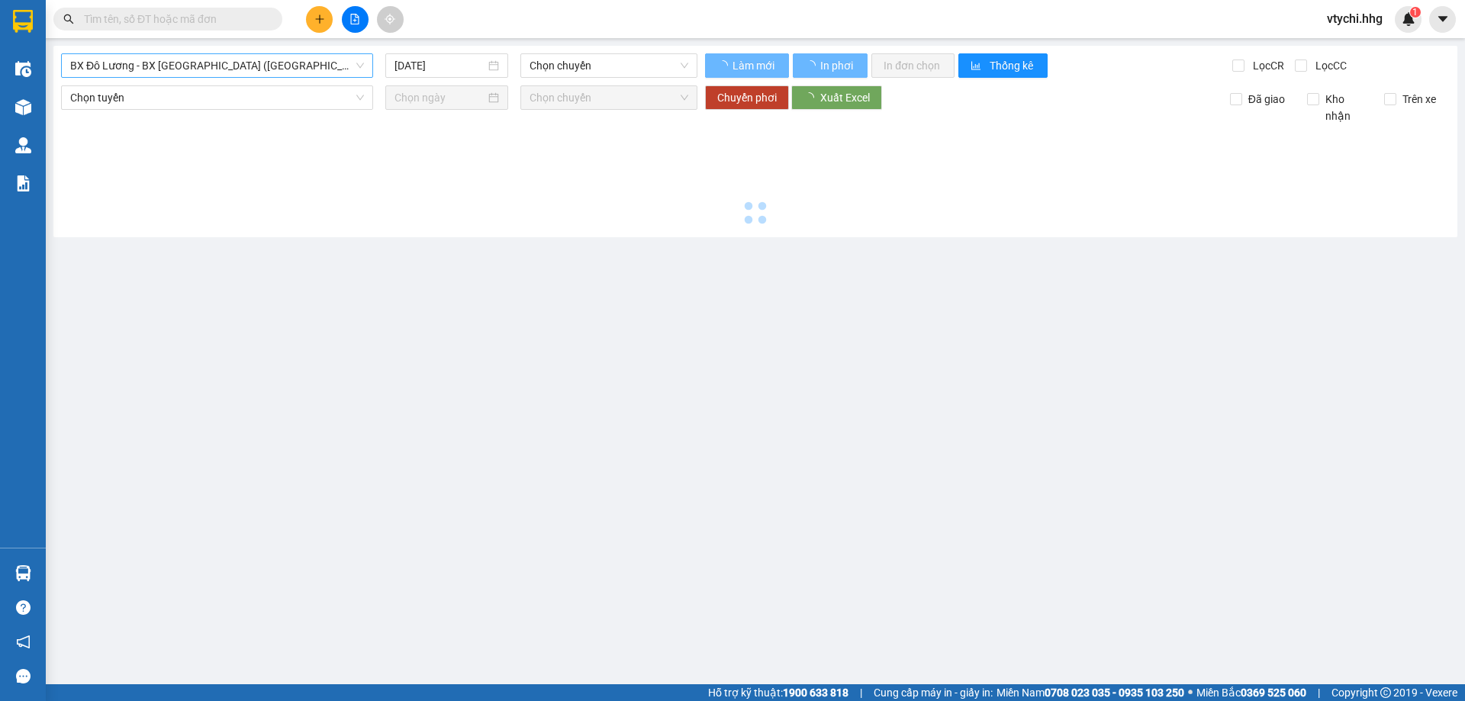
click at [265, 70] on span "BX Đô Lương - BX [GEOGRAPHIC_DATA] ([GEOGRAPHIC_DATA])" at bounding box center [217, 65] width 294 height 23
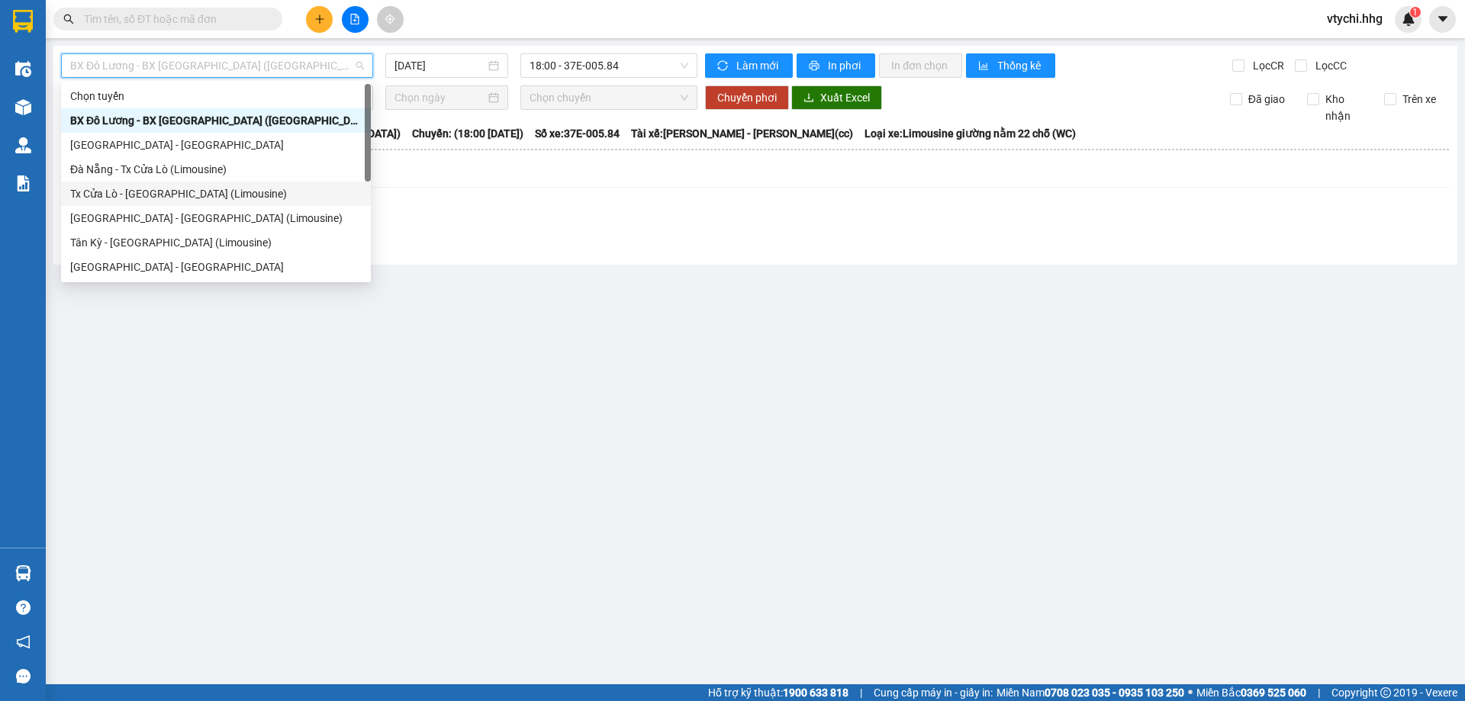
click at [223, 194] on div "Tx Cửa Lò - [GEOGRAPHIC_DATA] (Limousine)" at bounding box center [216, 193] width 292 height 17
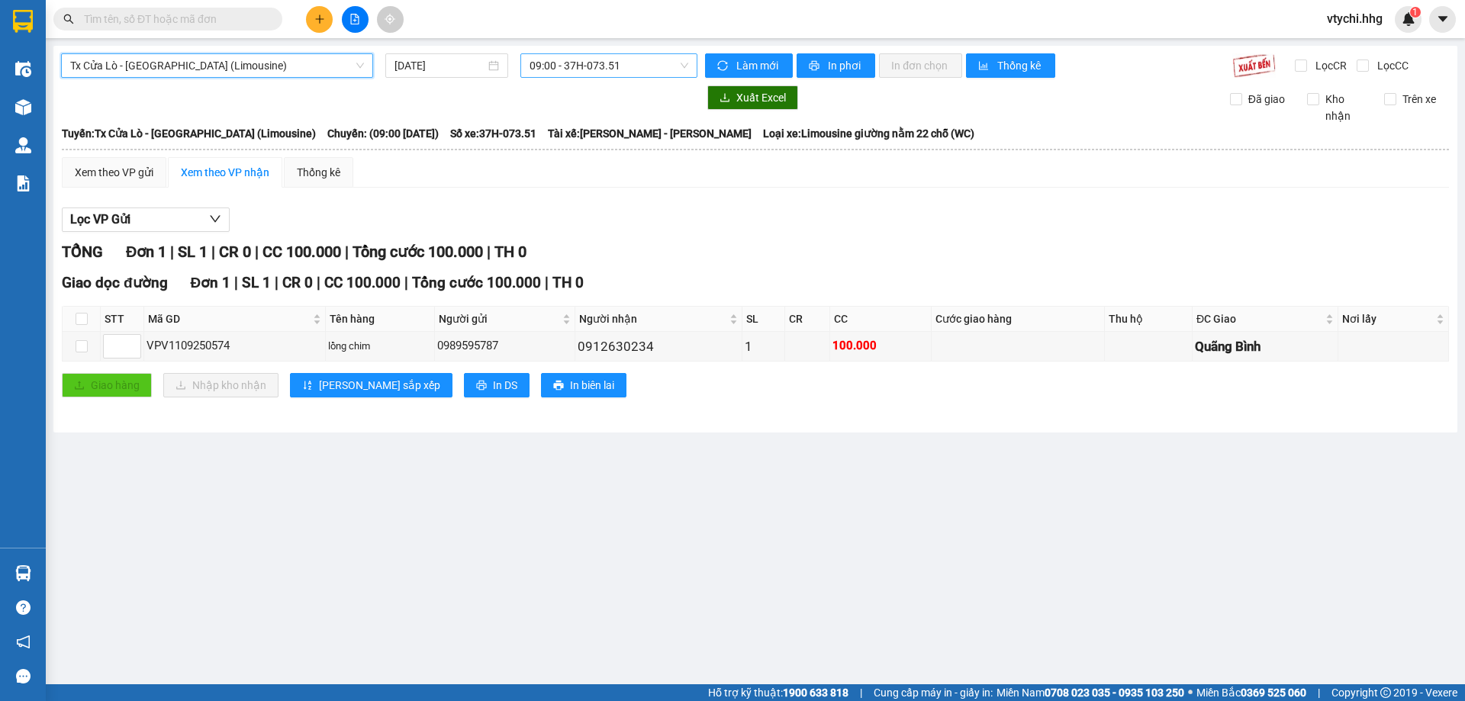
click at [650, 65] on span "09:00 - 37H-073.51" at bounding box center [609, 65] width 159 height 23
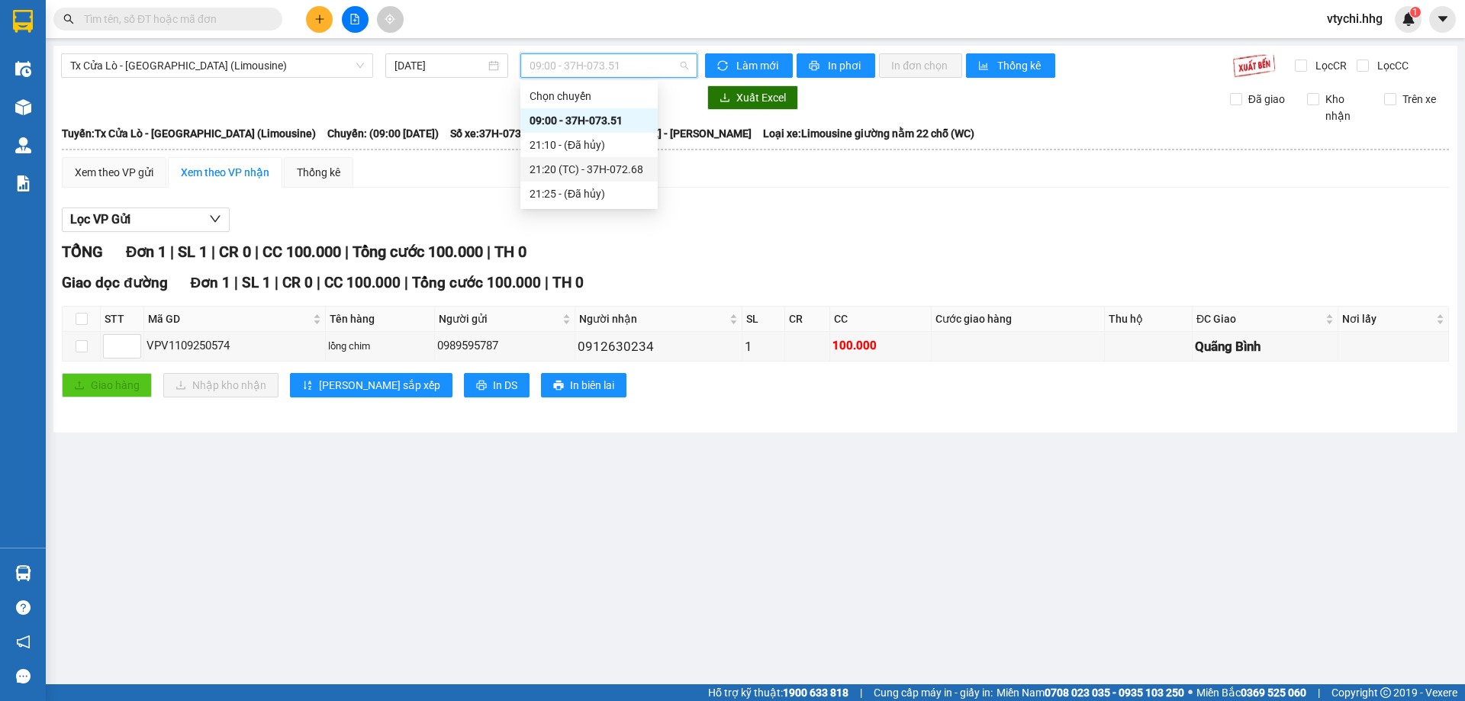
click at [629, 169] on div "21:20 (TC) - 37H-072.68" at bounding box center [589, 169] width 119 height 17
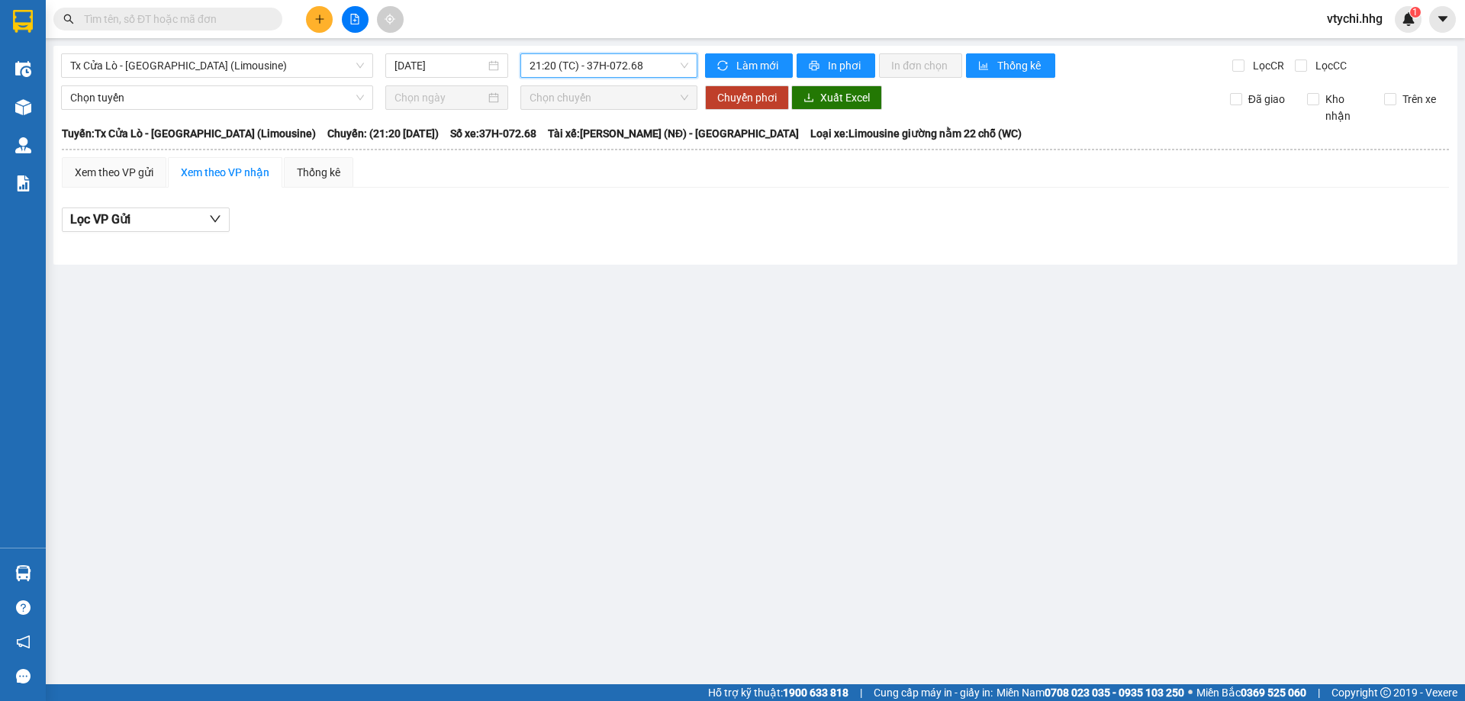
click at [39, 18] on div at bounding box center [23, 25] width 46 height 50
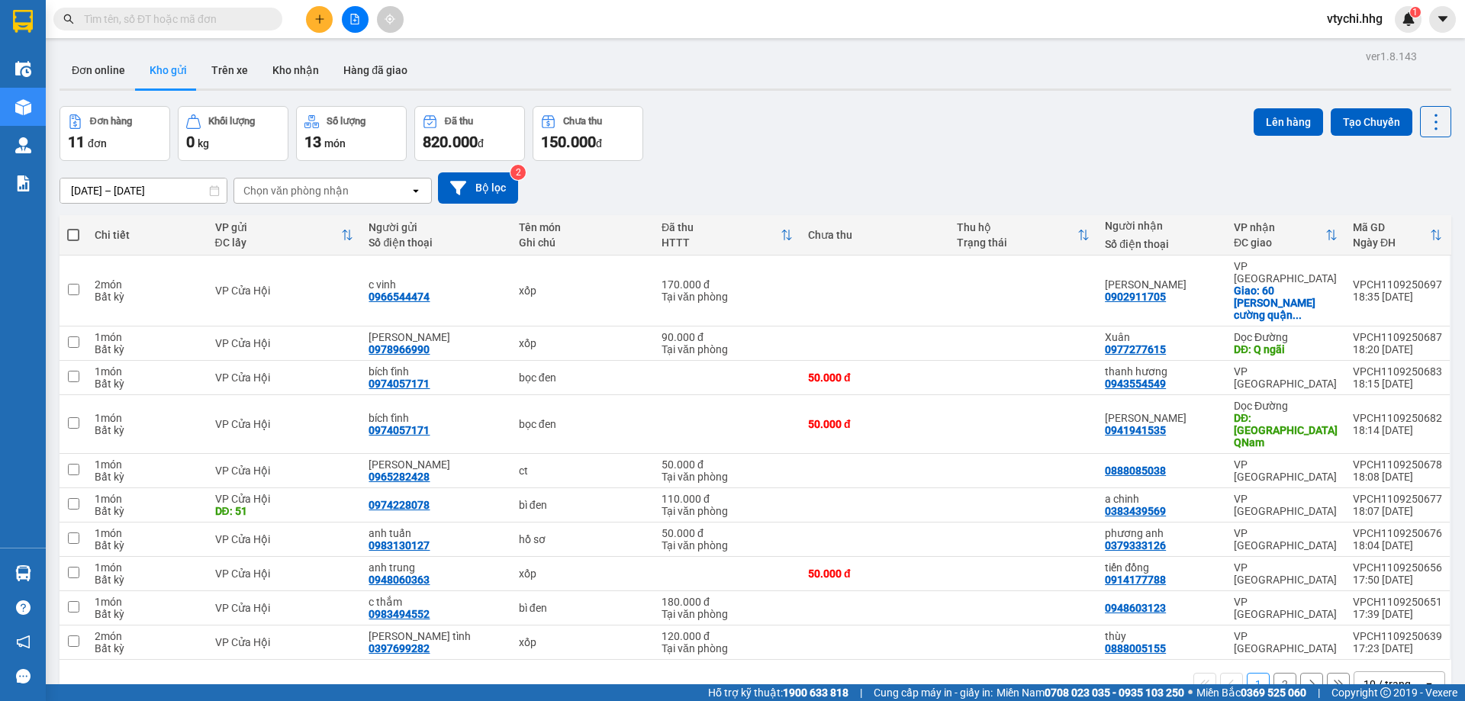
click at [327, 14] on button at bounding box center [319, 19] width 27 height 27
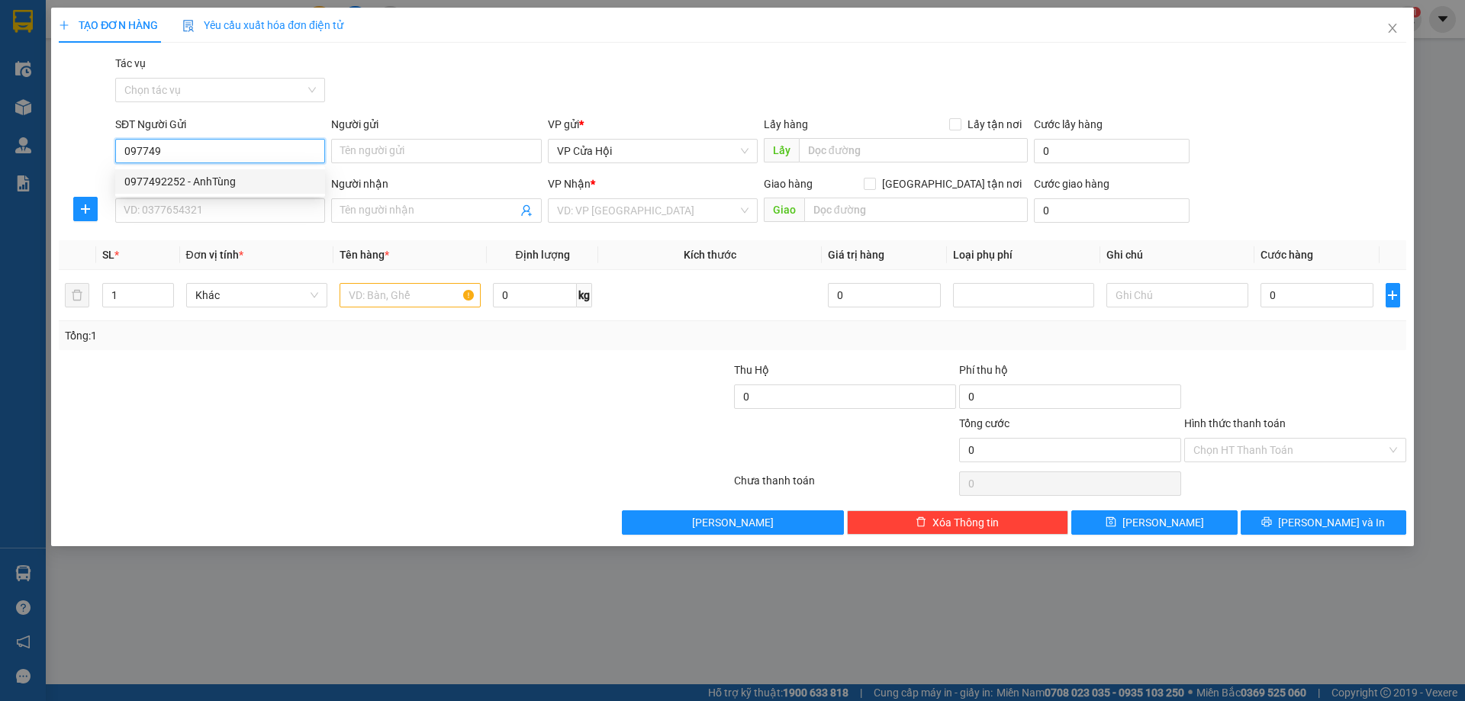
click at [188, 177] on div "0977492252 - AnhTùng" at bounding box center [220, 181] width 192 height 17
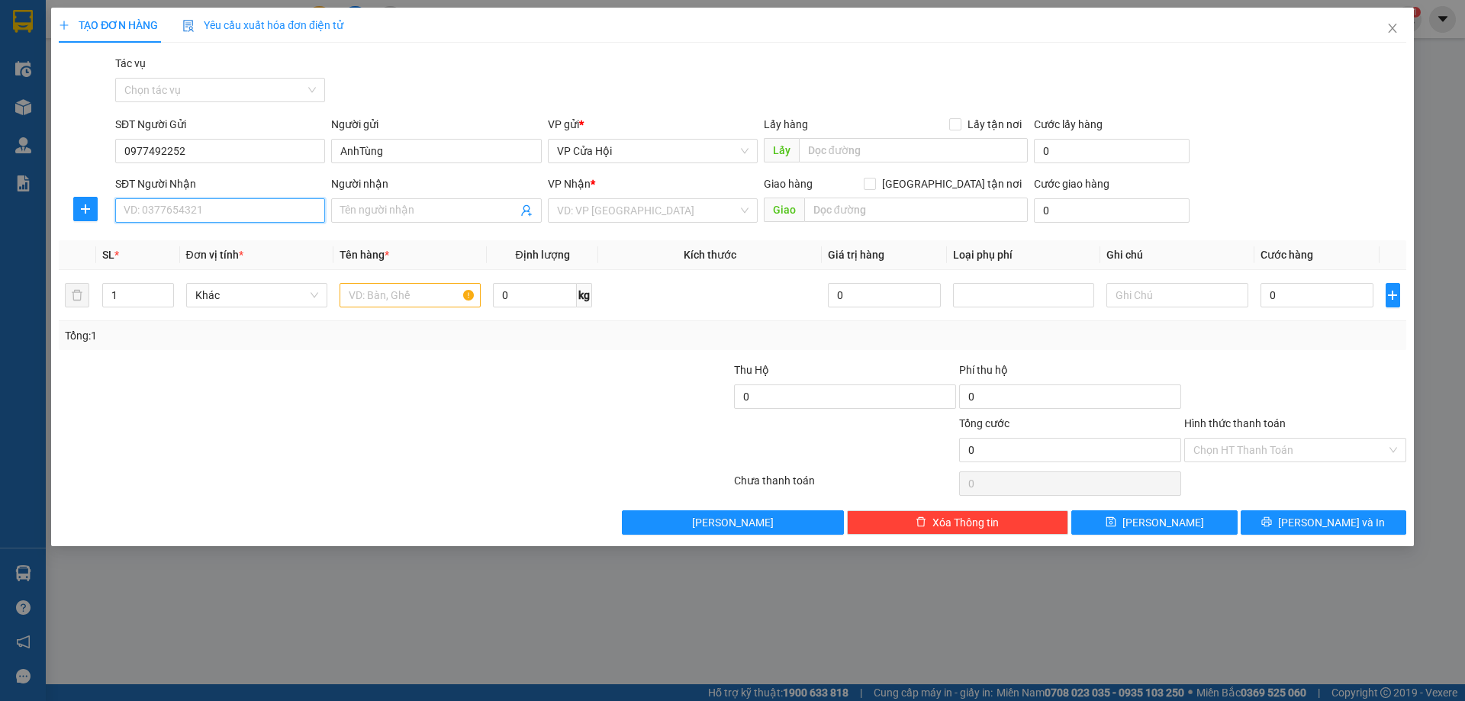
click at [273, 211] on input "SĐT Người Nhận" at bounding box center [220, 210] width 210 height 24
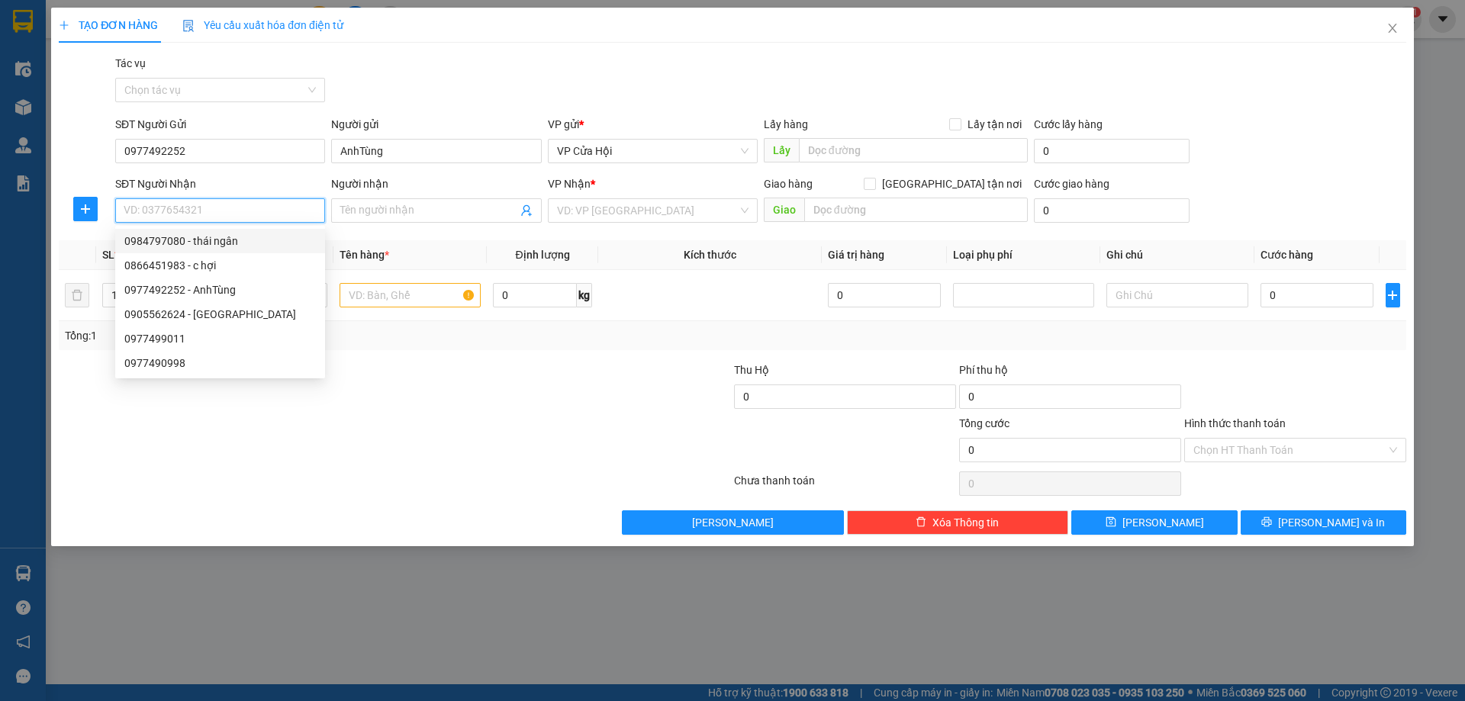
click at [168, 244] on div "0984797080 - thái ngân" at bounding box center [220, 241] width 192 height 17
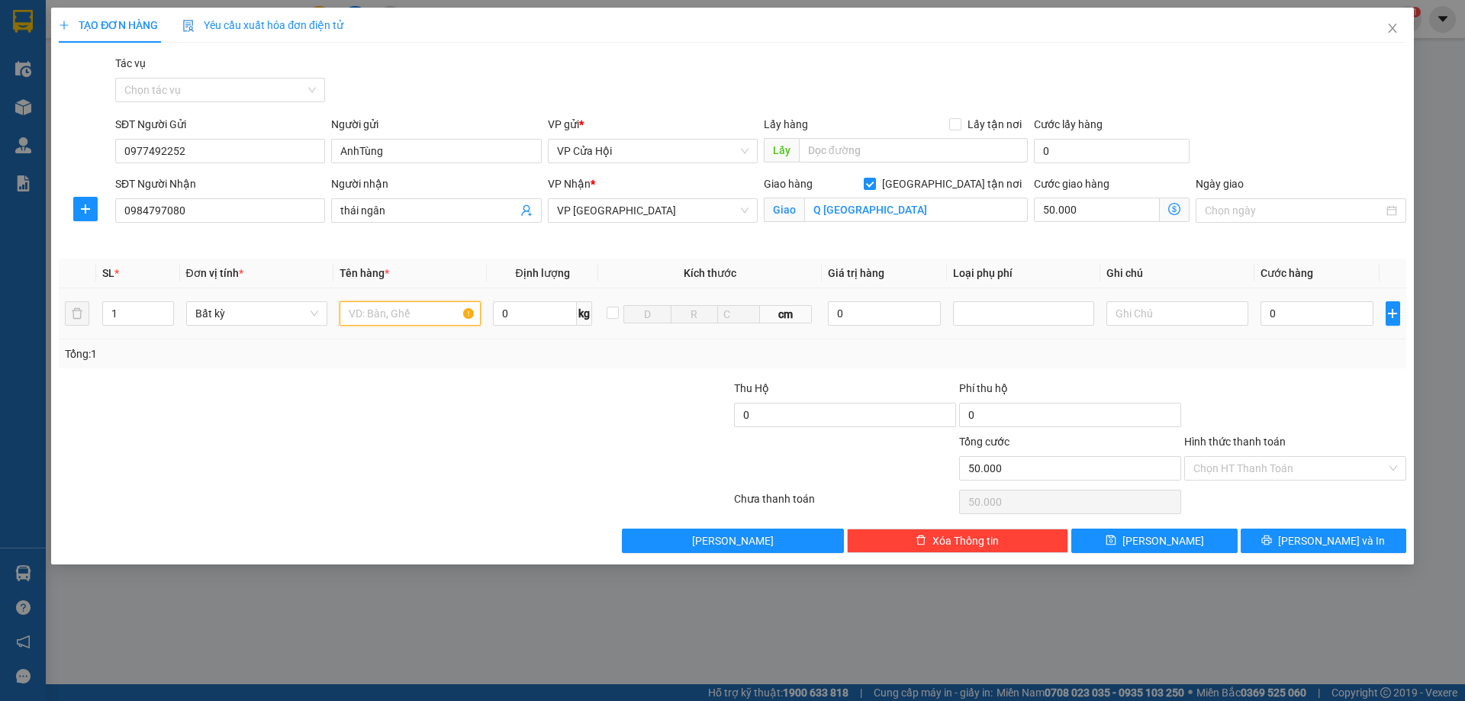
click at [433, 314] on input "text" at bounding box center [410, 313] width 141 height 24
click at [1332, 305] on input "0" at bounding box center [1318, 313] width 114 height 24
click at [1324, 466] on input "Hình thức thanh toán" at bounding box center [1290, 468] width 193 height 23
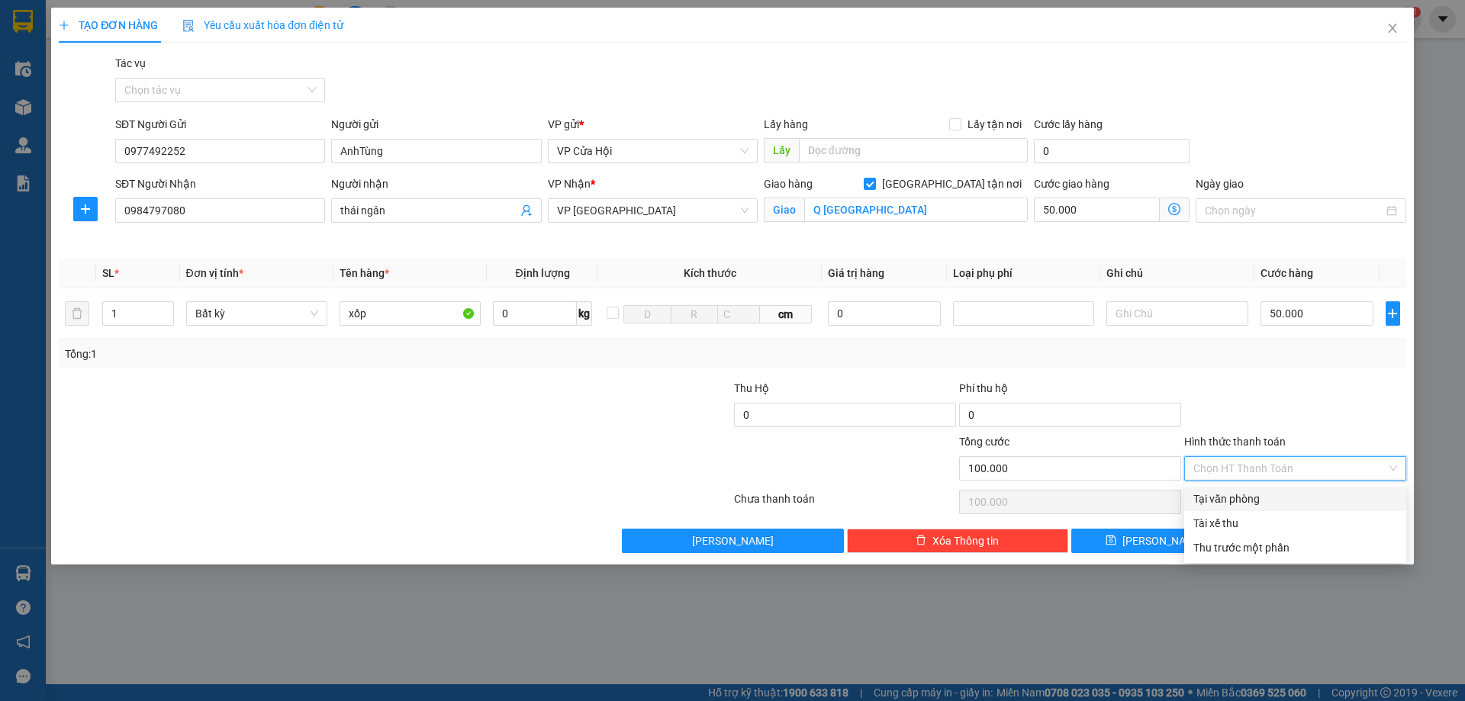
click at [1295, 498] on div "Tại văn phòng" at bounding box center [1296, 499] width 204 height 17
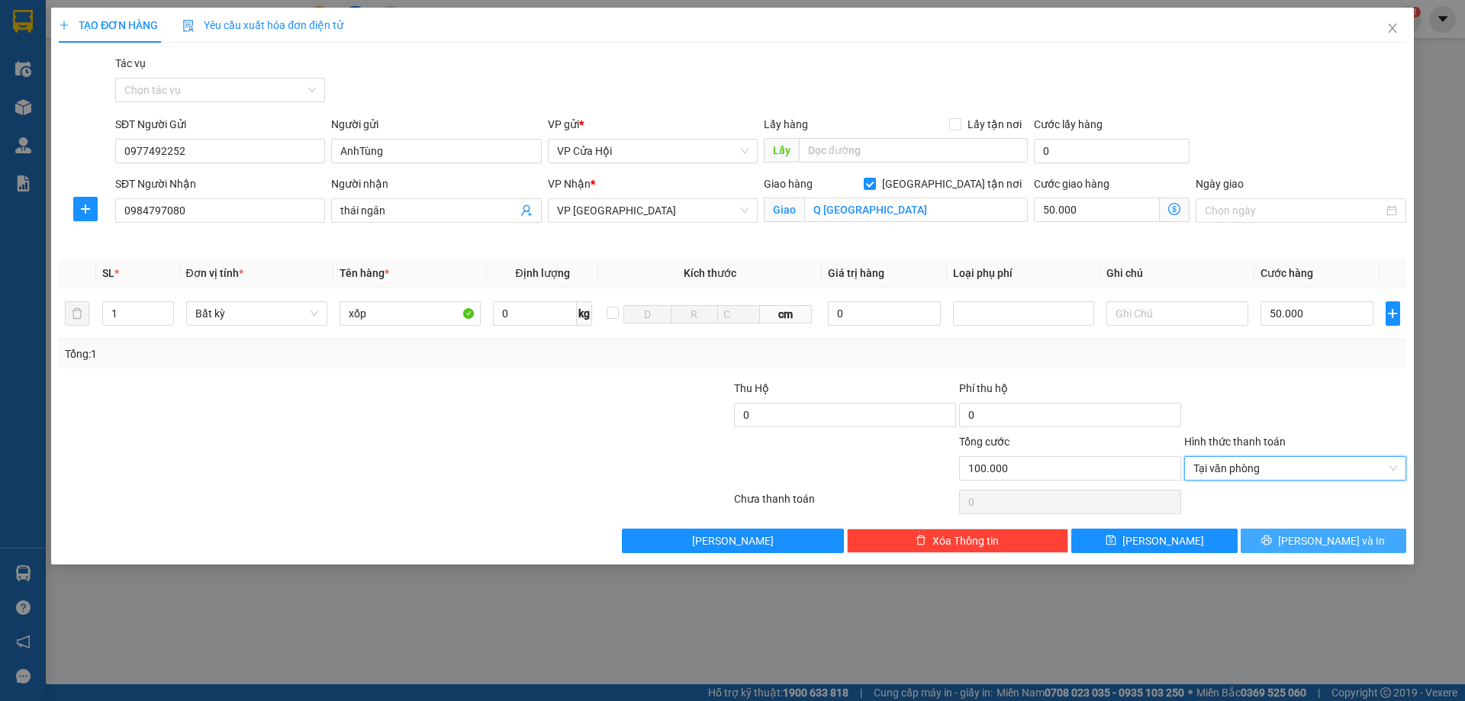
click at [1308, 541] on button "[PERSON_NAME] và In" at bounding box center [1324, 541] width 166 height 24
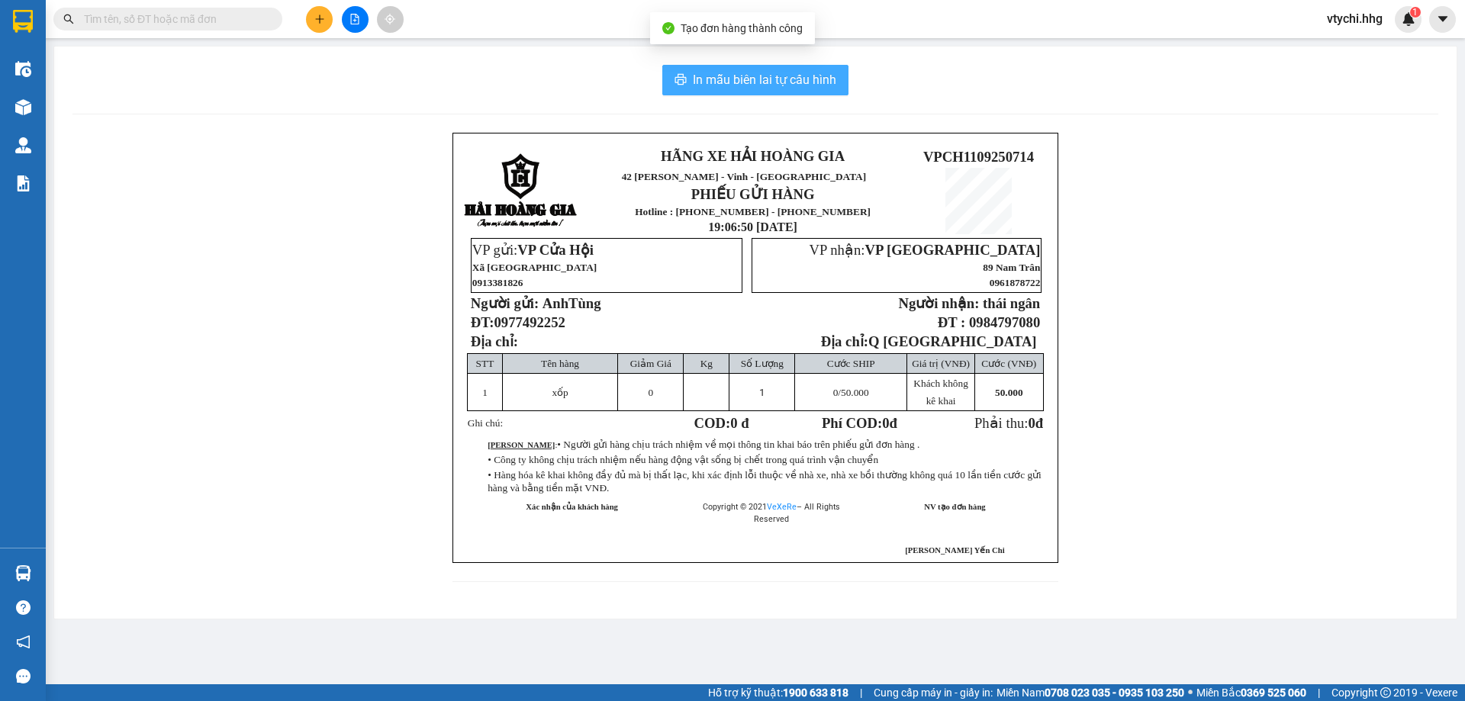
click at [785, 76] on span "In mẫu biên lai tự cấu hình" at bounding box center [764, 79] width 143 height 19
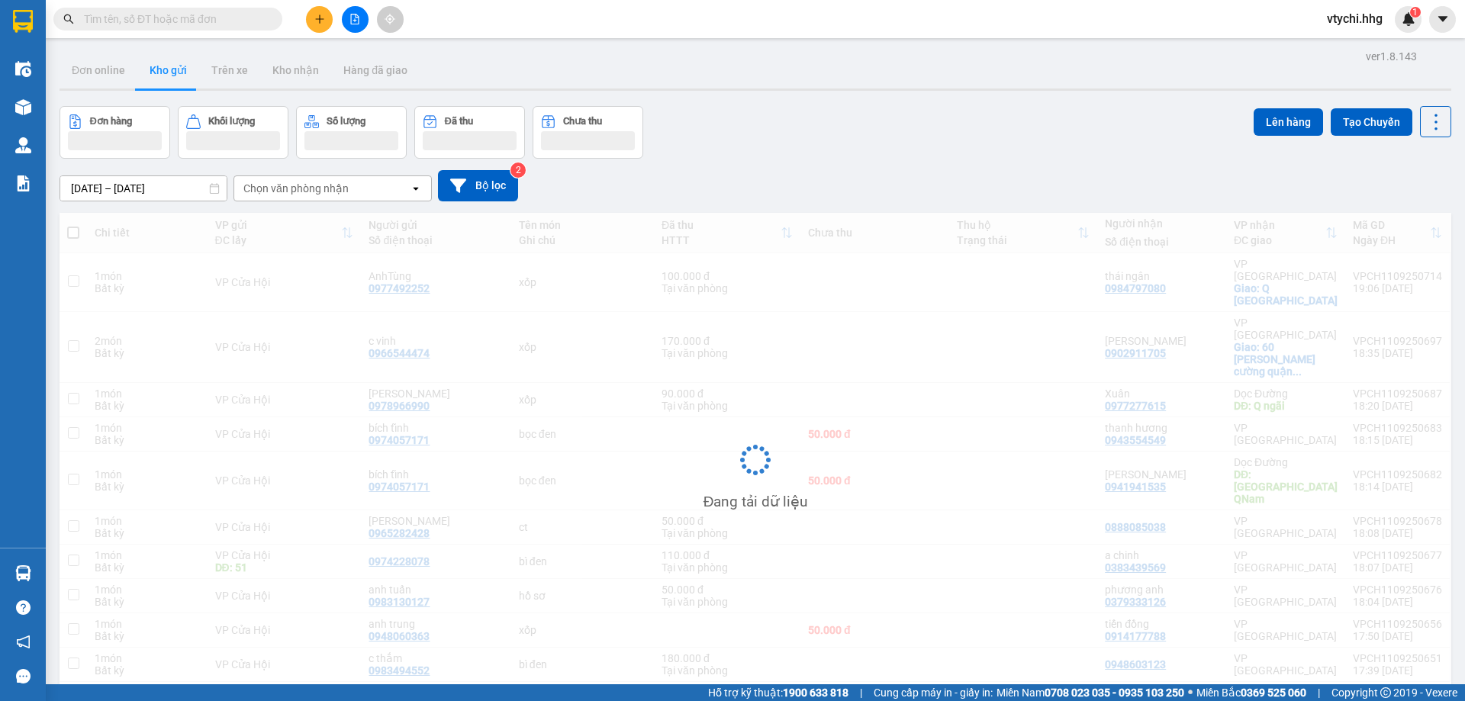
click at [931, 110] on div "Đơn hàng Khối lượng Số lượng Đã thu Chưa thu Lên hàng Tạo Chuyến" at bounding box center [756, 132] width 1392 height 53
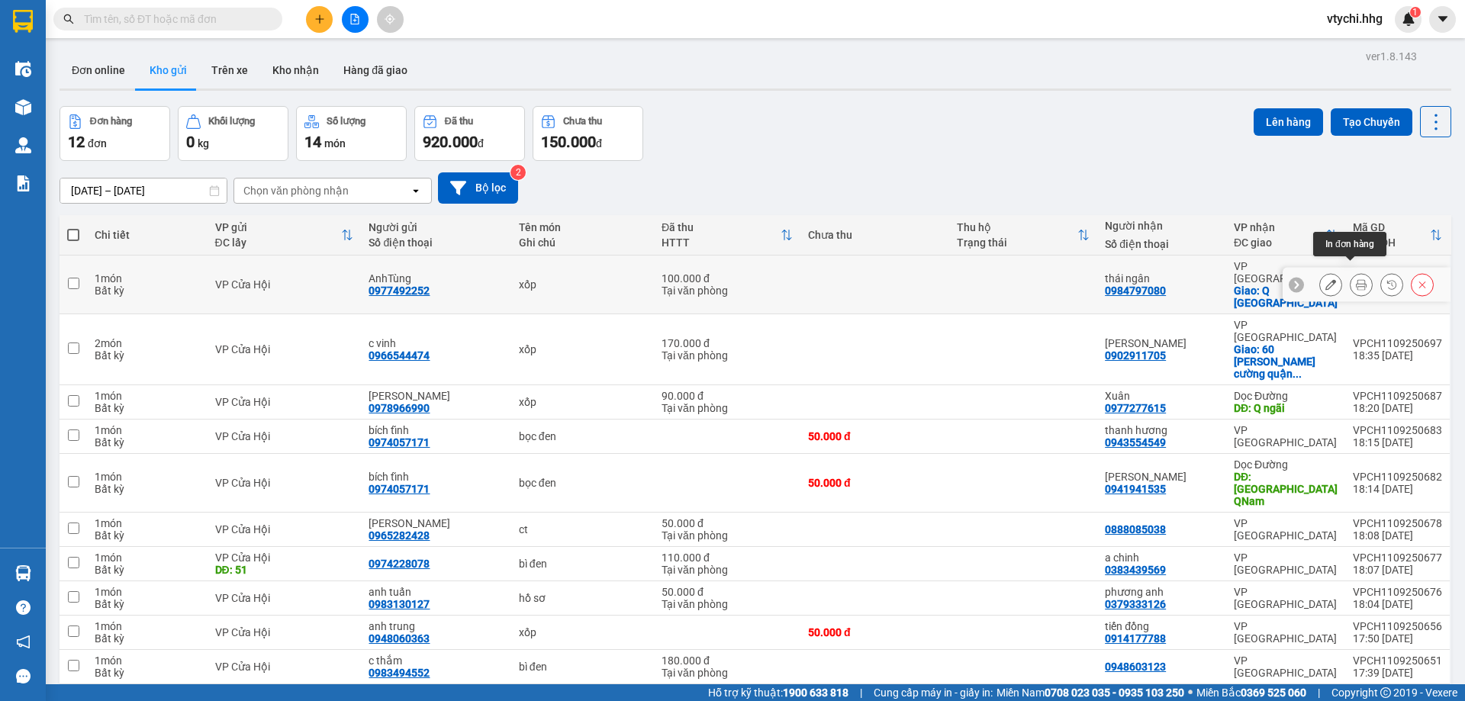
click at [1356, 279] on icon at bounding box center [1361, 284] width 11 height 11
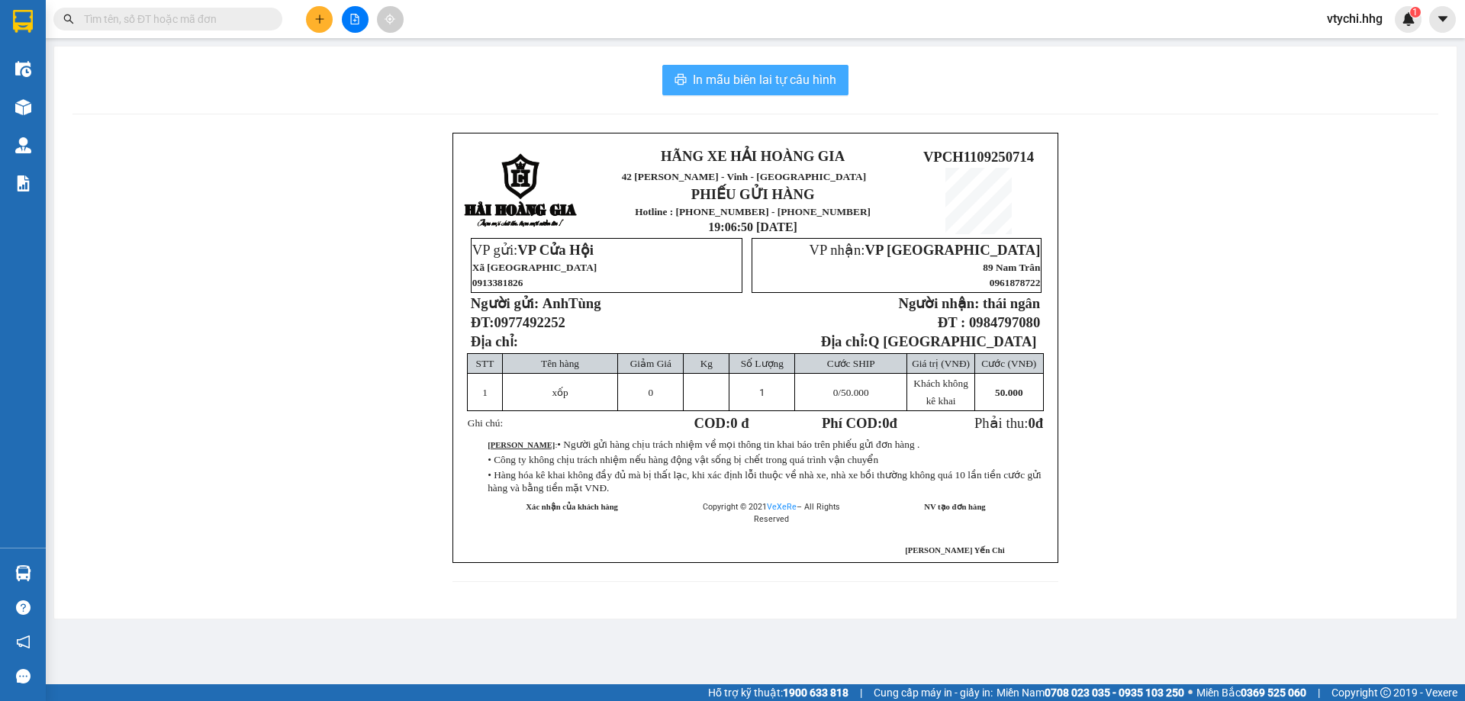
click at [824, 86] on span "In mẫu biên lai tự cấu hình" at bounding box center [764, 79] width 143 height 19
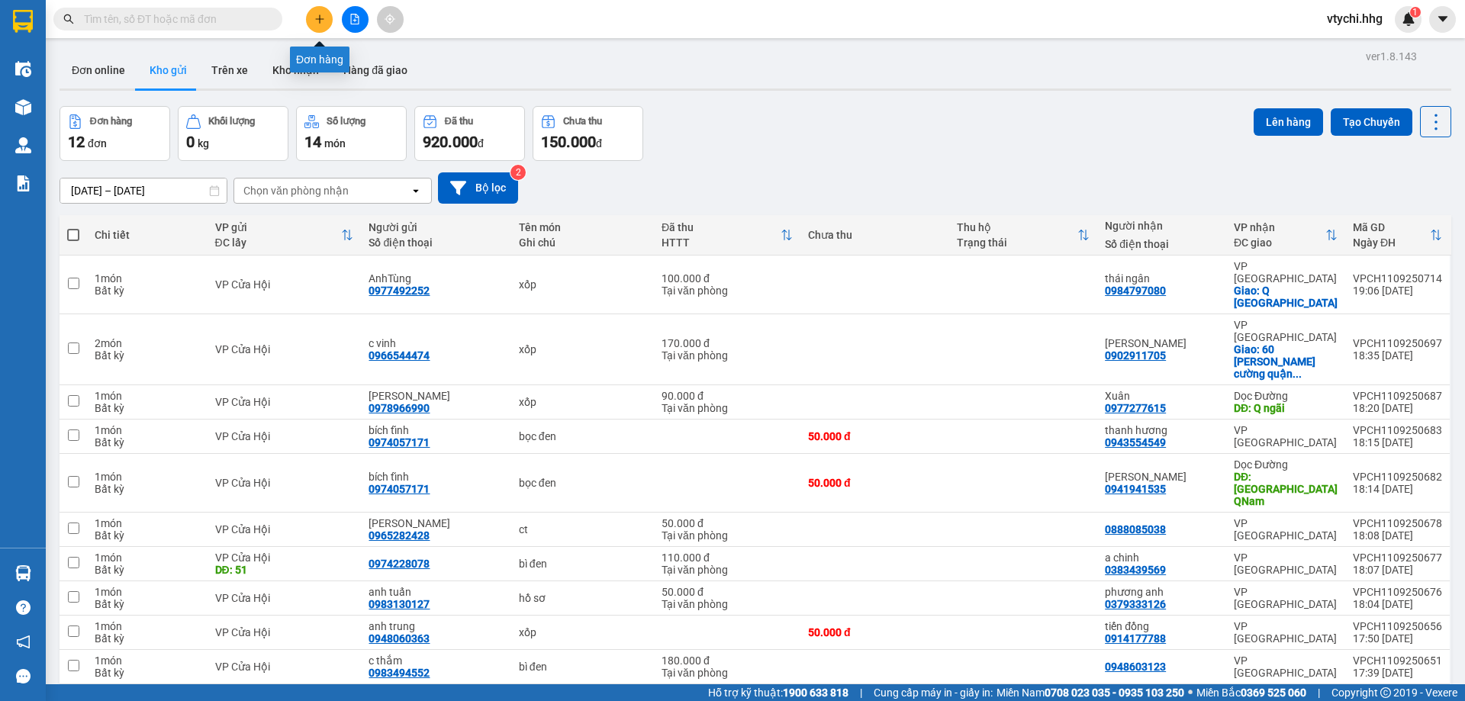
click at [311, 26] on button at bounding box center [319, 19] width 27 height 27
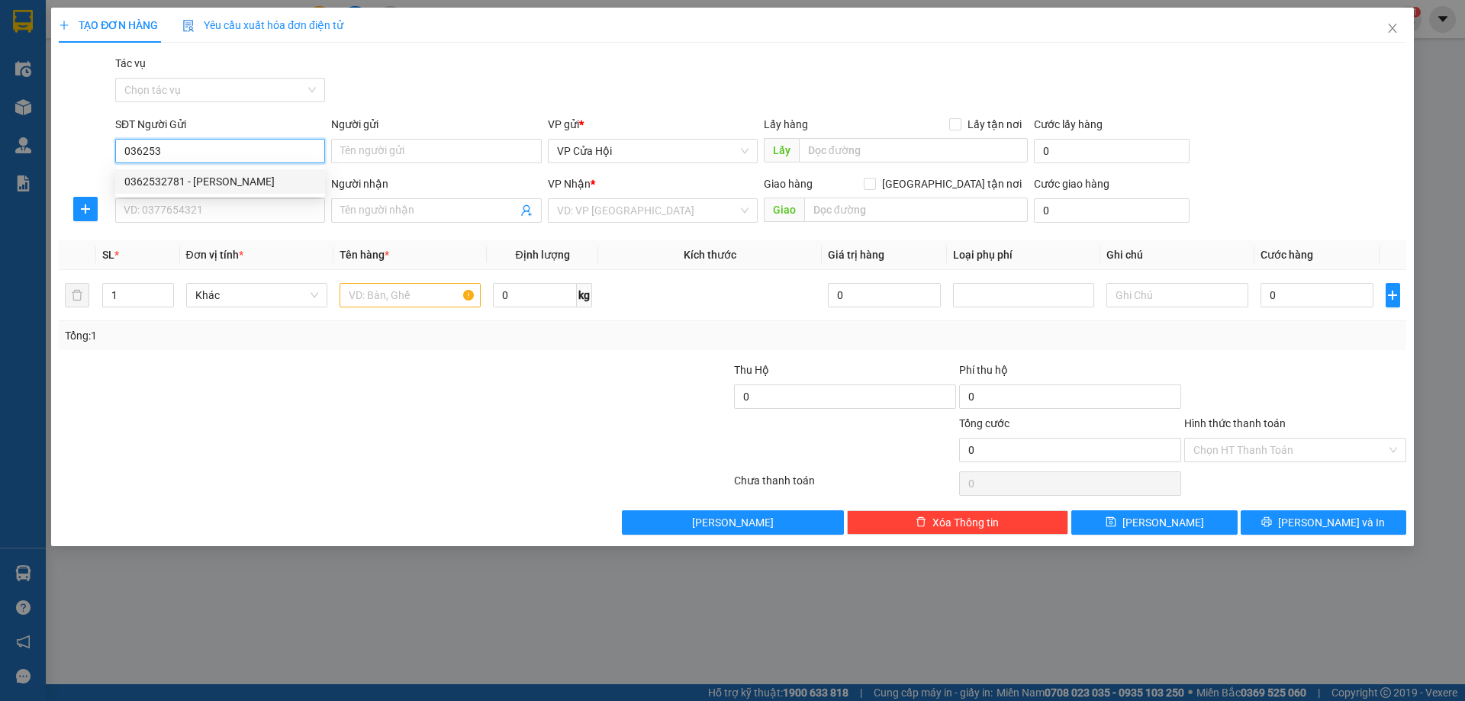
click at [239, 179] on div "0362532781 - [PERSON_NAME]" at bounding box center [220, 181] width 192 height 17
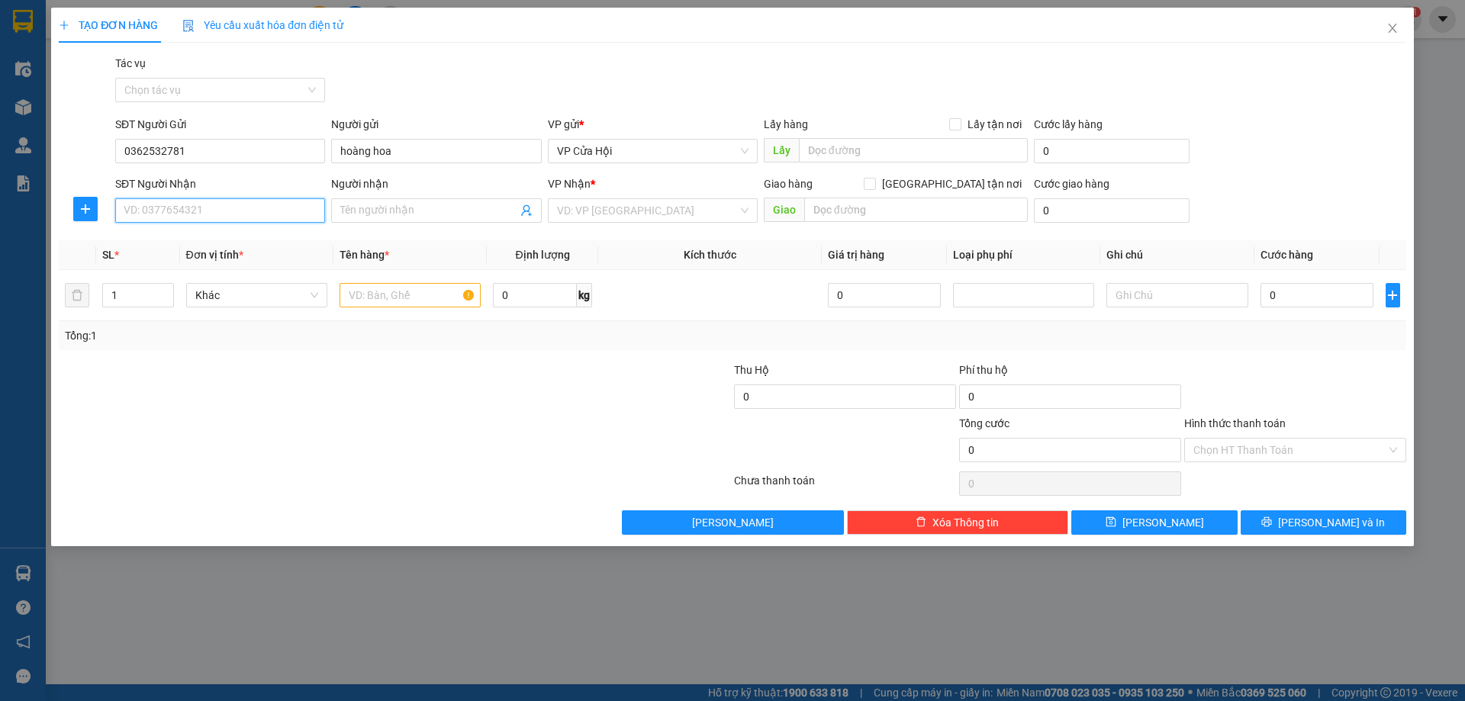
click at [239, 201] on input "SĐT Người Nhận" at bounding box center [220, 210] width 210 height 24
click at [160, 240] on div "0342695564 - [PERSON_NAME]" at bounding box center [220, 241] width 192 height 17
click at [407, 301] on input "text" at bounding box center [410, 295] width 141 height 24
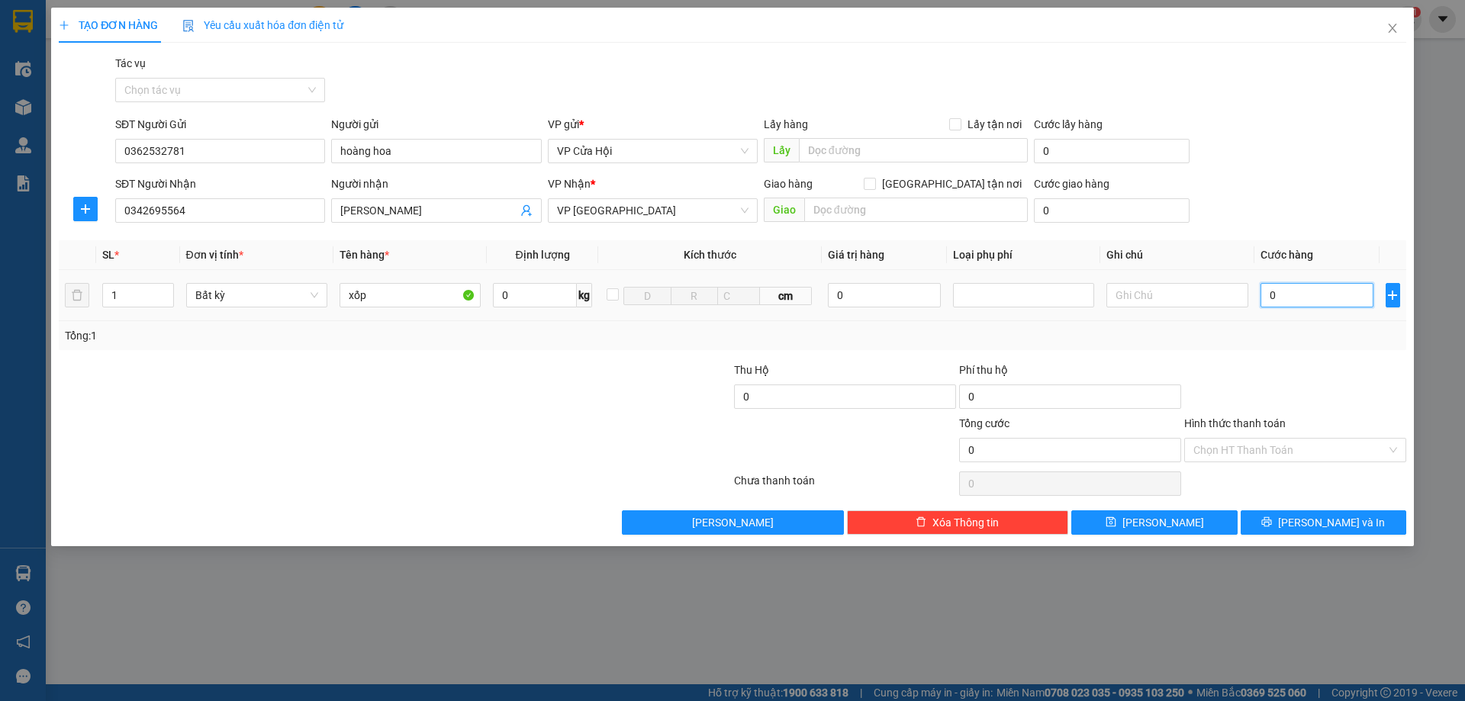
click at [1306, 292] on input "0" at bounding box center [1318, 295] width 114 height 24
click at [1288, 452] on input "Hình thức thanh toán" at bounding box center [1290, 450] width 193 height 23
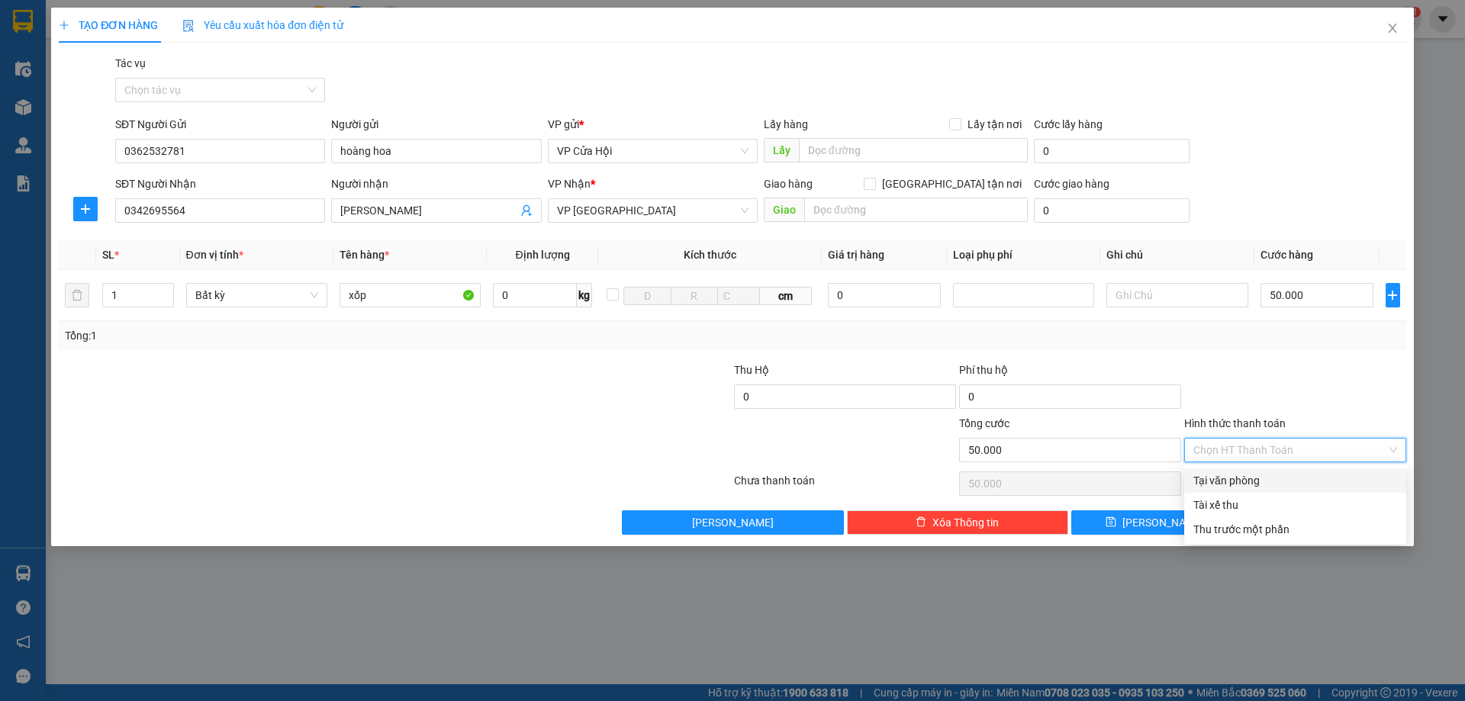
click at [1262, 479] on div "Tại văn phòng" at bounding box center [1296, 480] width 204 height 17
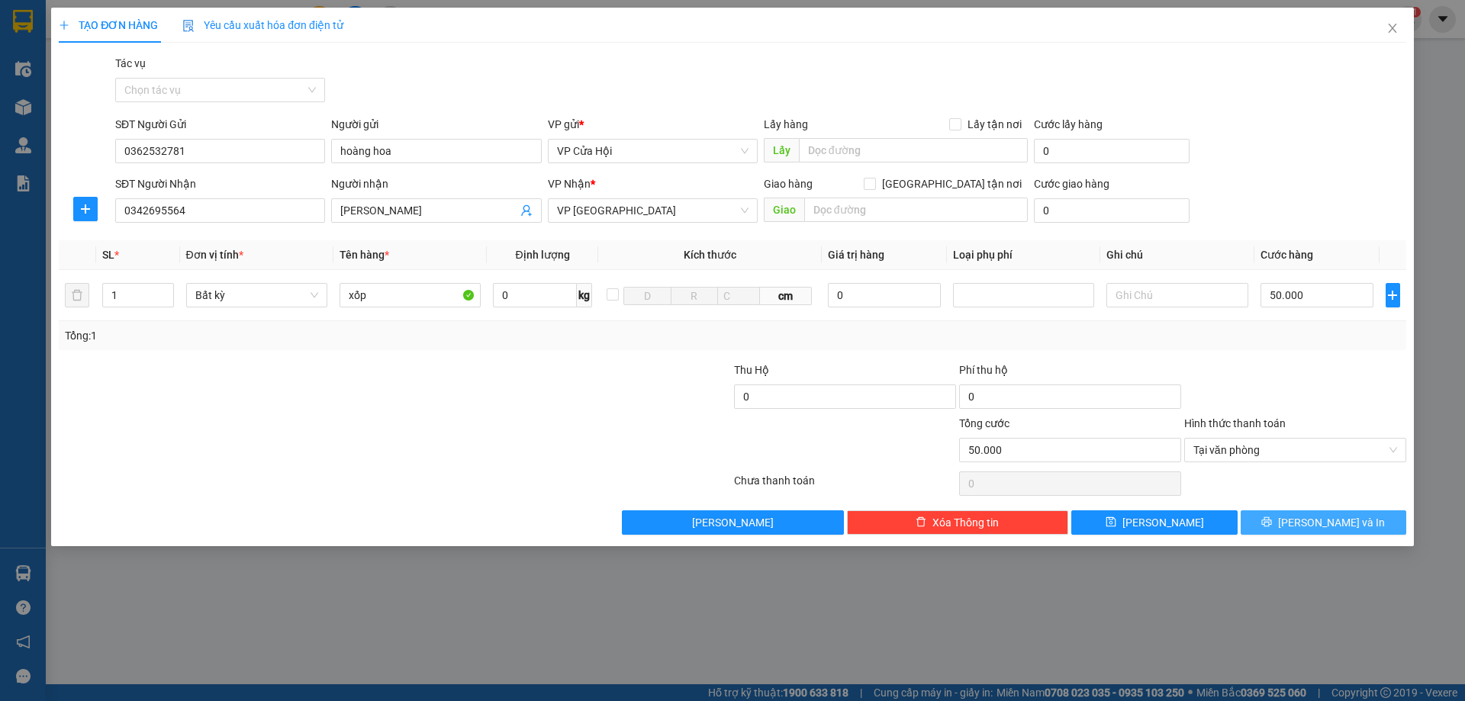
drag, startPoint x: 1343, startPoint y: 519, endPoint x: 1358, endPoint y: 512, distance: 16.0
click at [1343, 520] on span "[PERSON_NAME] và In" at bounding box center [1331, 522] width 107 height 17
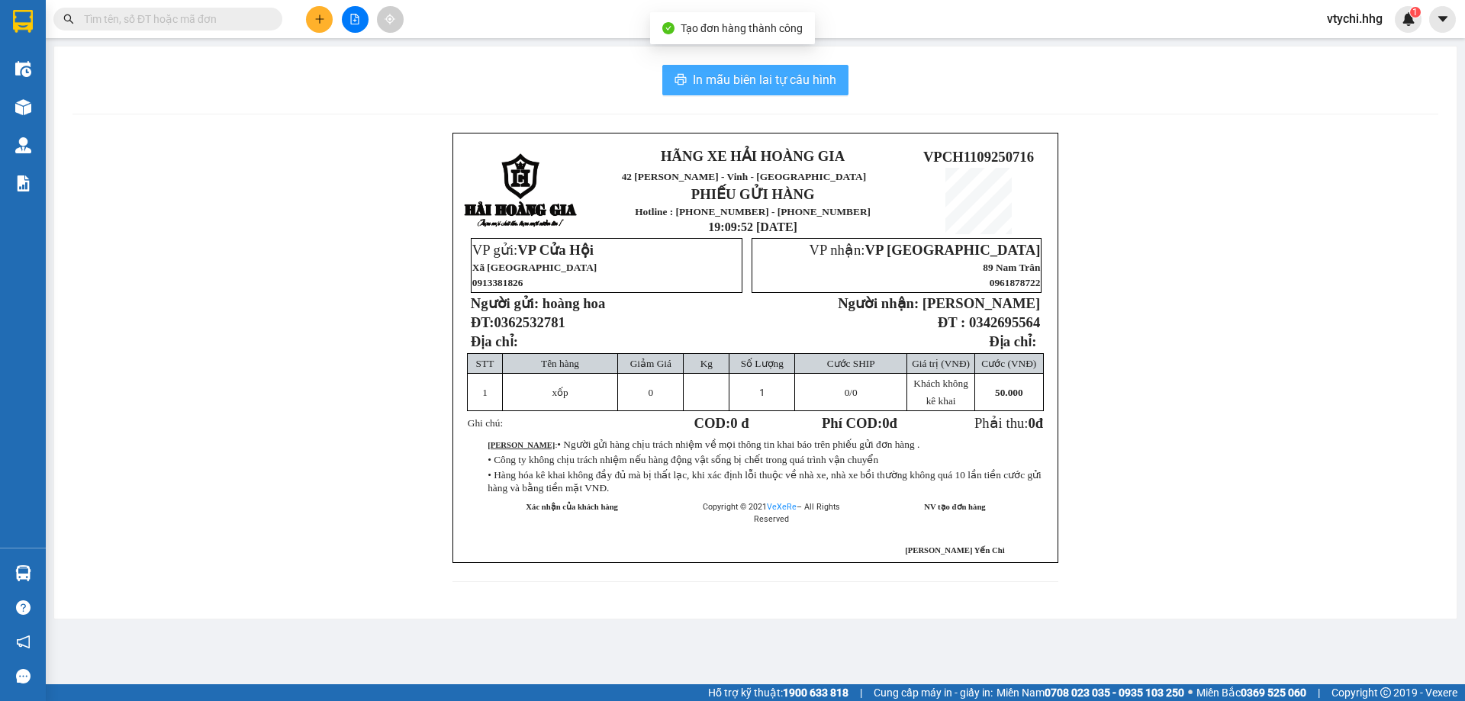
click at [717, 79] on span "In mẫu biên lai tự cấu hình" at bounding box center [764, 79] width 143 height 19
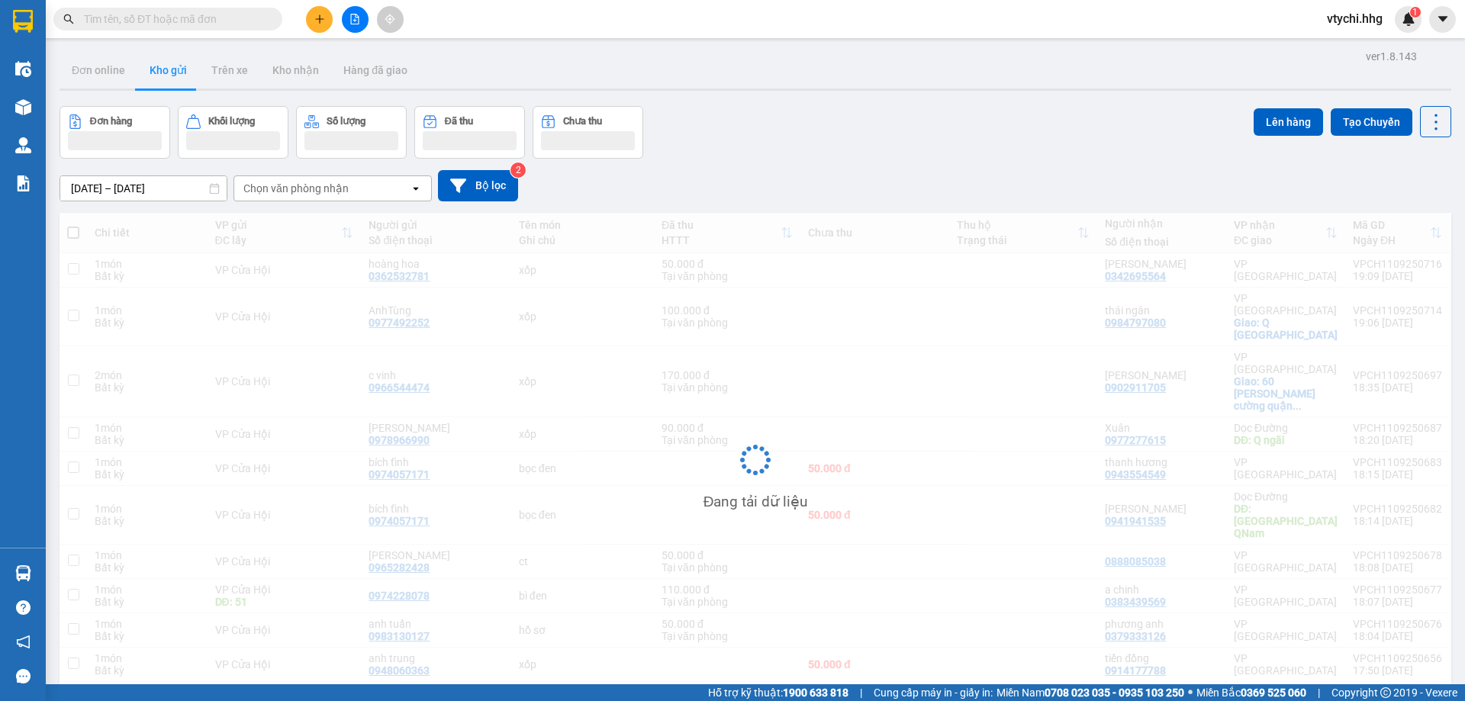
click at [917, 136] on div "Đơn hàng Khối lượng Số lượng Đã thu Chưa thu Lên hàng Tạo Chuyến" at bounding box center [756, 132] width 1392 height 53
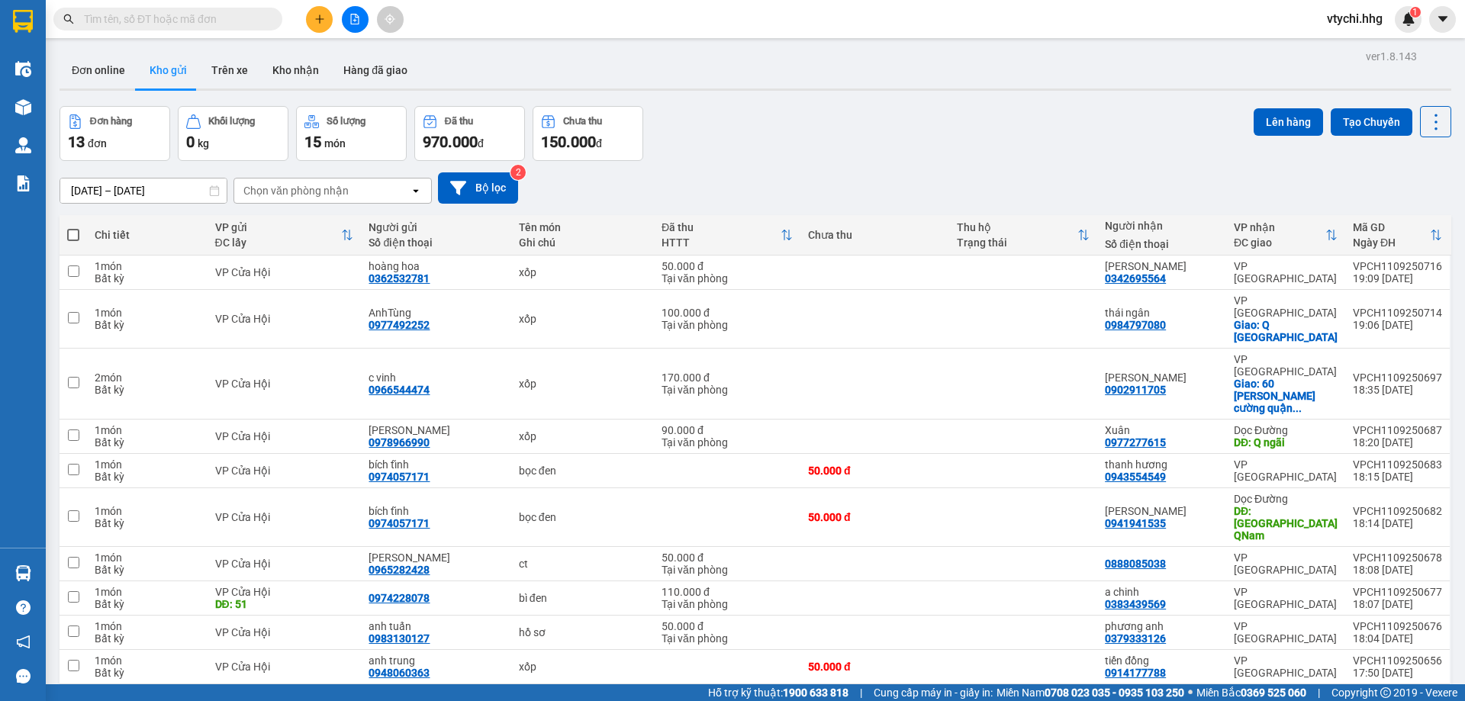
click at [1364, 701] on div "10 / trang" at bounding box center [1387, 708] width 47 height 15
click at [1381, 615] on span "100 / trang" at bounding box center [1382, 614] width 55 height 15
click at [322, 19] on icon "plus" at bounding box center [319, 18] width 8 height 1
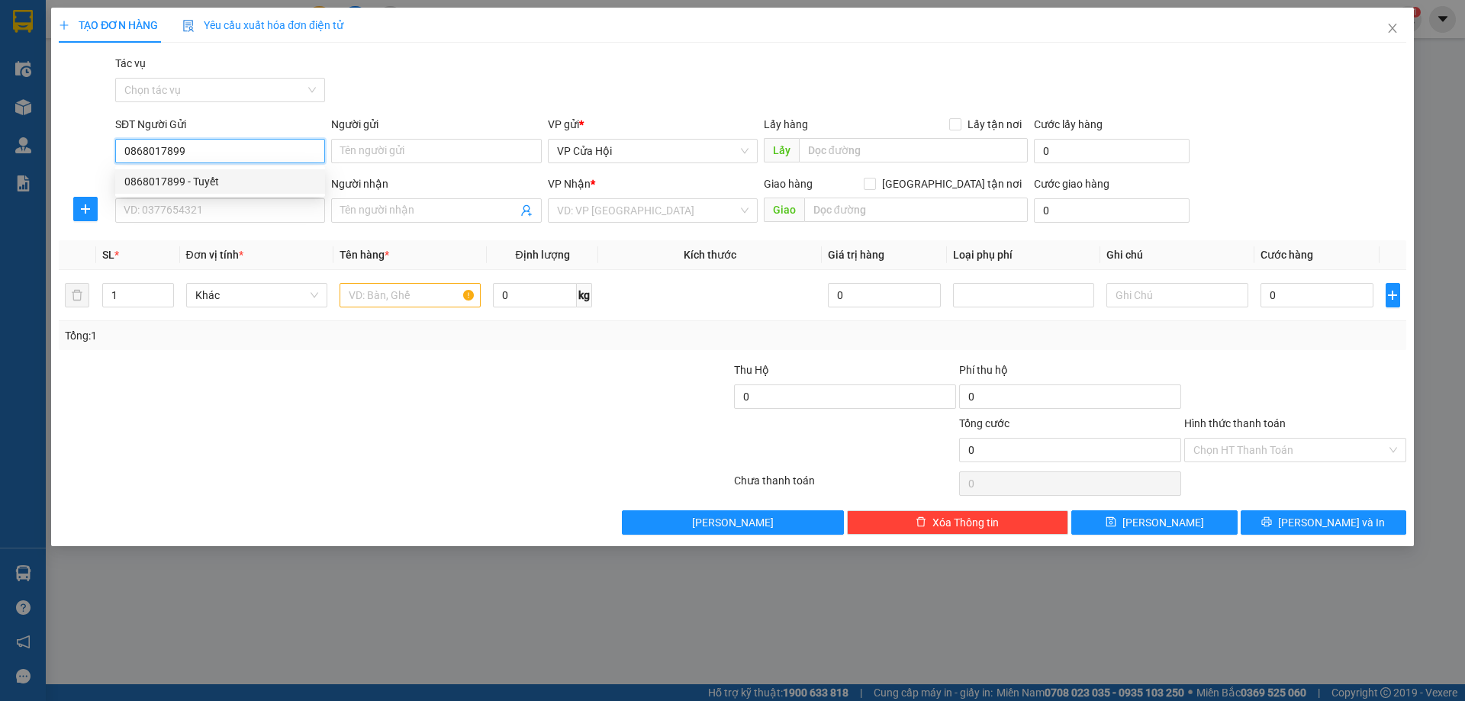
click at [180, 184] on div "0868017899 - Tuyết" at bounding box center [220, 181] width 192 height 17
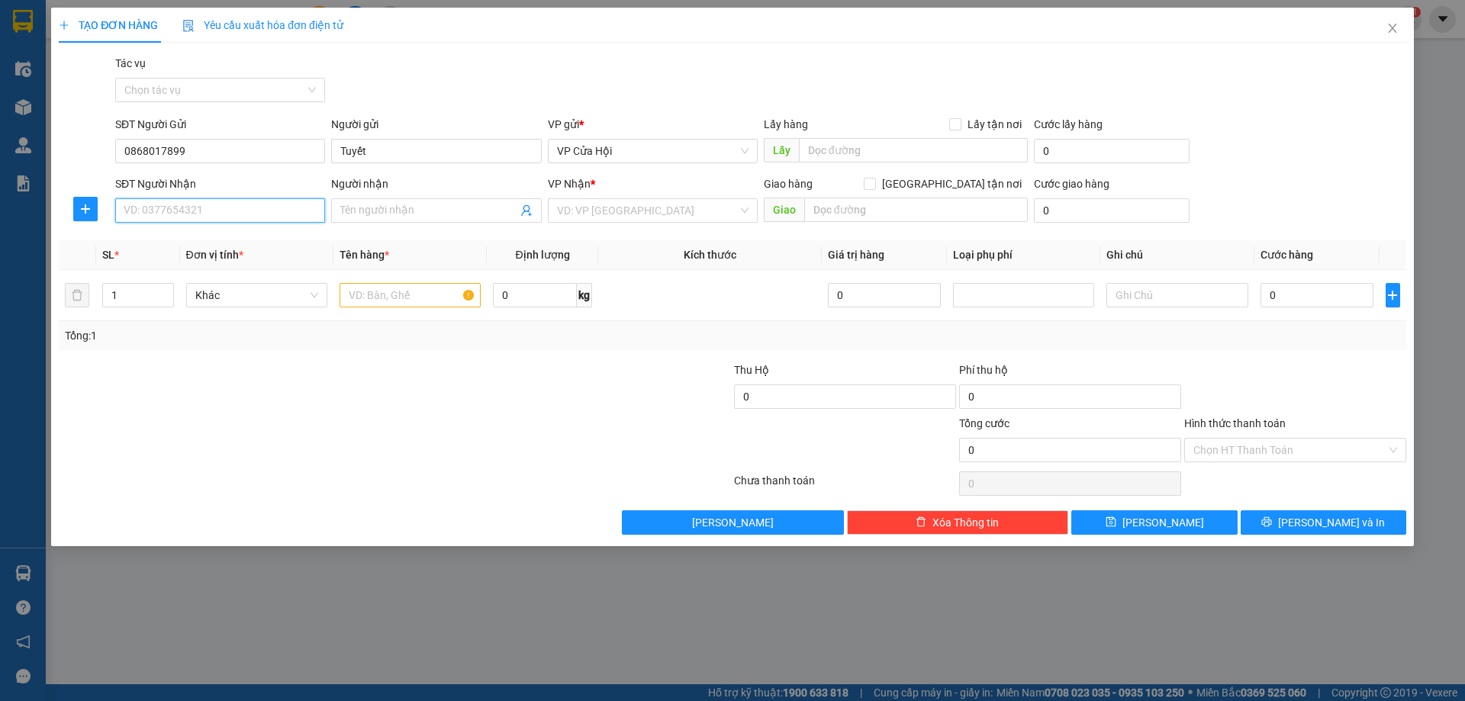
click at [198, 204] on input "SĐT Người Nhận" at bounding box center [220, 210] width 210 height 24
click at [194, 245] on div "0838028678 - Lành" at bounding box center [220, 241] width 192 height 17
drag, startPoint x: 351, startPoint y: 295, endPoint x: 353, endPoint y: 278, distance: 17.6
click at [351, 292] on input "text" at bounding box center [410, 295] width 141 height 24
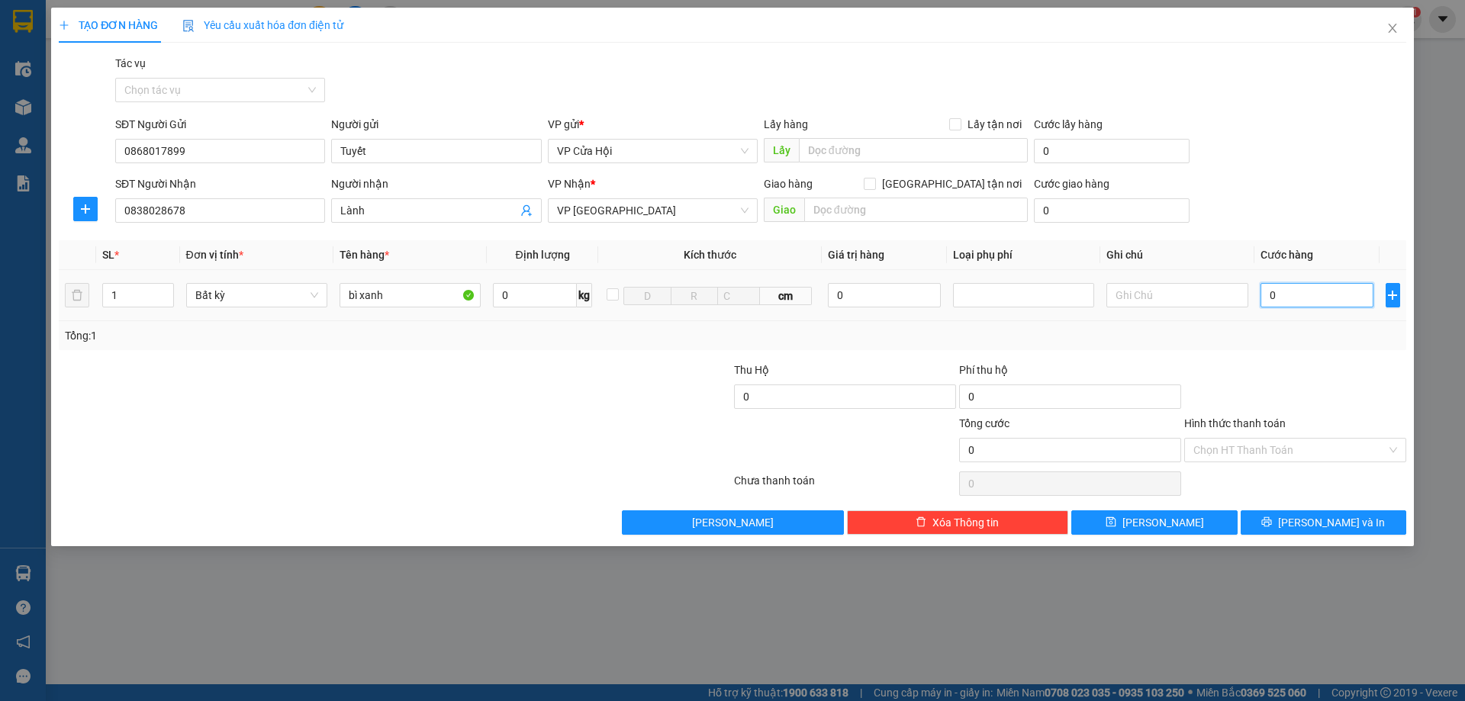
click at [1319, 294] on input "0" at bounding box center [1318, 295] width 114 height 24
click at [1217, 449] on input "Hình thức thanh toán" at bounding box center [1290, 450] width 193 height 23
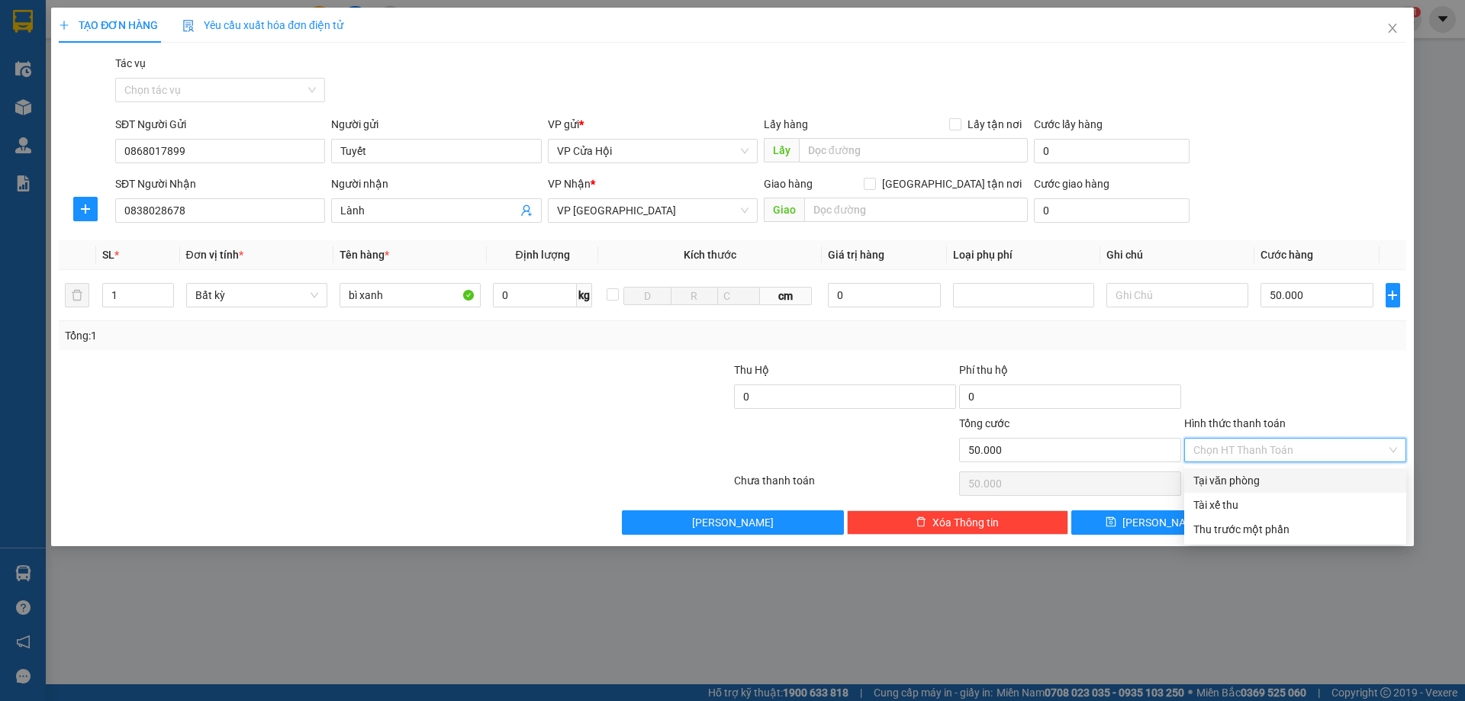
click at [1217, 474] on div "Tại văn phòng" at bounding box center [1296, 480] width 204 height 17
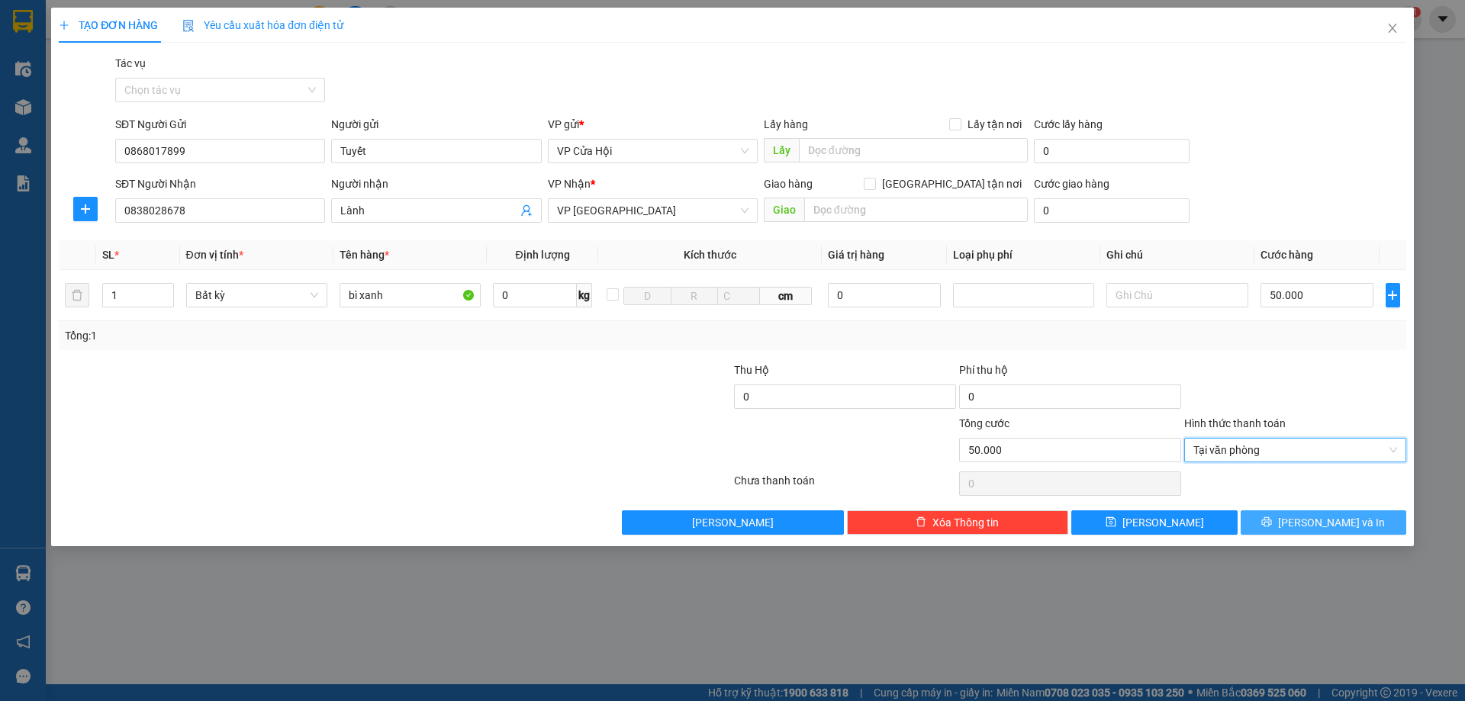
drag, startPoint x: 1302, startPoint y: 530, endPoint x: 1298, endPoint y: 480, distance: 49.8
click at [1303, 530] on button "[PERSON_NAME] và In" at bounding box center [1324, 523] width 166 height 24
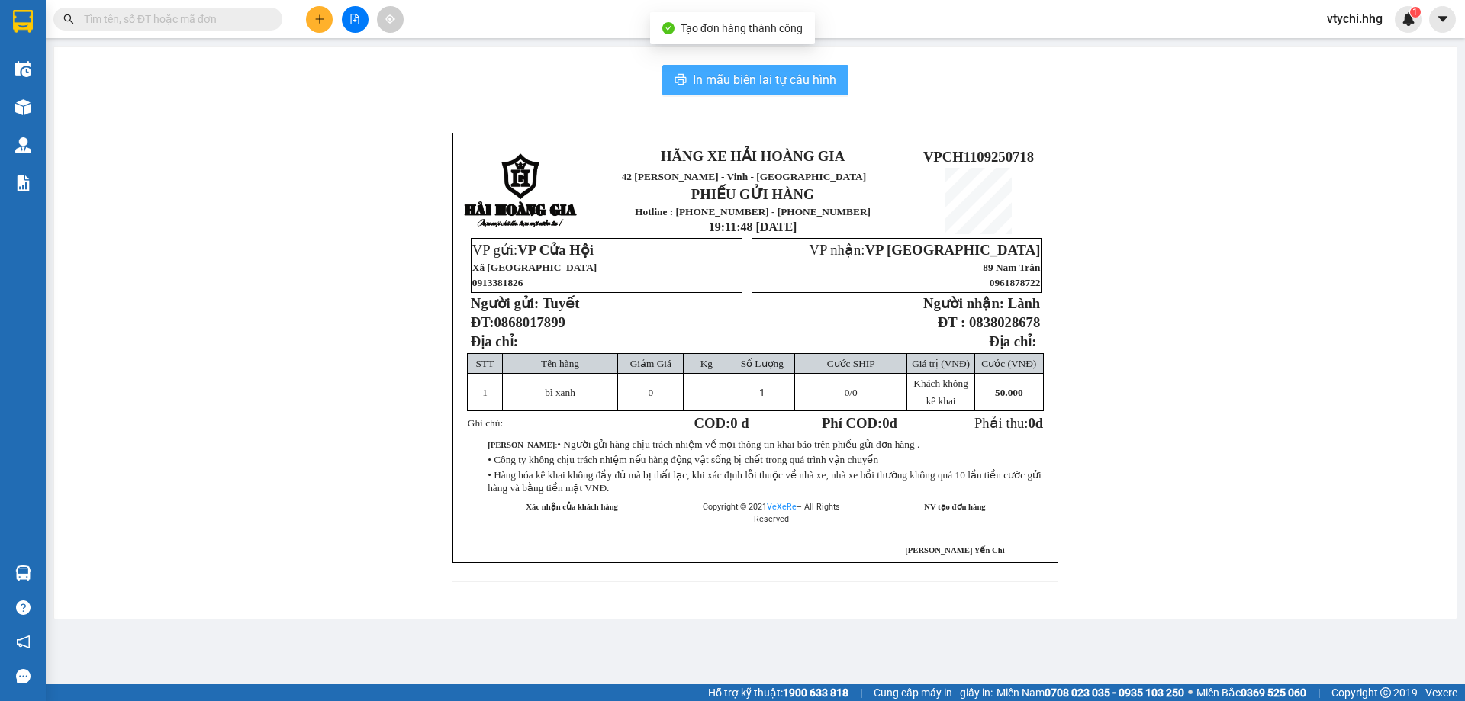
click at [686, 85] on icon "printer" at bounding box center [681, 79] width 12 height 12
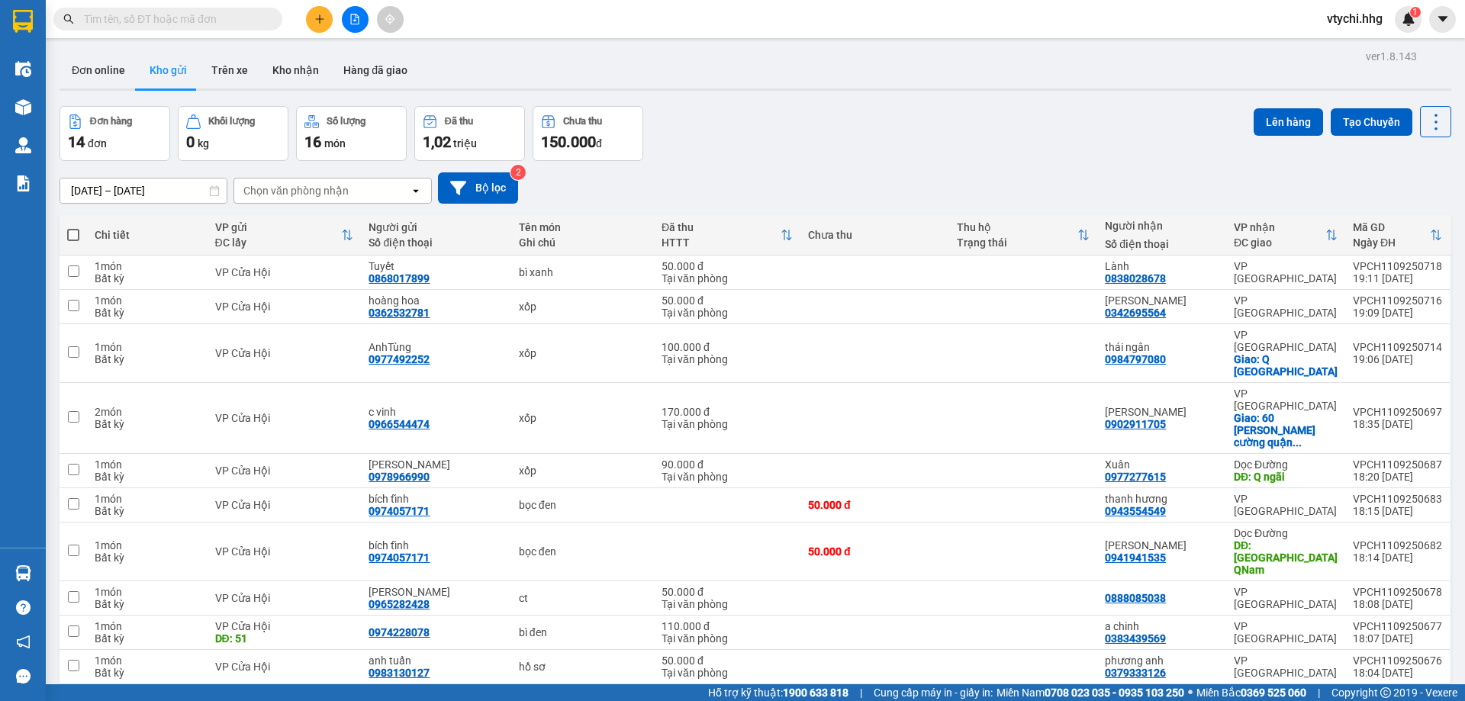
click at [326, 20] on button at bounding box center [319, 19] width 27 height 27
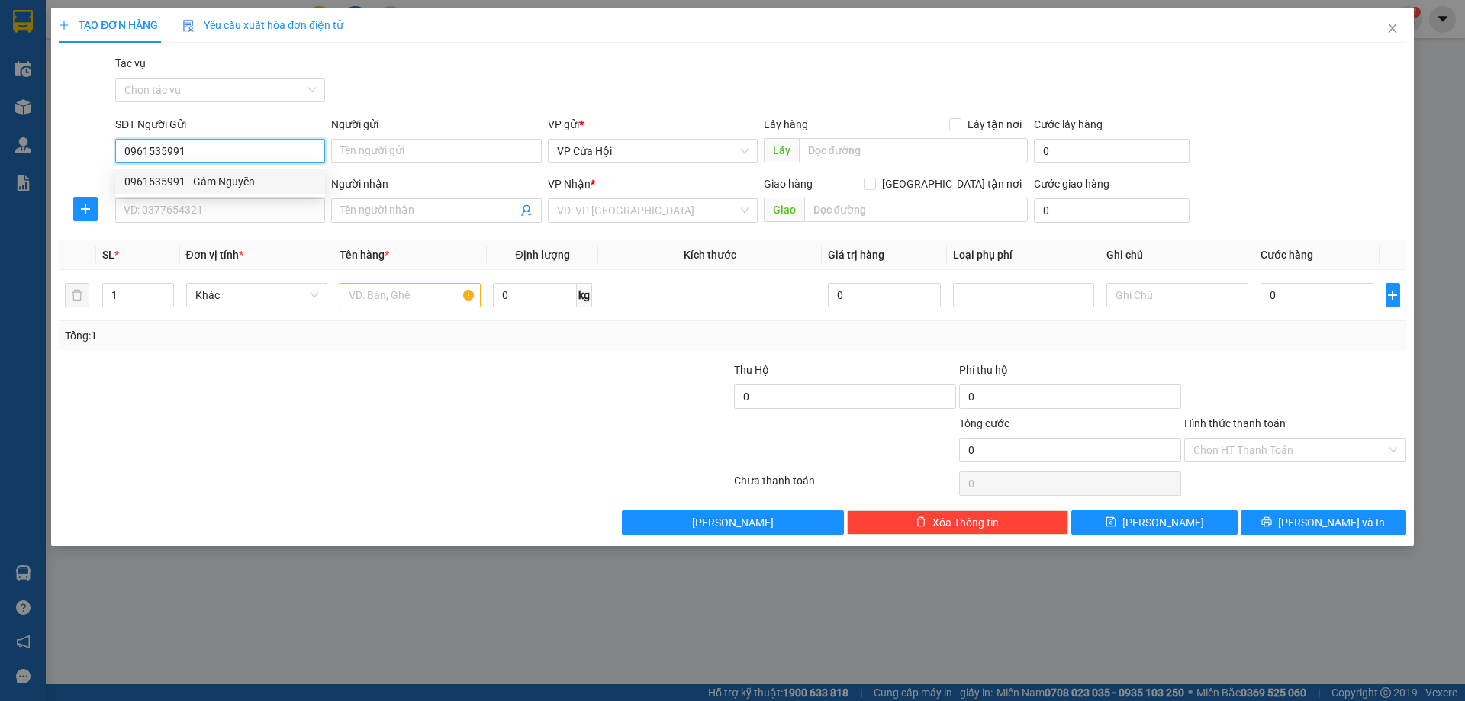
click at [224, 176] on div "0961535991 - Gấm Nguyễn" at bounding box center [220, 181] width 192 height 17
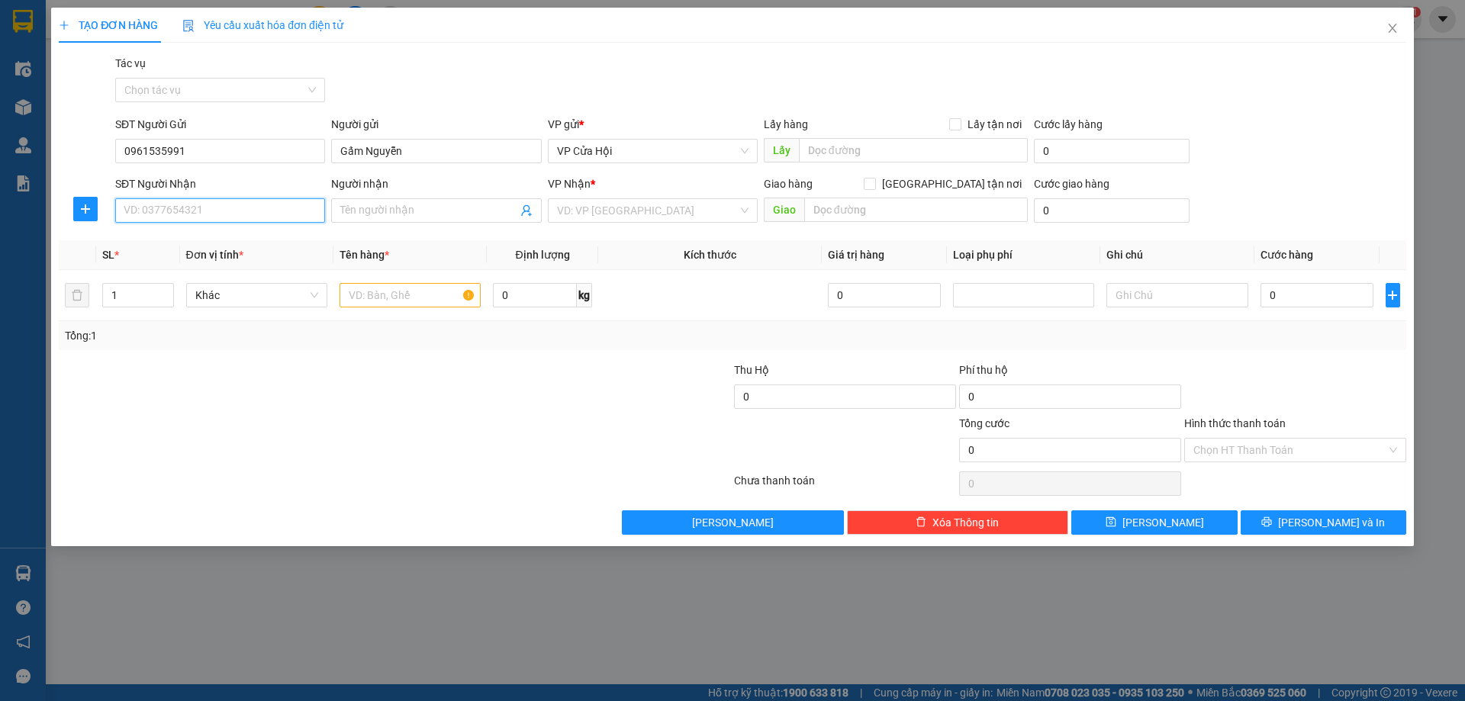
click at [232, 208] on input "SĐT Người Nhận" at bounding box center [220, 210] width 210 height 24
click at [215, 247] on div "0346088112 - [PERSON_NAME]" at bounding box center [220, 241] width 192 height 17
click at [169, 291] on span "up" at bounding box center [165, 291] width 9 height 9
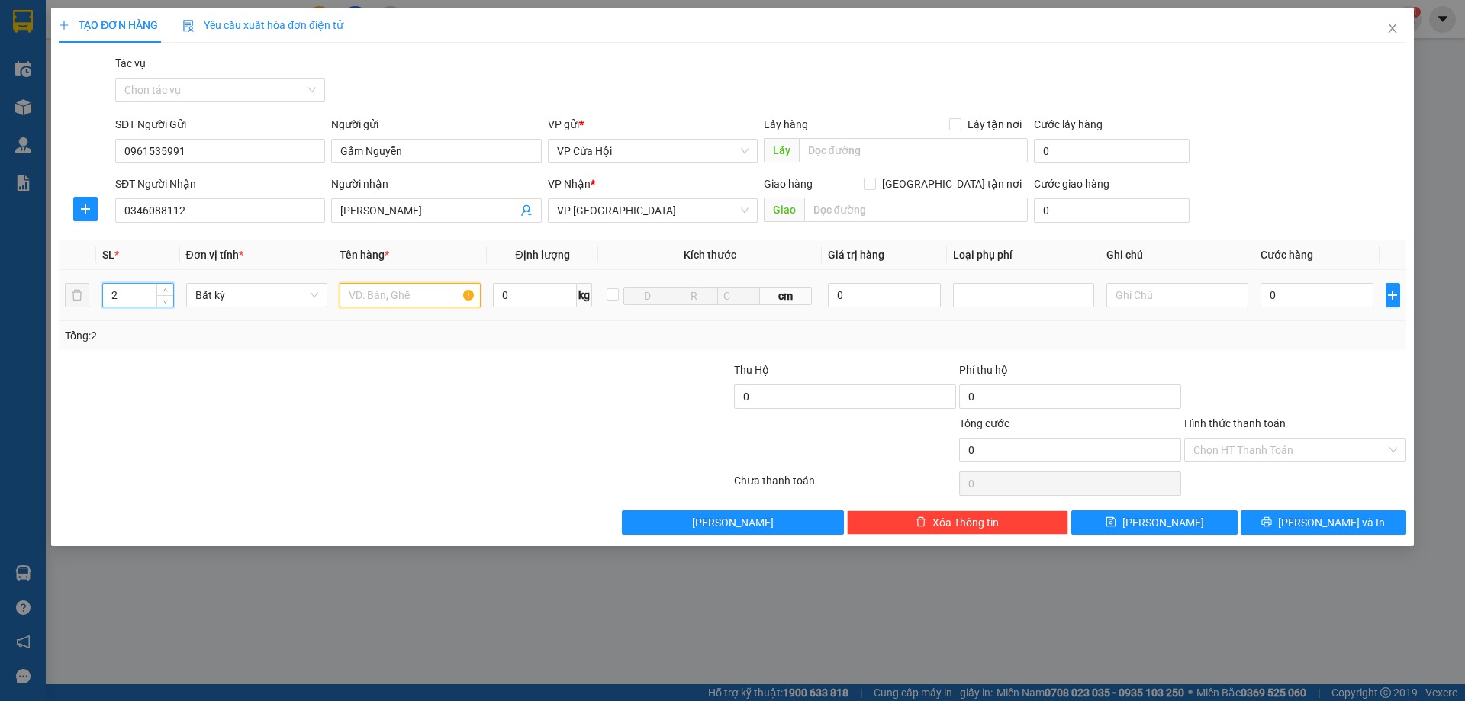
click at [399, 292] on input "text" at bounding box center [410, 295] width 141 height 24
click at [1300, 297] on input "0" at bounding box center [1318, 295] width 114 height 24
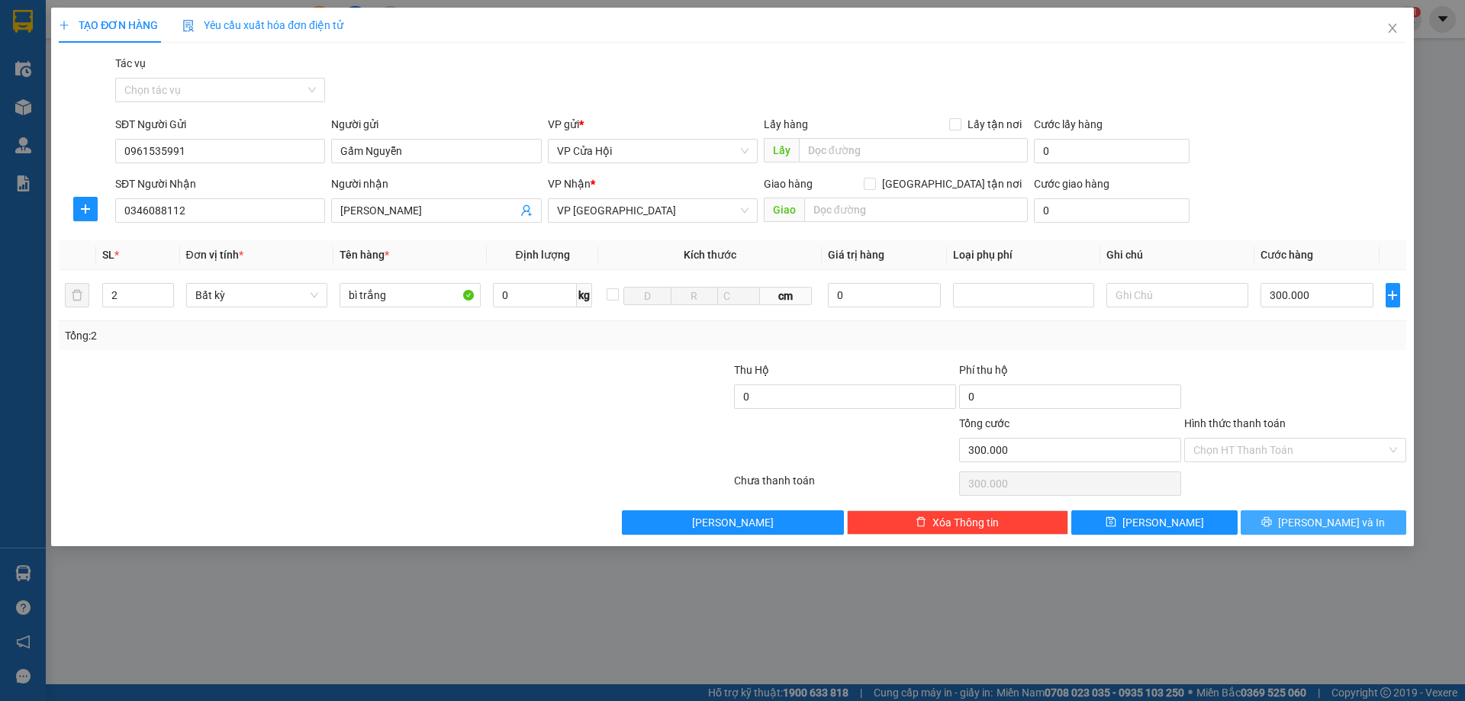
click at [1327, 519] on span "[PERSON_NAME] và In" at bounding box center [1331, 522] width 107 height 17
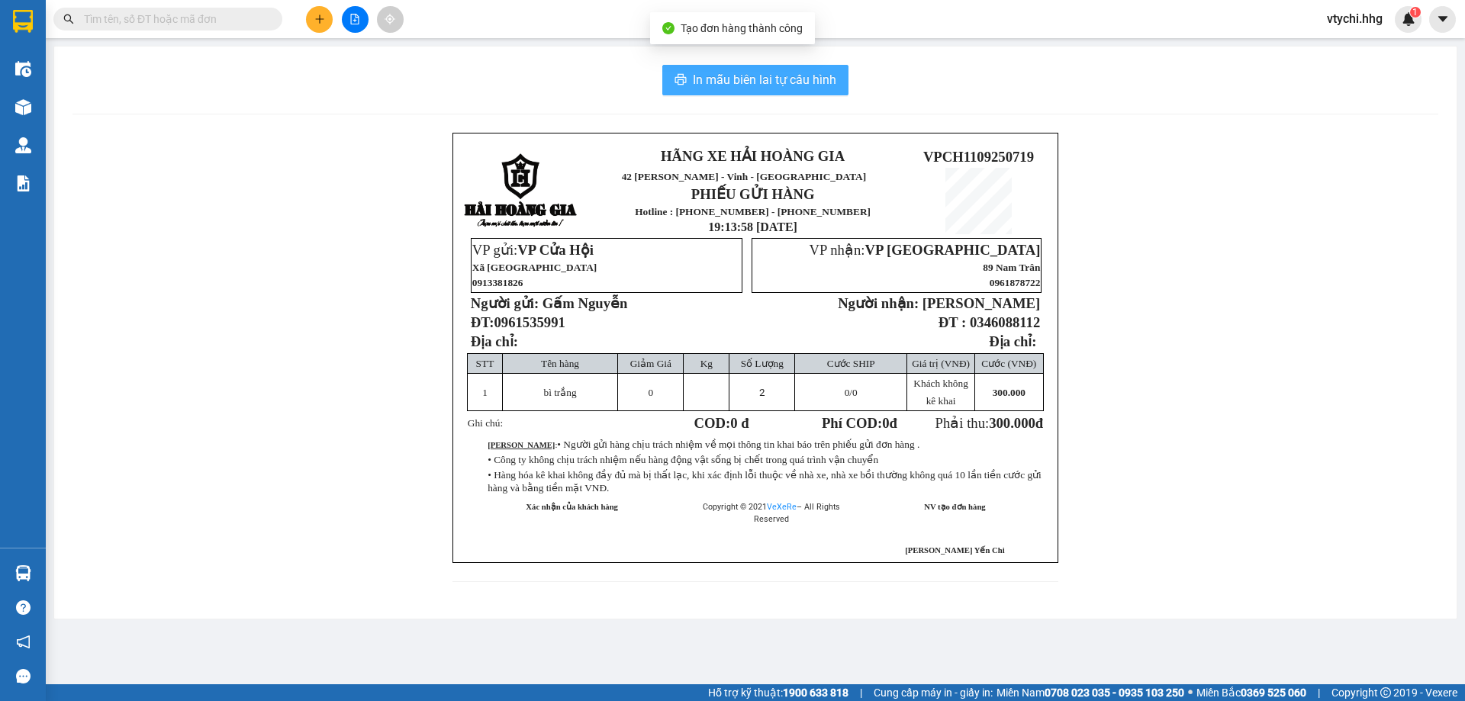
click at [767, 73] on span "In mẫu biên lai tự cấu hình" at bounding box center [764, 79] width 143 height 19
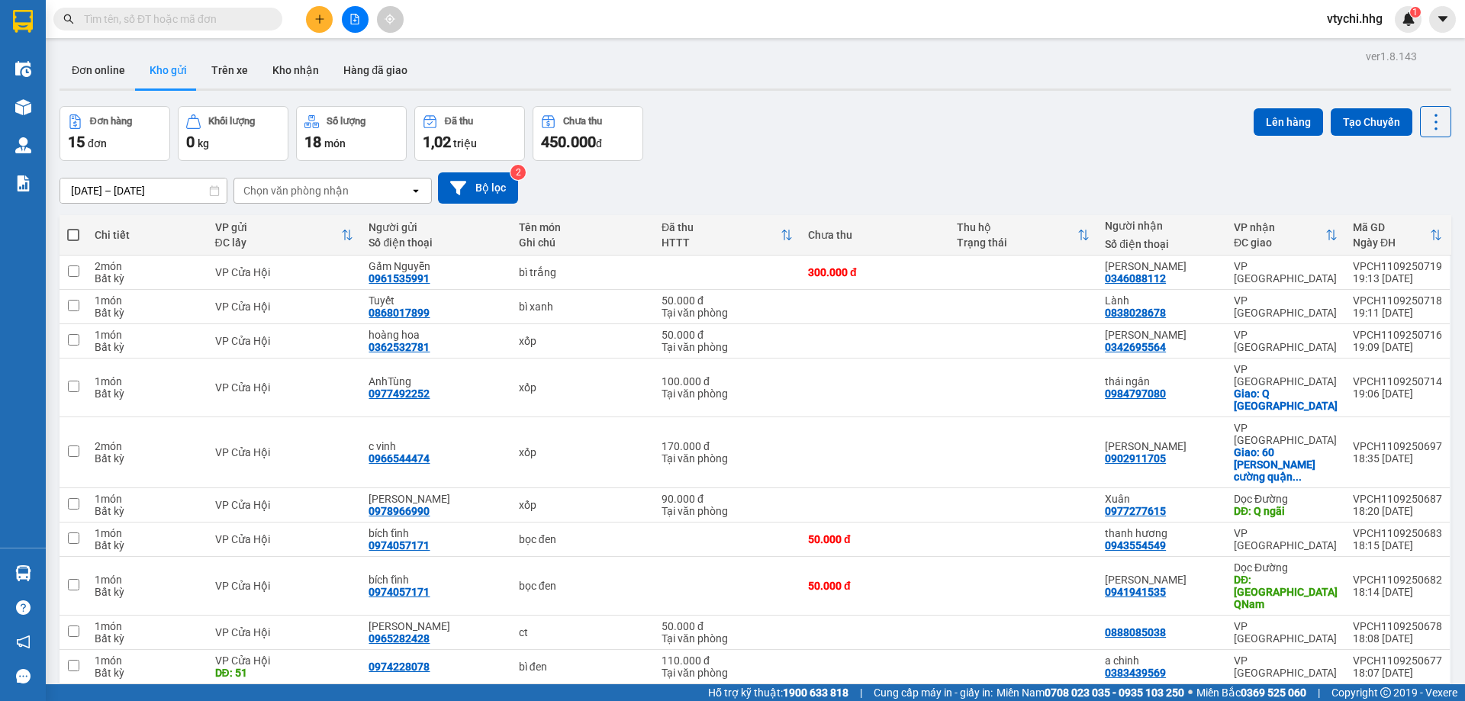
click at [772, 113] on div "Đơn hàng 15 đơn Khối lượng 0 kg Số lượng 18 món Đã thu 1,02 triệu Chưa thu 450.…" at bounding box center [756, 133] width 1392 height 55
click at [266, 667] on div "DĐ: 51" at bounding box center [284, 673] width 139 height 12
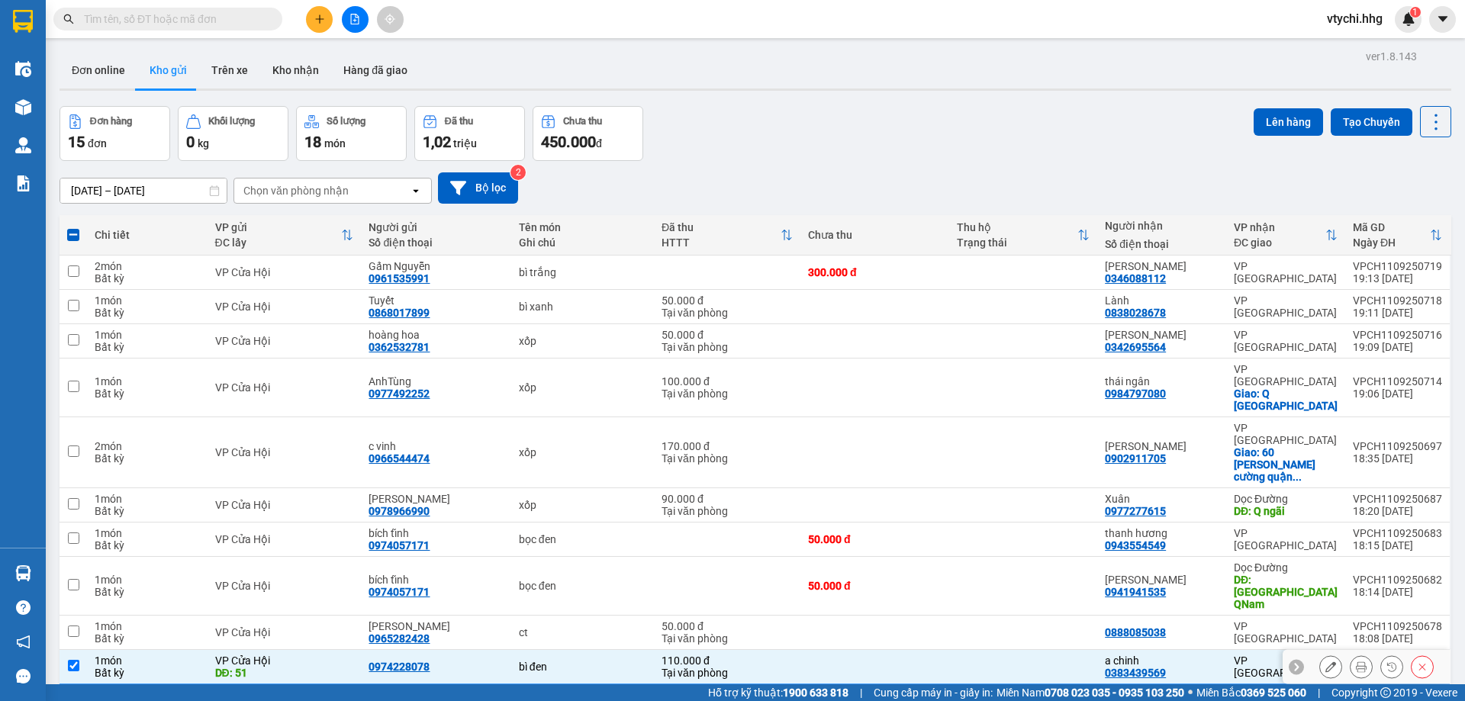
click at [267, 667] on div "DĐ: 51" at bounding box center [284, 673] width 139 height 12
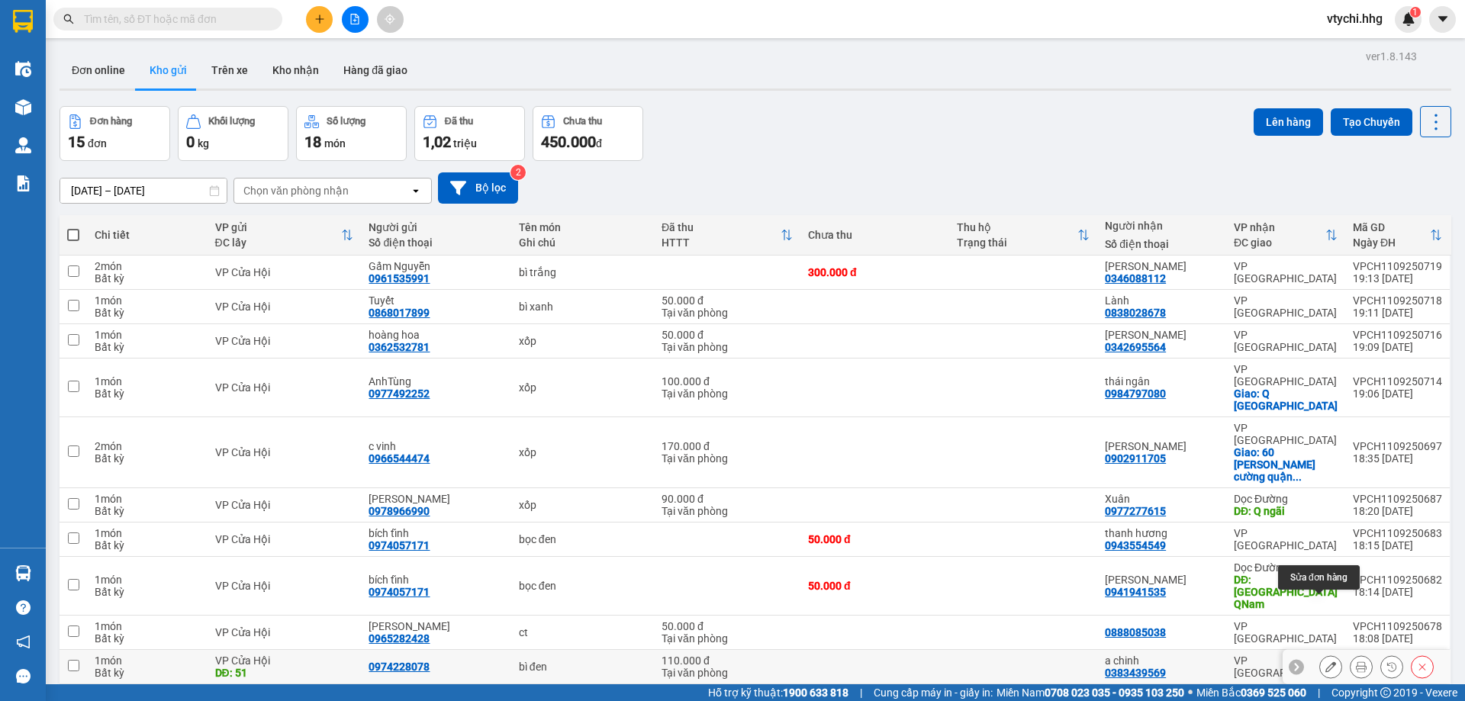
click at [1326, 662] on icon at bounding box center [1331, 667] width 11 height 11
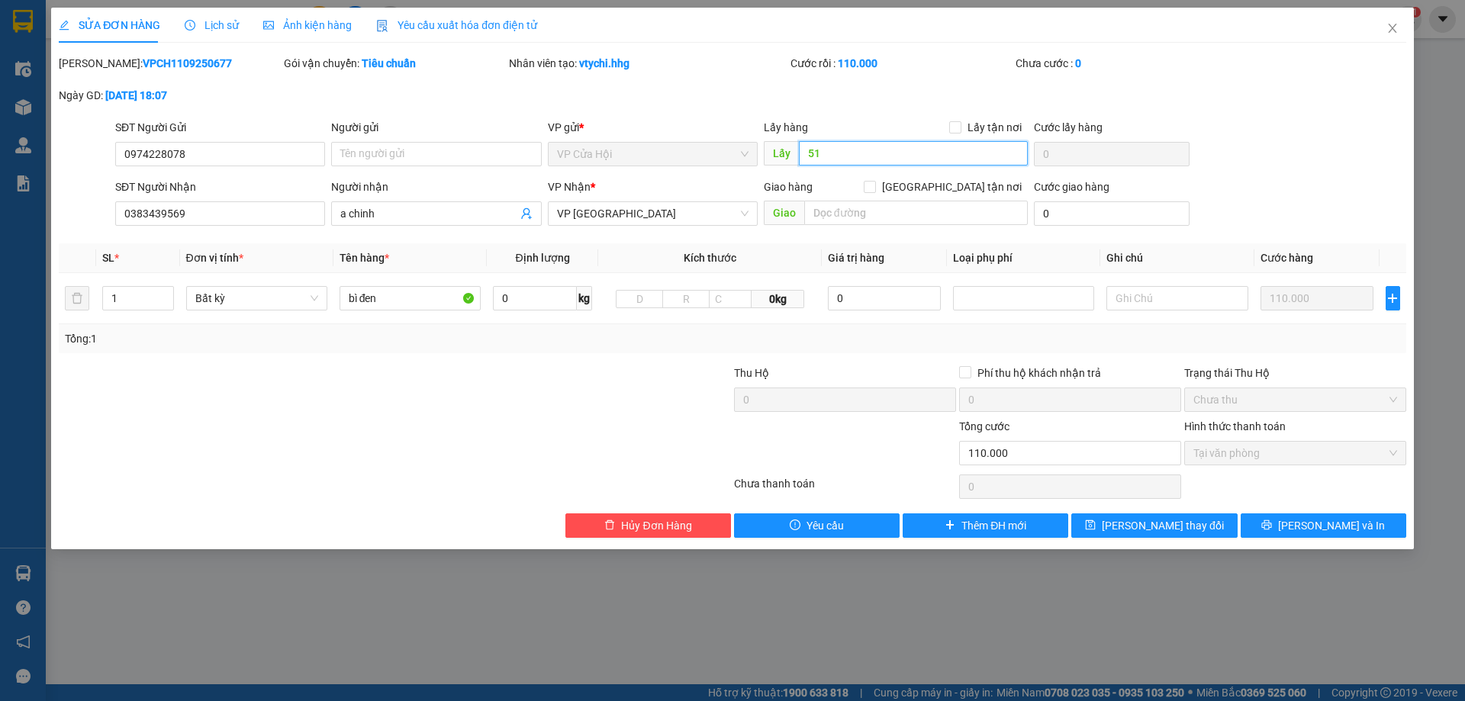
click at [930, 151] on input "51" at bounding box center [913, 153] width 229 height 24
click at [1171, 532] on span "[PERSON_NAME] thay đổi" at bounding box center [1163, 525] width 122 height 17
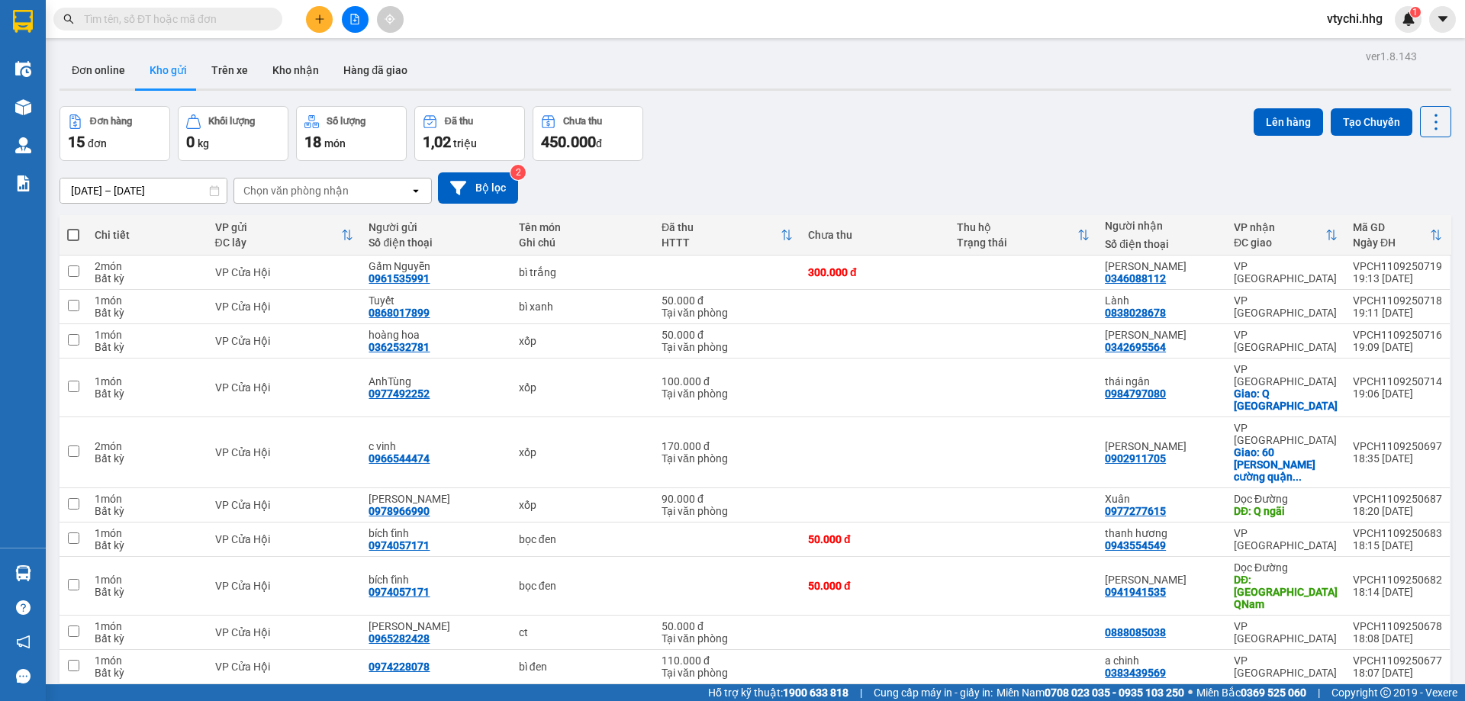
click at [901, 124] on div "Đơn hàng 15 đơn Khối lượng 0 kg Số lượng 18 món Đã thu 1,02 triệu Chưa thu 450.…" at bounding box center [756, 133] width 1392 height 55
click at [320, 17] on icon "plus" at bounding box center [319, 19] width 1 height 8
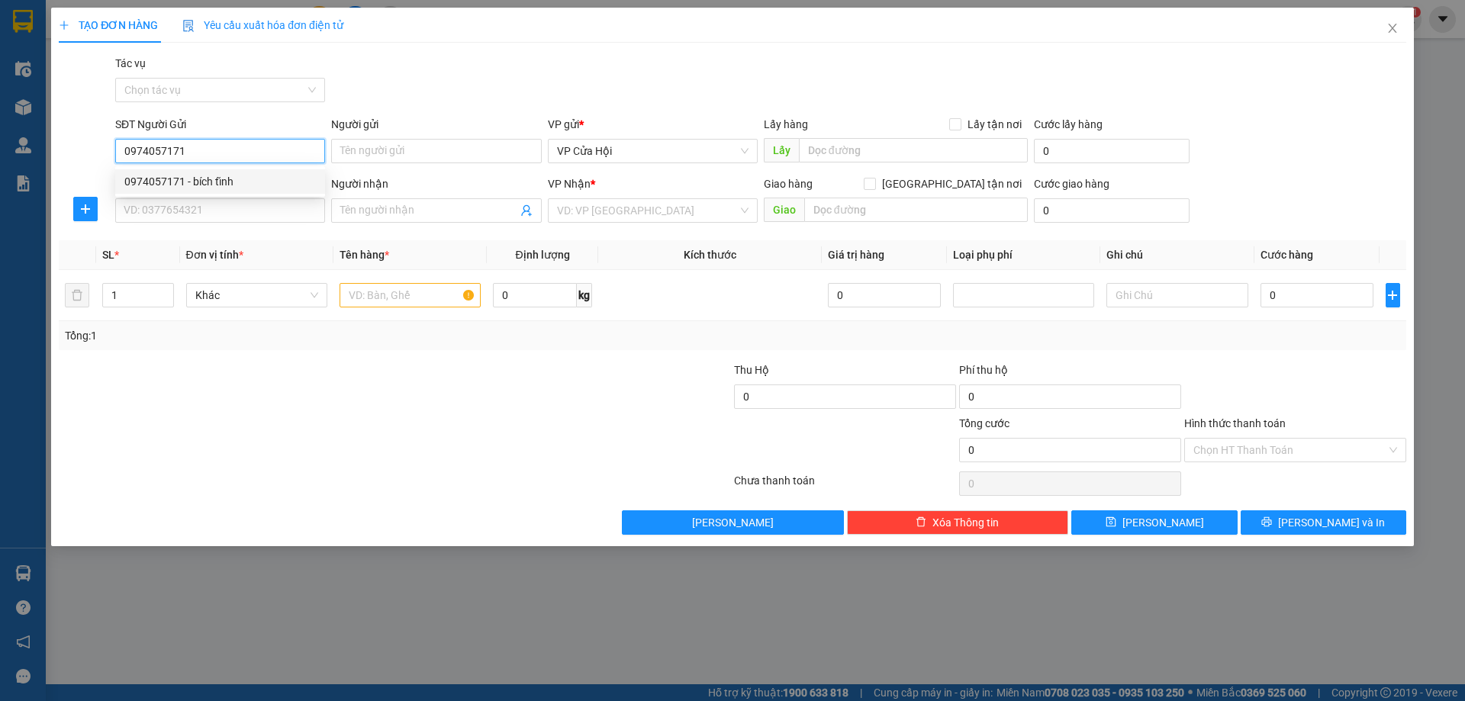
click at [208, 179] on div "0974057171 - bích tĩnh" at bounding box center [220, 181] width 192 height 17
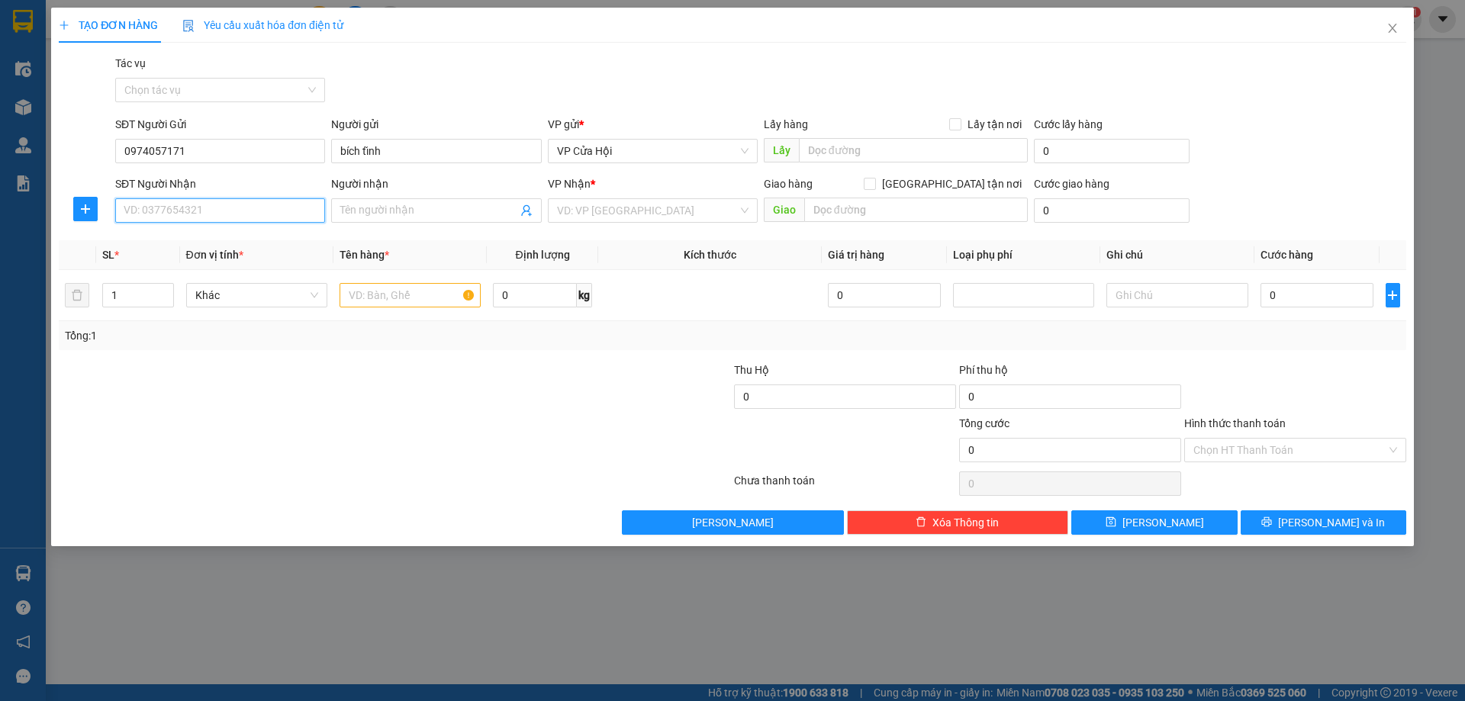
click at [247, 205] on input "SĐT Người Nhận" at bounding box center [220, 210] width 210 height 24
click at [198, 242] on div "0984799119 - tuyết" at bounding box center [220, 241] width 192 height 17
click at [450, 303] on input "text" at bounding box center [410, 295] width 141 height 24
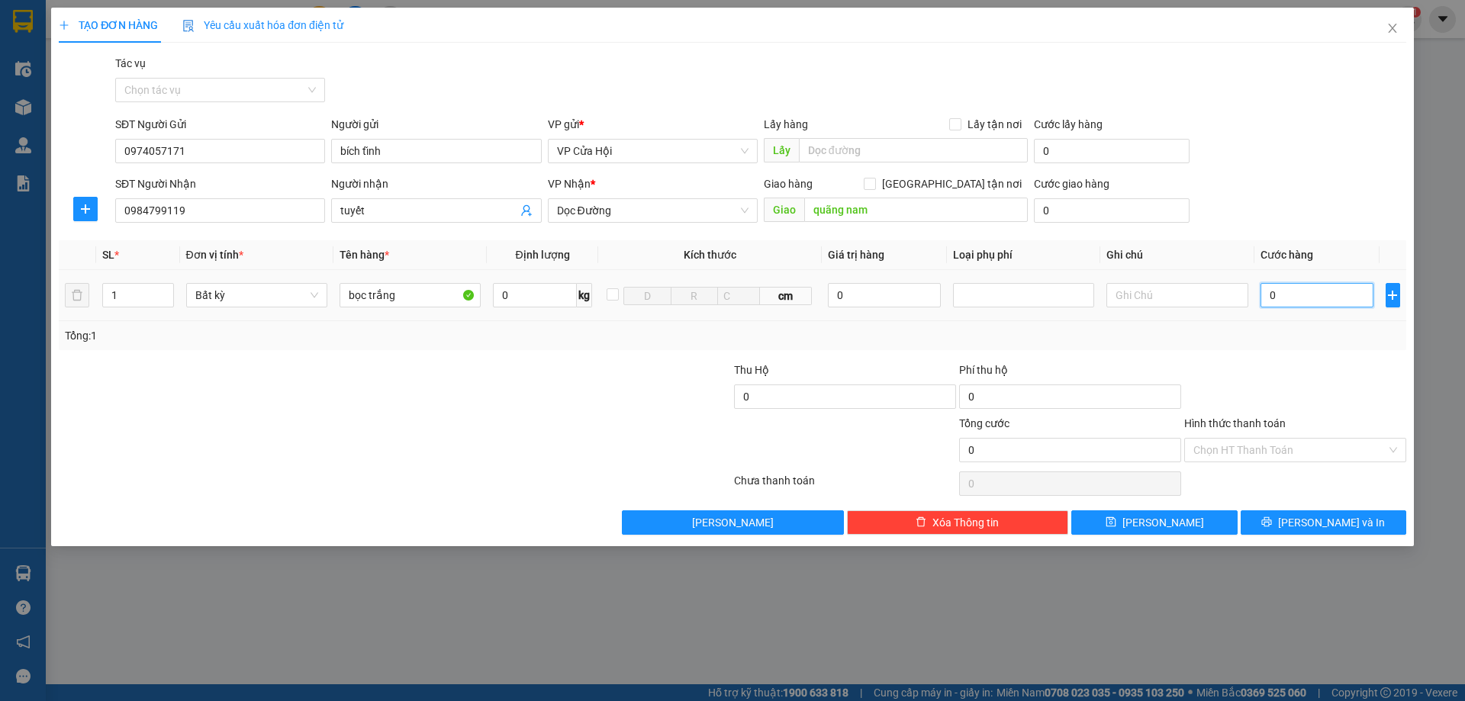
click at [1326, 292] on input "0" at bounding box center [1318, 295] width 114 height 24
click at [1366, 532] on button "[PERSON_NAME] và In" at bounding box center [1324, 523] width 166 height 24
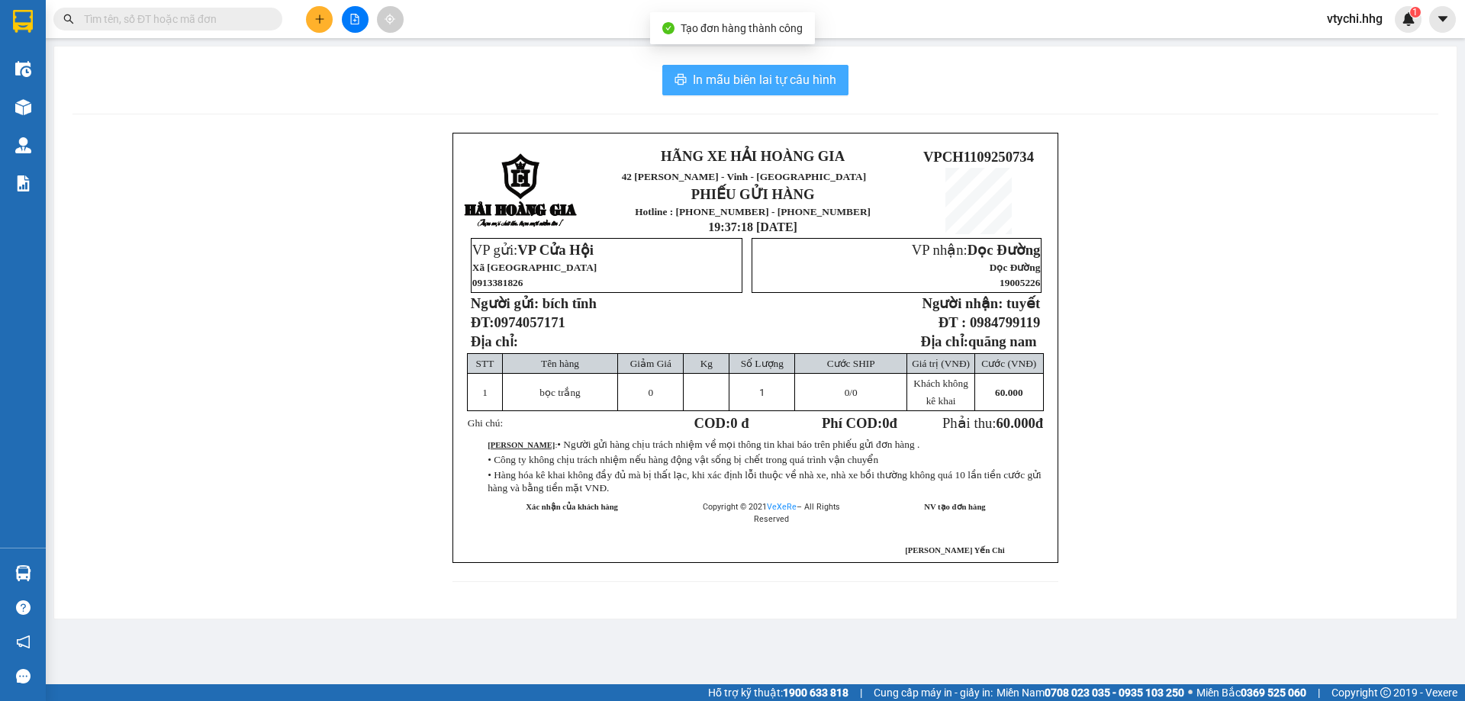
click at [749, 76] on span "In mẫu biên lai tự cấu hình" at bounding box center [764, 79] width 143 height 19
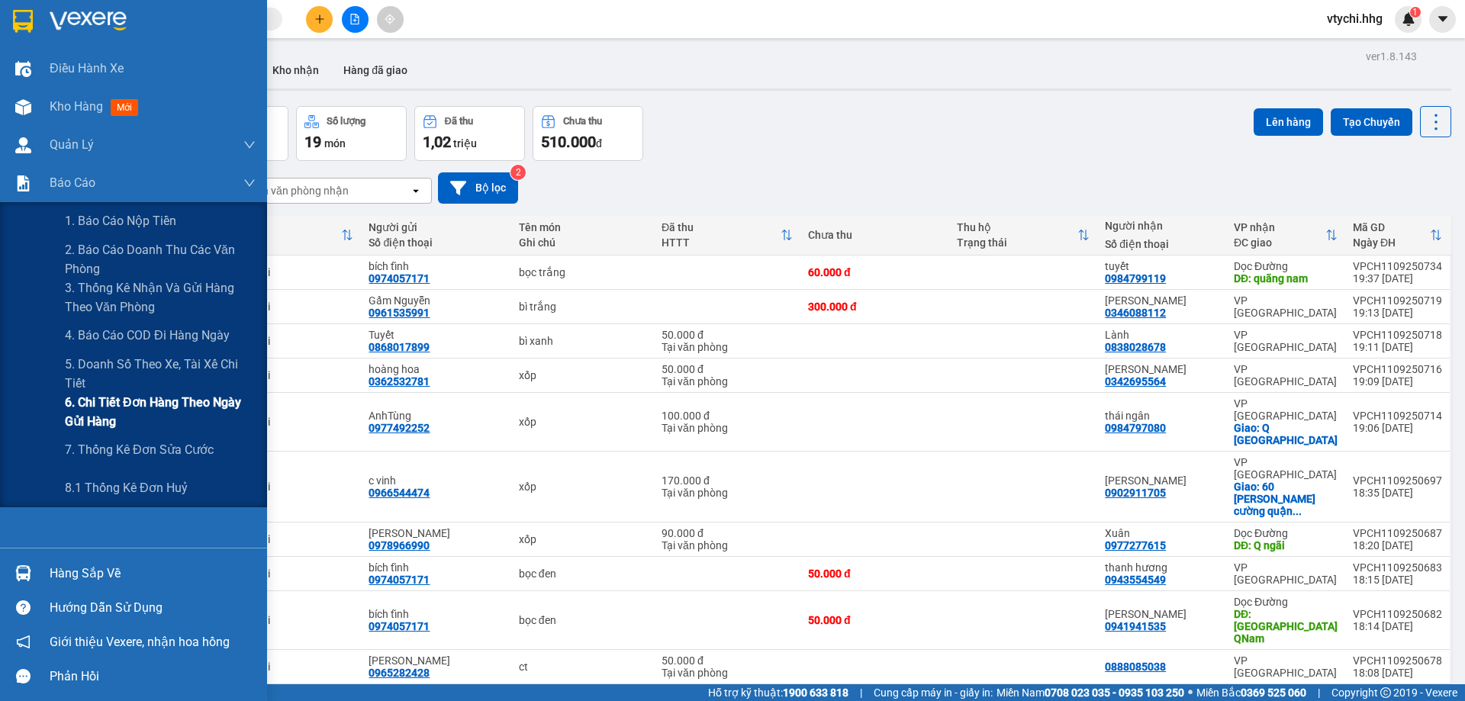
click at [181, 410] on span "6. Chi tiết đơn hàng theo ngày gửi hàng" at bounding box center [160, 412] width 191 height 38
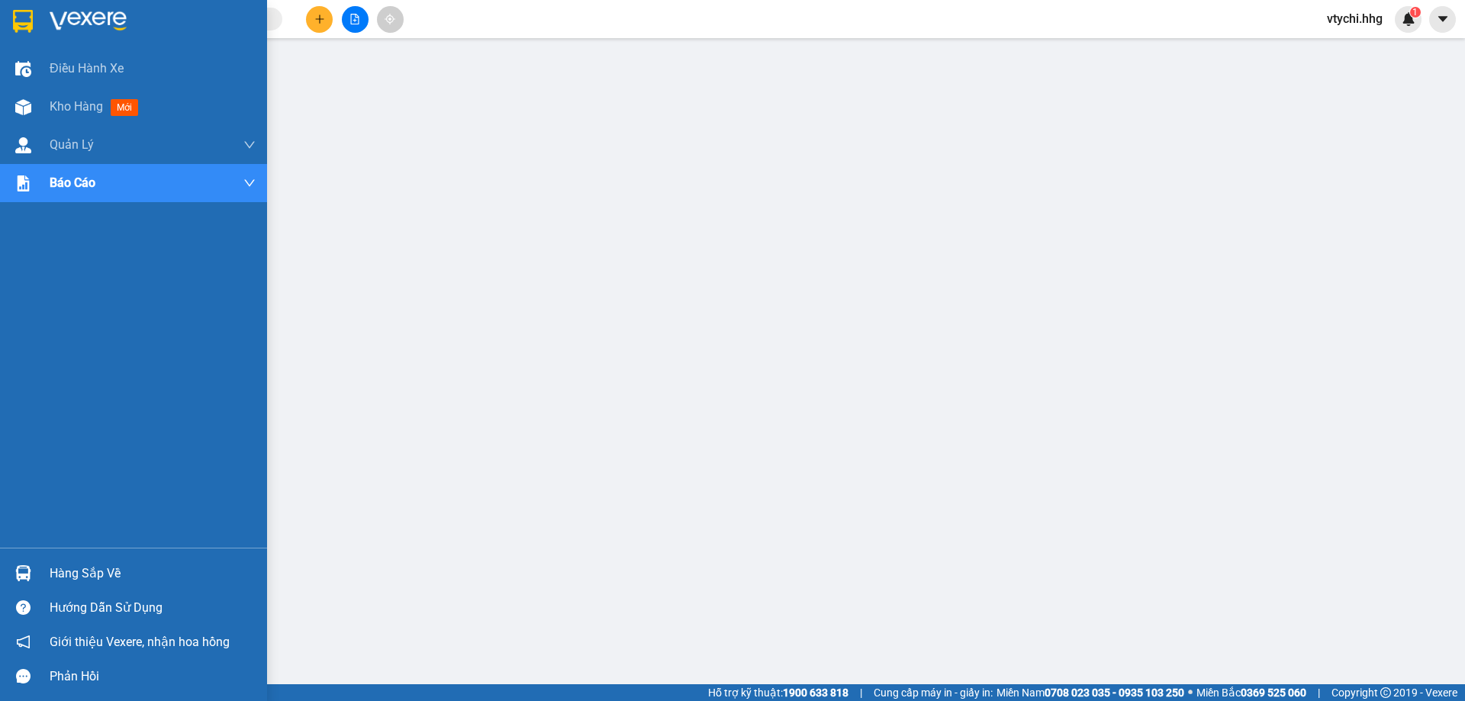
click at [61, 11] on img at bounding box center [88, 21] width 77 height 23
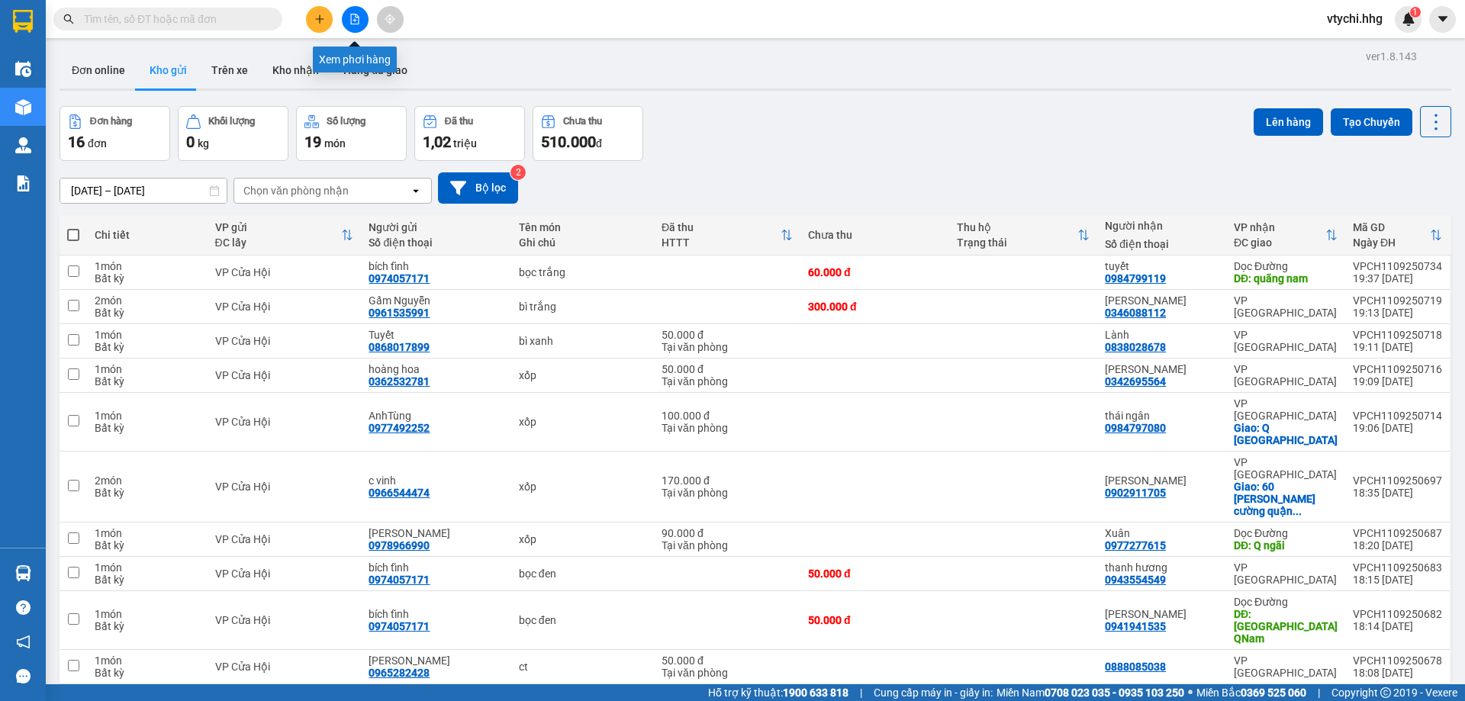
click at [360, 20] on button at bounding box center [355, 19] width 27 height 27
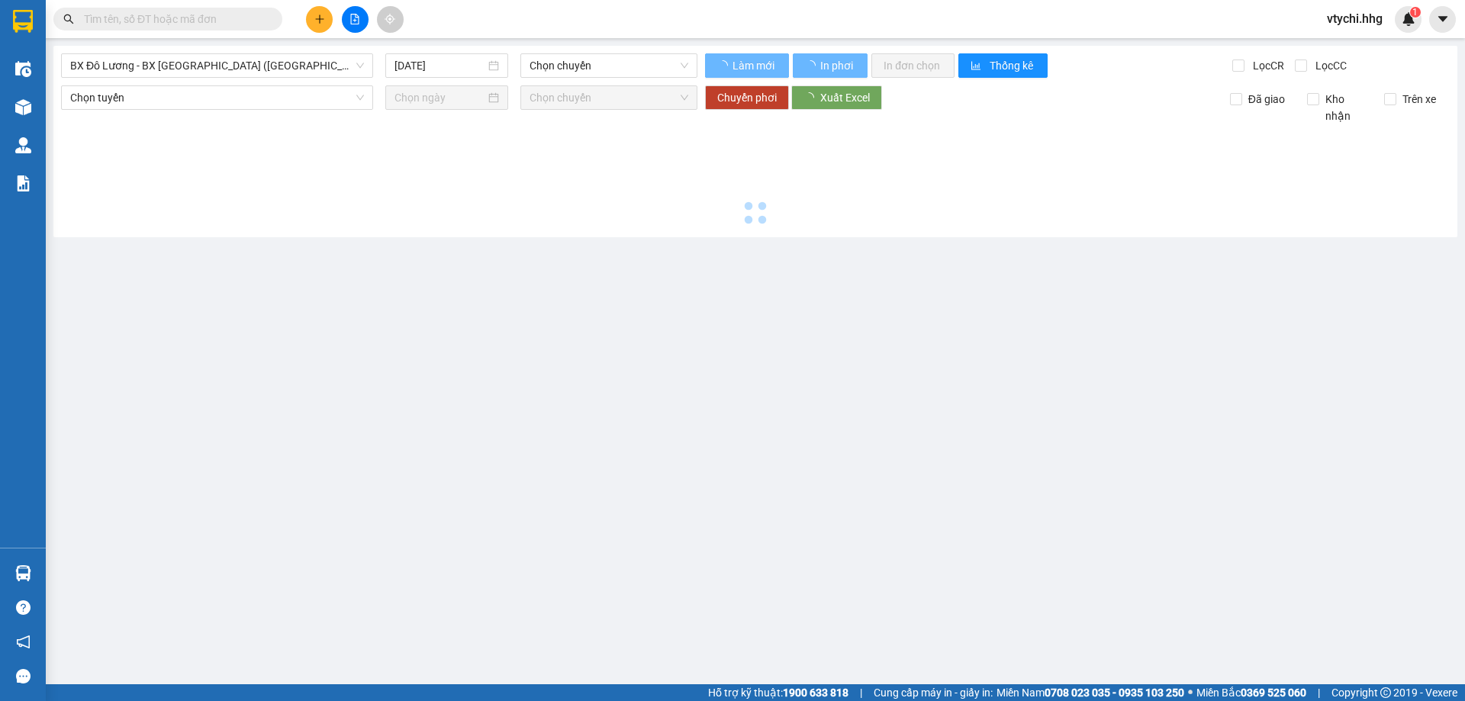
click at [273, 47] on div "BX Đô Lương - BX [GEOGRAPHIC_DATA] ([GEOGRAPHIC_DATA]) [DATE] Chọn chuyến Làm m…" at bounding box center [755, 142] width 1404 height 192
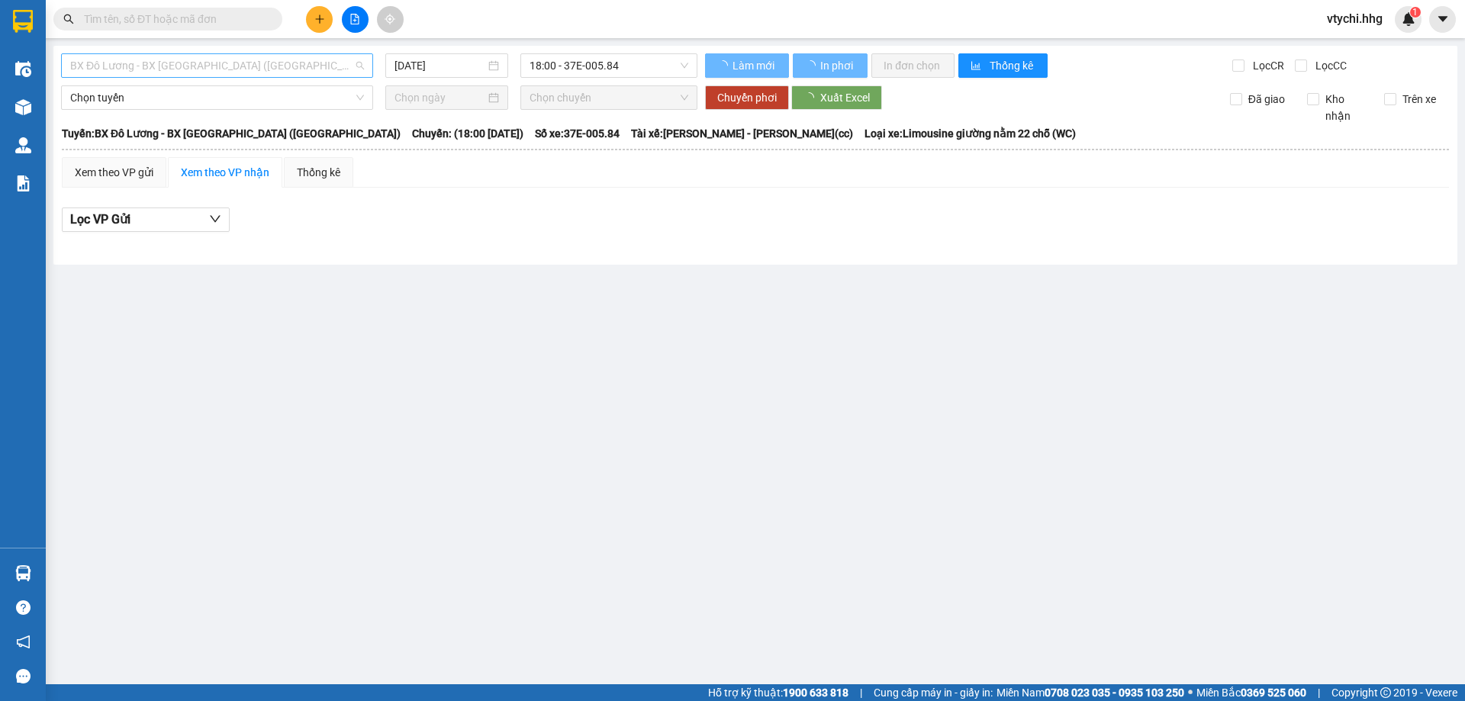
click at [274, 60] on span "BX Đô Lương - BX [GEOGRAPHIC_DATA] ([GEOGRAPHIC_DATA])" at bounding box center [217, 65] width 294 height 23
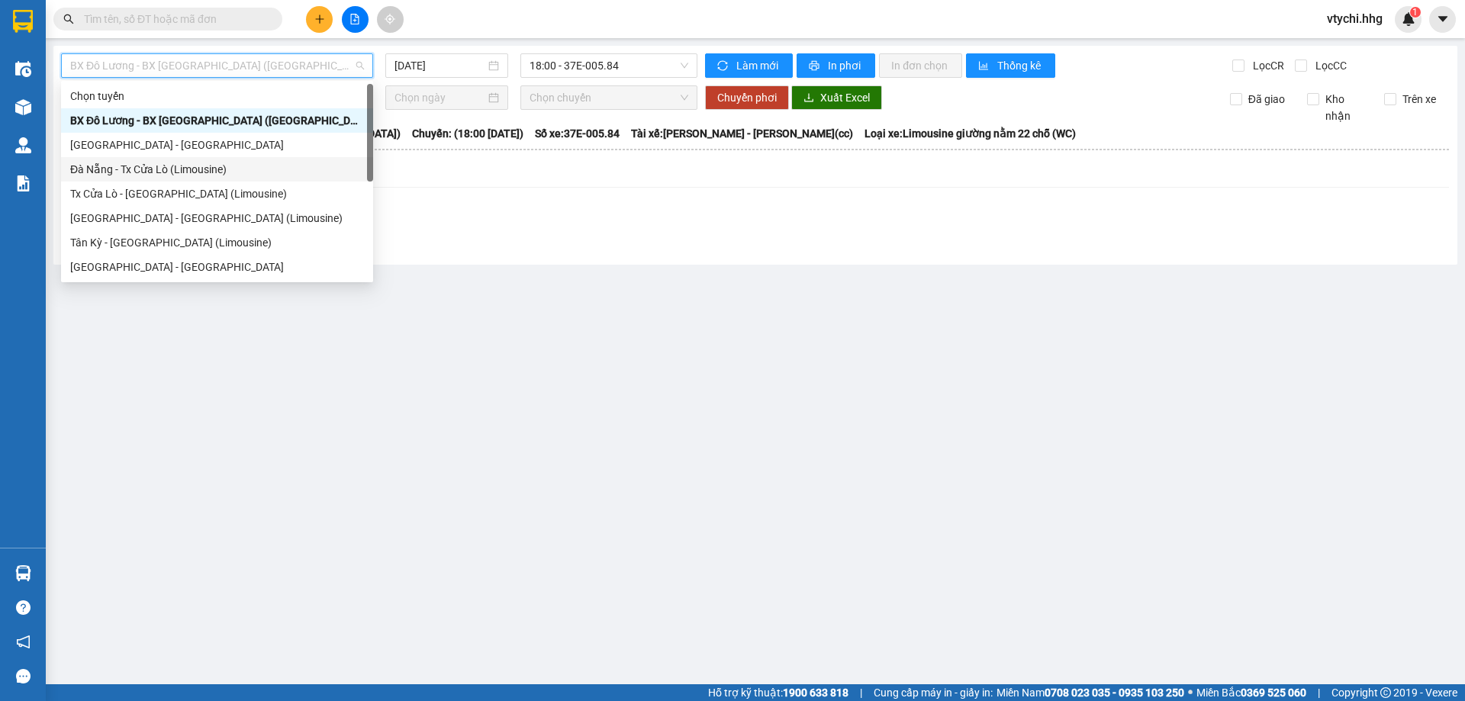
click at [220, 176] on div "Đà Nẵng - Tx Cửa Lò (Limousine)" at bounding box center [217, 169] width 294 height 17
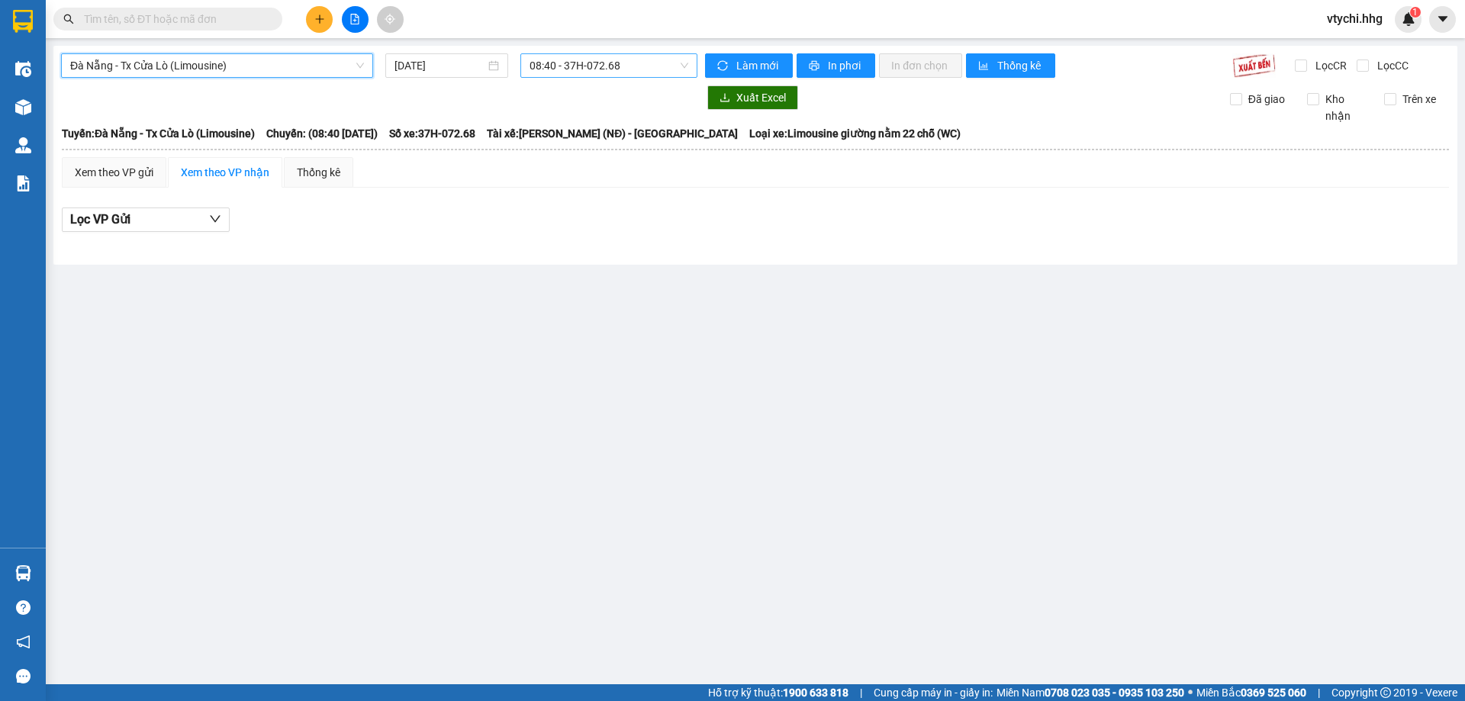
click at [640, 65] on span "08:40 - 37H-072.68" at bounding box center [609, 65] width 159 height 23
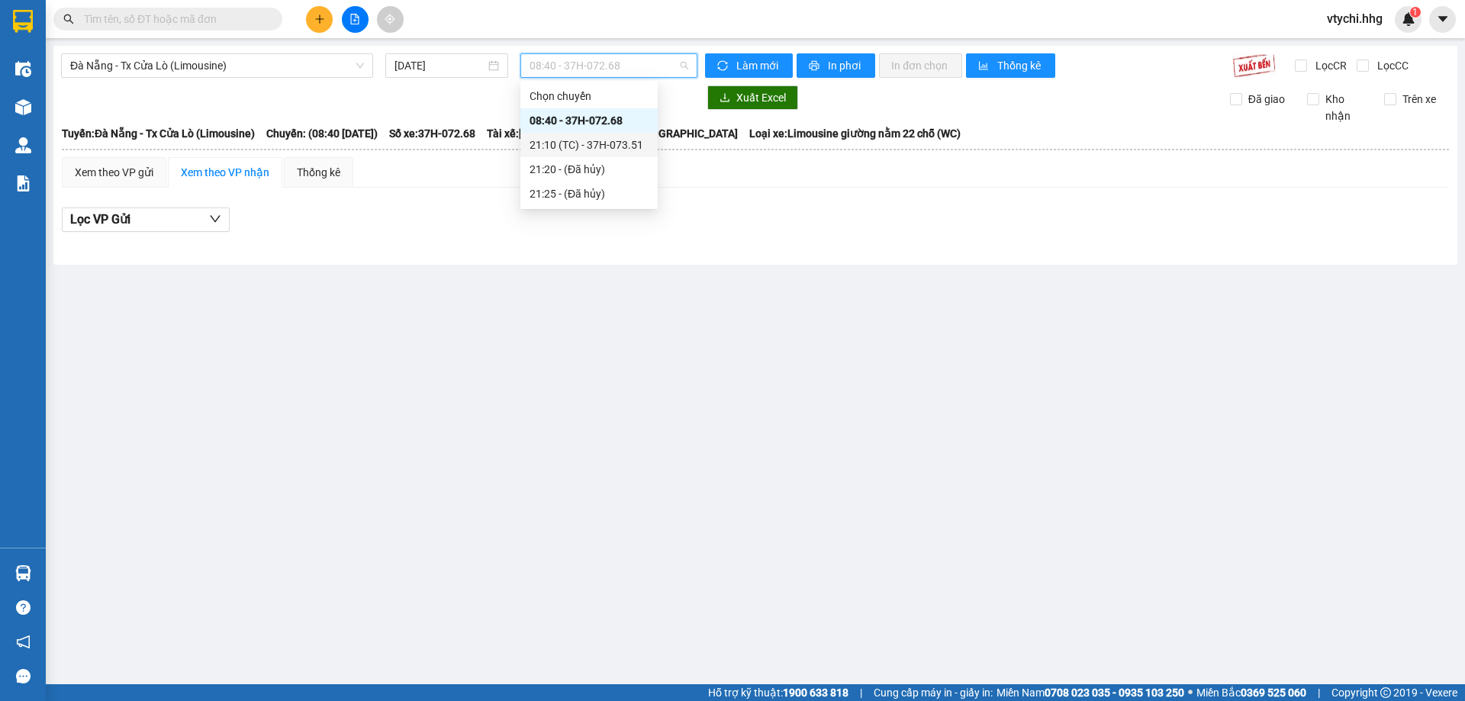
click at [613, 147] on div "21:10 (TC) - 37H-073.51" at bounding box center [589, 145] width 119 height 17
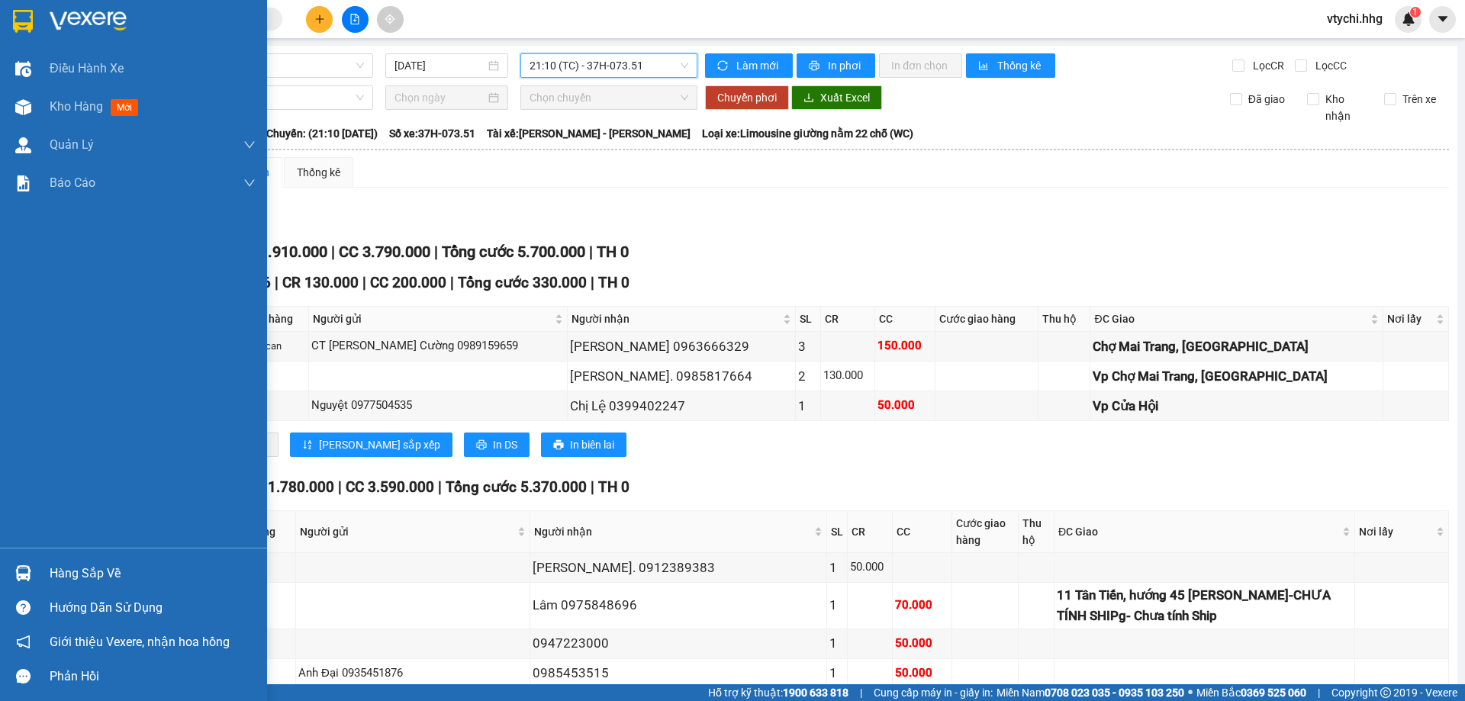
click at [50, 18] on img at bounding box center [88, 21] width 77 height 23
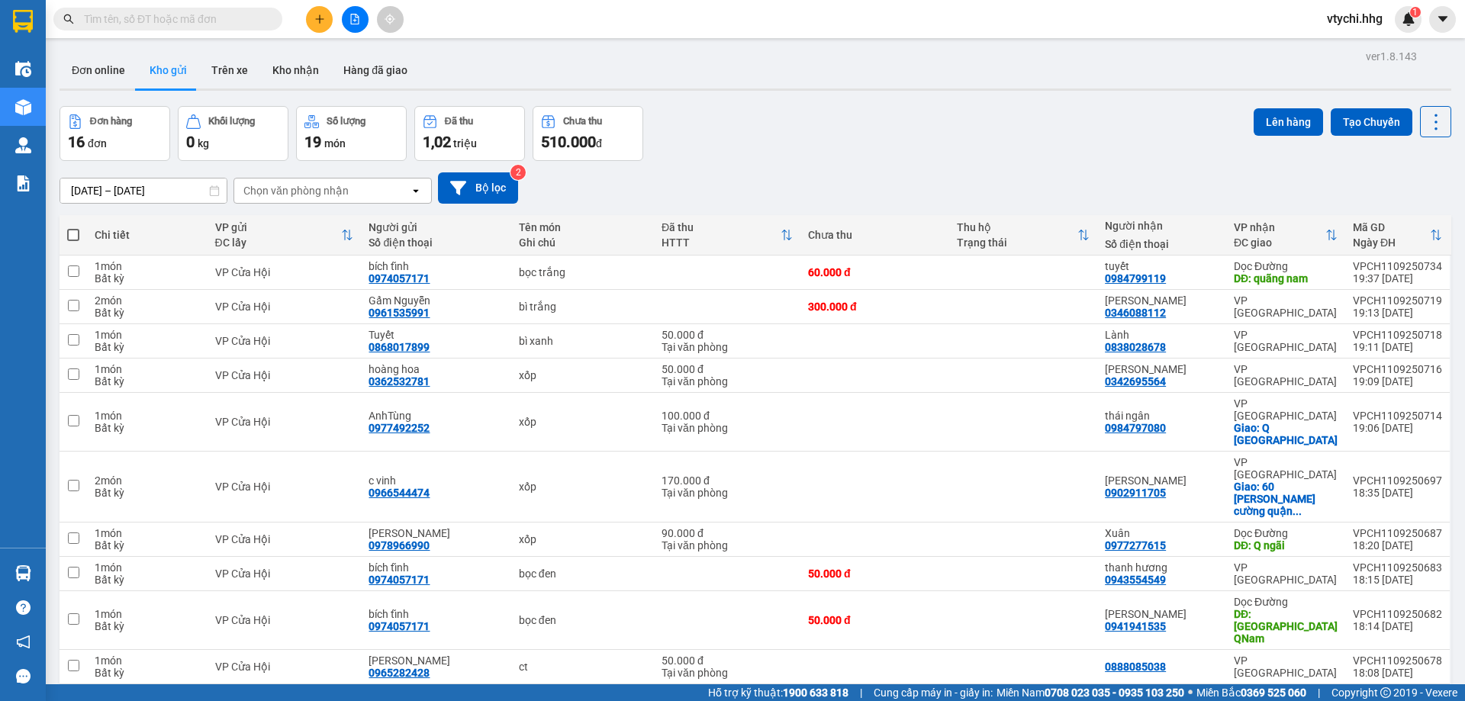
click at [1352, 17] on span "vtychi.hhg" at bounding box center [1355, 18] width 80 height 19
click at [1364, 47] on span "Đăng xuất" at bounding box center [1370, 47] width 64 height 17
